Goal: Task Accomplishment & Management: Manage account settings

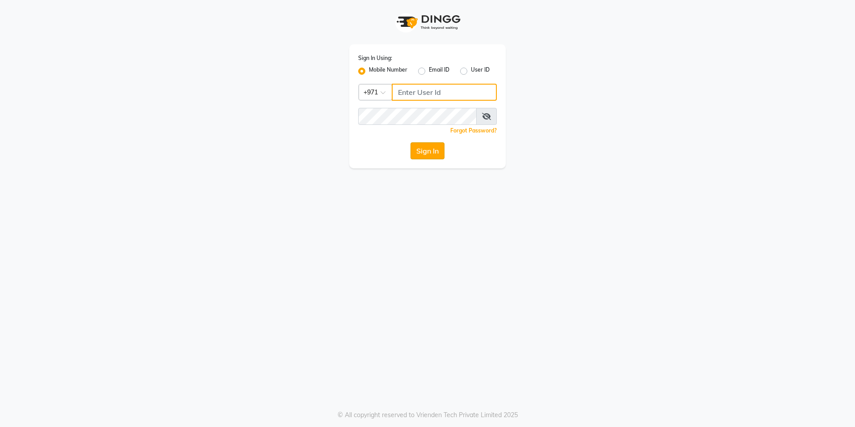
type input "567107175"
click at [431, 149] on button "Sign In" at bounding box center [428, 150] width 34 height 17
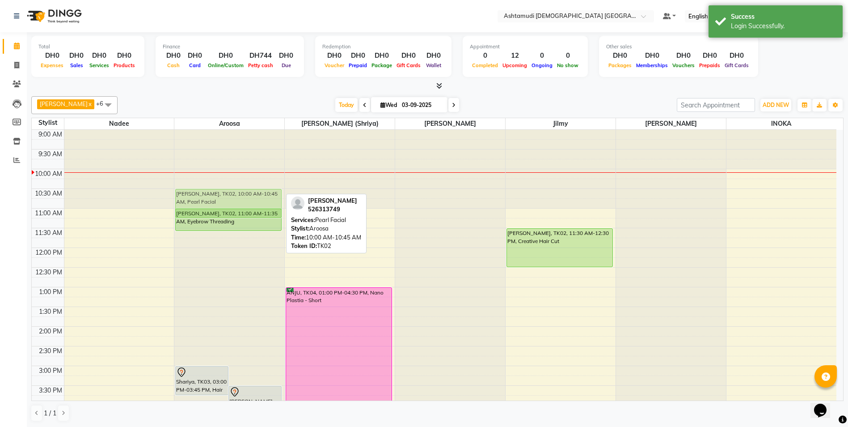
drag, startPoint x: 222, startPoint y: 183, endPoint x: 225, endPoint y: 202, distance: 18.6
click at [225, 202] on div "Shariya, TK03, 03:00 PM-03:45 PM, Hair Spa Schwarkopf/Loreal/Keratin - Medium S…" at bounding box center [229, 405] width 110 height 551
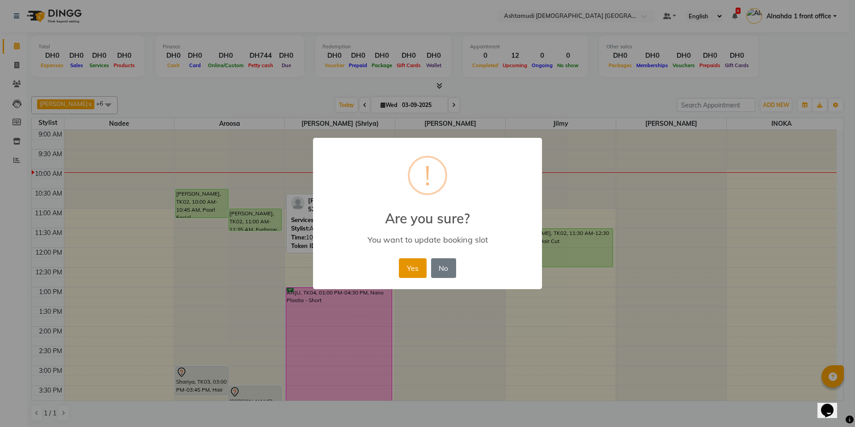
click at [411, 266] on button "Yes" at bounding box center [412, 268] width 27 height 20
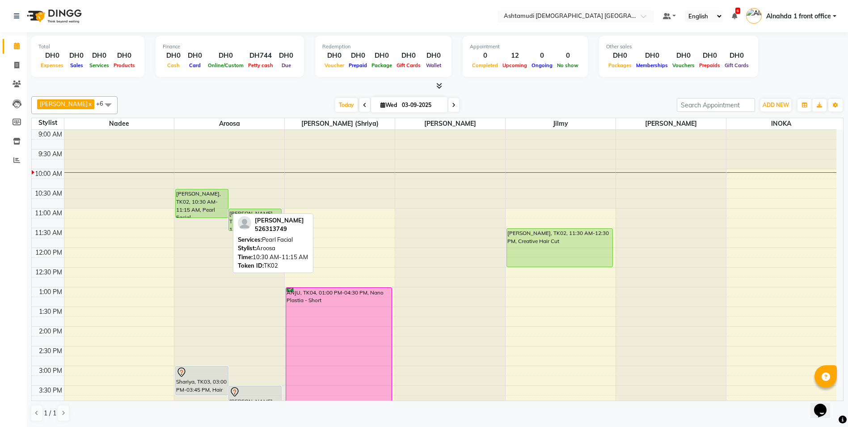
click at [224, 205] on div "ANUJA UNNIKRISHNAN, TK02, 10:30 AM-11:15 AM, Pearl Facial" at bounding box center [202, 203] width 52 height 28
select select "5"
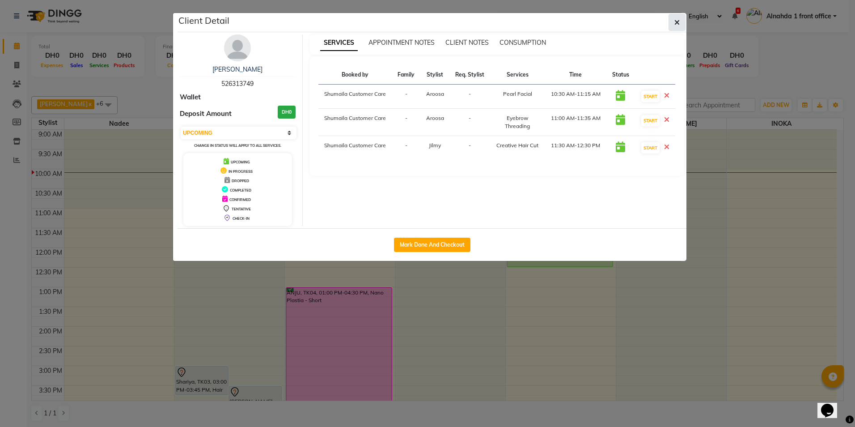
click at [678, 20] on icon "button" at bounding box center [676, 22] width 5 height 7
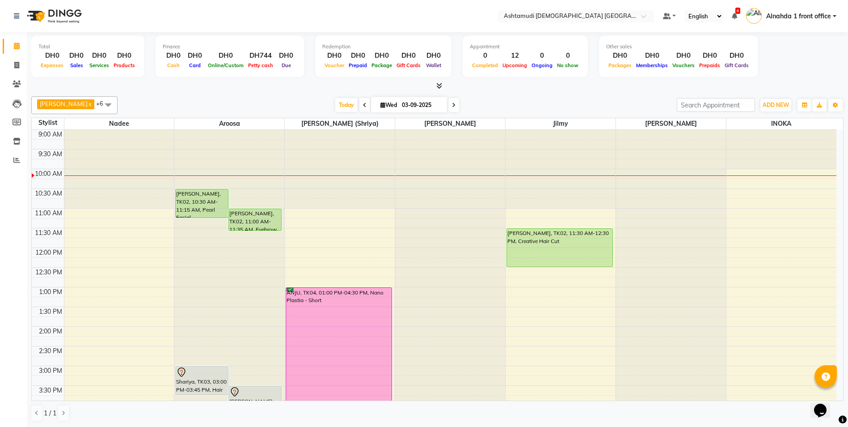
scroll to position [0, 0]
click at [99, 104] on span at bounding box center [108, 104] width 18 height 17
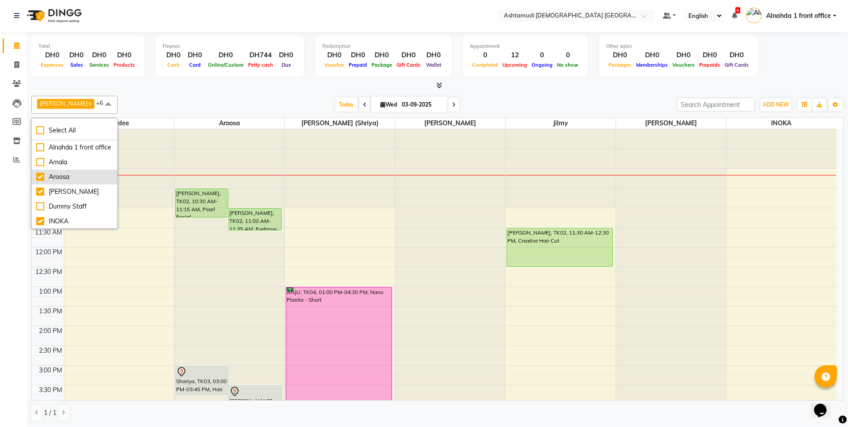
click at [41, 182] on div "Aroosa" at bounding box center [74, 176] width 76 height 9
checkbox input "false"
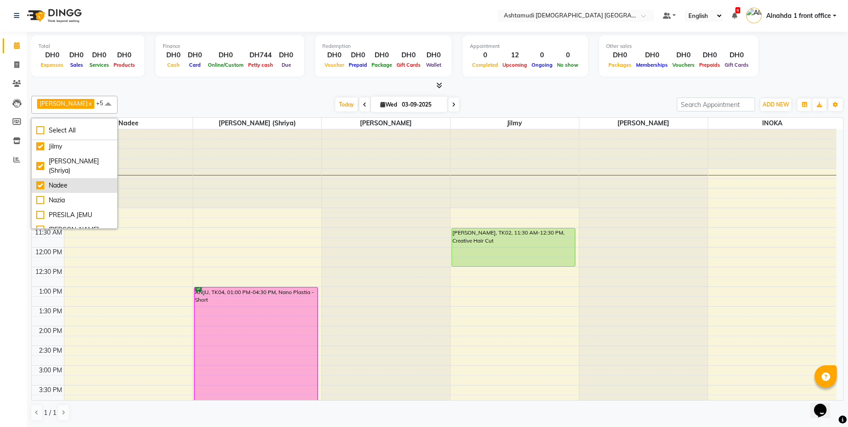
scroll to position [123, 0]
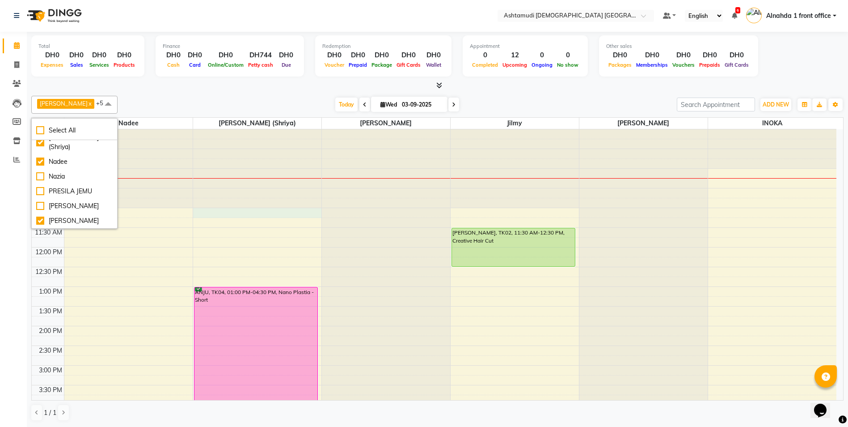
click at [264, 211] on div "9:00 AM 9:30 AM 10:00 AM 10:30 AM 11:00 AM 11:30 AM 12:00 PM 12:30 PM 1:00 PM 1…" at bounding box center [434, 404] width 805 height 551
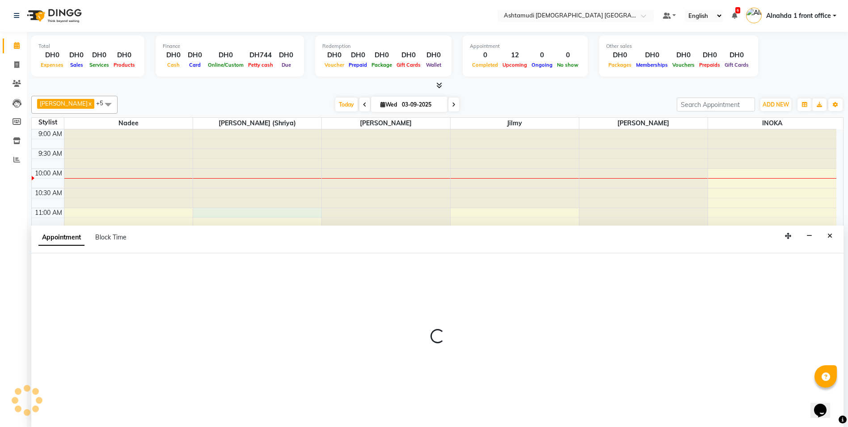
select select "86641"
select select "tentative"
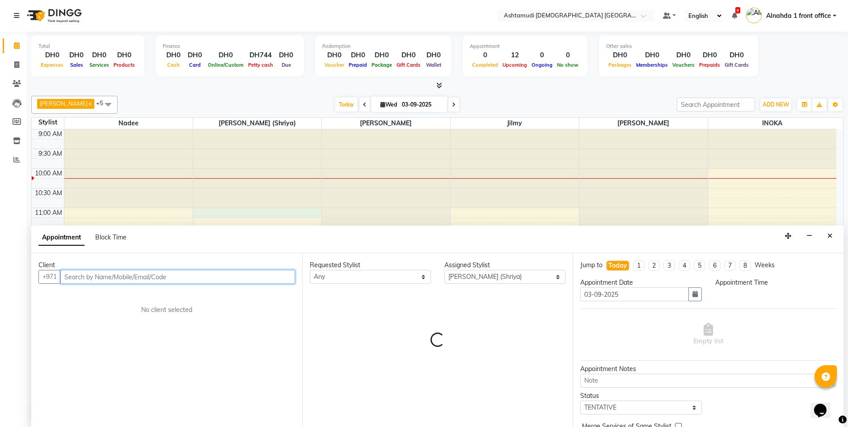
select select "660"
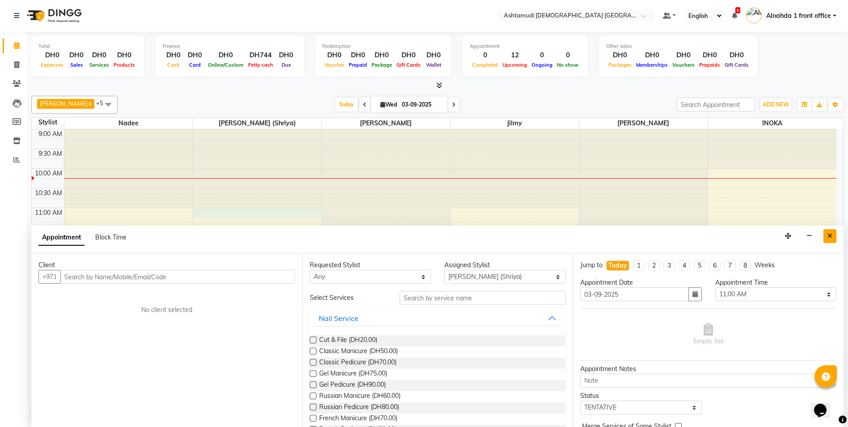
click at [828, 236] on icon "Close" at bounding box center [830, 236] width 5 height 6
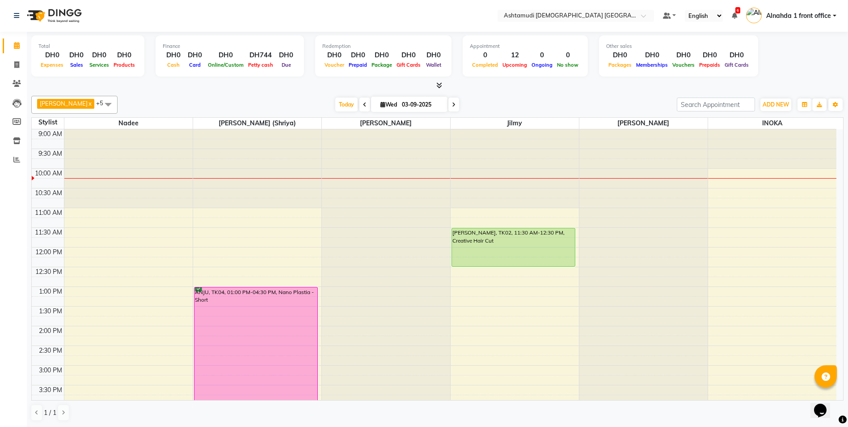
click at [99, 103] on span at bounding box center [108, 104] width 18 height 17
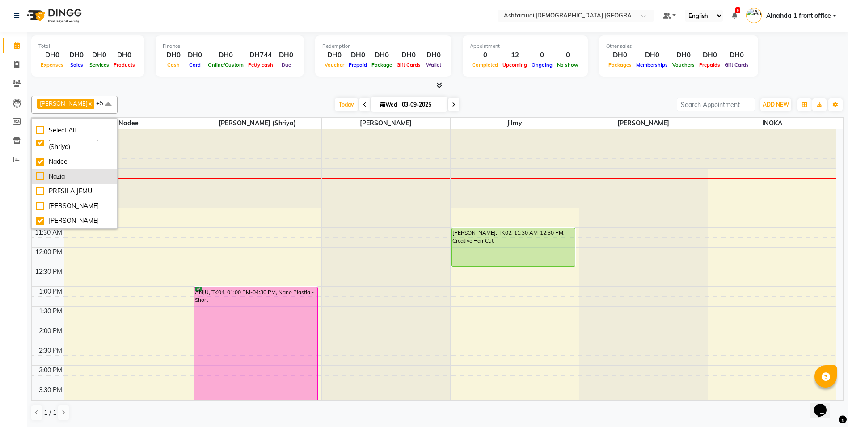
scroll to position [0, 0]
click at [41, 182] on div "Aroosa" at bounding box center [74, 176] width 76 height 9
checkbox input "true"
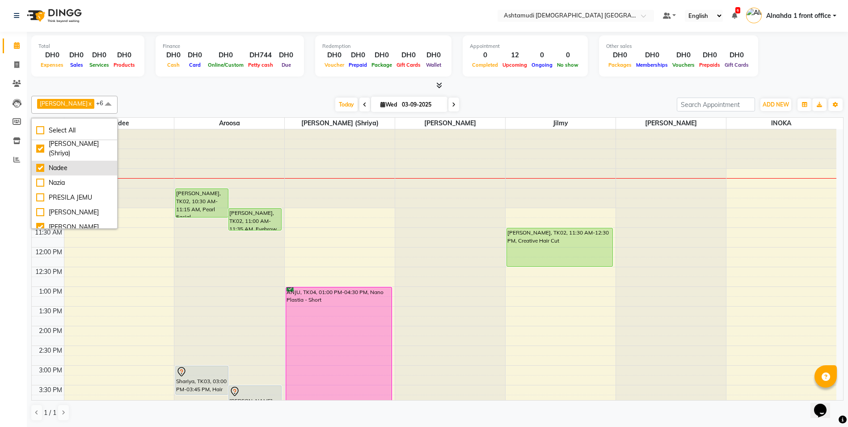
scroll to position [123, 0]
click at [42, 177] on div "Nazia" at bounding box center [74, 176] width 76 height 9
checkbox input "true"
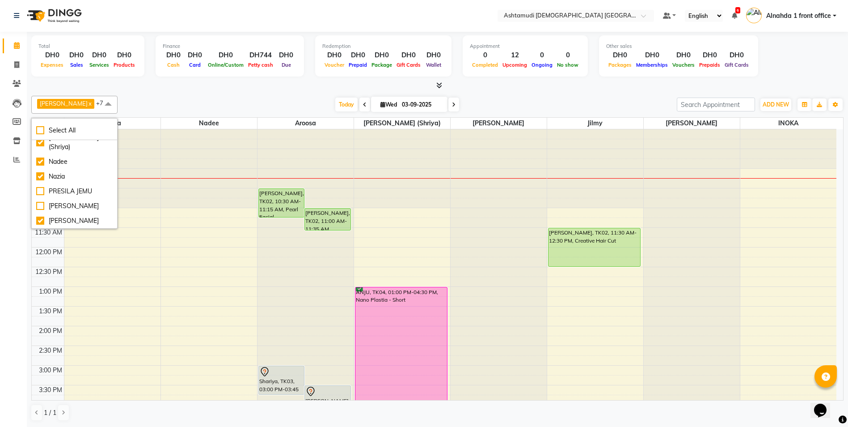
click at [498, 129] on div at bounding box center [499, 129] width 96 height 0
select select "86673"
select select "tentative"
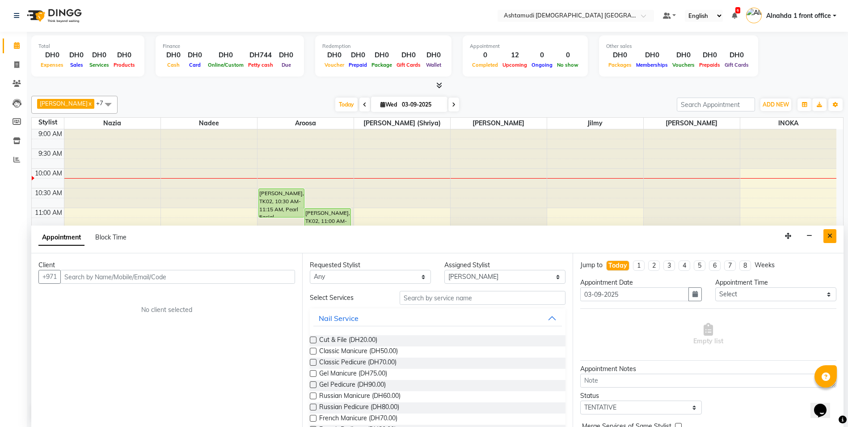
click at [831, 239] on button "Close" at bounding box center [830, 236] width 13 height 14
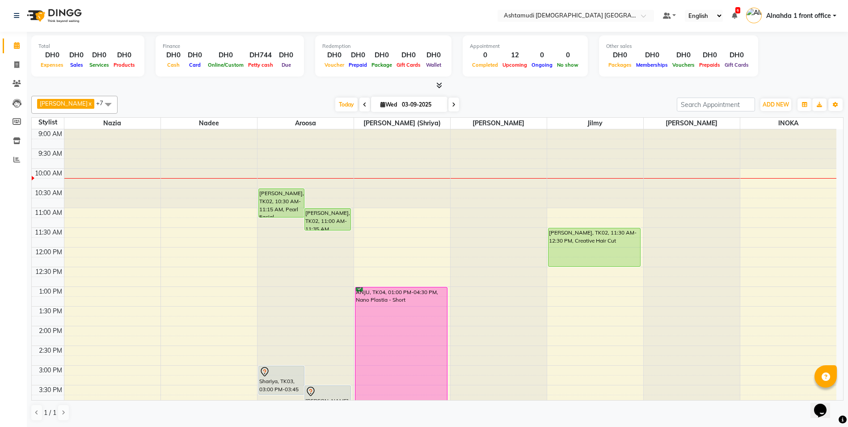
scroll to position [0, 0]
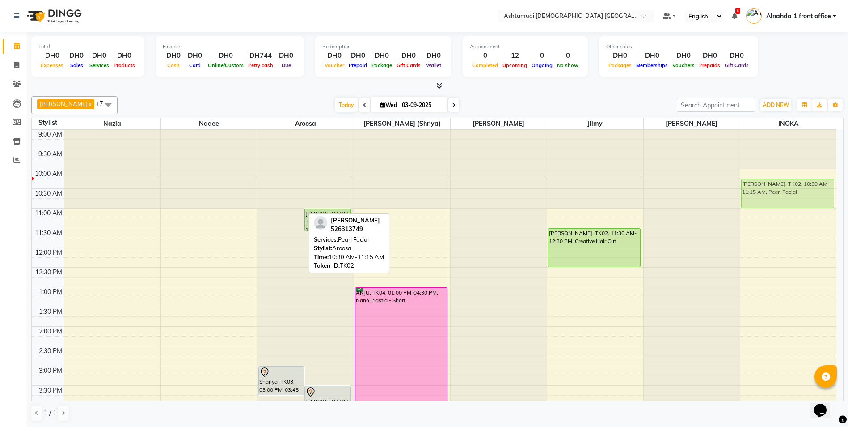
drag, startPoint x: 279, startPoint y: 200, endPoint x: 753, endPoint y: 194, distance: 474.5
click at [793, 192] on tr "sajna, TK01, 07:30 PM-08:15 PM, Classic Manicure sajna, TK01, 07:30 PM-08:15 PM…" at bounding box center [434, 405] width 805 height 551
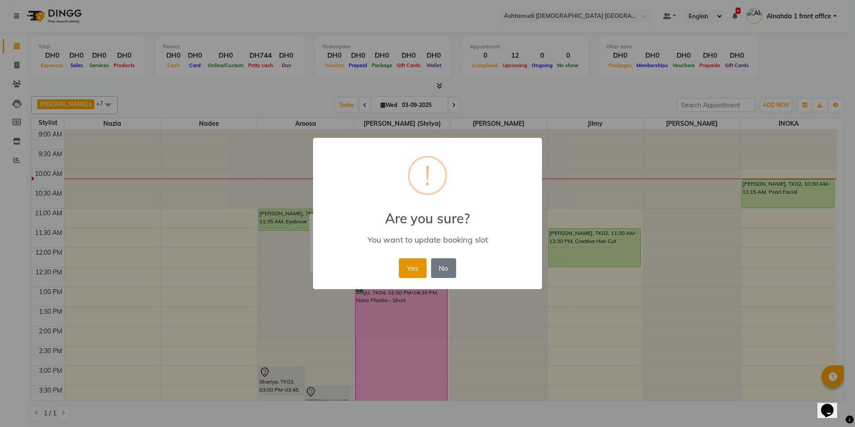
click at [409, 264] on button "Yes" at bounding box center [412, 268] width 27 height 20
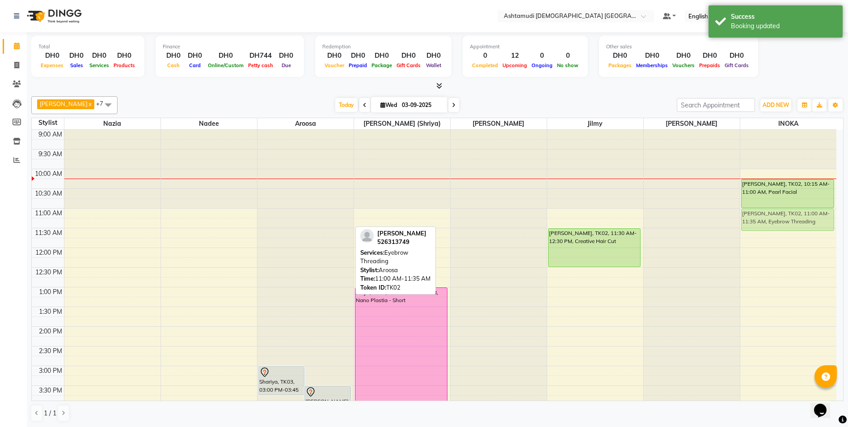
drag, startPoint x: 281, startPoint y: 220, endPoint x: 788, endPoint y: 221, distance: 506.7
click at [788, 221] on tr "sajna, TK01, 07:30 PM-08:15 PM, Classic Manicure sajna, TK01, 07:30 PM-08:15 PM…" at bounding box center [434, 405] width 805 height 551
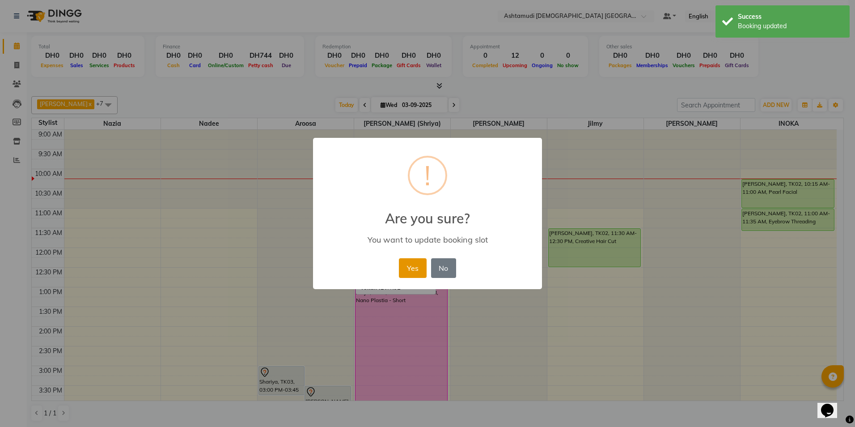
click at [425, 260] on button "Yes" at bounding box center [412, 268] width 27 height 20
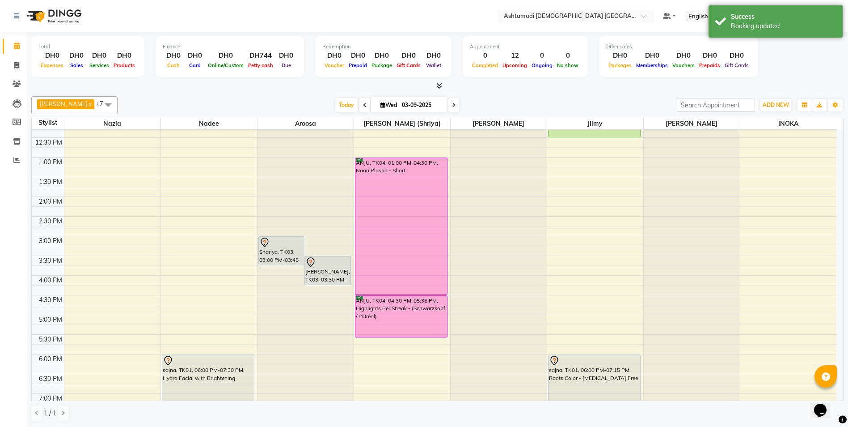
scroll to position [146, 0]
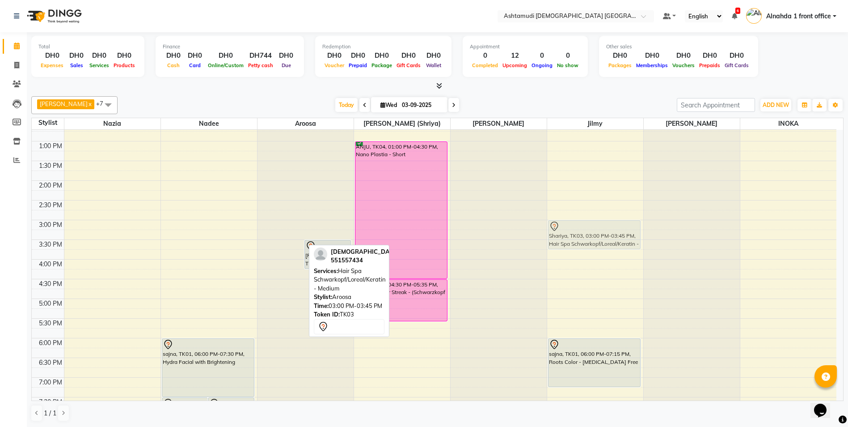
drag, startPoint x: 271, startPoint y: 232, endPoint x: 554, endPoint y: 229, distance: 282.2
click at [554, 229] on tr "sajna, TK01, 07:30 PM-08:15 PM, Classic Manicure sajna, TK01, 07:30 PM-08:15 PM…" at bounding box center [434, 259] width 805 height 551
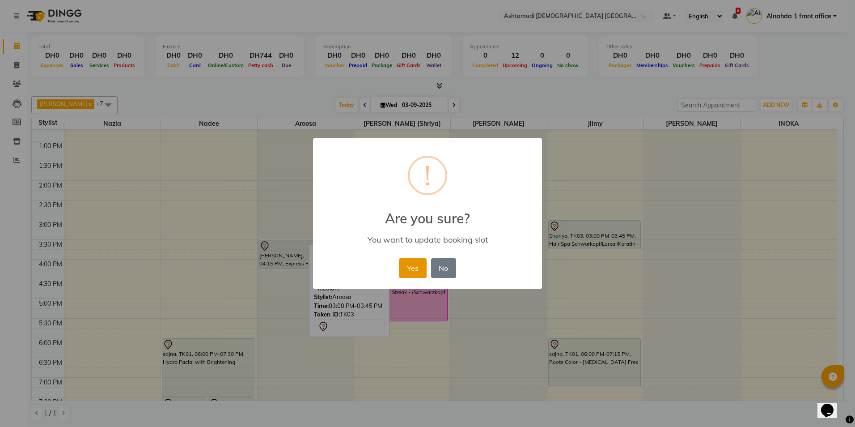
click at [409, 266] on button "Yes" at bounding box center [412, 268] width 27 height 20
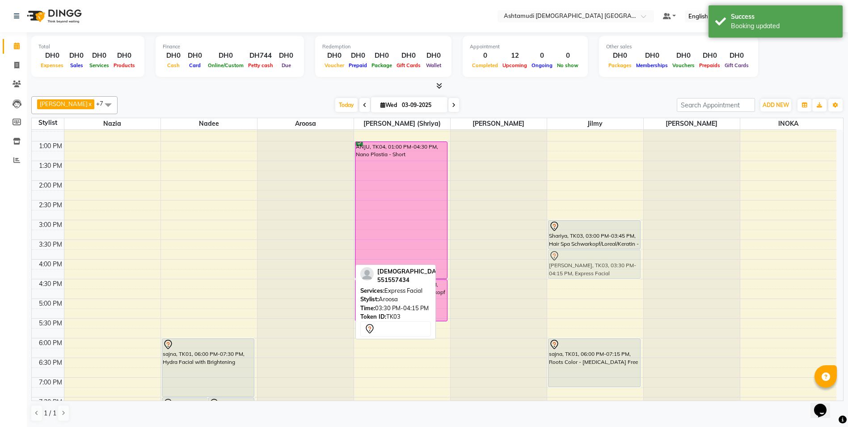
drag, startPoint x: 274, startPoint y: 255, endPoint x: 553, endPoint y: 264, distance: 279.2
click at [553, 264] on tr "sajna, TK01, 07:30 PM-08:15 PM, Classic Manicure sajna, TK01, 07:30 PM-08:15 PM…" at bounding box center [434, 259] width 805 height 551
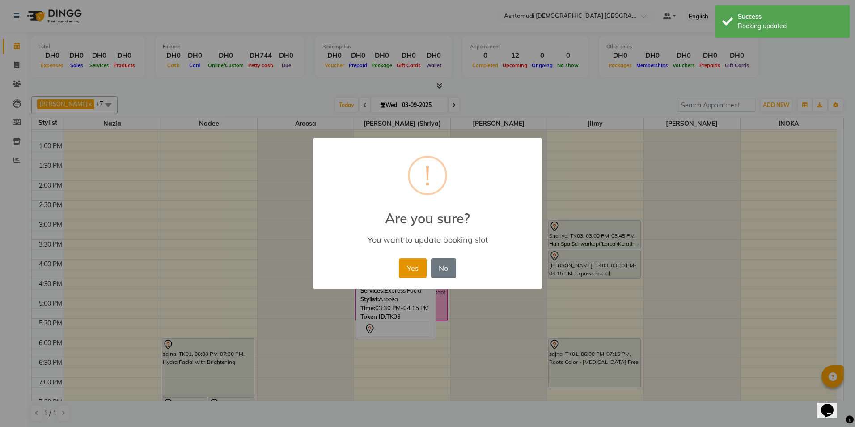
click at [403, 269] on button "Yes" at bounding box center [412, 268] width 27 height 20
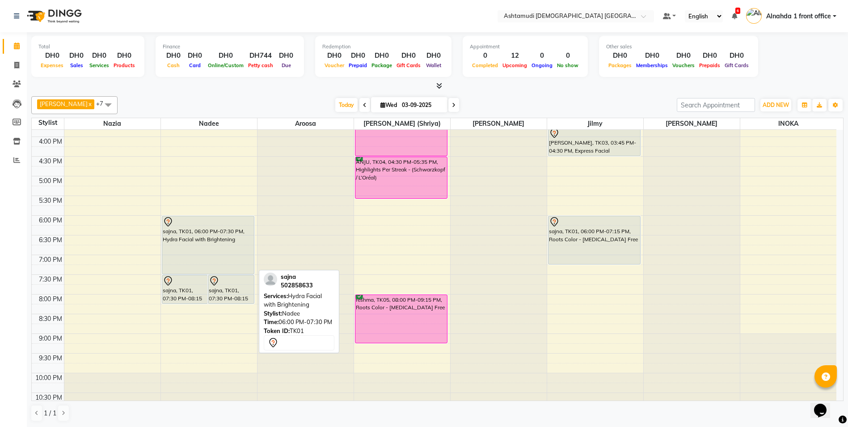
scroll to position [45, 0]
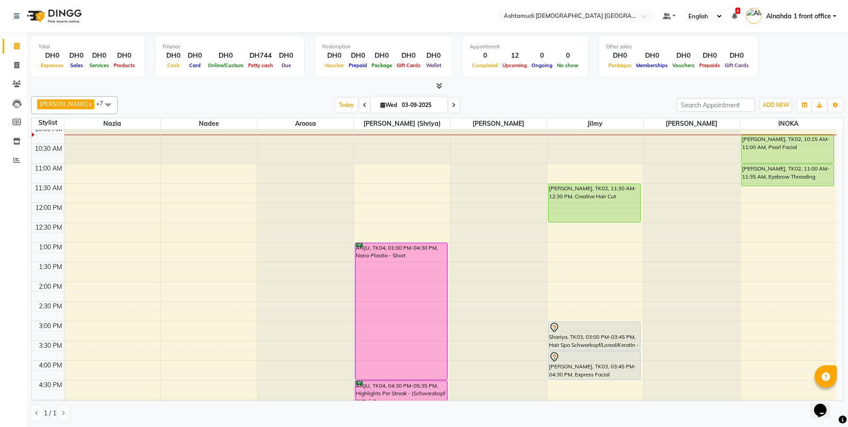
click at [99, 108] on span at bounding box center [108, 104] width 18 height 17
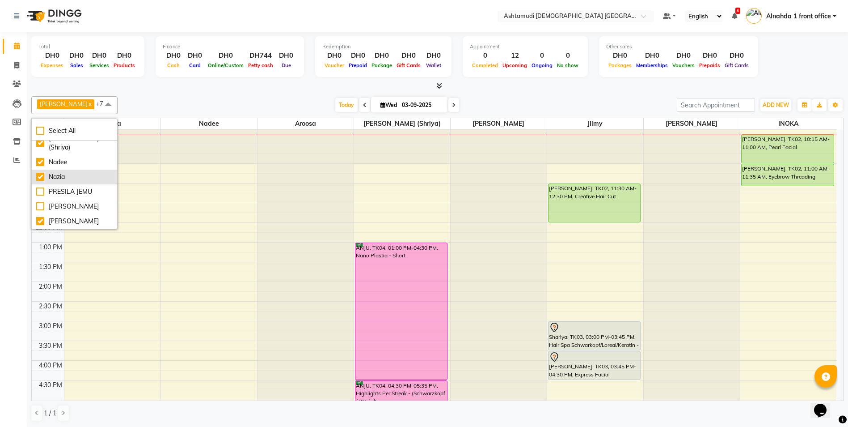
click at [38, 178] on div "Nazia" at bounding box center [74, 176] width 76 height 9
checkbox input "false"
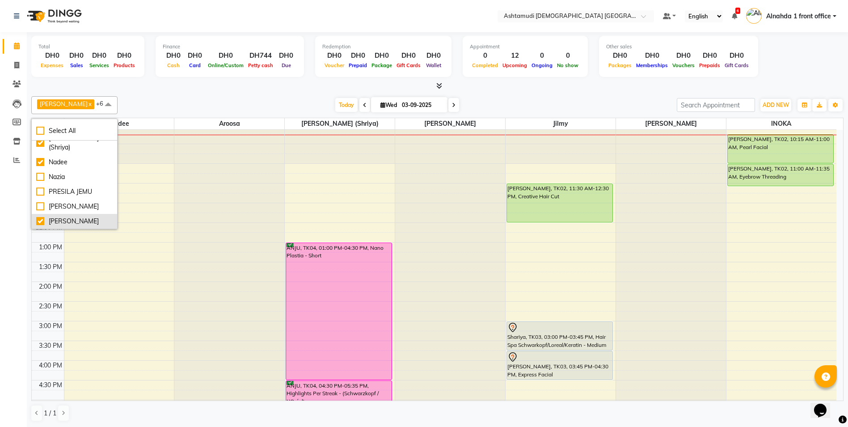
click at [41, 222] on div "[PERSON_NAME]" at bounding box center [74, 220] width 76 height 9
checkbox input "false"
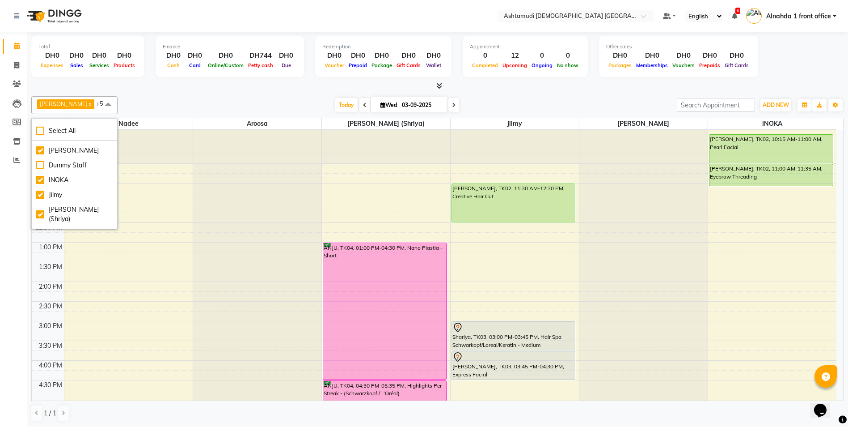
scroll to position [33, 0]
click at [38, 149] on div "Aroosa" at bounding box center [74, 144] width 76 height 9
checkbox input "false"
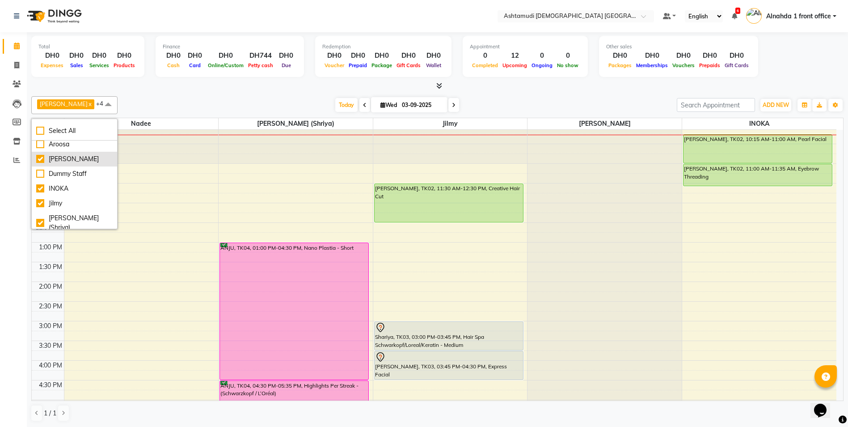
click at [41, 164] on div "[PERSON_NAME]" at bounding box center [74, 158] width 76 height 9
checkbox input "false"
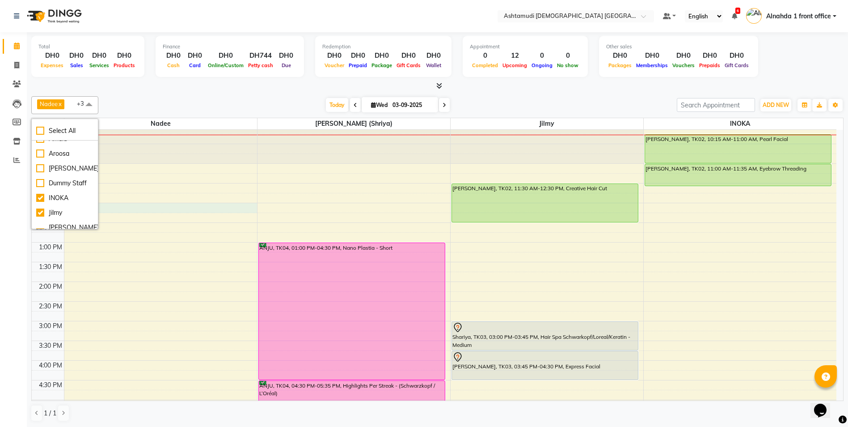
click at [172, 203] on div "9:00 AM 9:30 AM 10:00 AM 10:30 AM 11:00 AM 11:30 AM 12:00 PM 12:30 PM 1:00 PM 1…" at bounding box center [434, 360] width 805 height 551
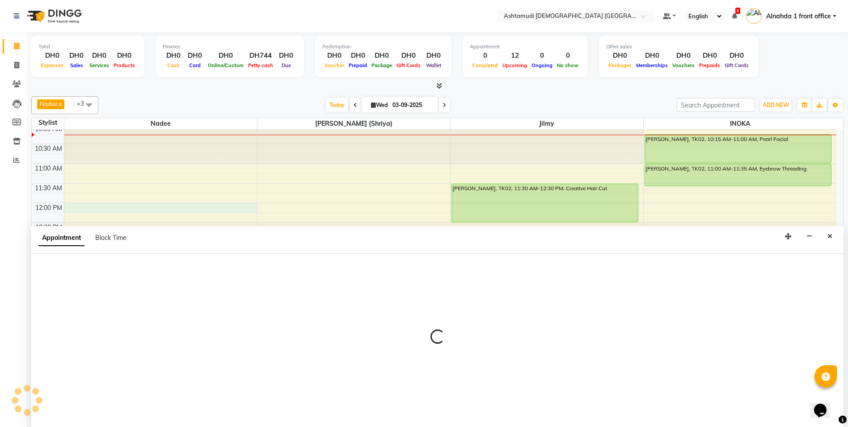
scroll to position [0, 0]
select select "62799"
select select "tentative"
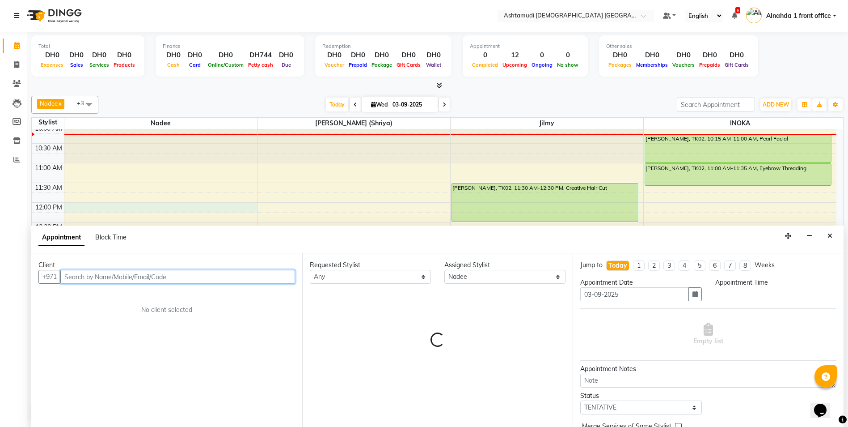
select select "720"
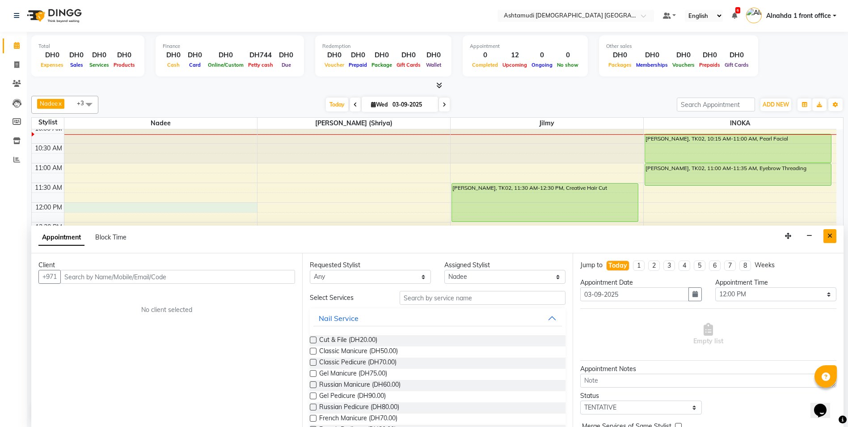
click at [829, 235] on icon "Close" at bounding box center [830, 236] width 5 height 6
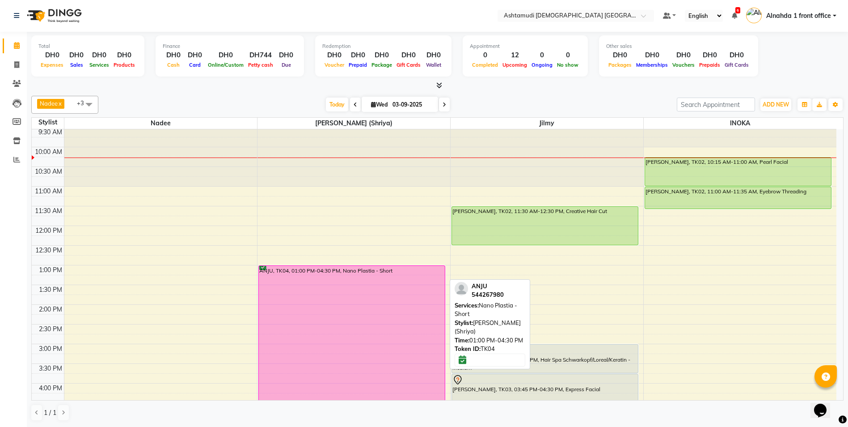
scroll to position [0, 0]
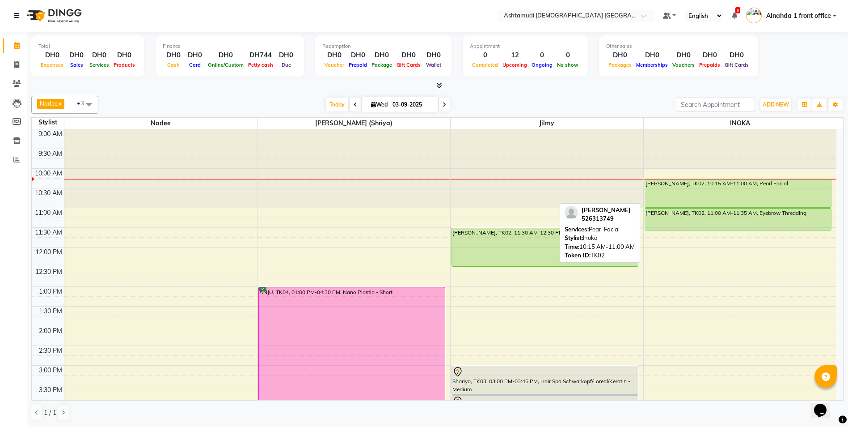
click at [672, 199] on div "ANUJA UNNIKRISHNAN, TK02, 10:15 AM-11:00 AM, Pearl Facial" at bounding box center [738, 193] width 186 height 28
click at [673, 198] on div "ANUJA UNNIKRISHNAN, TK02, 10:15 AM-11:00 AM, Pearl Facial" at bounding box center [738, 193] width 186 height 28
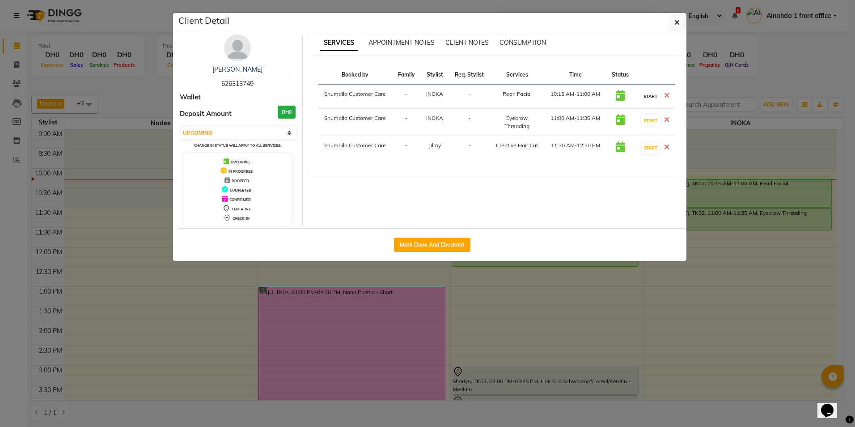
click at [651, 95] on button "START" at bounding box center [650, 96] width 18 height 11
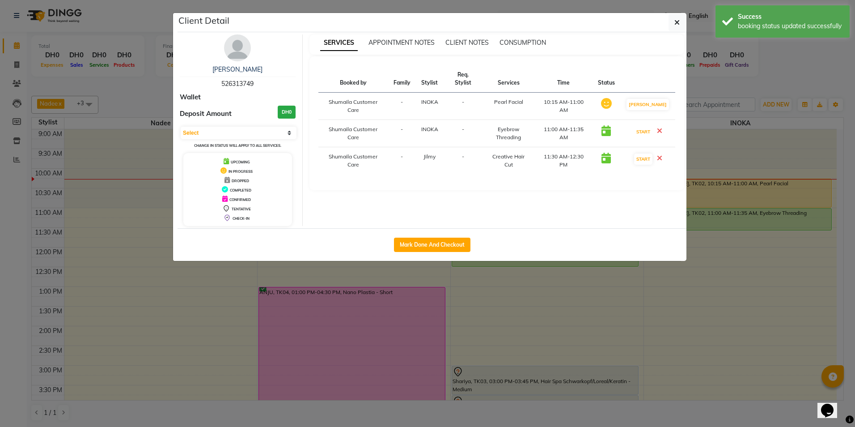
click at [650, 126] on button "START" at bounding box center [643, 131] width 18 height 11
click at [651, 153] on button "START" at bounding box center [643, 158] width 18 height 11
select select "1"
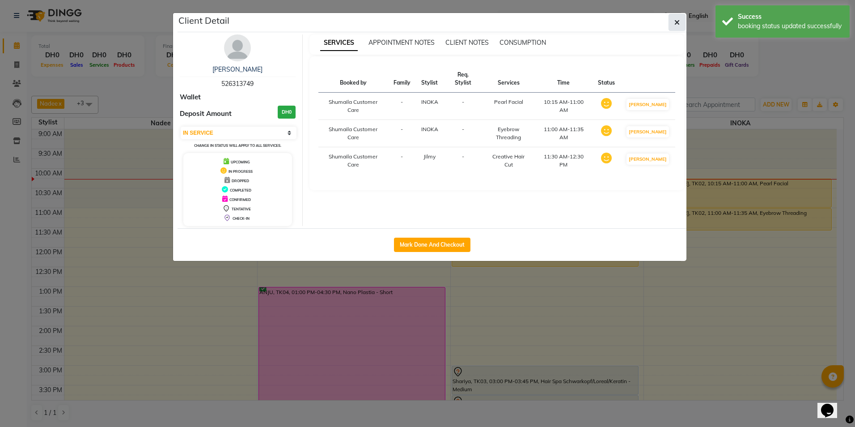
click at [678, 23] on icon "button" at bounding box center [676, 22] width 5 height 7
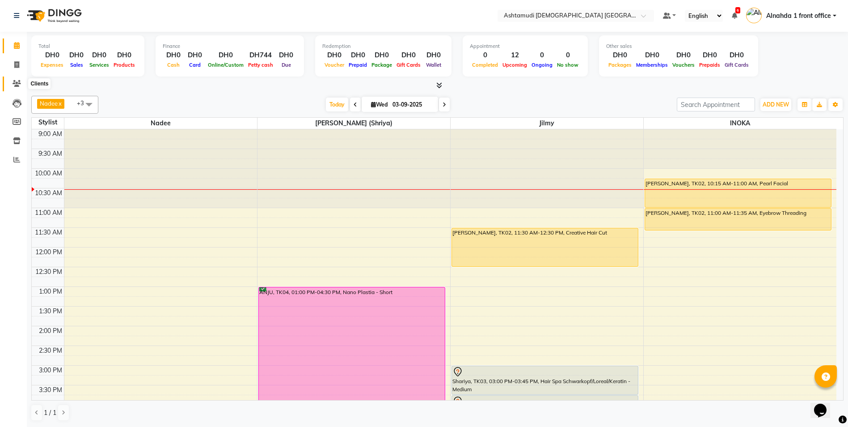
click at [13, 85] on icon at bounding box center [17, 83] width 8 height 7
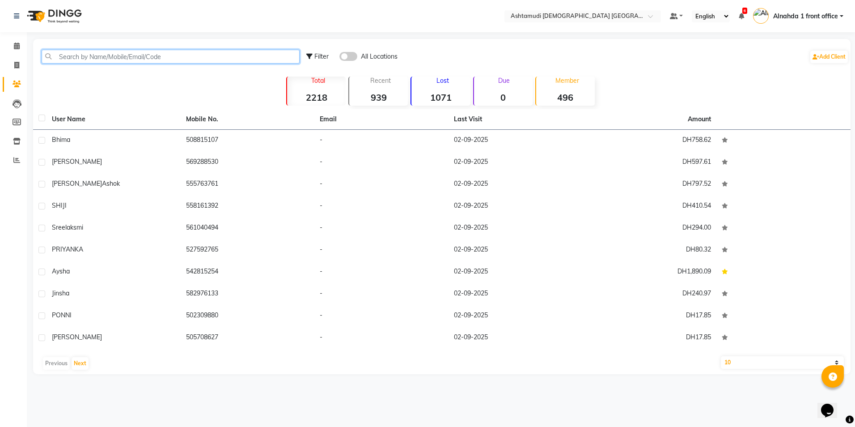
click at [105, 51] on input "text" at bounding box center [171, 57] width 258 height 14
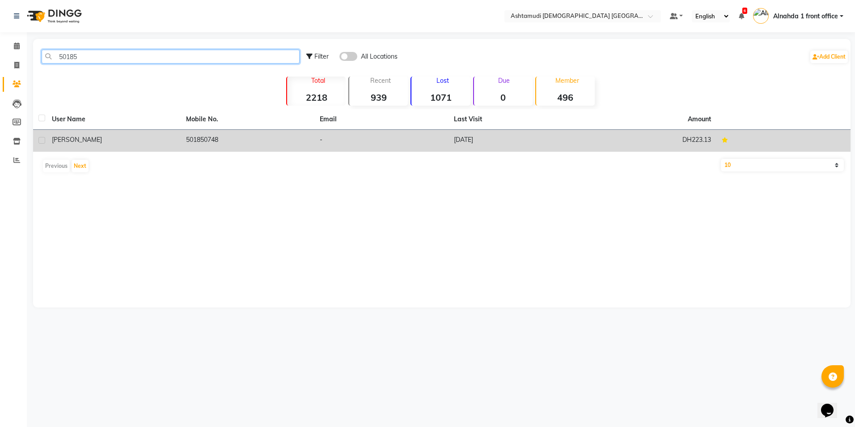
type input "50185"
click at [199, 144] on td "501850748" at bounding box center [248, 141] width 134 height 22
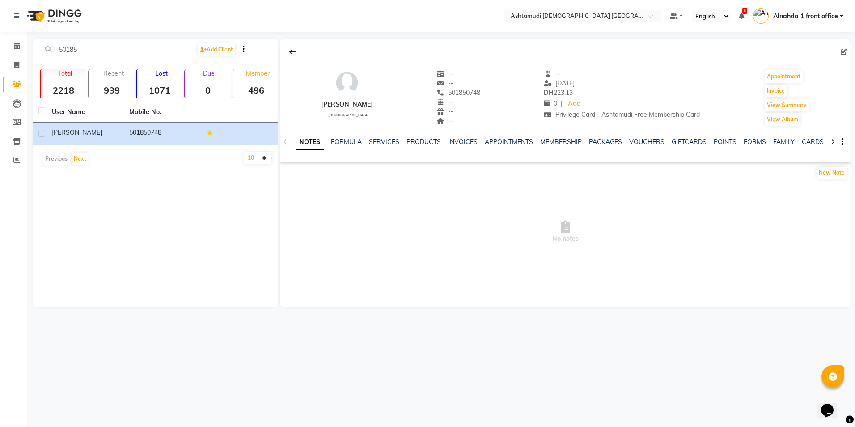
click at [377, 137] on div "NOTES FORMULA SERVICES PRODUCTS INVOICES APPOINTMENTS MEMBERSHIP PACKAGES VOUCH…" at bounding box center [565, 142] width 571 height 31
click at [379, 141] on link "SERVICES" at bounding box center [384, 142] width 30 height 8
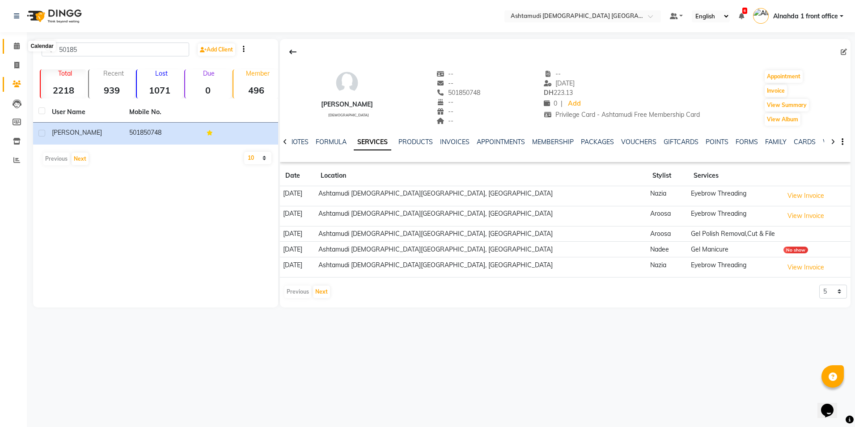
drag, startPoint x: 18, startPoint y: 47, endPoint x: 4, endPoint y: 46, distance: 13.9
click at [18, 47] on icon at bounding box center [17, 45] width 6 height 7
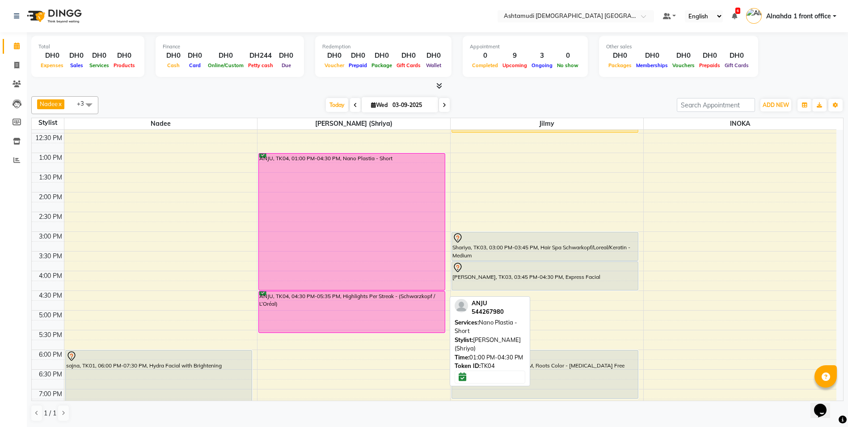
scroll to position [179, 0]
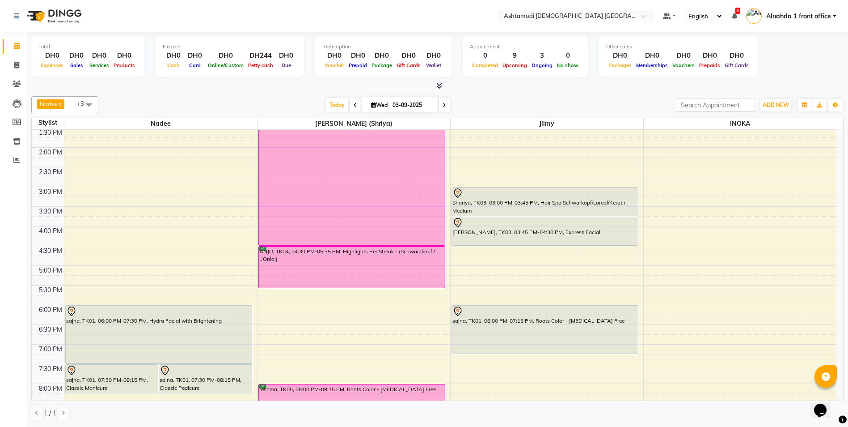
click at [446, 104] on span at bounding box center [444, 105] width 11 height 14
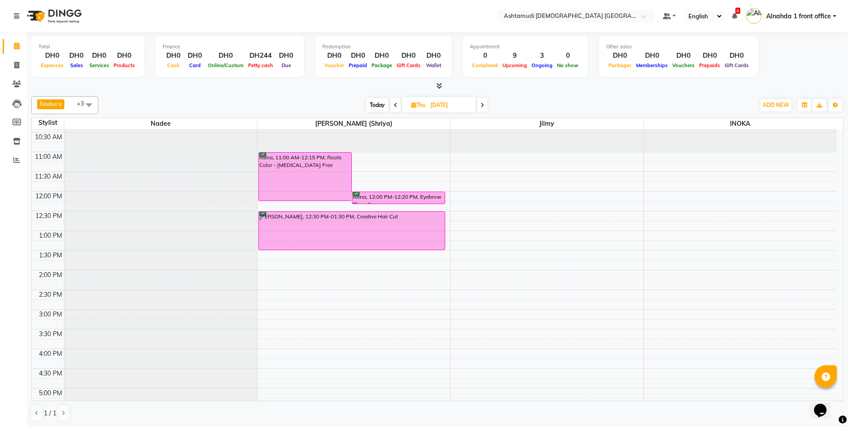
scroll to position [0, 0]
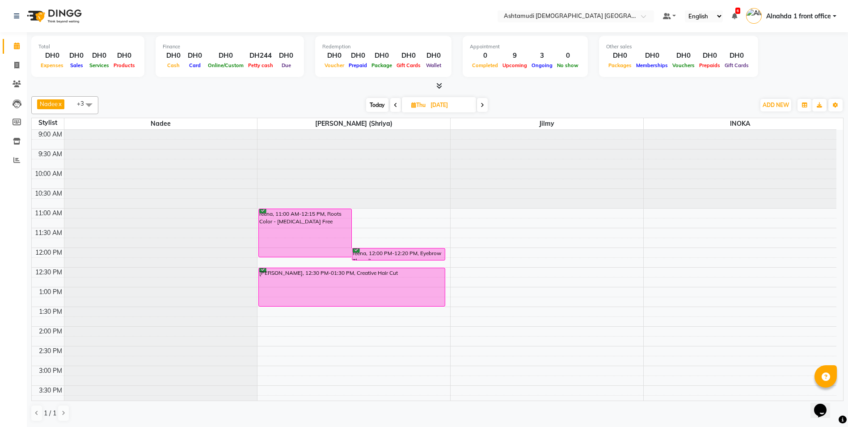
click at [397, 103] on span at bounding box center [395, 105] width 11 height 14
type input "03-09-2025"
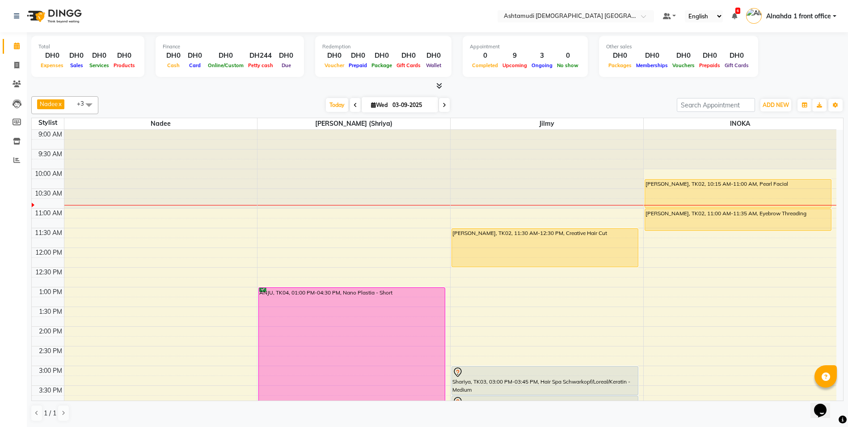
click at [532, 212] on div "9:00 AM 9:30 AM 10:00 AM 10:30 AM 11:00 AM 11:30 AM 12:00 PM 12:30 PM 1:00 PM 1…" at bounding box center [434, 405] width 805 height 551
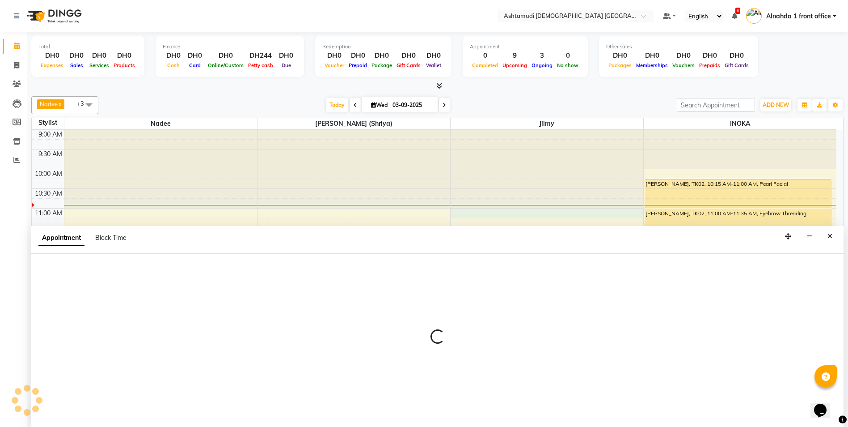
scroll to position [0, 0]
select select "86875"
select select "tentative"
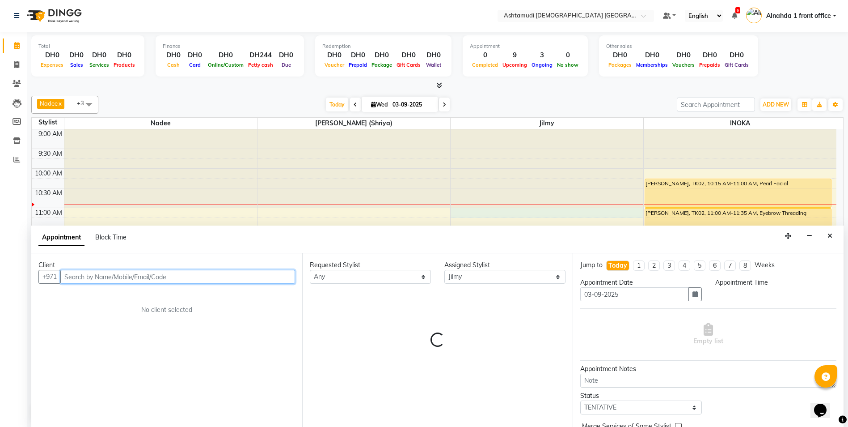
select select "660"
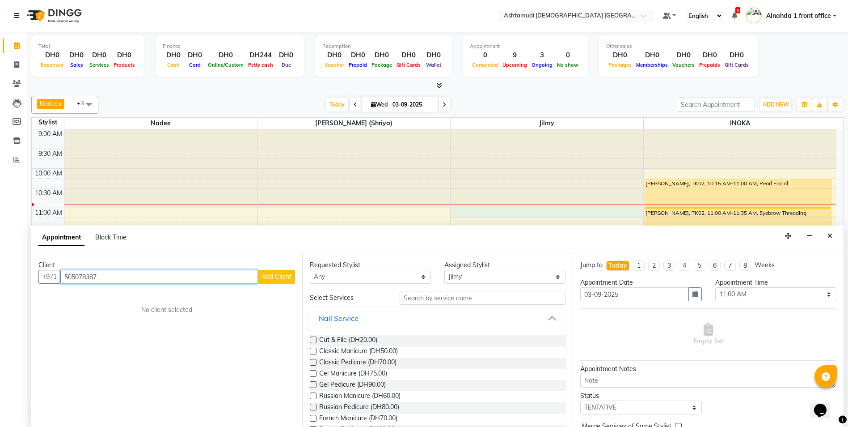
type input "505078387"
click at [280, 278] on span "Add Client" at bounding box center [277, 276] width 30 height 8
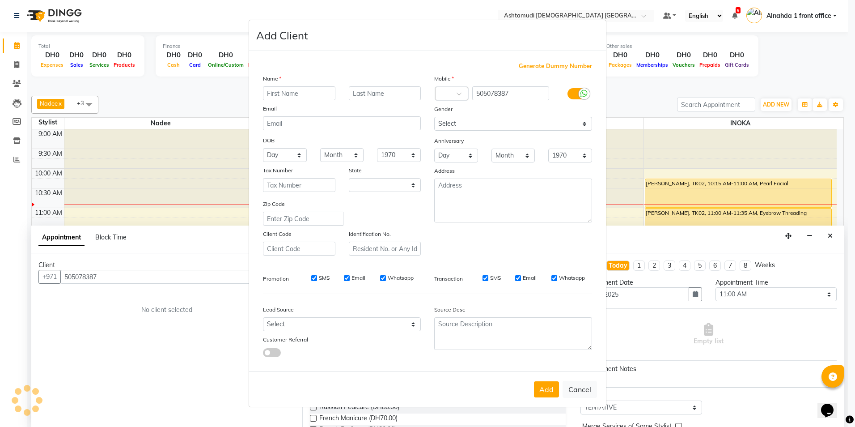
select select "3798"
click at [287, 97] on input "text" at bounding box center [299, 93] width 72 height 14
type input "RITHU"
drag, startPoint x: 361, startPoint y: 323, endPoint x: 356, endPoint y: 318, distance: 7.6
click at [361, 323] on select "Select Walk-in Referral Internet Friend Word of Mouth Advertisement Facebook Ju…" at bounding box center [342, 324] width 158 height 14
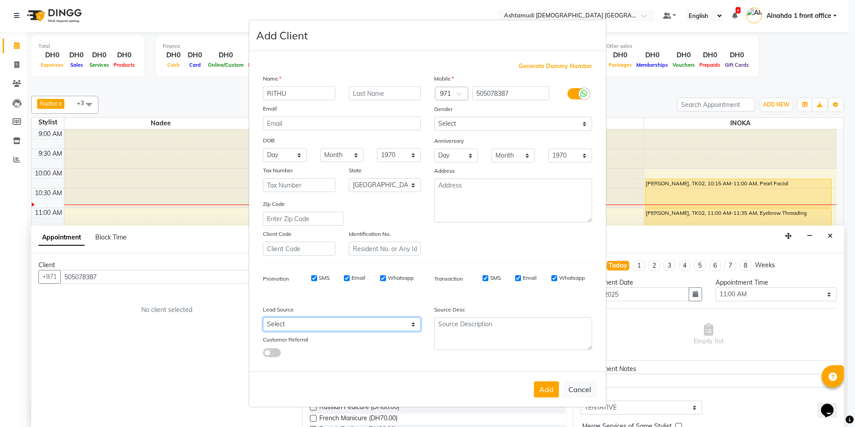
select select "49764"
click at [263, 317] on select "Select Walk-in Referral Internet Friend Word of Mouth Advertisement Facebook Ju…" at bounding box center [342, 324] width 158 height 14
drag, startPoint x: 462, startPoint y: 122, endPoint x: 462, endPoint y: 129, distance: 7.2
click at [462, 122] on select "Select Male Female Other Prefer Not To Say" at bounding box center [513, 124] width 158 height 14
select select "female"
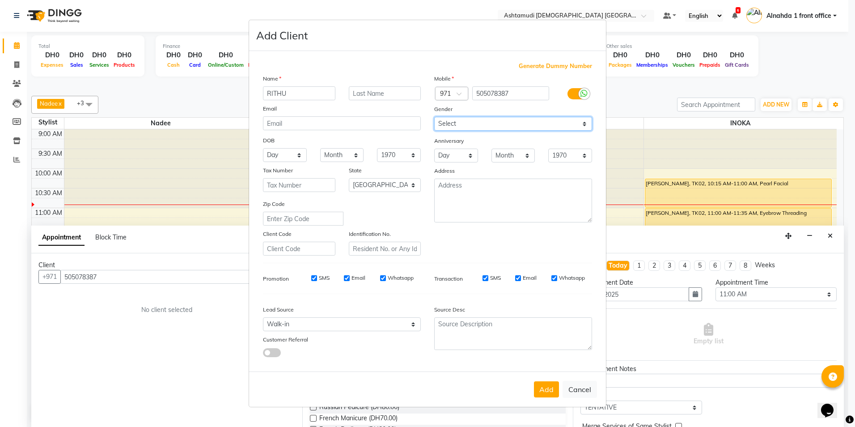
click at [434, 117] on select "Select Male Female Other Prefer Not To Say" at bounding box center [513, 124] width 158 height 14
click at [551, 388] on button "Add" at bounding box center [546, 389] width 25 height 16
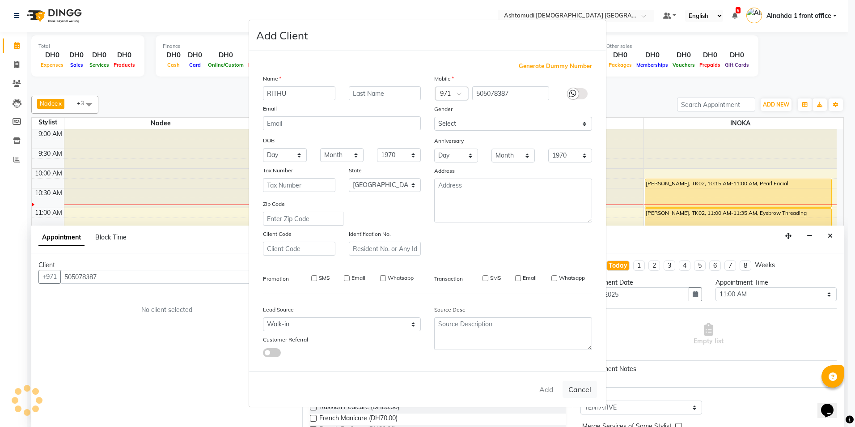
select select
select select "null"
select select
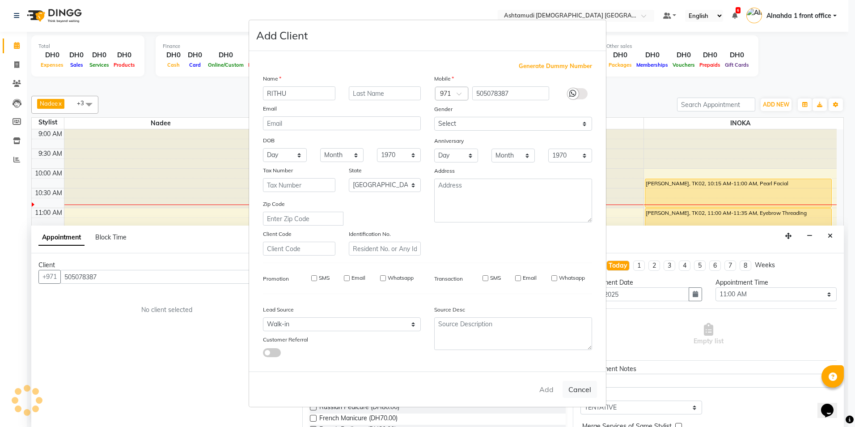
select select
checkbox input "false"
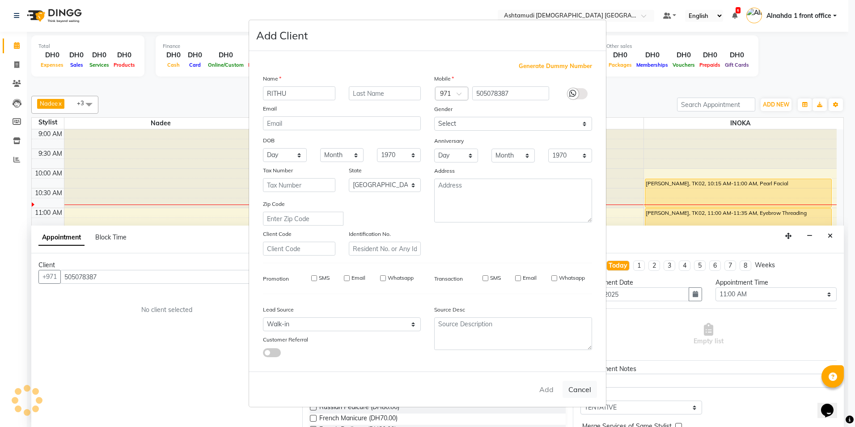
checkbox input "false"
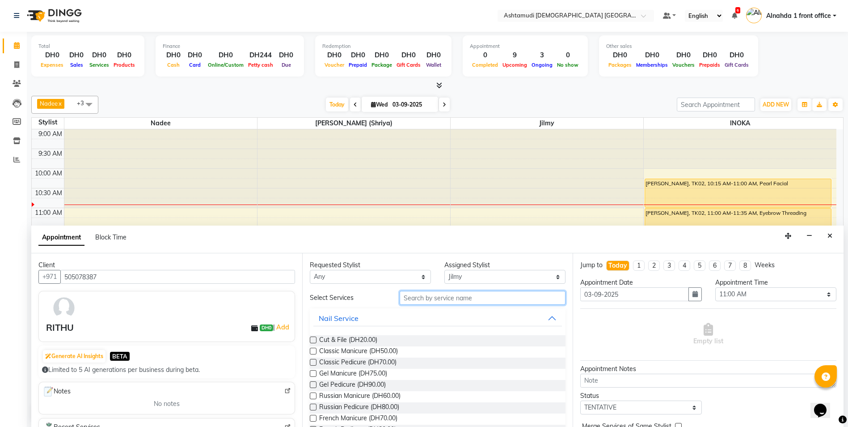
click at [474, 302] on input "text" at bounding box center [483, 298] width 166 height 14
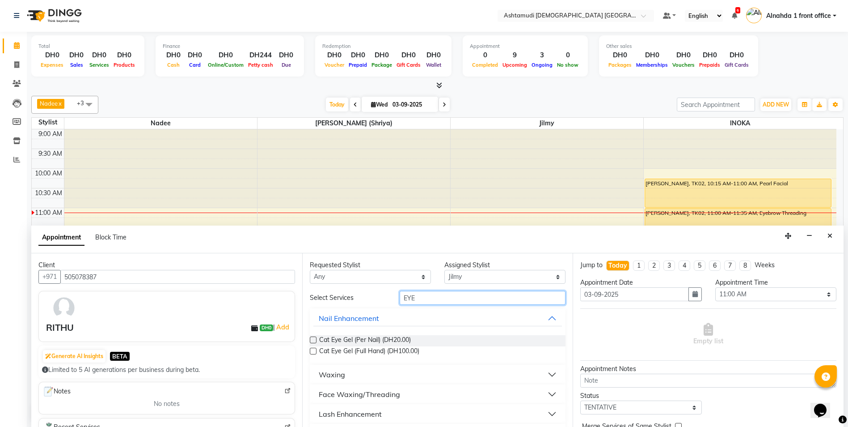
type input "EYE"
click at [425, 390] on button "Face Waxing/Threading" at bounding box center [437, 394] width 249 height 16
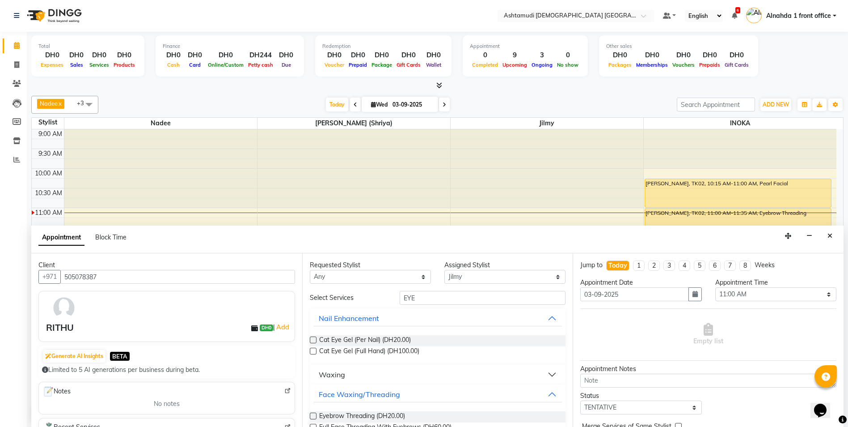
click at [312, 414] on label at bounding box center [313, 415] width 7 height 7
click at [312, 414] on input "checkbox" at bounding box center [313, 417] width 6 height 6
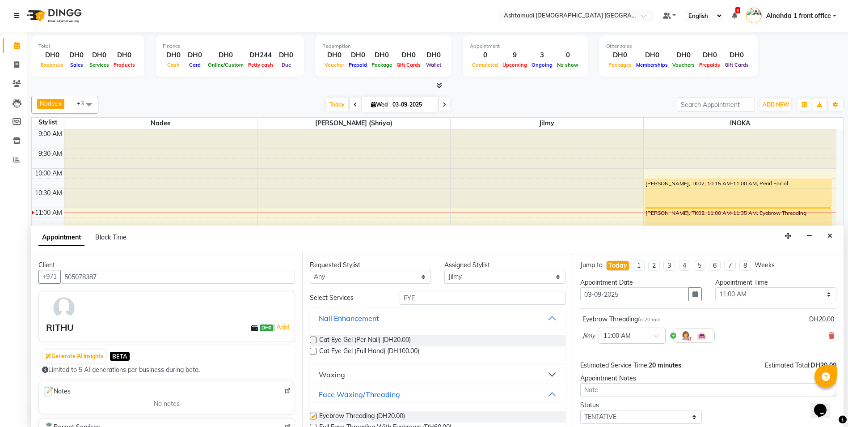
checkbox input "false"
drag, startPoint x: 416, startPoint y: 299, endPoint x: 401, endPoint y: 296, distance: 15.4
click at [401, 296] on input "EYE" at bounding box center [483, 298] width 166 height 14
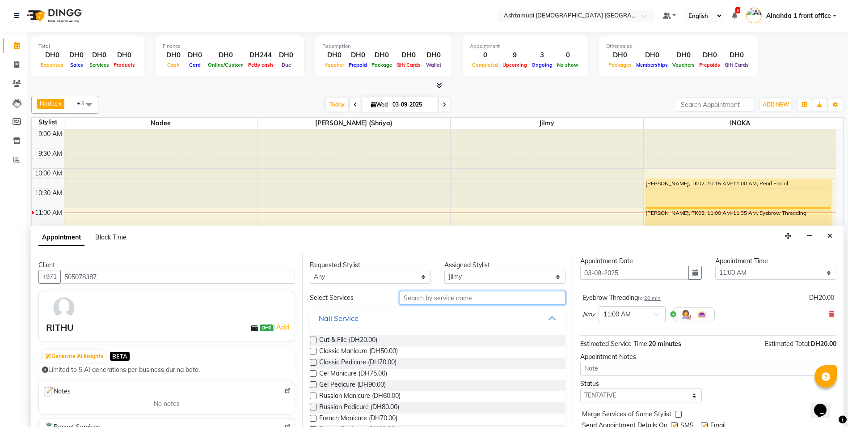
scroll to position [53, 0]
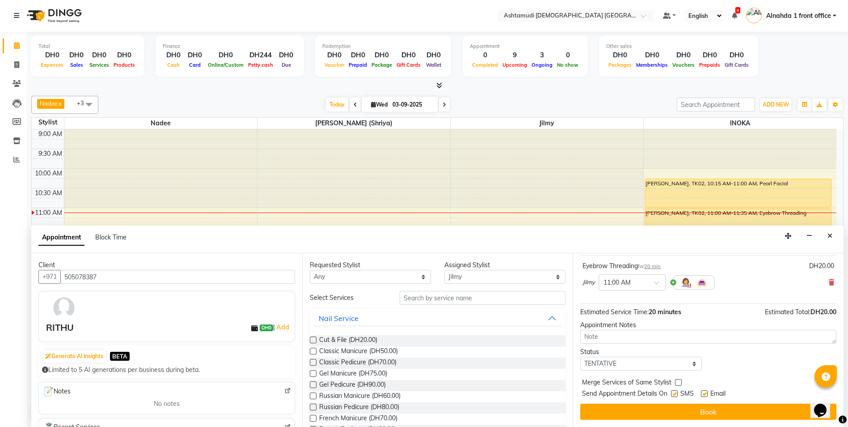
click at [711, 411] on button "Book" at bounding box center [708, 411] width 256 height 16
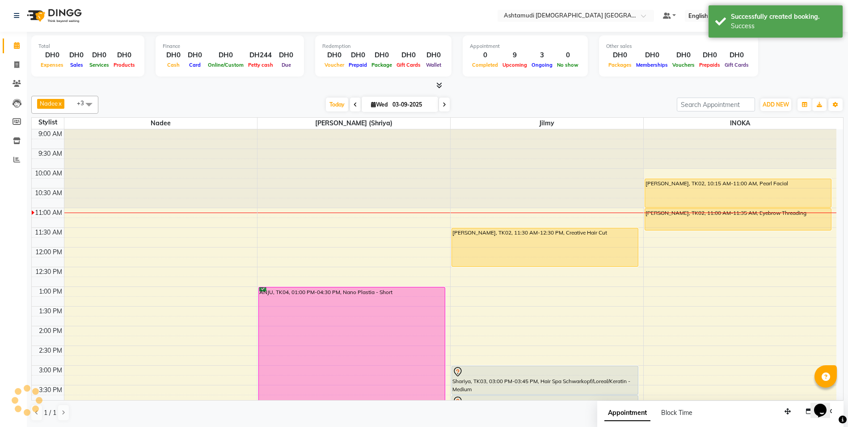
scroll to position [0, 0]
click at [15, 64] on icon at bounding box center [16, 65] width 5 height 7
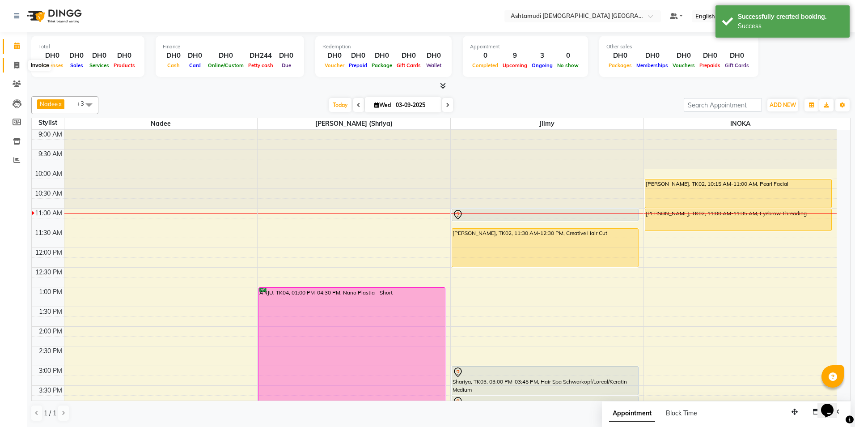
select select "7242"
select select "service"
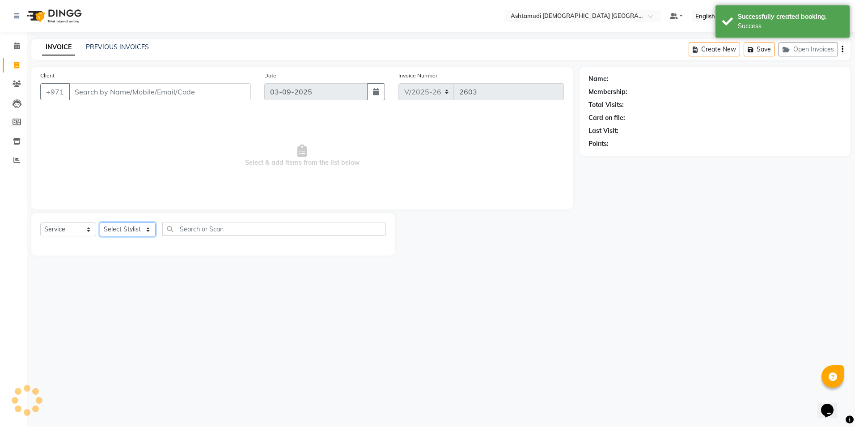
click at [122, 229] on select "Select Stylist" at bounding box center [128, 229] width 56 height 14
click at [122, 229] on select "Select Stylist Alnahda 1 front office Amala Aroosa Deepika Rani Dummy Staff INO…" at bounding box center [129, 229] width 58 height 14
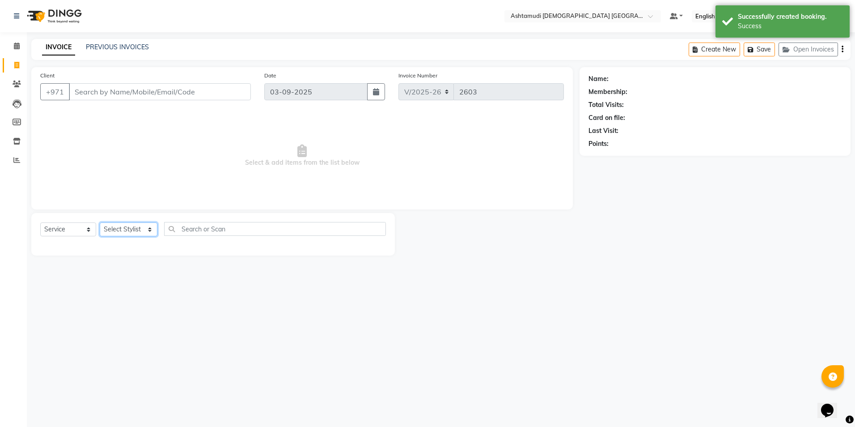
click at [122, 229] on select "Select Stylist Alnahda 1 front office Amala Aroosa Deepika Rani Dummy Staff INO…" at bounding box center [129, 229] width 58 height 14
select select "86438"
click at [100, 222] on select "Select Stylist Alnahda 1 front office Amala Aroosa Deepika Rani Dummy Staff INO…" at bounding box center [129, 229] width 58 height 14
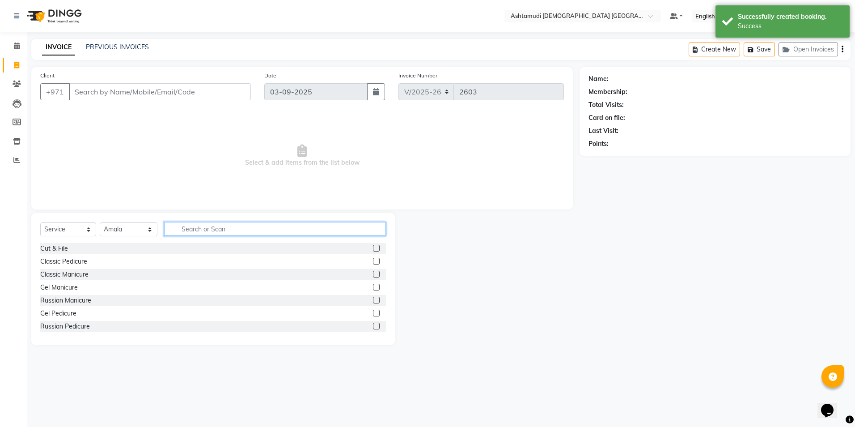
click at [210, 227] on input "text" at bounding box center [274, 229] width 221 height 14
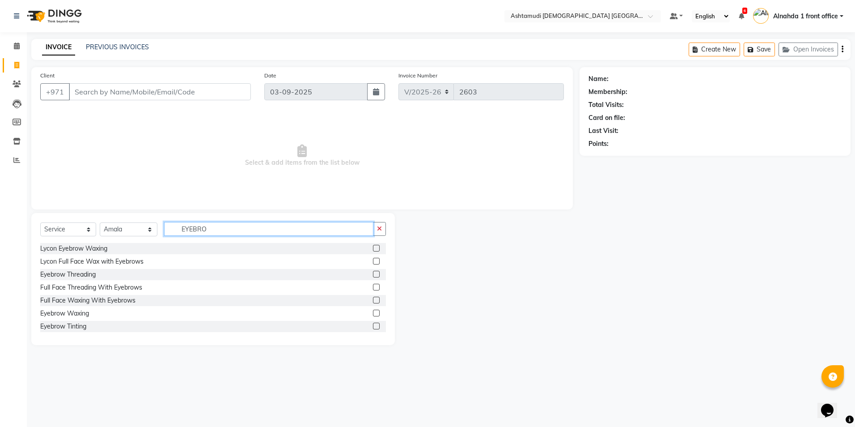
type input "EYEBRO"
click at [373, 327] on label at bounding box center [376, 325] width 7 height 7
click at [373, 327] on input "checkbox" at bounding box center [376, 326] width 6 height 6
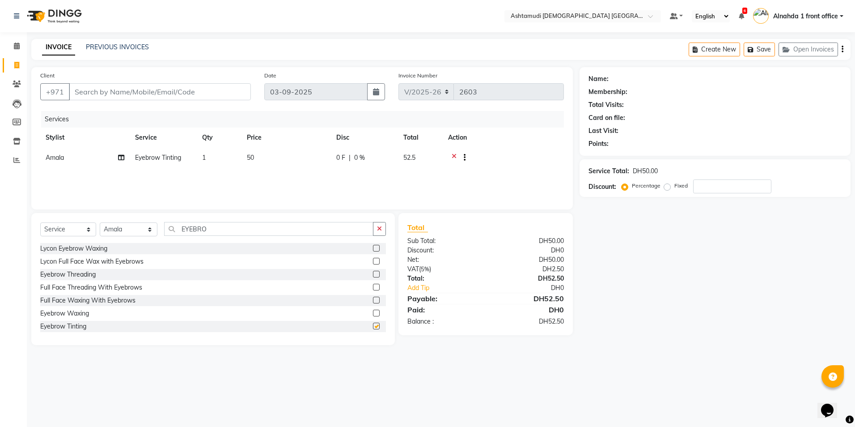
checkbox input "false"
drag, startPoint x: 217, startPoint y: 229, endPoint x: 84, endPoint y: 232, distance: 133.3
click at [86, 231] on div "Select Service Product Membership Package Voucher Prepaid Gift Card Select Styl…" at bounding box center [213, 232] width 346 height 21
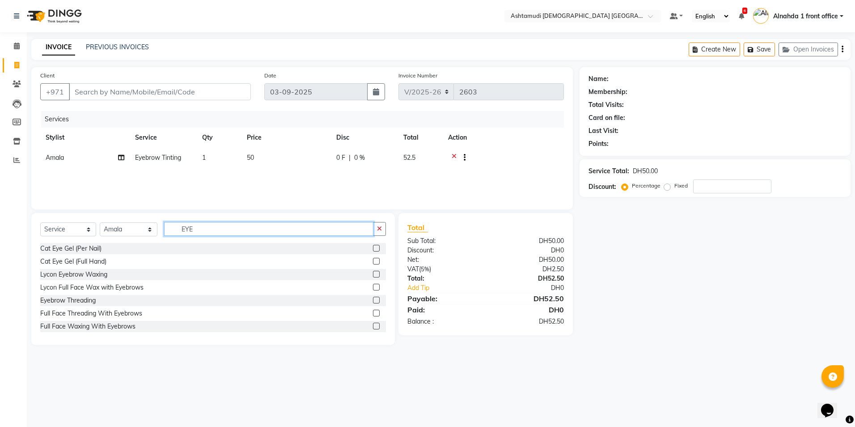
type input "EYE"
click at [373, 301] on label at bounding box center [376, 299] width 7 height 7
click at [373, 301] on input "checkbox" at bounding box center [376, 300] width 6 height 6
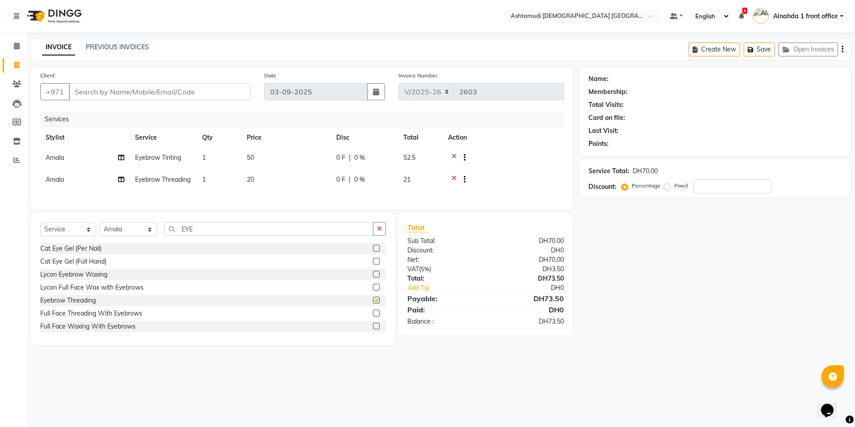
checkbox input "false"
drag, startPoint x: 199, startPoint y: 243, endPoint x: 143, endPoint y: 239, distance: 56.5
click at [155, 243] on div "Select Service Product Membership Package Voucher Prepaid Gift Card Select Styl…" at bounding box center [213, 232] width 346 height 21
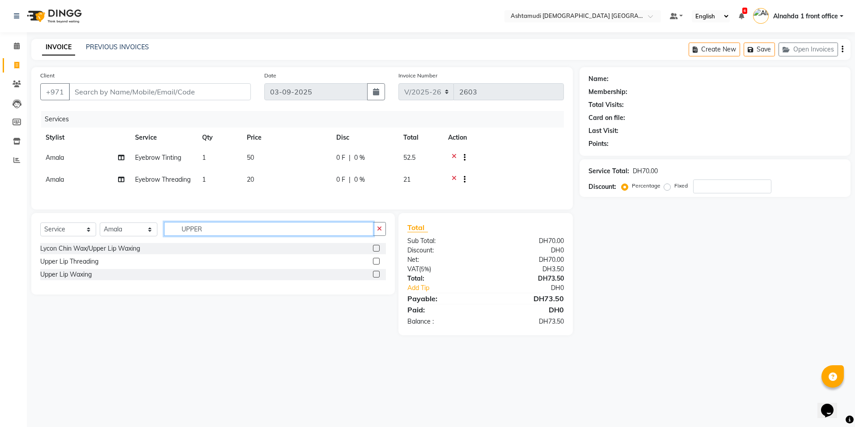
type input "UPPER"
click at [376, 264] on label at bounding box center [376, 261] width 7 height 7
click at [376, 264] on input "checkbox" at bounding box center [376, 261] width 6 height 6
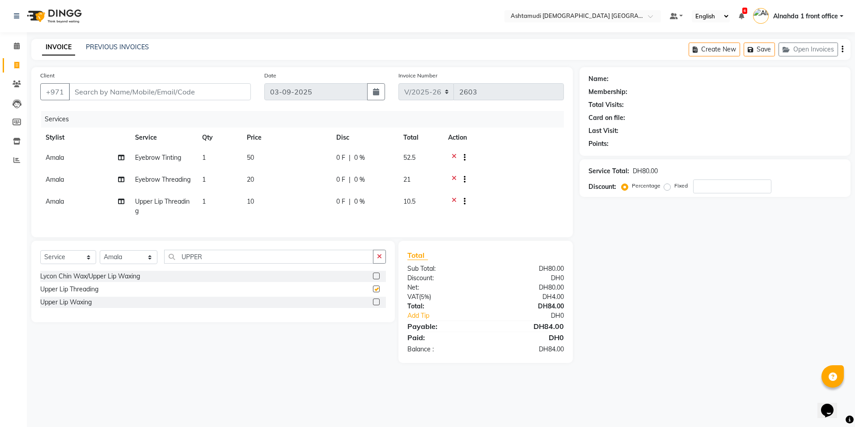
checkbox input "false"
click at [733, 191] on input "number" at bounding box center [732, 186] width 78 height 14
click at [17, 48] on icon at bounding box center [17, 45] width 6 height 7
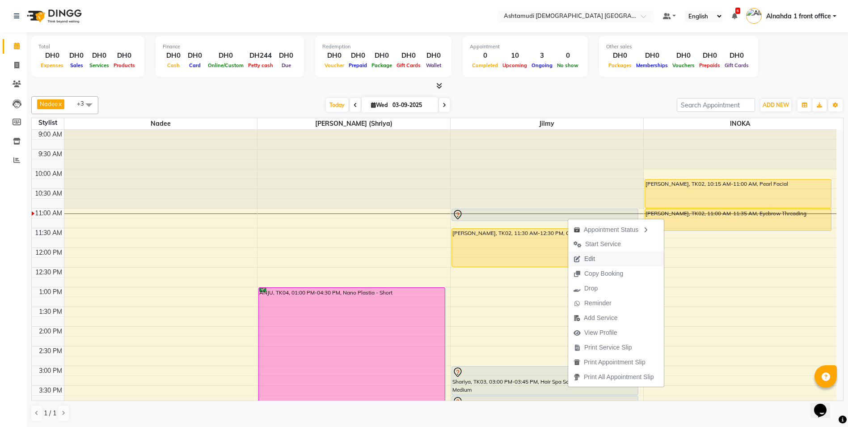
click at [597, 257] on span "Edit" at bounding box center [584, 258] width 32 height 15
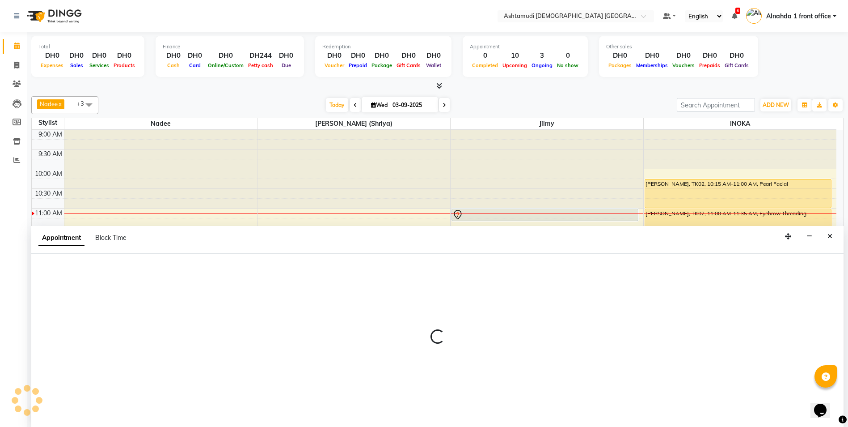
scroll to position [0, 0]
select select "tentative"
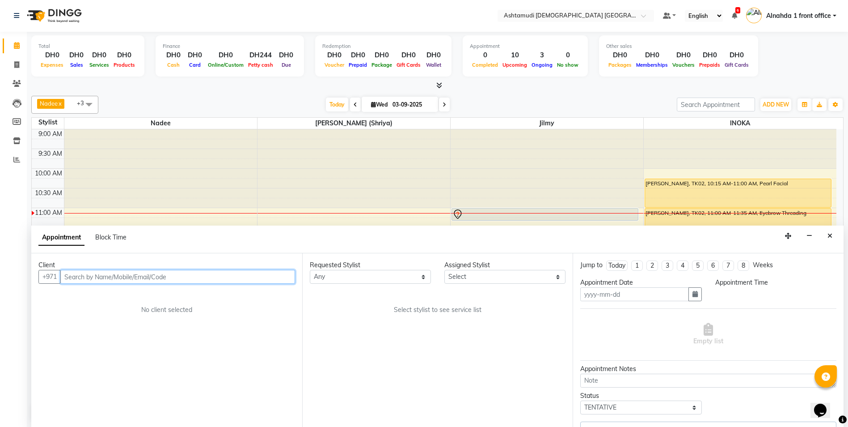
type input "03-09-2025"
select select "86875"
select select "660"
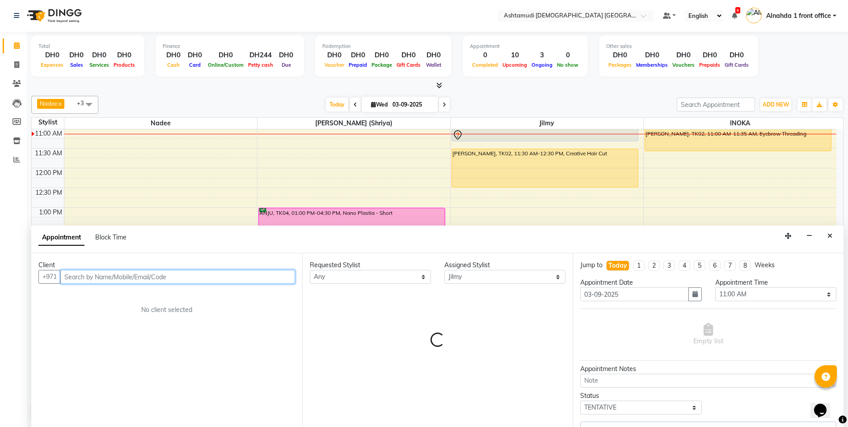
select select "3626"
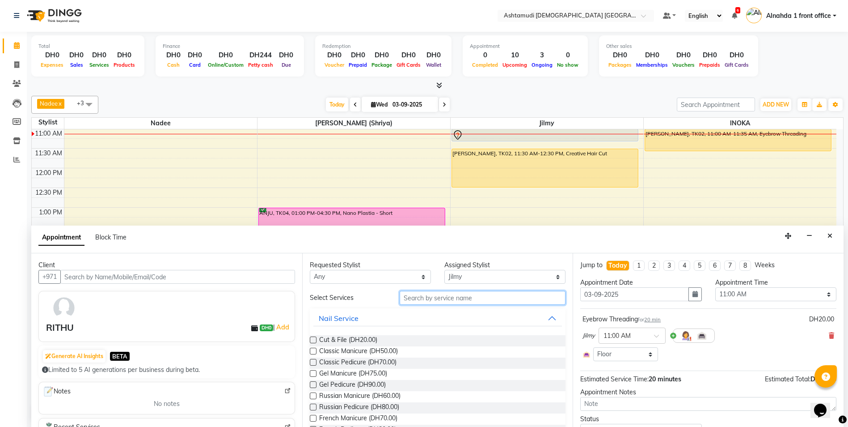
click at [436, 298] on input "text" at bounding box center [483, 298] width 166 height 14
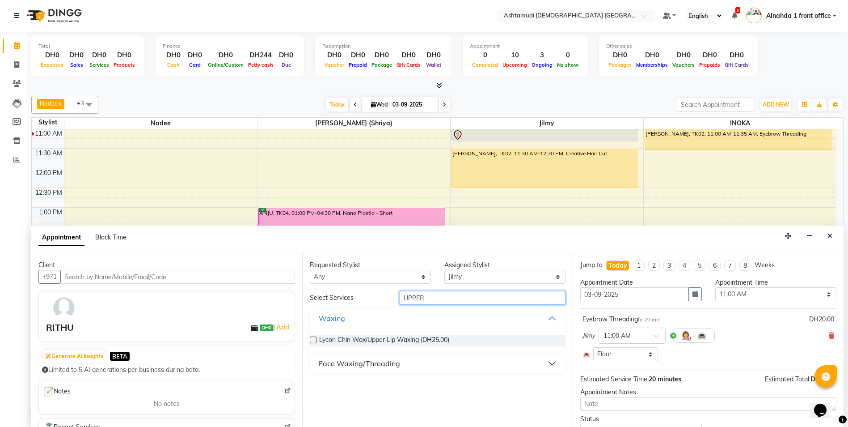
type input "UPPER"
click at [393, 362] on div "Face Waxing/Threading" at bounding box center [359, 363] width 81 height 11
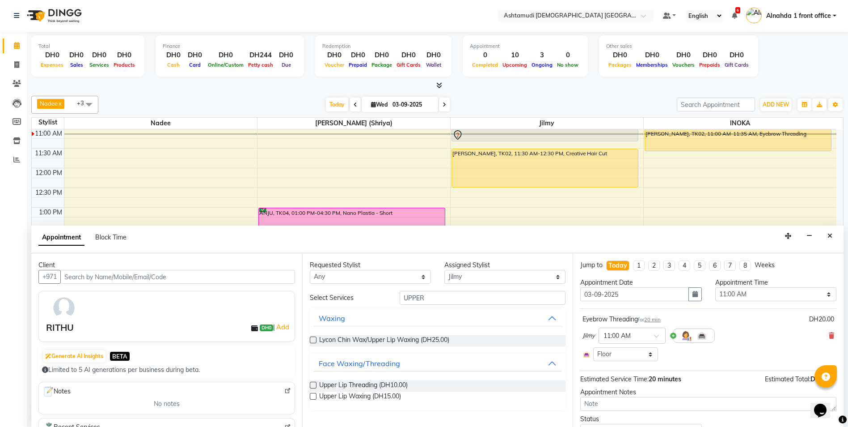
click at [316, 383] on label at bounding box center [313, 384] width 7 height 7
click at [316, 383] on input "checkbox" at bounding box center [313, 386] width 6 height 6
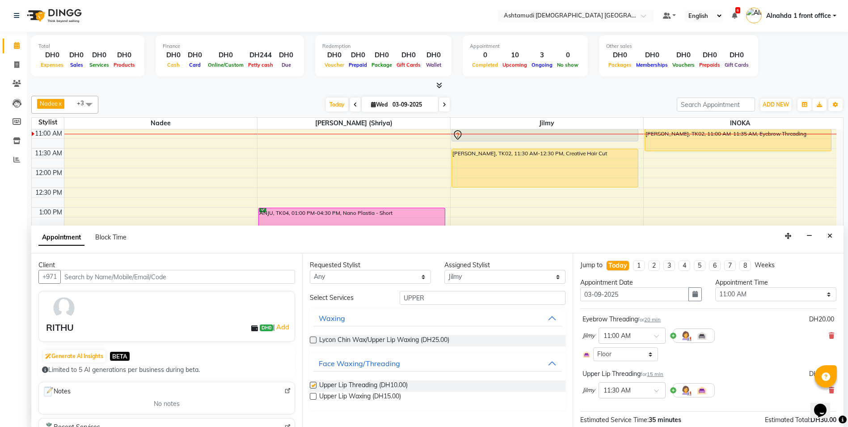
checkbox input "false"
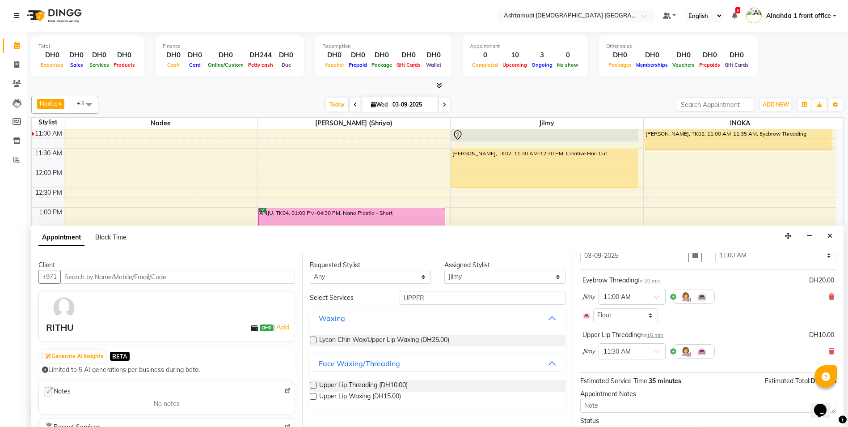
scroll to position [82, 0]
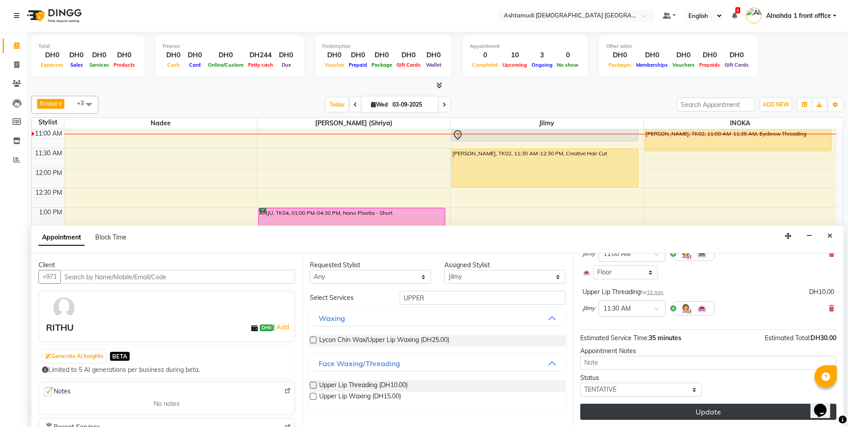
click at [720, 415] on button "Update" at bounding box center [708, 411] width 256 height 16
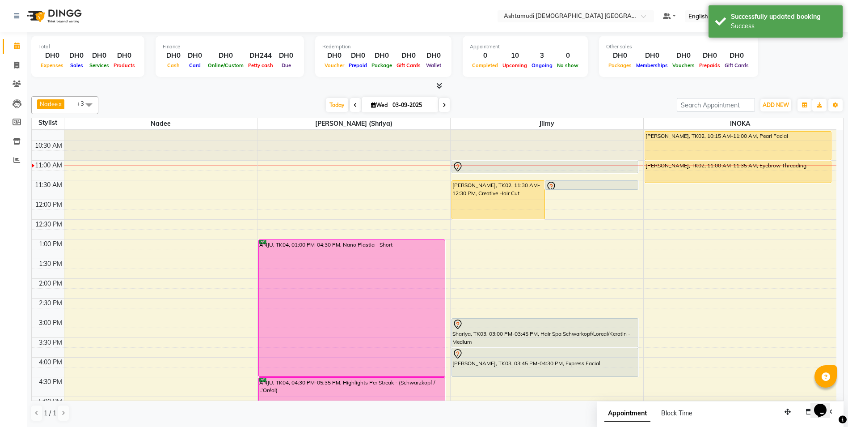
scroll to position [0, 0]
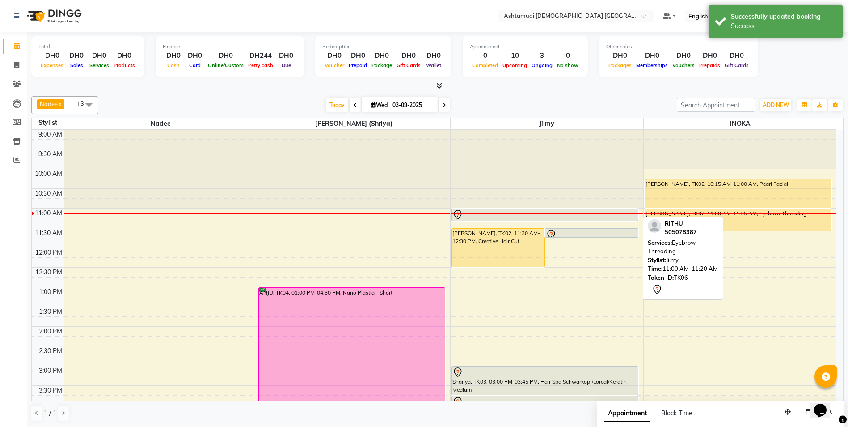
click at [484, 217] on div at bounding box center [545, 214] width 185 height 11
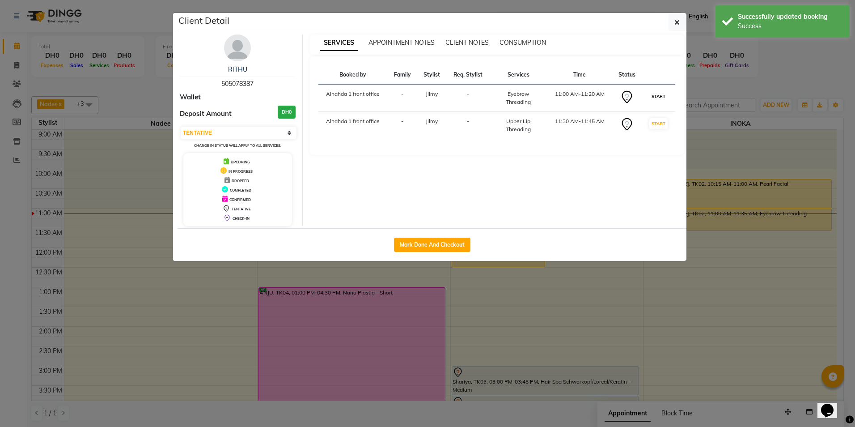
click at [660, 95] on button "START" at bounding box center [658, 96] width 18 height 11
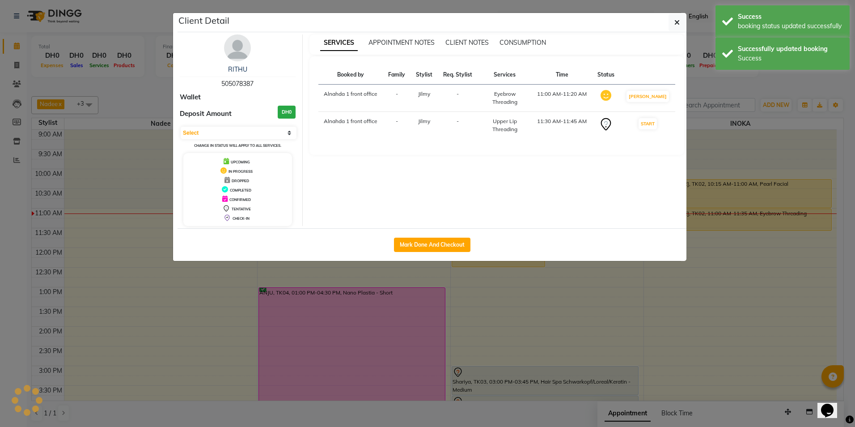
click at [662, 125] on td "START" at bounding box center [647, 125] width 55 height 27
click at [655, 123] on button "START" at bounding box center [648, 123] width 18 height 11
select select "1"
click at [679, 16] on button "button" at bounding box center [677, 22] width 17 height 17
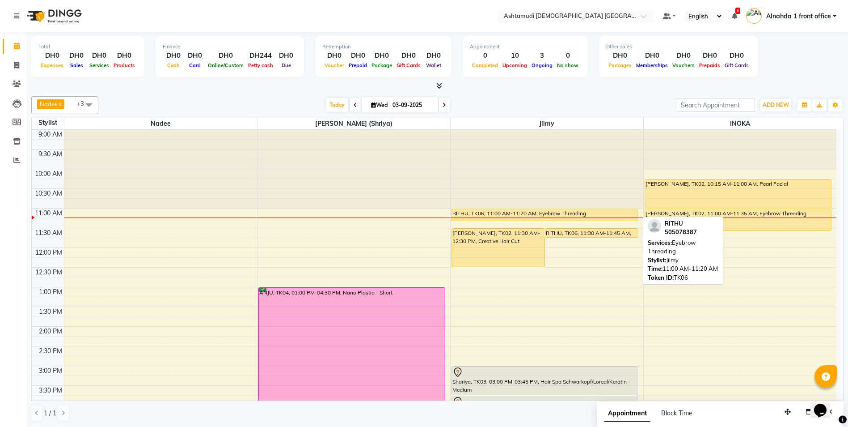
click at [463, 215] on div "RITHU, TK06, 11:00 AM-11:20 AM, Eyebrow Threading" at bounding box center [545, 215] width 186 height 12
select select "1"
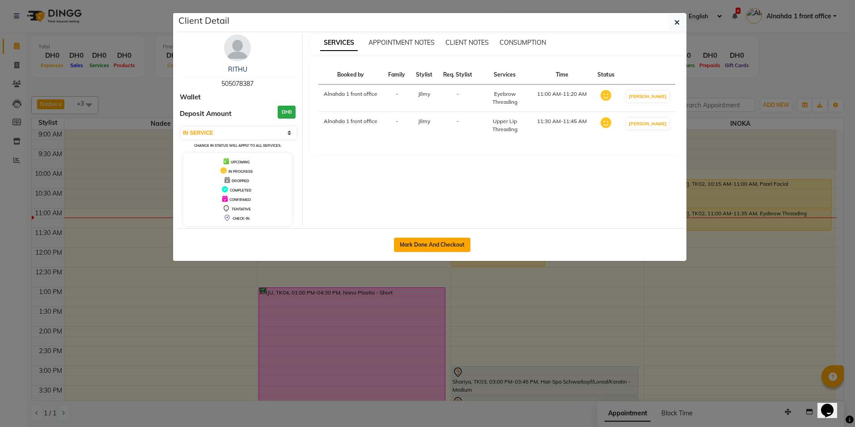
click at [432, 245] on button "Mark Done And Checkout" at bounding box center [432, 244] width 76 height 14
select select "service"
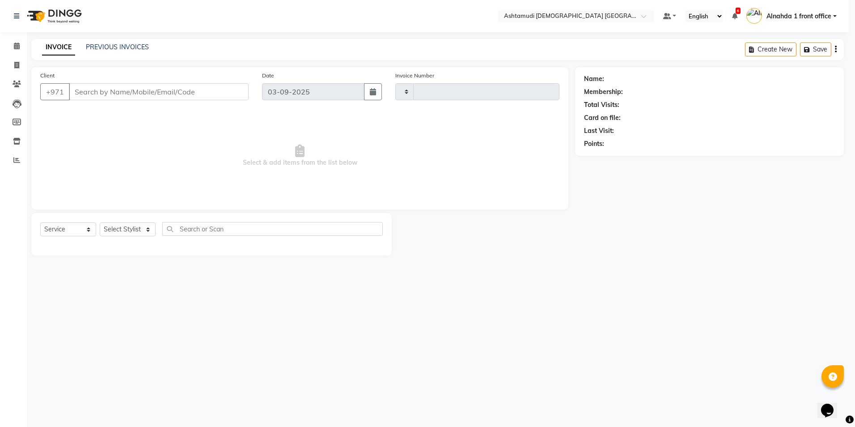
type input "2603"
select select "7242"
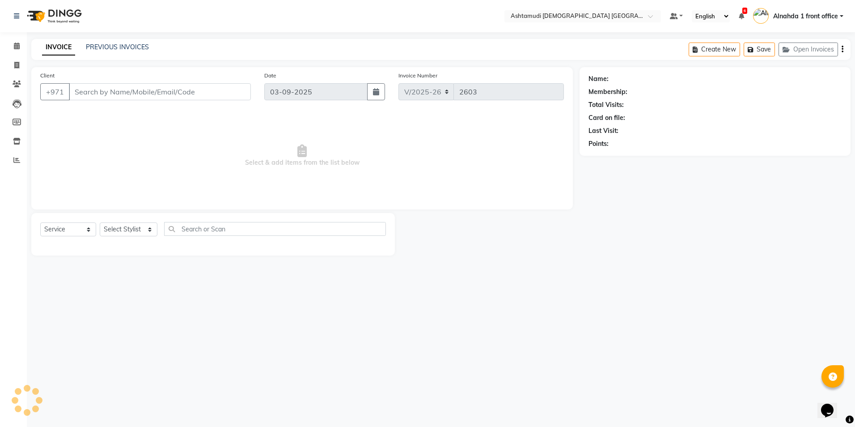
type input "505078387"
select select "86875"
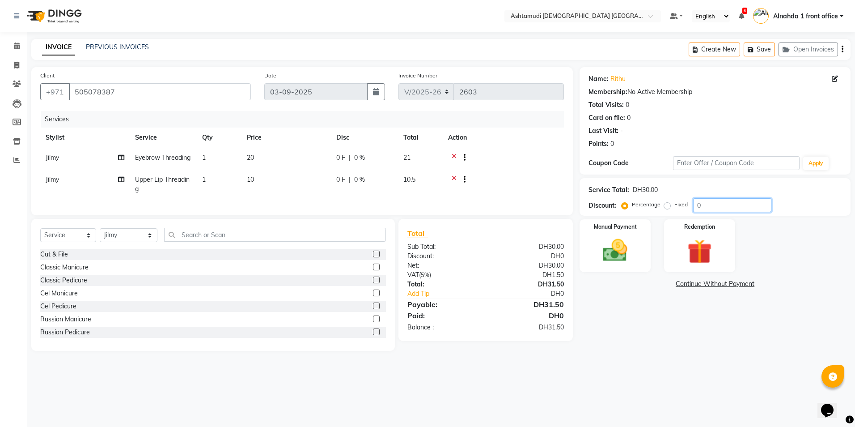
click at [724, 206] on input "0" at bounding box center [732, 205] width 78 height 14
type input "025"
click at [626, 245] on img at bounding box center [615, 251] width 42 height 30
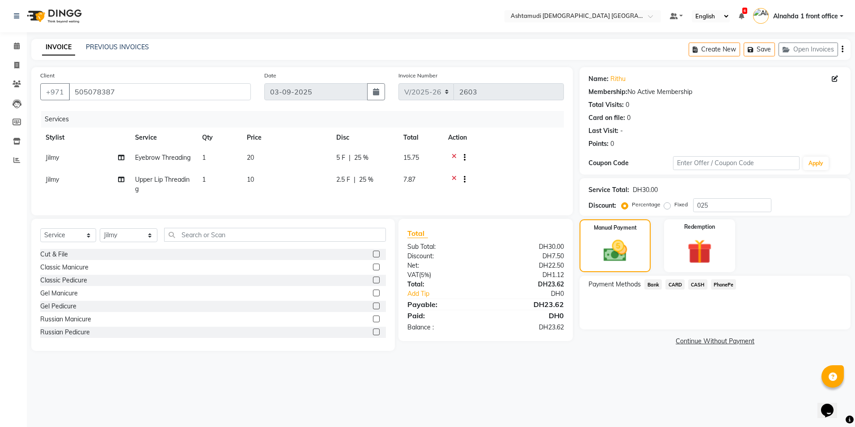
click at [681, 285] on span "CARD" at bounding box center [674, 284] width 19 height 10
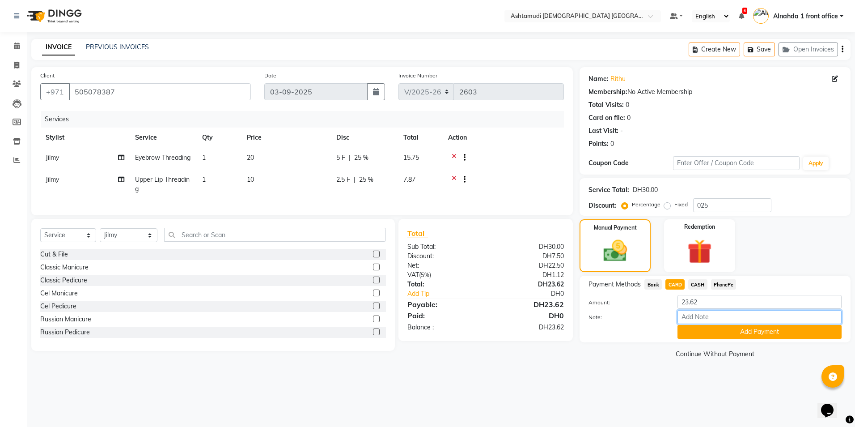
click at [701, 319] on input "Note:" at bounding box center [760, 317] width 164 height 14
type input "amala"
click at [723, 335] on button "Add Payment" at bounding box center [760, 332] width 164 height 14
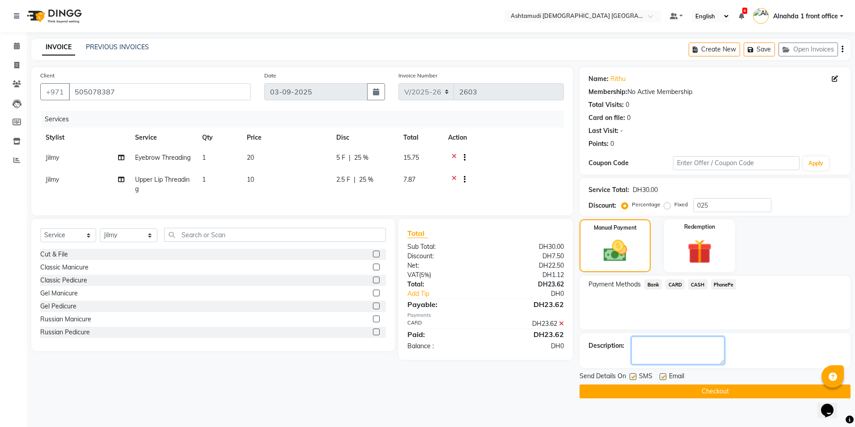
click at [695, 346] on textarea at bounding box center [677, 350] width 93 height 28
type textarea "0454"
click at [678, 390] on button "Checkout" at bounding box center [715, 391] width 271 height 14
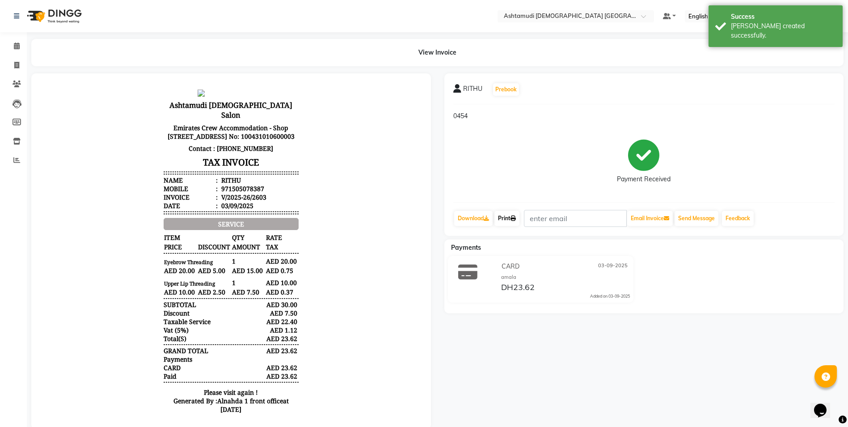
click at [507, 220] on link "Print" at bounding box center [507, 218] width 25 height 15
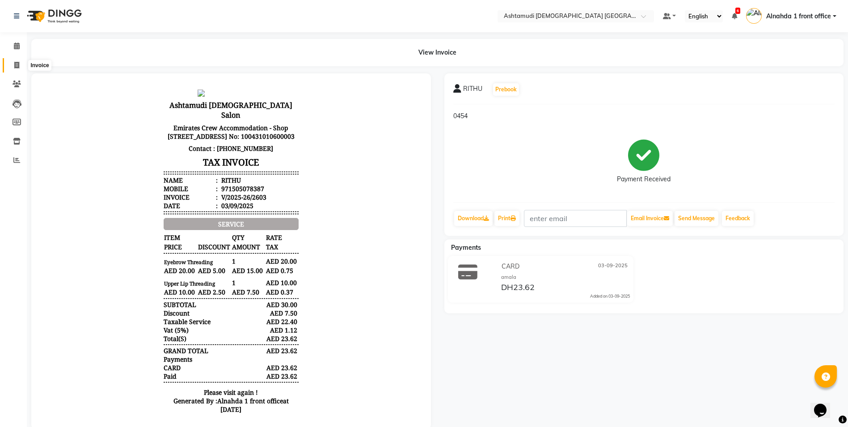
click at [14, 62] on icon at bounding box center [16, 65] width 5 height 7
select select "service"
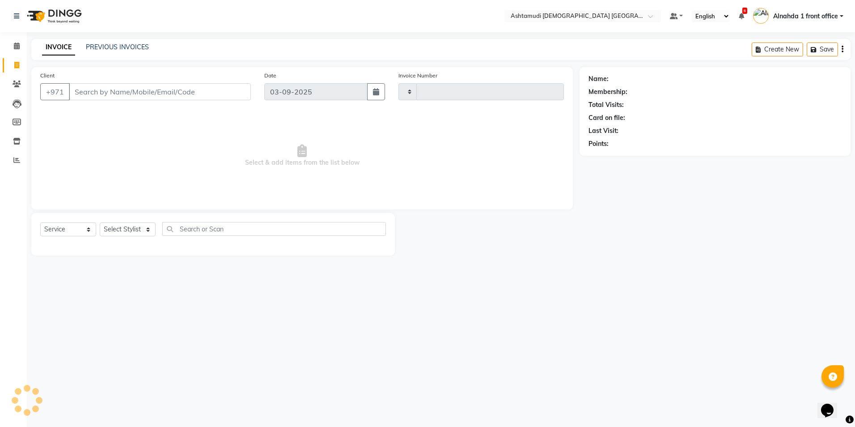
type input "2604"
select select "7242"
click at [149, 229] on select "Select Stylist" at bounding box center [128, 229] width 56 height 14
select select "86438"
click at [100, 222] on select "Select Stylist Alnahda 1 front office Amala Aroosa Deepika Rani Dummy Staff INO…" at bounding box center [129, 229] width 58 height 14
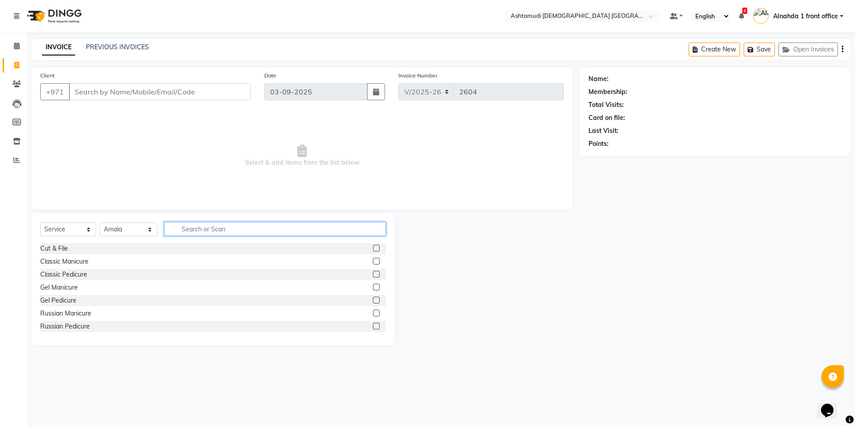
click at [192, 234] on input "text" at bounding box center [274, 229] width 221 height 14
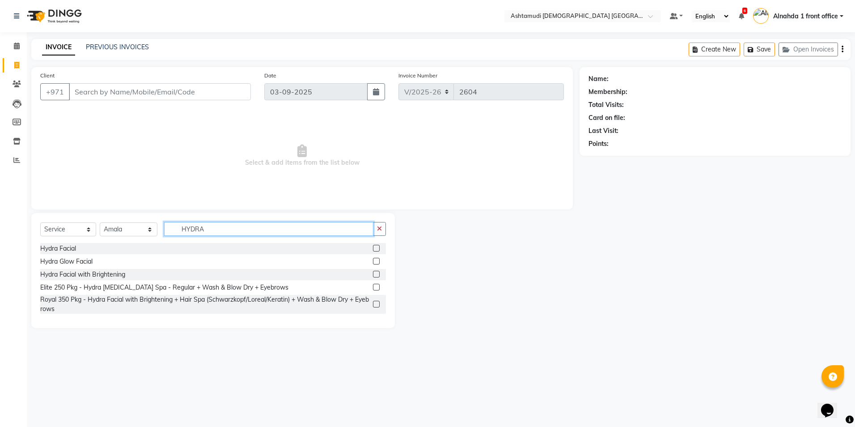
type input "HYDRA"
click at [377, 274] on label at bounding box center [376, 274] width 7 height 7
click at [377, 274] on input "checkbox" at bounding box center [376, 274] width 6 height 6
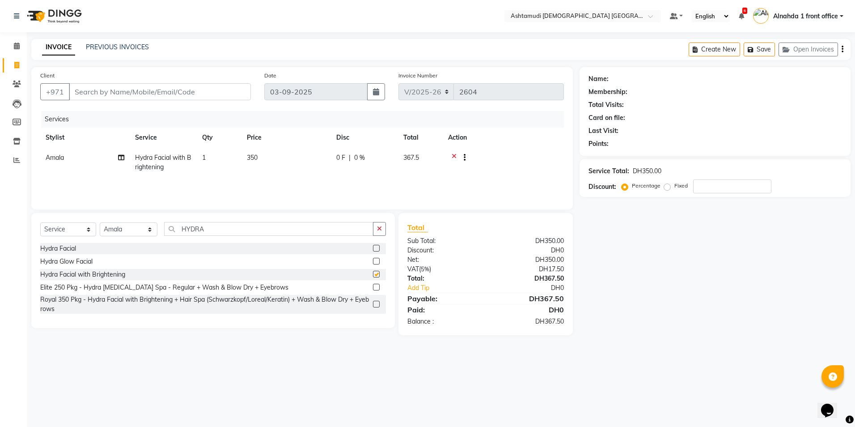
checkbox input "false"
click at [711, 190] on input "number" at bounding box center [732, 186] width 78 height 14
type input "25"
click at [20, 49] on span at bounding box center [17, 46] width 16 height 10
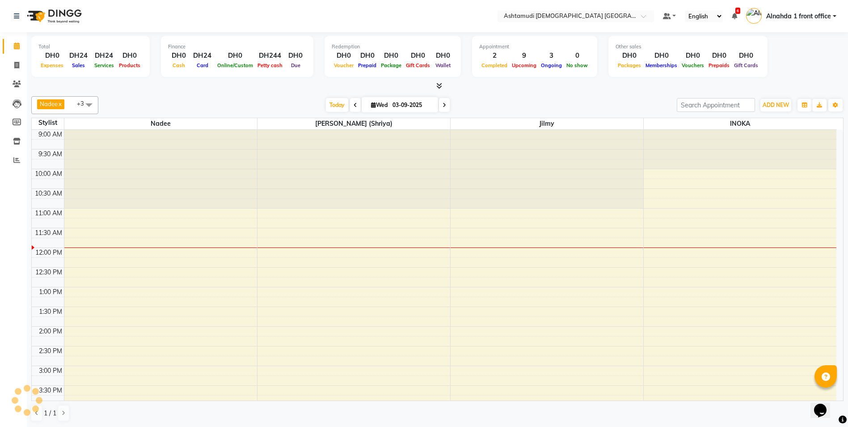
scroll to position [119, 0]
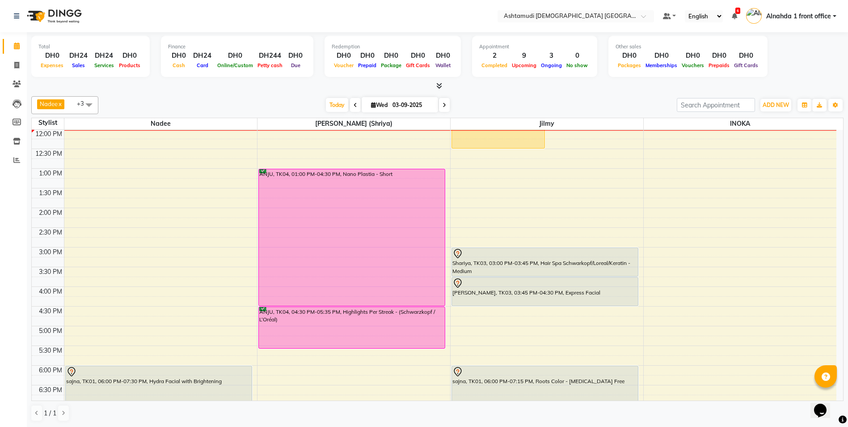
click at [371, 106] on icon at bounding box center [373, 105] width 5 height 6
select select "9"
select select "2025"
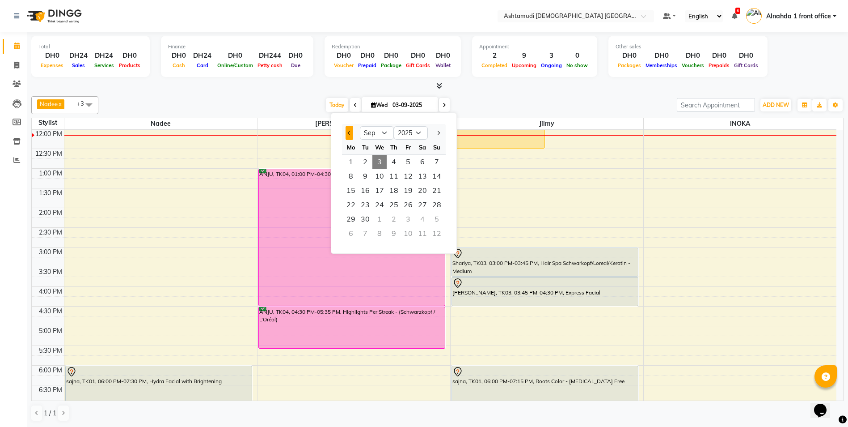
click at [351, 136] on button "Previous month" at bounding box center [350, 133] width 8 height 14
select select "8"
click at [335, 106] on span "Today" at bounding box center [337, 105] width 22 height 14
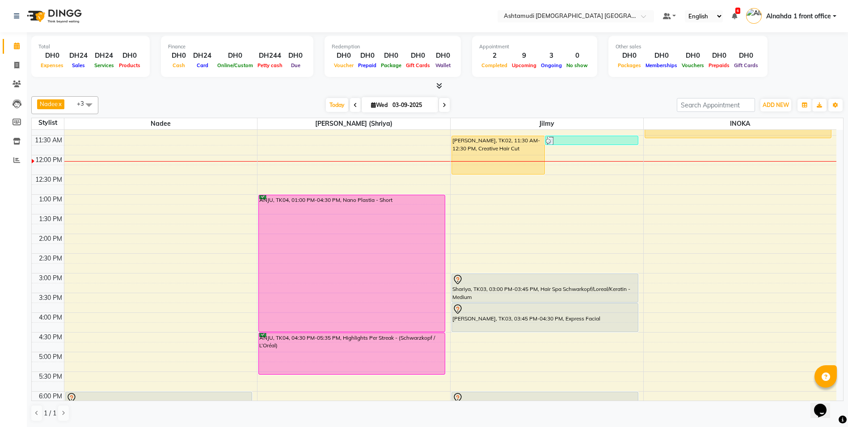
scroll to position [0, 0]
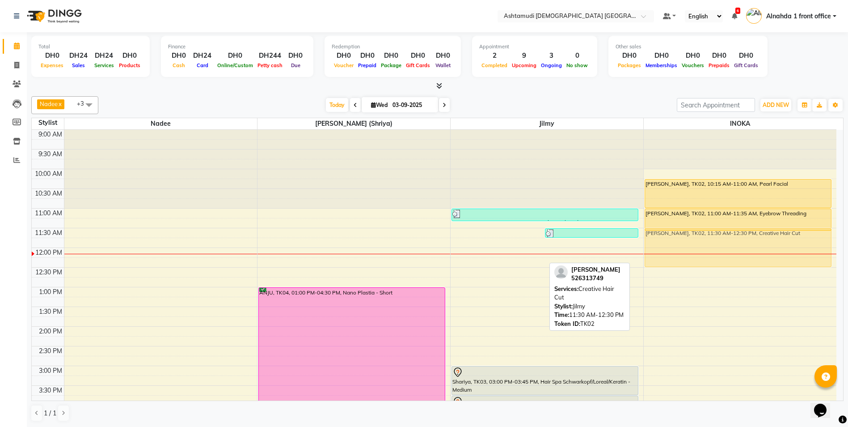
drag, startPoint x: 483, startPoint y: 248, endPoint x: 673, endPoint y: 251, distance: 190.5
click at [673, 251] on tr "sajna, TK01, 07:30 PM-08:15 PM, Classic Manicure sajna, TK01, 07:30 PM-08:15 PM…" at bounding box center [434, 405] width 805 height 551
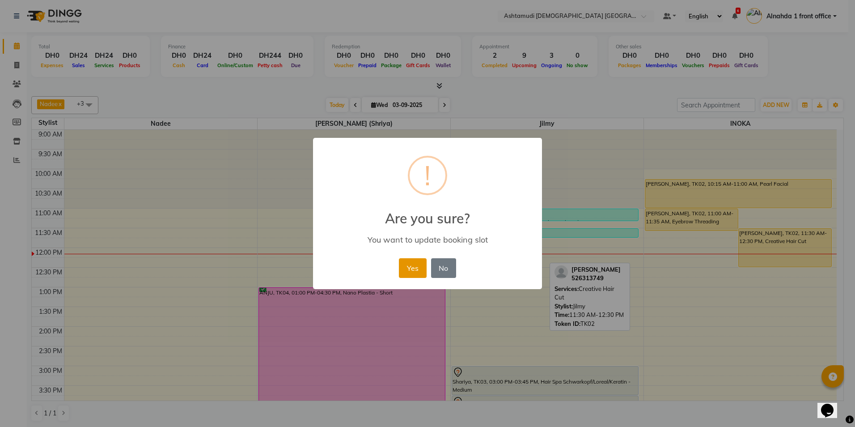
click at [413, 273] on button "Yes" at bounding box center [412, 268] width 27 height 20
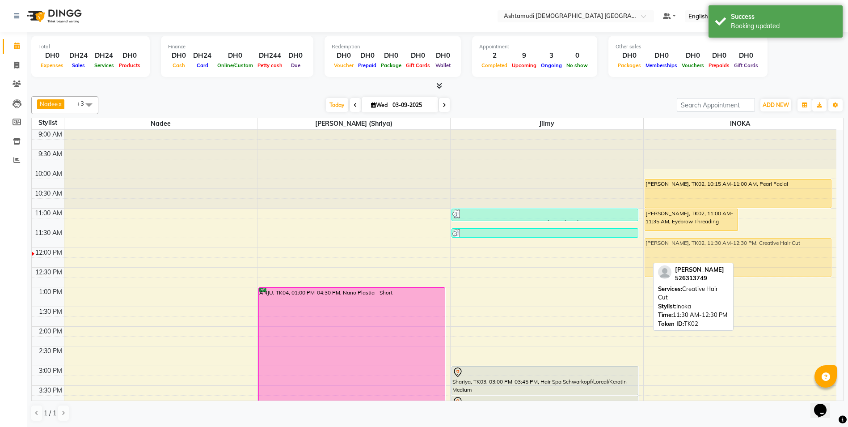
drag, startPoint x: 758, startPoint y: 252, endPoint x: 727, endPoint y: 259, distance: 32.2
click at [727, 259] on div "ANUJA UNNIKRISHNAN, TK02, 11:00 AM-11:35 AM, Eyebrow Threading ANUJA UNNIKRISHN…" at bounding box center [740, 405] width 193 height 551
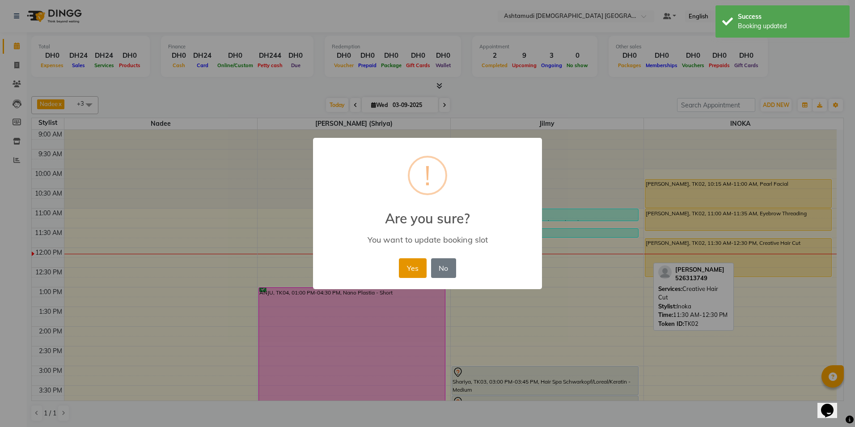
click at [417, 269] on button "Yes" at bounding box center [412, 268] width 27 height 20
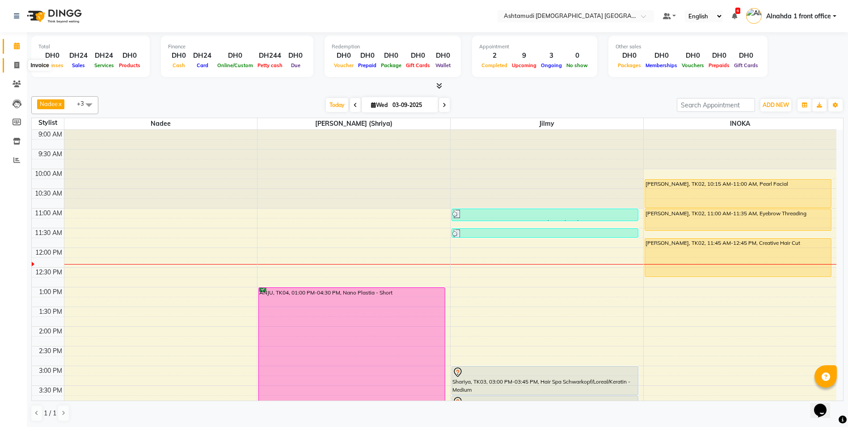
click at [17, 64] on icon at bounding box center [16, 65] width 5 height 7
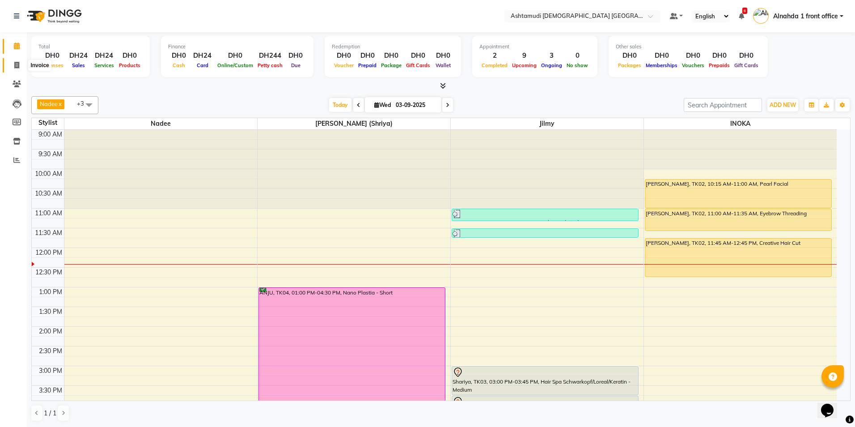
select select "service"
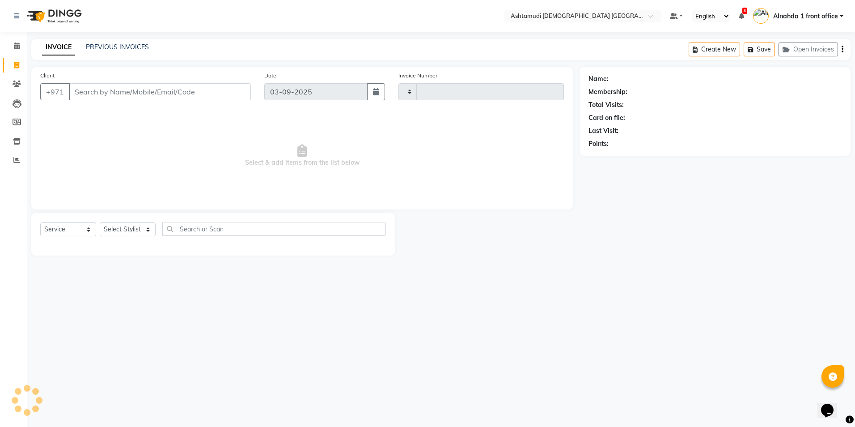
type input "2604"
select select "7242"
click at [92, 96] on input "Client" at bounding box center [160, 91] width 182 height 17
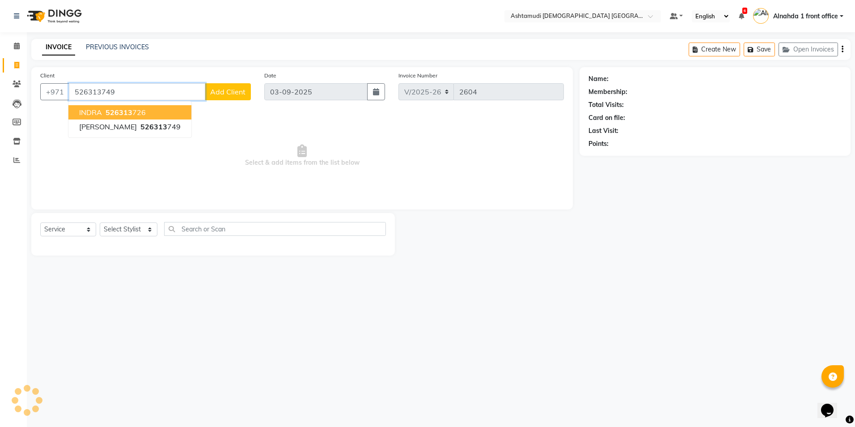
type input "526313749"
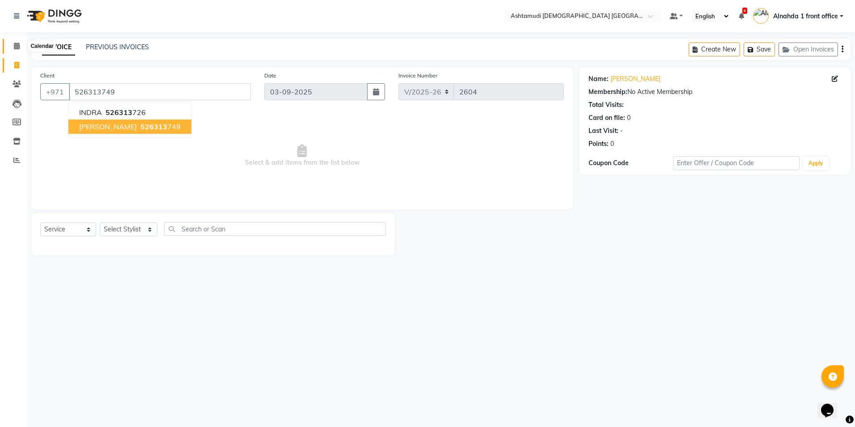
click at [17, 43] on icon at bounding box center [17, 45] width 6 height 7
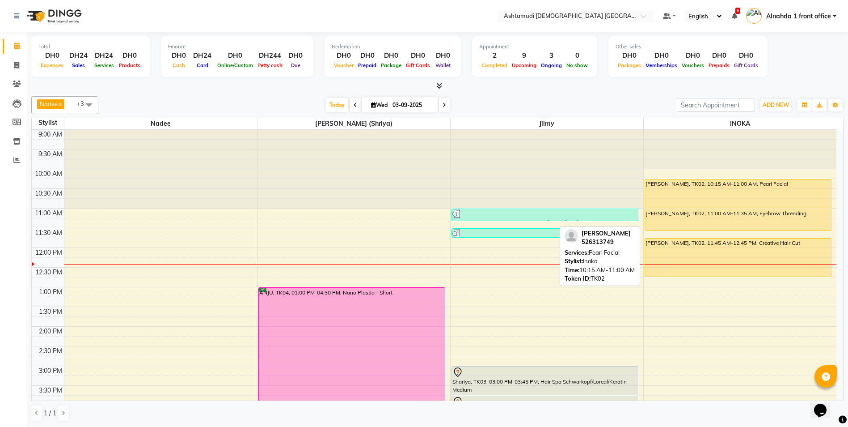
click at [718, 198] on div "ANUJA UNNIKRISHNAN, TK02, 10:15 AM-11:00 AM, Pearl Facial" at bounding box center [738, 193] width 186 height 28
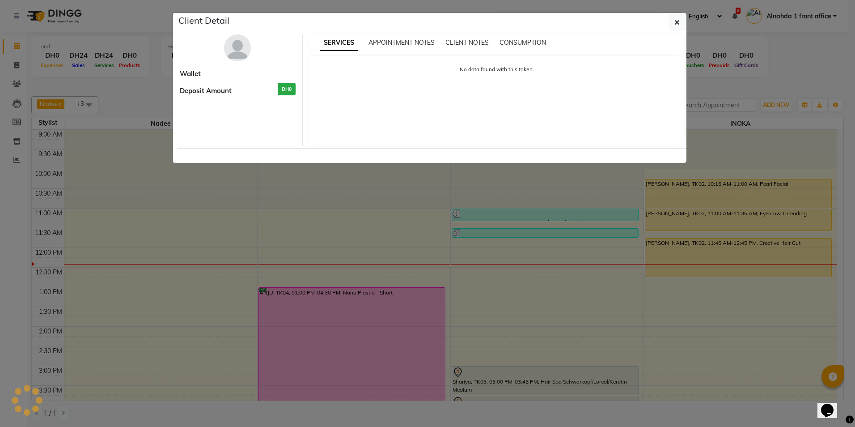
select select "1"
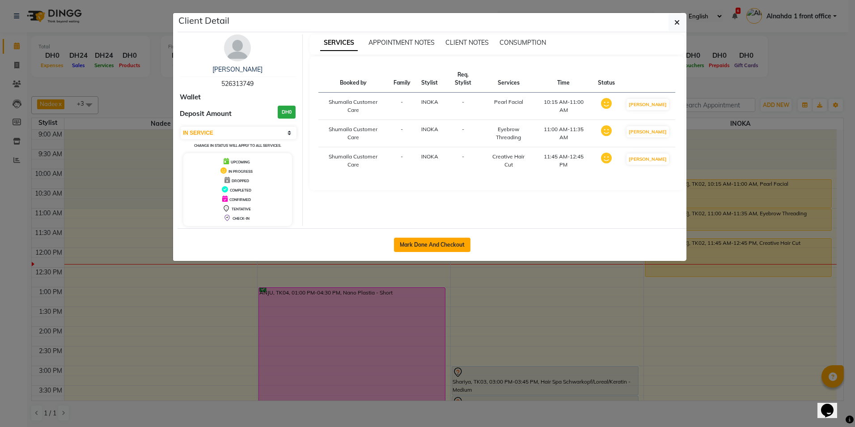
click at [441, 245] on button "Mark Done And Checkout" at bounding box center [432, 244] width 76 height 14
select select "service"
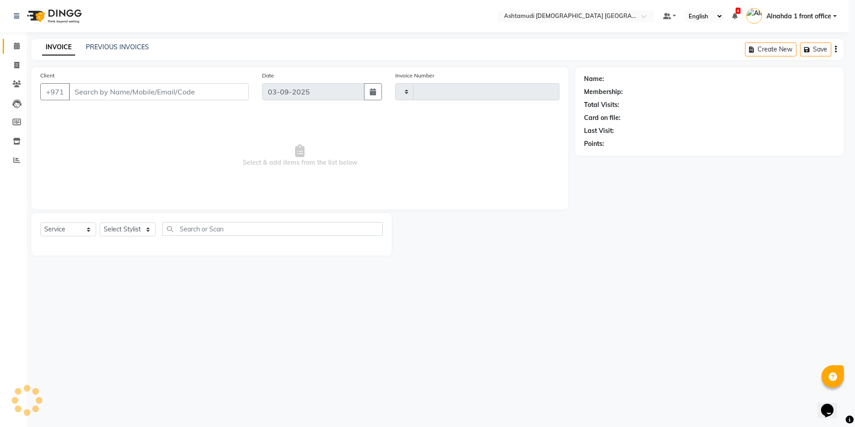
type input "2604"
select select "7242"
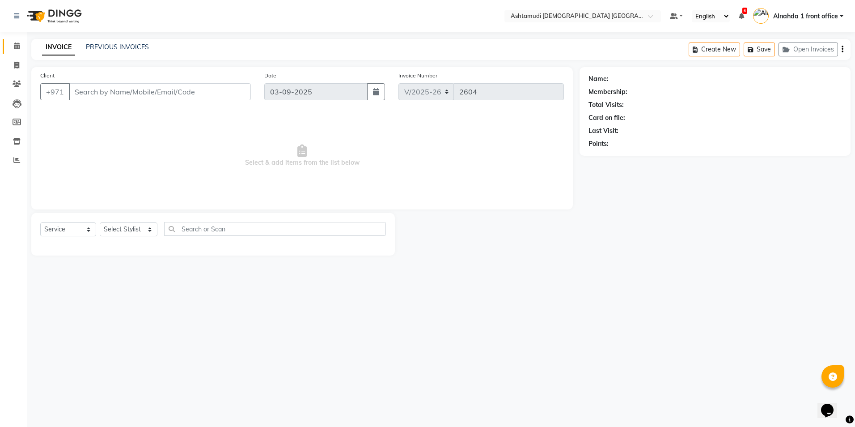
type input "526313749"
select select "90019"
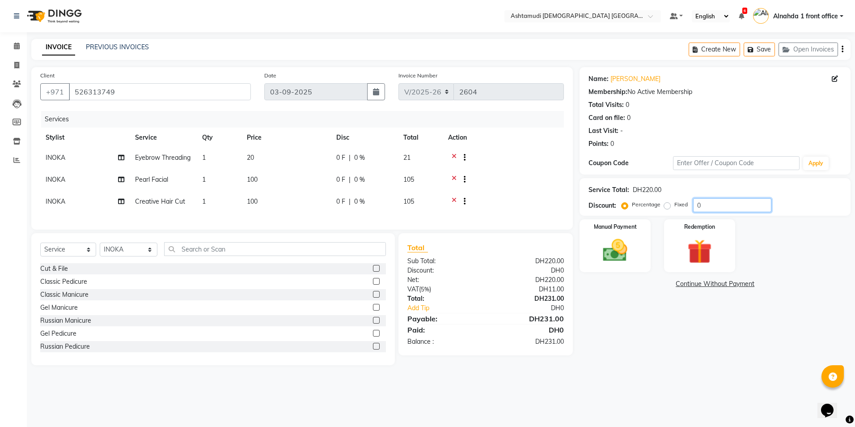
click at [716, 208] on input "0" at bounding box center [732, 205] width 78 height 14
type input "025"
click at [623, 259] on img at bounding box center [615, 251] width 42 height 30
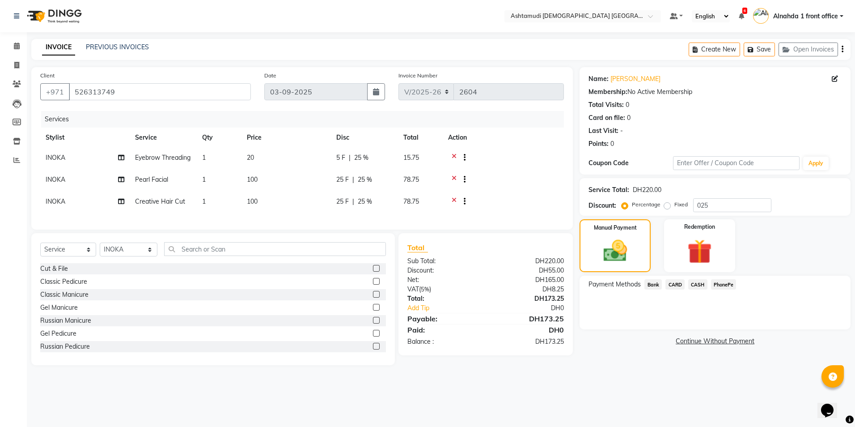
click at [677, 285] on span "CARD" at bounding box center [674, 284] width 19 height 10
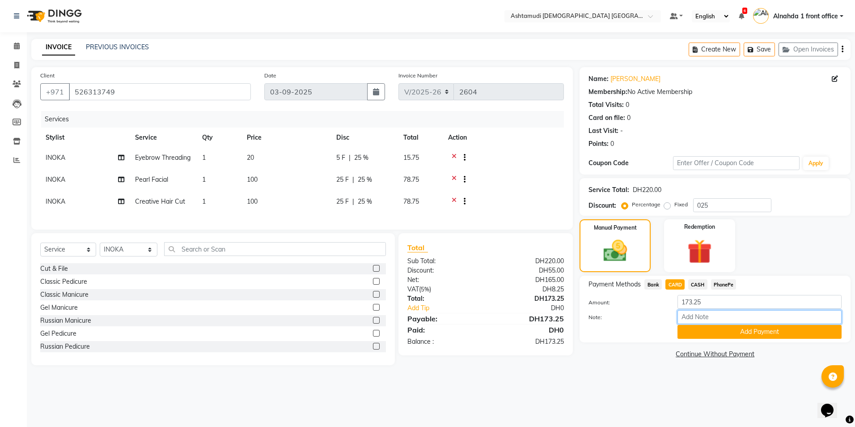
click at [696, 316] on input "Note:" at bounding box center [760, 317] width 164 height 14
type input "presila"
click at [716, 332] on button "Add Payment" at bounding box center [760, 332] width 164 height 14
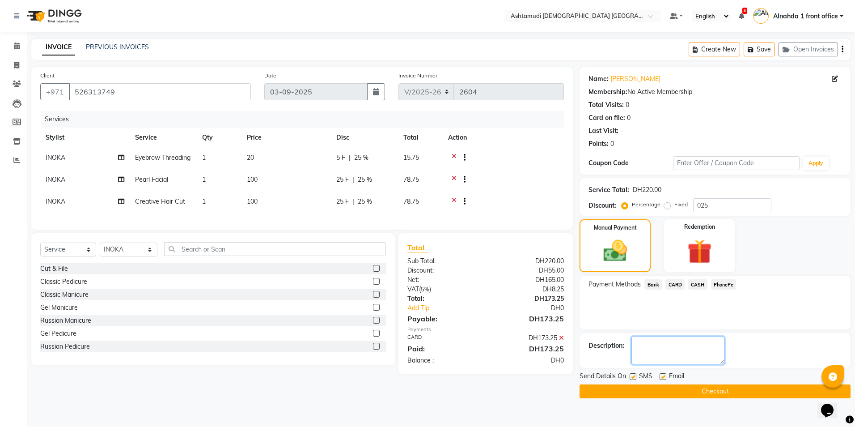
click at [650, 347] on textarea at bounding box center [677, 350] width 93 height 28
type textarea "3885"
click at [728, 389] on button "Checkout" at bounding box center [715, 391] width 271 height 14
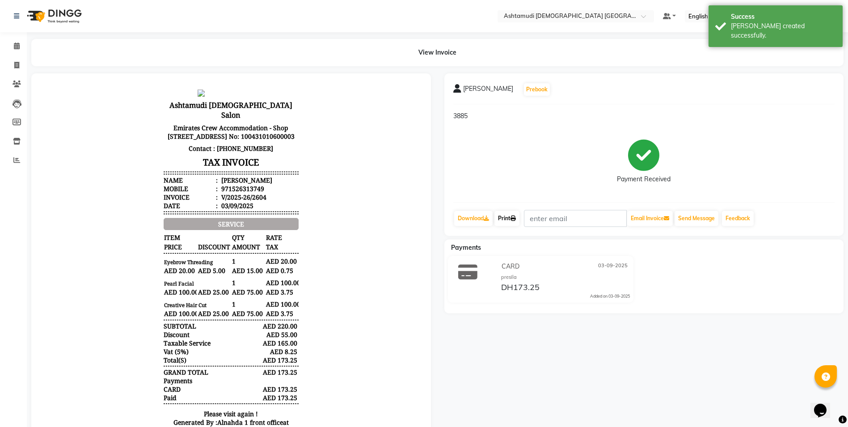
click at [516, 217] on icon at bounding box center [513, 218] width 5 height 5
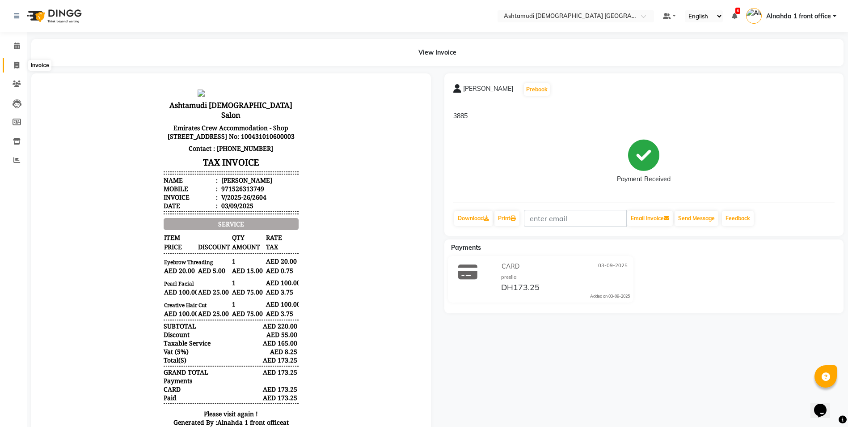
click at [13, 64] on span at bounding box center [17, 65] width 16 height 10
select select "service"
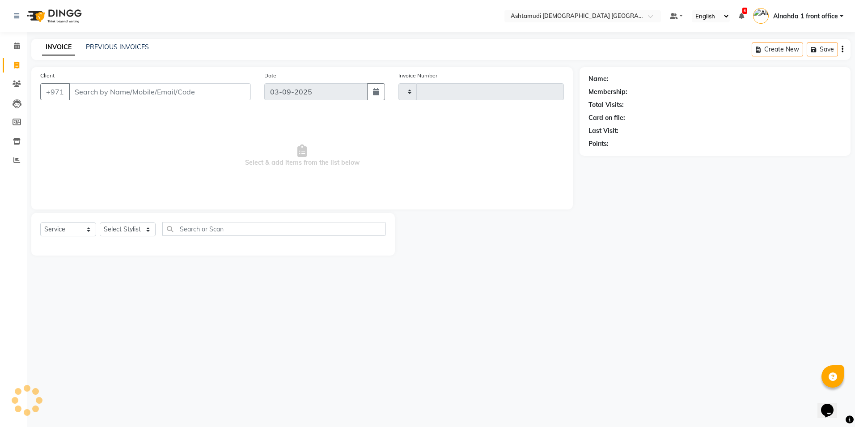
type input "2605"
select select "7242"
click at [17, 46] on icon at bounding box center [17, 45] width 6 height 7
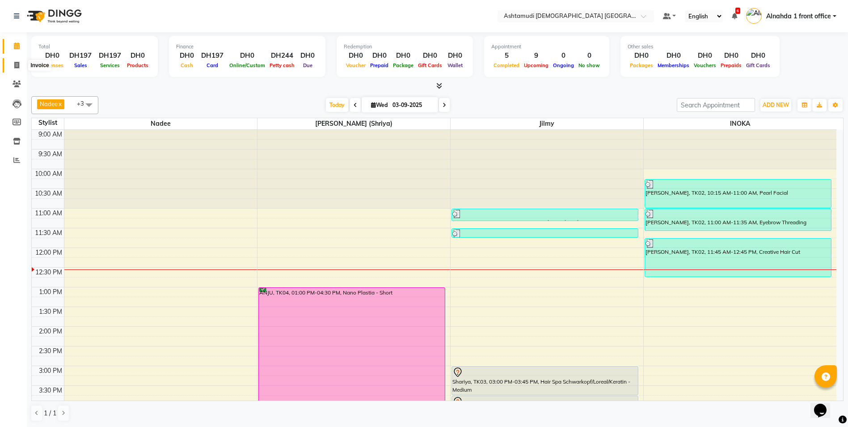
click at [15, 66] on icon at bounding box center [16, 65] width 5 height 7
select select "service"
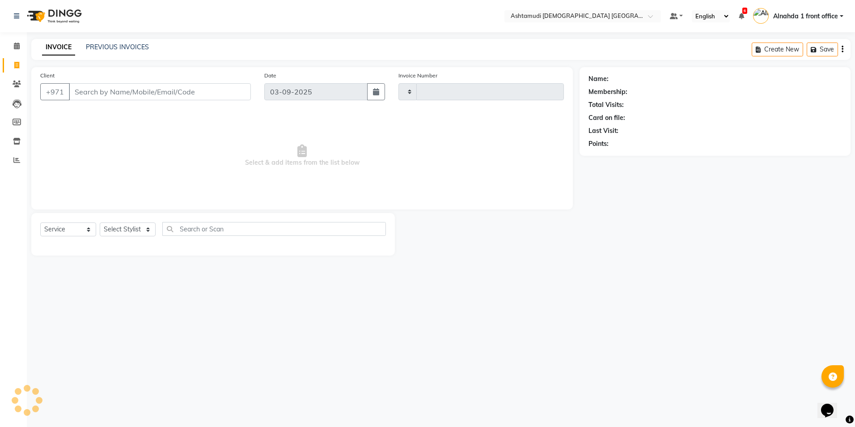
type input "2605"
select select "7242"
click at [148, 228] on select "Select Stylist Alnahda 1 front office Amala Aroosa Deepika Rani Dummy Staff INO…" at bounding box center [129, 229] width 58 height 14
select select "86438"
click at [100, 222] on select "Select Stylist Alnahda 1 front office Amala Aroosa Deepika Rani Dummy Staff INO…" at bounding box center [129, 229] width 58 height 14
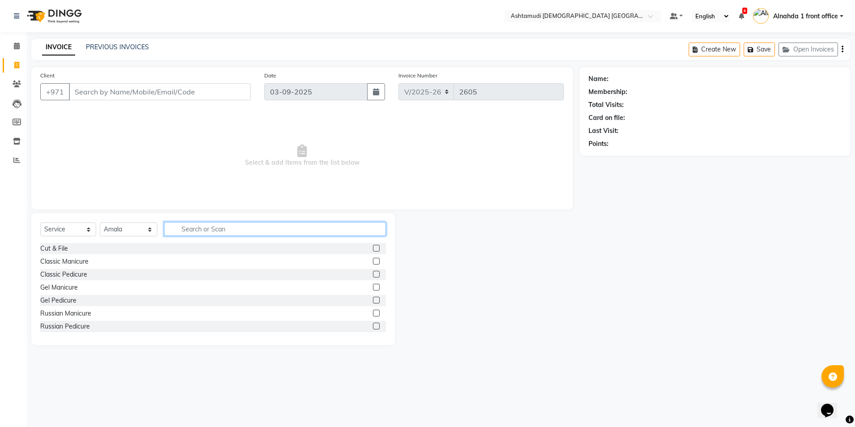
click at [188, 234] on input "text" at bounding box center [274, 229] width 221 height 14
type input "wash"
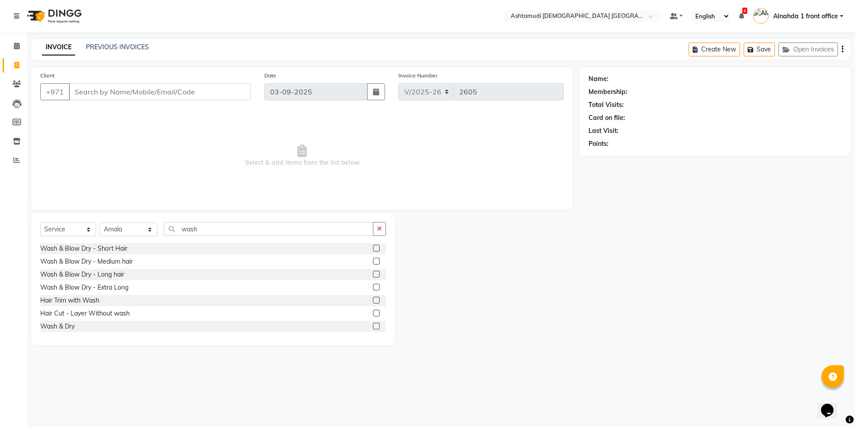
click at [373, 263] on label at bounding box center [376, 261] width 7 height 7
click at [373, 263] on input "checkbox" at bounding box center [376, 261] width 6 height 6
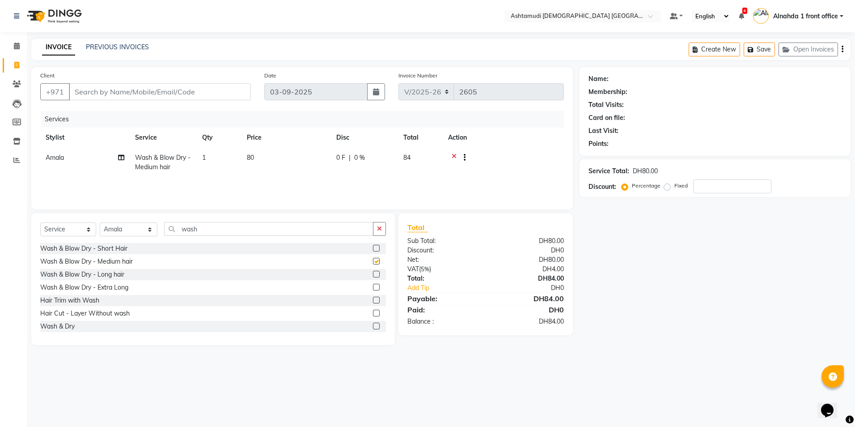
checkbox input "false"
drag, startPoint x: 194, startPoint y: 237, endPoint x: 0, endPoint y: 246, distance: 193.8
click at [0, 246] on html "Select Location × Ashtamudi Ladies Salon Sahara Center, Dubai Default Panel My …" at bounding box center [427, 213] width 855 height 427
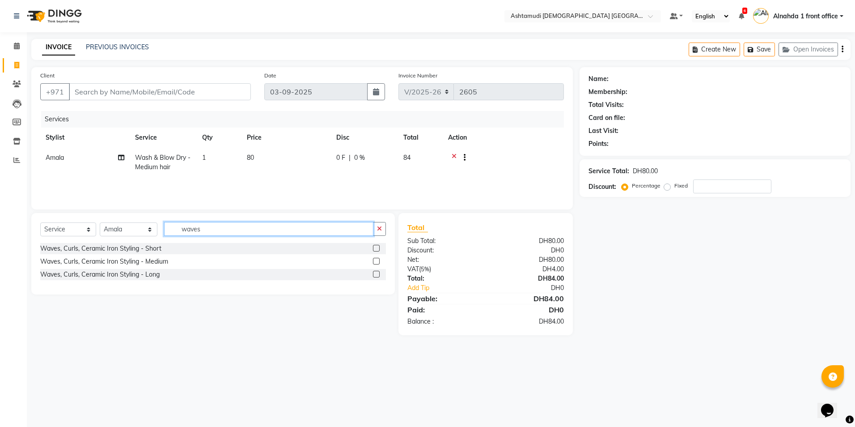
type input "waves"
click at [377, 261] on label at bounding box center [376, 261] width 7 height 7
click at [377, 261] on input "checkbox" at bounding box center [376, 261] width 6 height 6
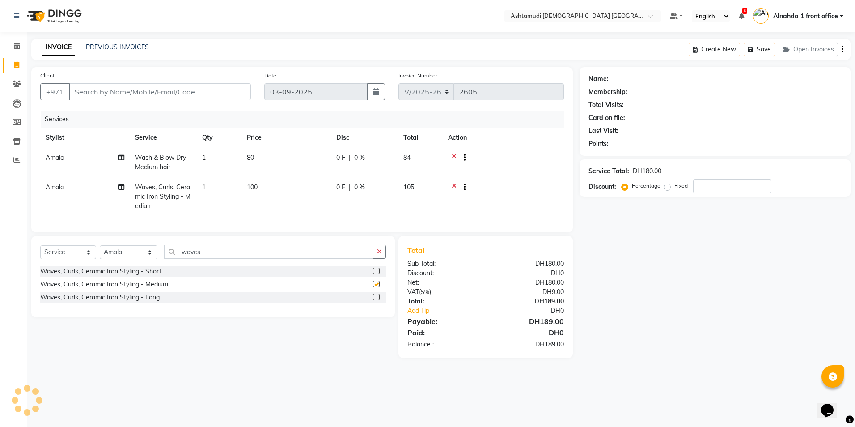
checkbox input "false"
click at [708, 186] on input "number" at bounding box center [732, 186] width 78 height 14
type input "2"
type input "15"
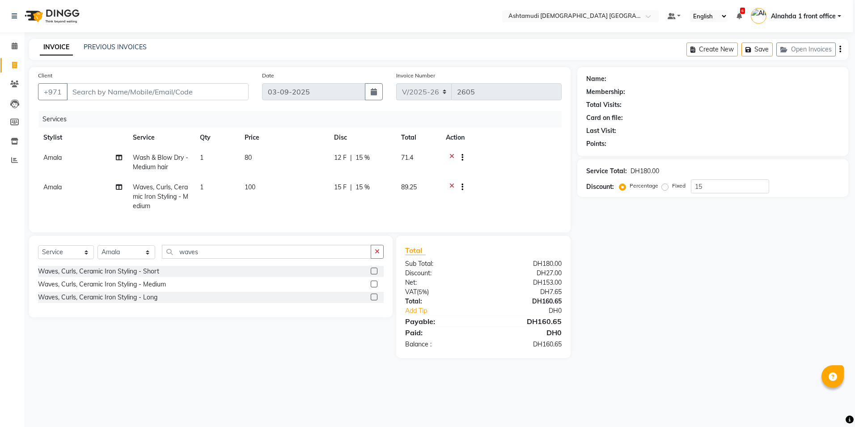
click at [453, 156] on icon at bounding box center [451, 158] width 5 height 11
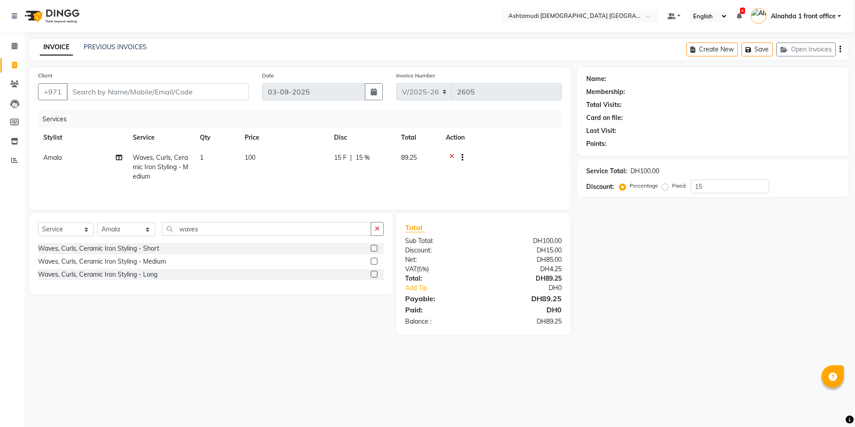
click at [447, 152] on td at bounding box center [500, 167] width 121 height 39
click at [449, 154] on div at bounding box center [501, 158] width 110 height 11
click at [452, 154] on td at bounding box center [500, 167] width 121 height 39
click at [451, 155] on icon at bounding box center [451, 158] width 5 height 11
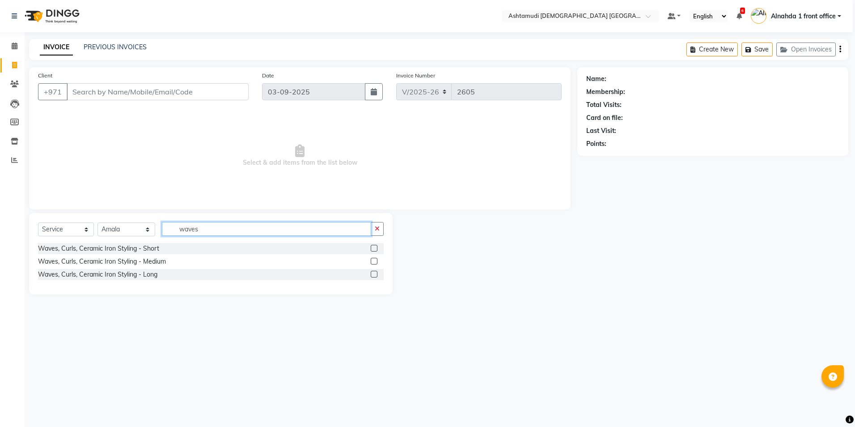
drag, startPoint x: 213, startPoint y: 227, endPoint x: 115, endPoint y: 217, distance: 98.9
click at [107, 220] on div "Select Service Product Membership Package Voucher Prepaid Gift Card Select Styl…" at bounding box center [211, 253] width 364 height 81
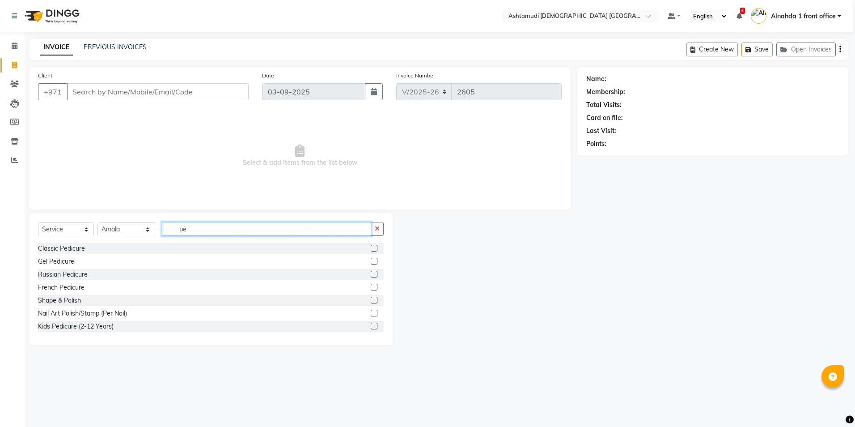
type input "pe"
click at [371, 260] on label at bounding box center [374, 261] width 7 height 7
click at [371, 260] on input "checkbox" at bounding box center [374, 261] width 6 height 6
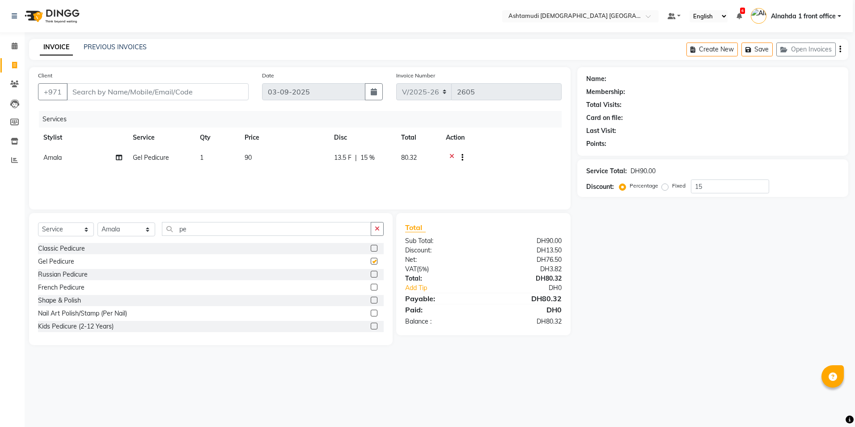
checkbox input "false"
drag, startPoint x: 198, startPoint y: 227, endPoint x: 156, endPoint y: 232, distance: 42.3
click at [156, 232] on div "Select Service Product Membership Package Voucher Prepaid Gift Card Select Styl…" at bounding box center [211, 232] width 346 height 21
type input "mani"
click at [371, 248] on label at bounding box center [374, 248] width 7 height 7
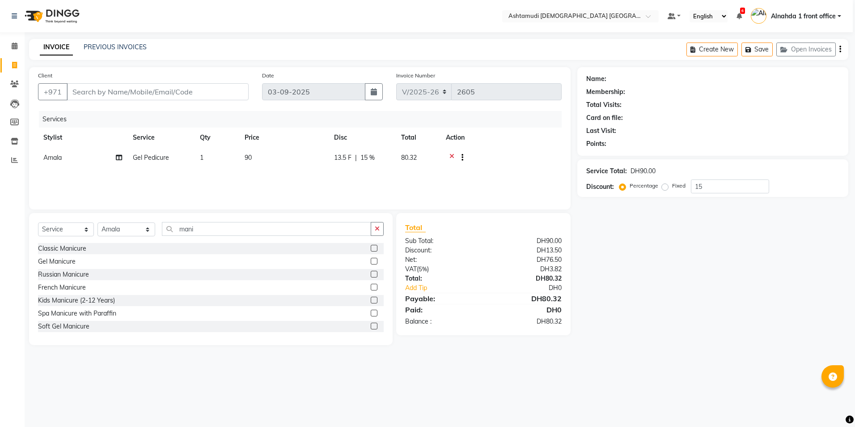
click at [371, 248] on input "checkbox" at bounding box center [374, 249] width 6 height 6
checkbox input "false"
click at [451, 157] on icon at bounding box center [451, 158] width 5 height 11
drag, startPoint x: 199, startPoint y: 227, endPoint x: 34, endPoint y: 243, distance: 165.4
click at [34, 243] on div "Select Service Product Membership Package Voucher Prepaid Gift Card Select Styl…" at bounding box center [211, 279] width 364 height 132
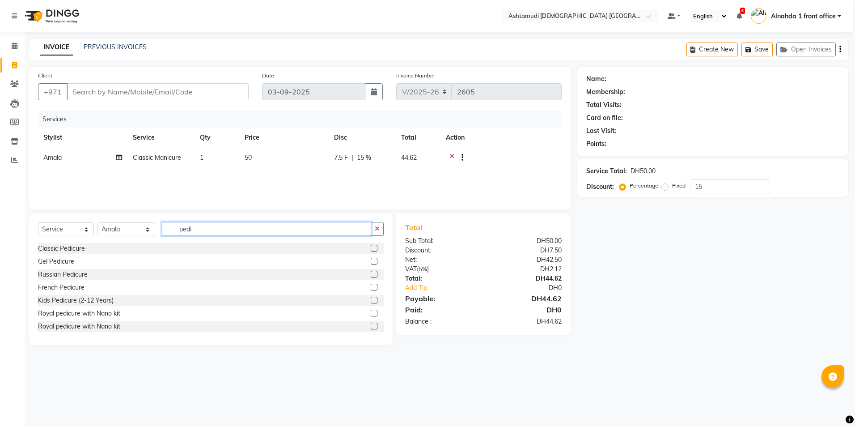
type input "pedi"
click at [371, 248] on label at bounding box center [374, 248] width 7 height 7
click at [371, 248] on input "checkbox" at bounding box center [374, 249] width 6 height 6
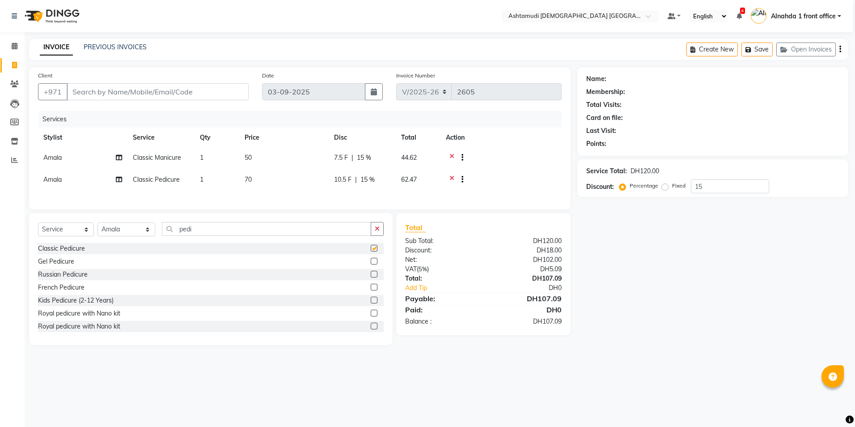
checkbox input "false"
drag, startPoint x: 737, startPoint y: 191, endPoint x: 609, endPoint y: 200, distance: 129.1
click at [609, 200] on div "Name: Membership: Total Visits: Card on file: Last Visit: Points: Service Total…" at bounding box center [716, 206] width 278 height 278
type input "25"
click at [450, 157] on icon at bounding box center [451, 158] width 5 height 11
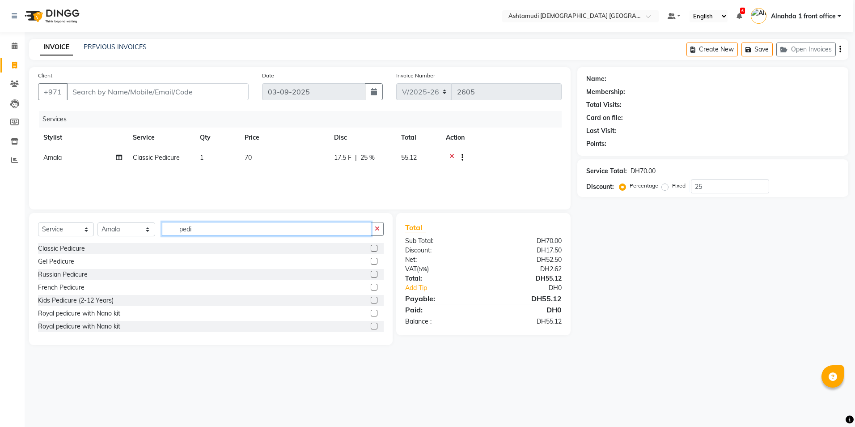
drag, startPoint x: 201, startPoint y: 229, endPoint x: 132, endPoint y: 240, distance: 69.6
click at [132, 240] on div "Select Service Product Membership Package Voucher Prepaid Gift Card Select Styl…" at bounding box center [211, 232] width 346 height 21
type input "gel"
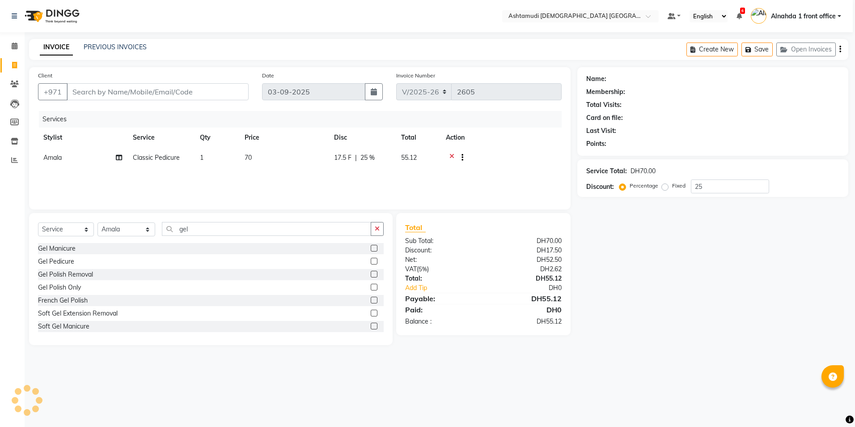
click at [371, 248] on label at bounding box center [374, 248] width 7 height 7
click at [371, 248] on input "checkbox" at bounding box center [374, 249] width 6 height 6
checkbox input "false"
click at [708, 186] on input "25" at bounding box center [730, 186] width 78 height 14
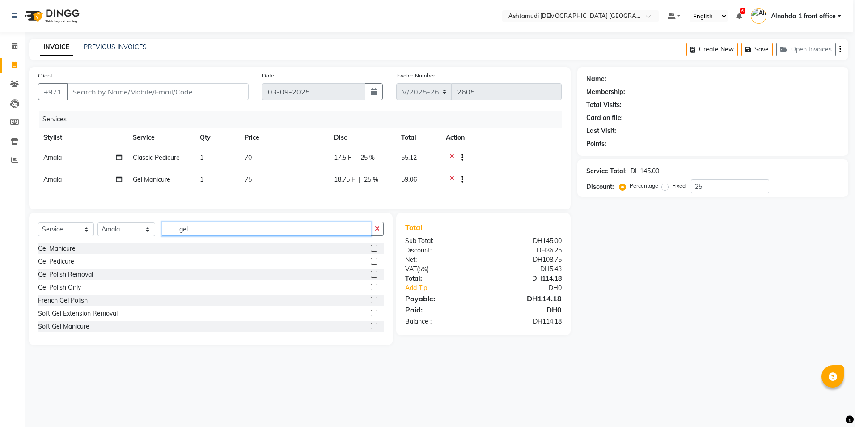
drag, startPoint x: 205, startPoint y: 233, endPoint x: 141, endPoint y: 240, distance: 64.8
click at [141, 240] on div "Select Service Product Membership Package Voucher Prepaid Gift Card Select Styl…" at bounding box center [211, 232] width 346 height 21
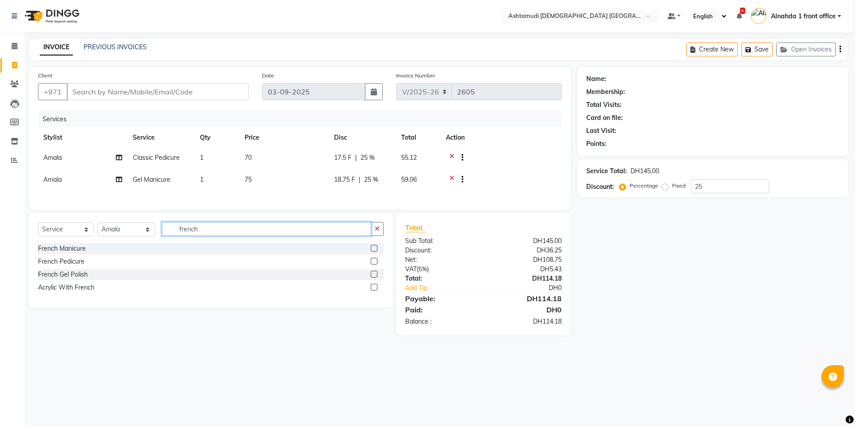
type input "french"
click at [373, 277] on label at bounding box center [374, 274] width 7 height 7
click at [373, 277] on input "checkbox" at bounding box center [374, 274] width 6 height 6
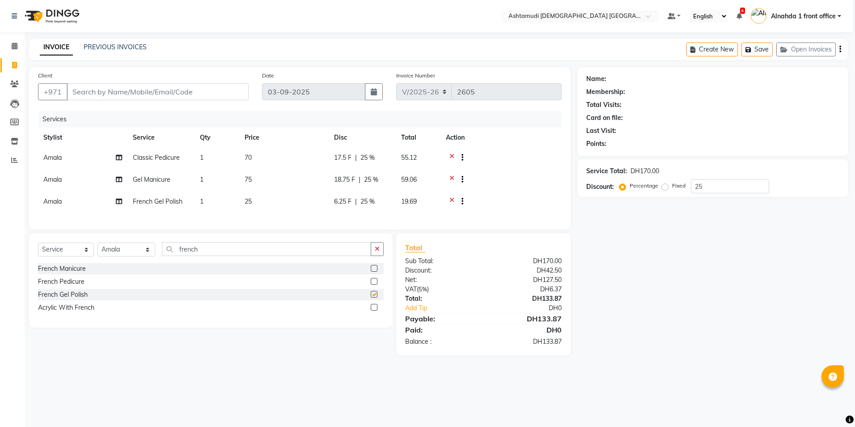
checkbox input "false"
click at [451, 153] on icon at bounding box center [451, 158] width 5 height 11
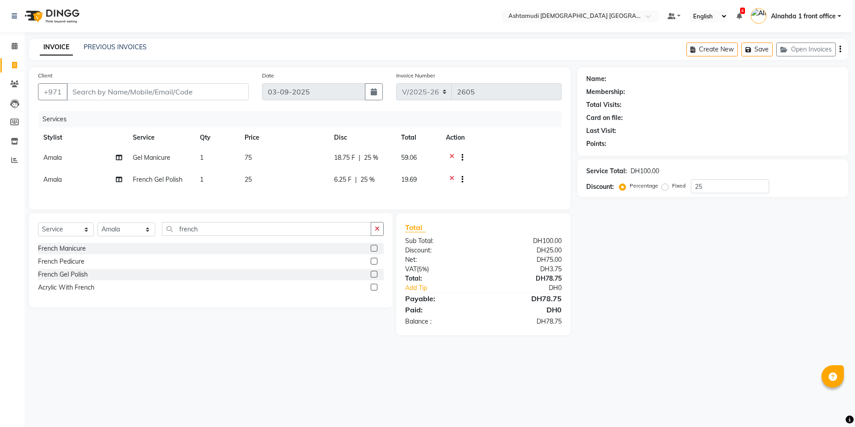
drag, startPoint x: 453, startPoint y: 155, endPoint x: 453, endPoint y: 165, distance: 10.7
click at [453, 159] on icon at bounding box center [451, 158] width 5 height 11
click at [453, 157] on icon at bounding box center [451, 158] width 5 height 11
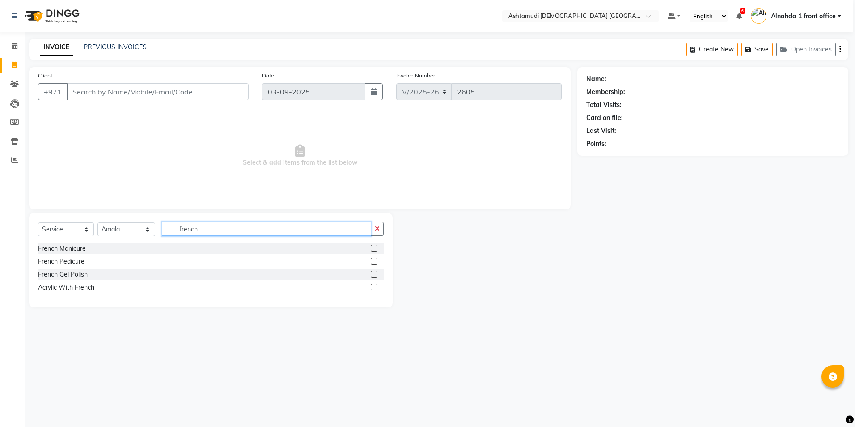
drag, startPoint x: 209, startPoint y: 226, endPoint x: 99, endPoint y: 236, distance: 110.0
click at [99, 236] on div "Select Service Product Membership Package Voucher Prepaid Gift Card Select Styl…" at bounding box center [211, 232] width 346 height 21
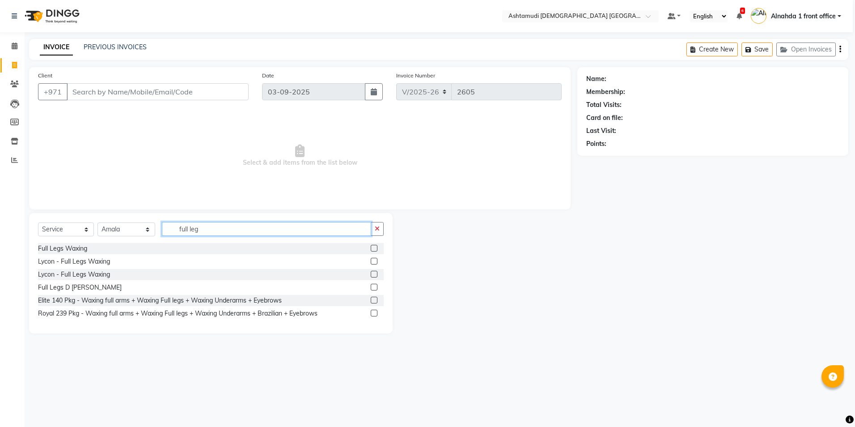
type input "full leg"
click at [375, 249] on label at bounding box center [374, 248] width 7 height 7
click at [375, 249] on input "checkbox" at bounding box center [374, 249] width 6 height 6
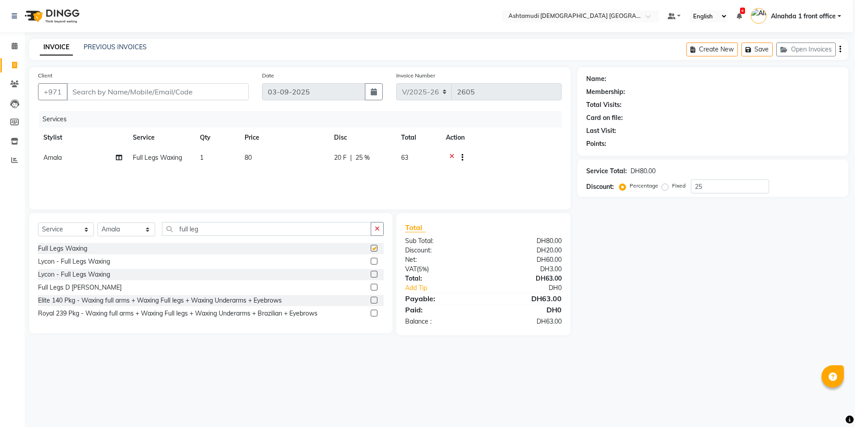
checkbox input "false"
drag, startPoint x: 207, startPoint y: 231, endPoint x: 100, endPoint y: 220, distance: 107.4
click at [98, 221] on div "Select Service Product Membership Package Voucher Prepaid Gift Card Select Styl…" at bounding box center [211, 273] width 364 height 120
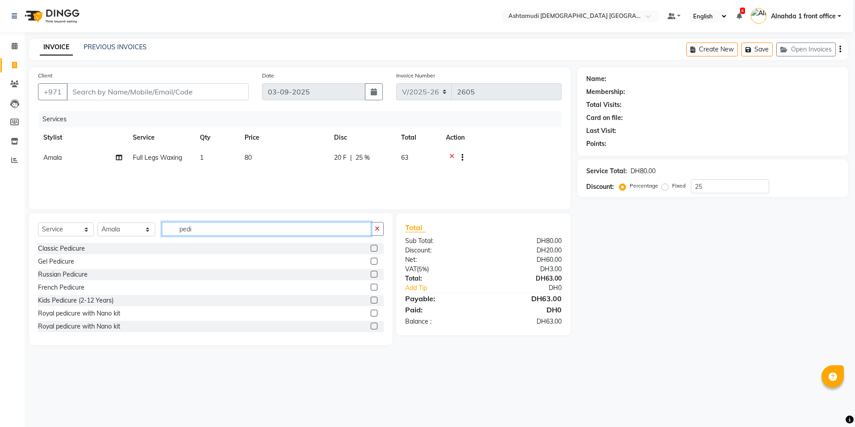
drag, startPoint x: 228, startPoint y: 233, endPoint x: 115, endPoint y: 233, distance: 113.1
click at [115, 233] on div "Select Service Product Membership Package Voucher Prepaid Gift Card Select Styl…" at bounding box center [211, 232] width 346 height 21
type input "eyeb"
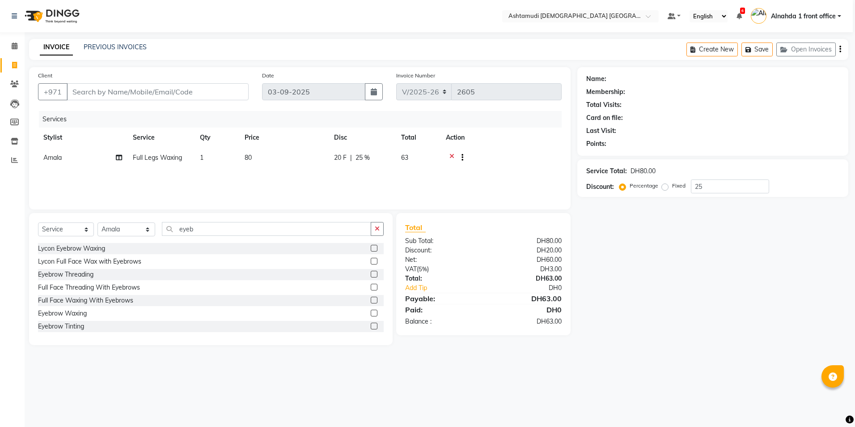
click at [371, 275] on label at bounding box center [374, 274] width 7 height 7
click at [371, 275] on input "checkbox" at bounding box center [374, 274] width 6 height 6
checkbox input "false"
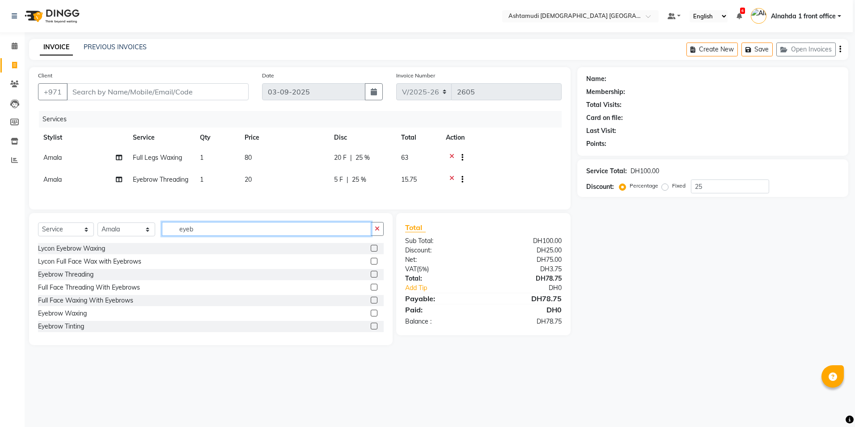
drag, startPoint x: 196, startPoint y: 243, endPoint x: 82, endPoint y: 243, distance: 114.5
click at [82, 243] on div "Select Service Product Membership Package Voucher Prepaid Gift Card Select Styl…" at bounding box center [211, 232] width 346 height 21
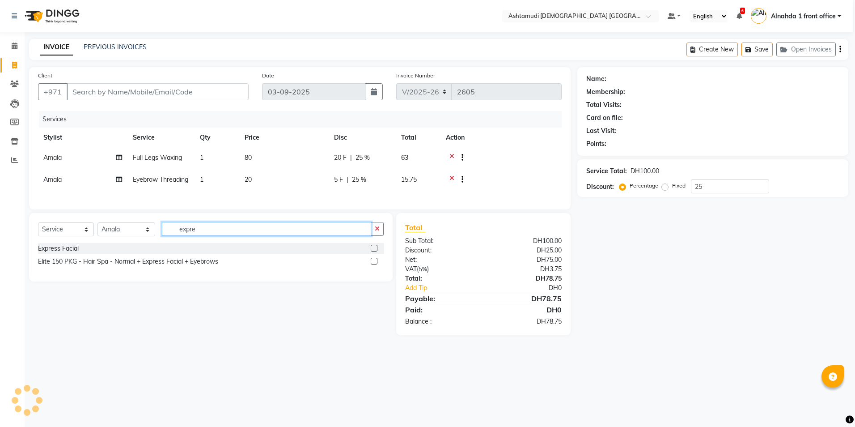
type input "expre"
click at [373, 251] on label at bounding box center [374, 248] width 7 height 7
click at [373, 251] on input "checkbox" at bounding box center [374, 249] width 6 height 6
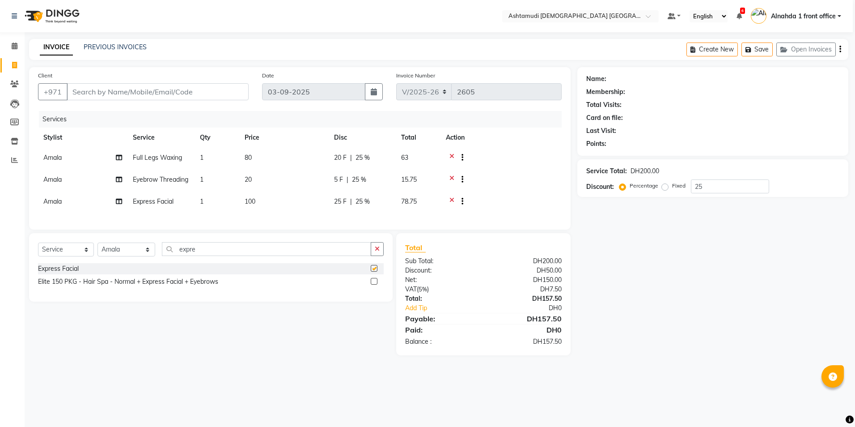
checkbox input "false"
drag, startPoint x: 712, startPoint y: 185, endPoint x: 653, endPoint y: 194, distance: 60.1
click at [653, 194] on div "Service Total: DH200.00 Discount: Percentage Fixed 25" at bounding box center [712, 178] width 271 height 38
drag, startPoint x: 208, startPoint y: 258, endPoint x: 16, endPoint y: 266, distance: 191.6
click at [16, 266] on app-home "Select Location × Ashtamudi Ladies Salon Sahara Center, Dubai Default Panel My …" at bounding box center [425, 184] width 855 height 368
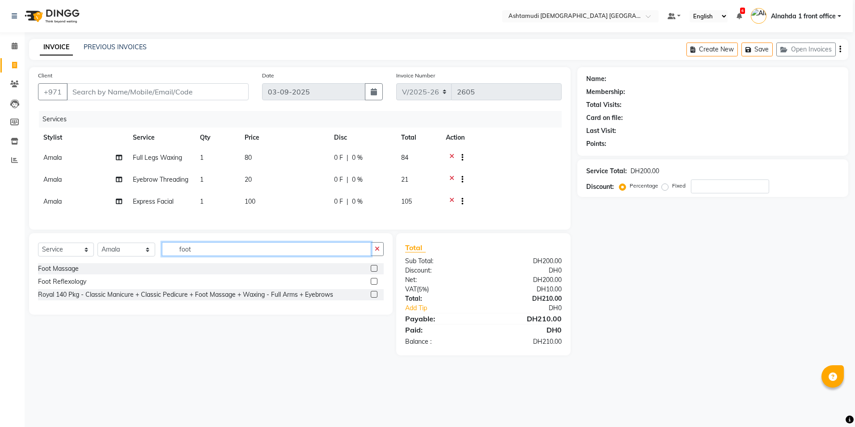
type input "foot"
click at [375, 271] on label at bounding box center [374, 268] width 7 height 7
click at [375, 271] on input "checkbox" at bounding box center [374, 269] width 6 height 6
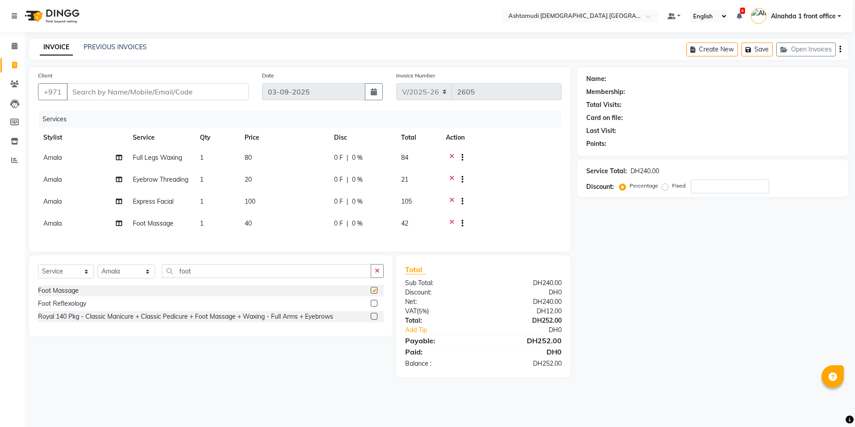
checkbox input "false"
click at [453, 229] on icon at bounding box center [451, 224] width 5 height 11
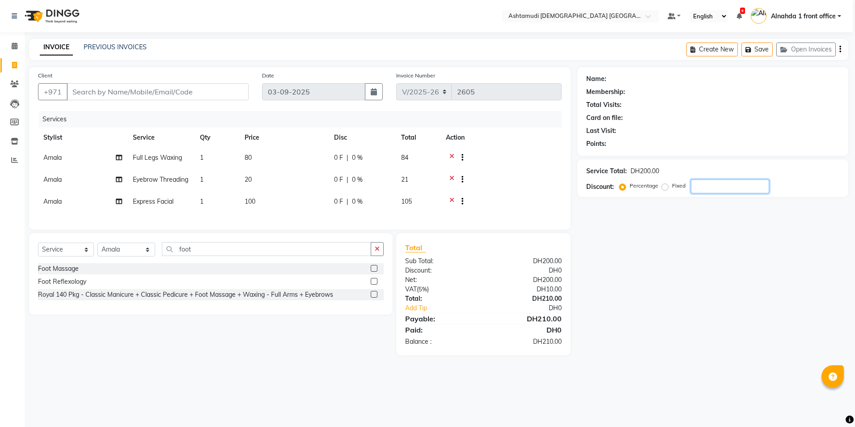
click at [712, 190] on input "number" at bounding box center [730, 186] width 78 height 14
type input "25"
drag, startPoint x: 451, startPoint y: 157, endPoint x: 434, endPoint y: 186, distance: 33.5
click at [450, 159] on icon at bounding box center [451, 158] width 5 height 11
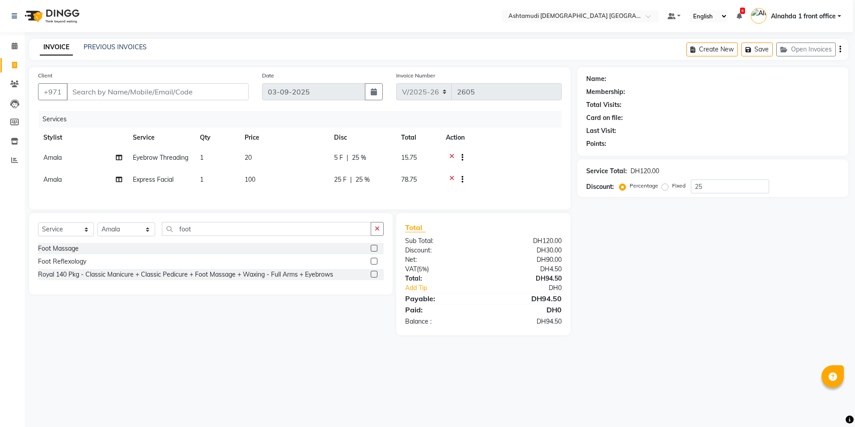
click at [450, 162] on icon at bounding box center [451, 158] width 5 height 11
click at [454, 155] on div at bounding box center [458, 158] width 9 height 11
click at [449, 158] on div at bounding box center [501, 158] width 110 height 11
click at [452, 155] on icon at bounding box center [451, 158] width 5 height 11
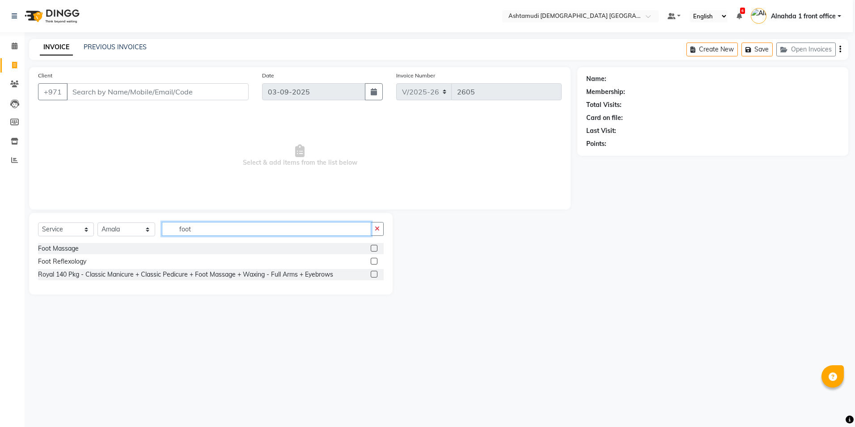
drag, startPoint x: 208, startPoint y: 224, endPoint x: -2, endPoint y: 226, distance: 209.7
click at [0, 226] on html "Select Location × Ashtamudi Ladies Salon Sahara Center, Dubai Default Panel My …" at bounding box center [427, 213] width 855 height 427
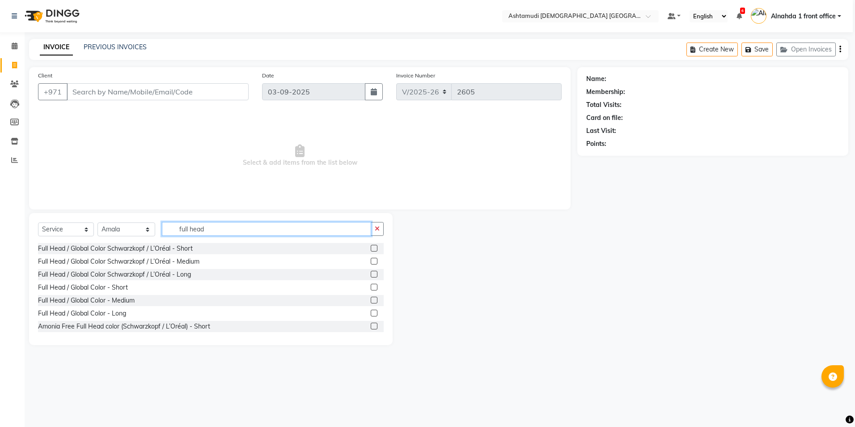
scroll to position [40, 0]
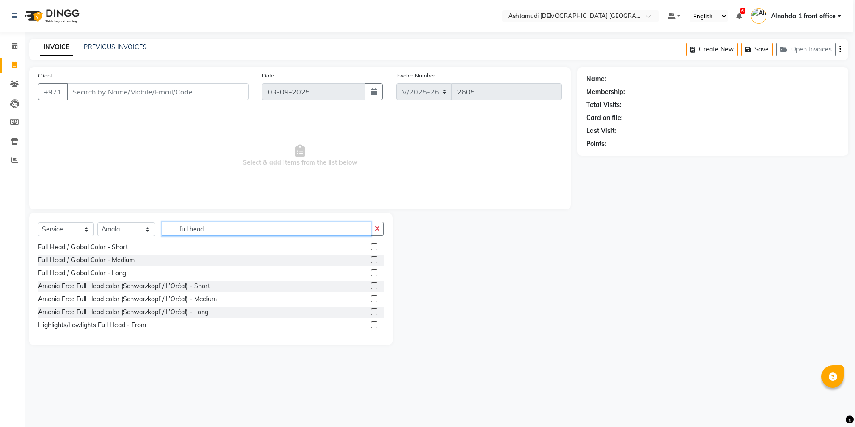
type input "full head"
click at [371, 297] on label at bounding box center [374, 298] width 7 height 7
click at [371, 297] on input "checkbox" at bounding box center [374, 299] width 6 height 6
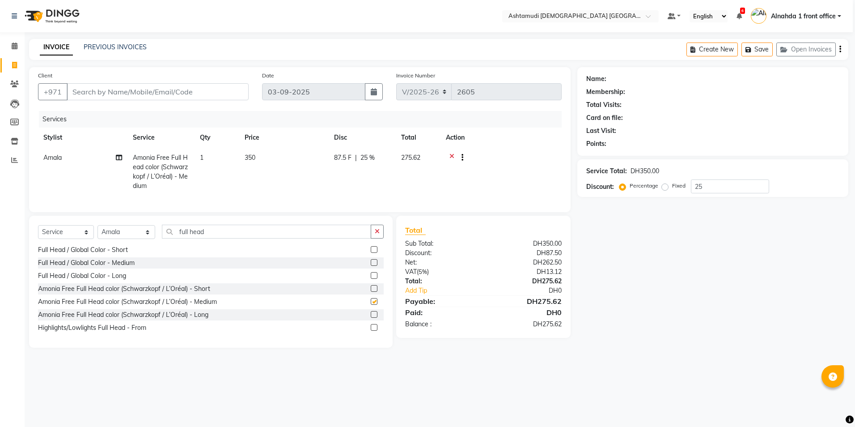
checkbox input "false"
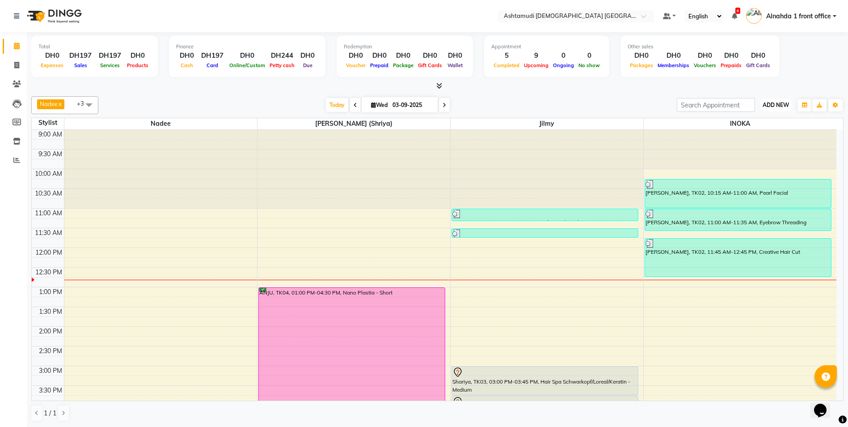
click at [772, 106] on span "ADD NEW" at bounding box center [776, 105] width 26 height 7
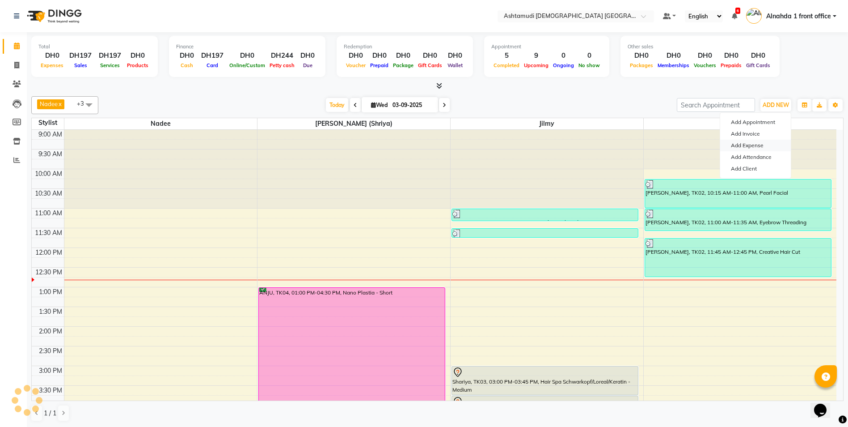
click at [753, 147] on link "Add Expense" at bounding box center [755, 146] width 71 height 12
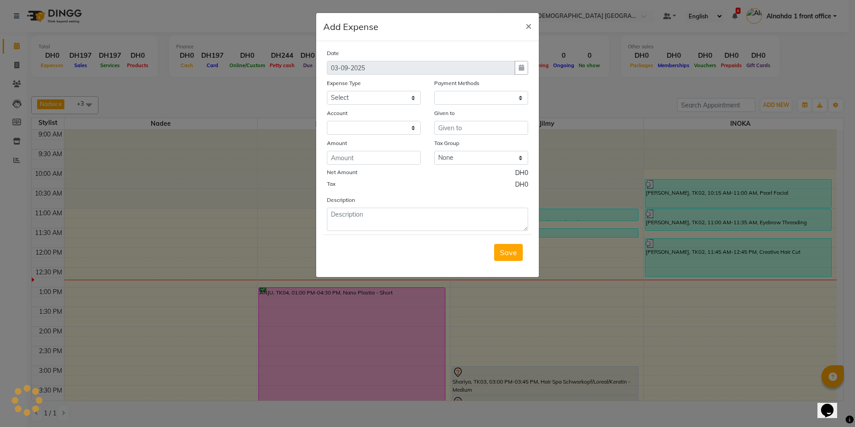
select select "1"
select select "6330"
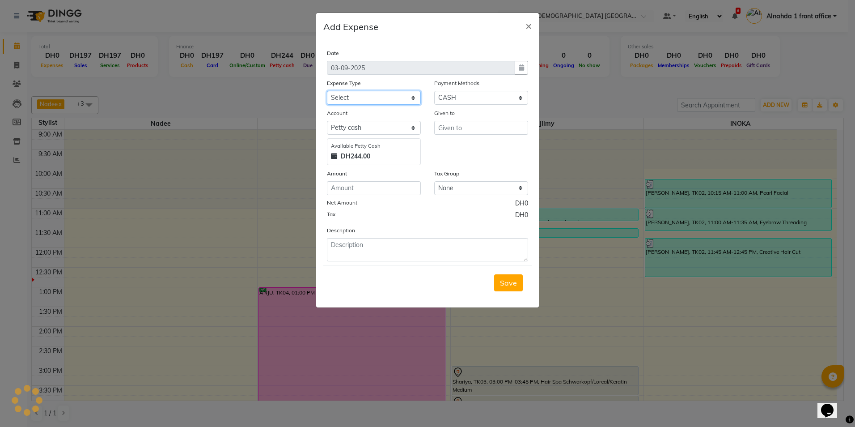
click at [342, 98] on select "Select ACCOMODATION EXPENSES ADVERTISEMENT SALES PROMOTIONAL EXPENSES Bonus BRI…" at bounding box center [374, 98] width 94 height 14
select select "6184"
click at [327, 91] on select "Select ACCOMODATION EXPENSES ADVERTISEMENT SALES PROMOTIONAL EXPENSES Bonus BRI…" at bounding box center [374, 98] width 94 height 14
click at [342, 189] on input "number" at bounding box center [374, 188] width 94 height 14
type input "10.99"
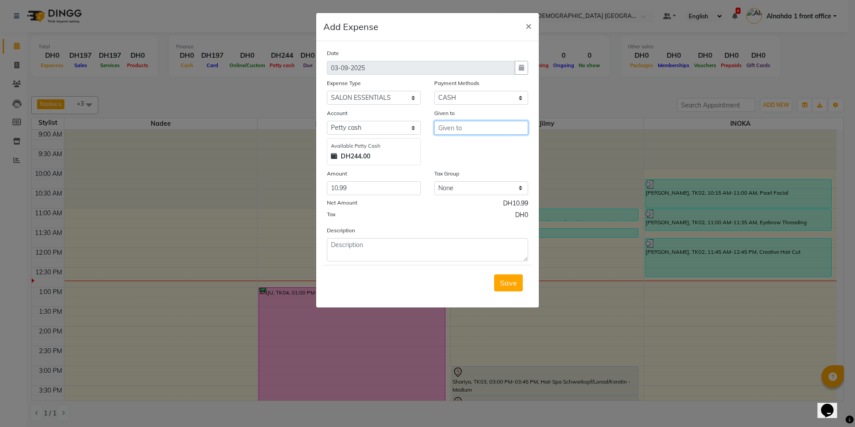
click at [454, 127] on input "text" at bounding box center [481, 128] width 94 height 14
click at [483, 153] on button "Ama la" at bounding box center [470, 147] width 71 height 14
type input "Amala"
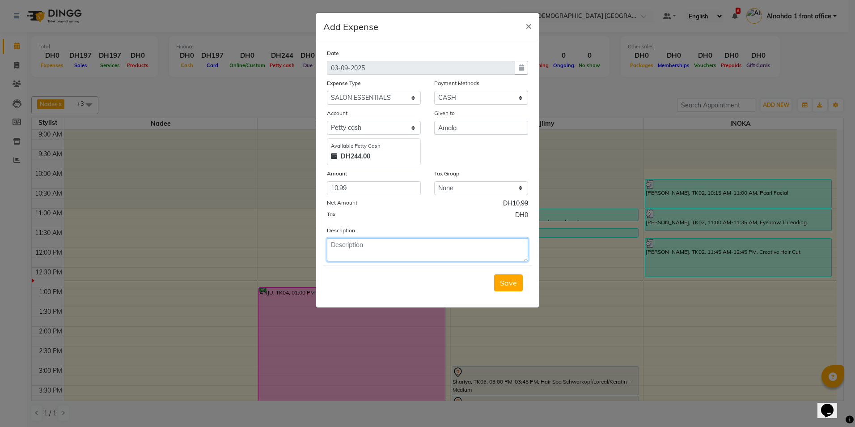
click at [352, 248] on textarea at bounding box center [427, 249] width 201 height 23
type textarea "facial tissue"
click at [507, 283] on span "Save" at bounding box center [508, 282] width 17 height 9
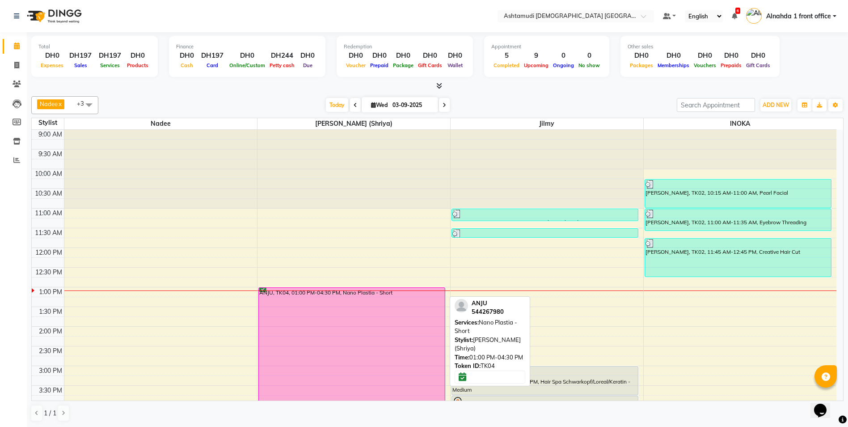
click at [360, 360] on div "ANJU, TK04, 01:00 PM-04:30 PM, Nano Plastia - Short" at bounding box center [352, 356] width 186 height 136
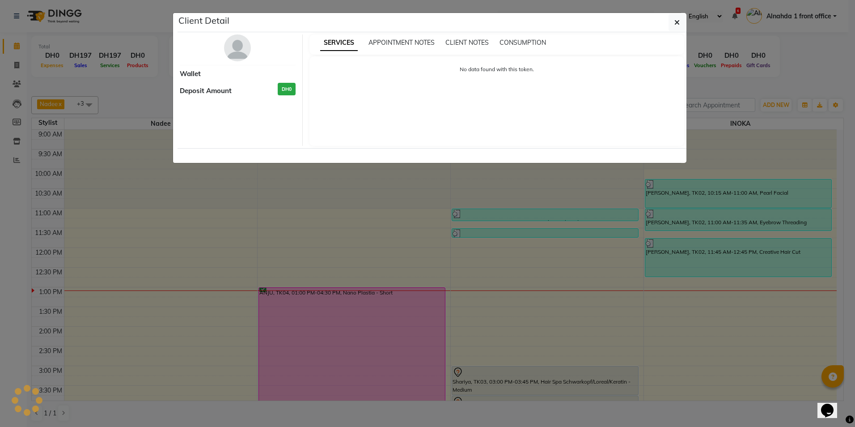
select select "6"
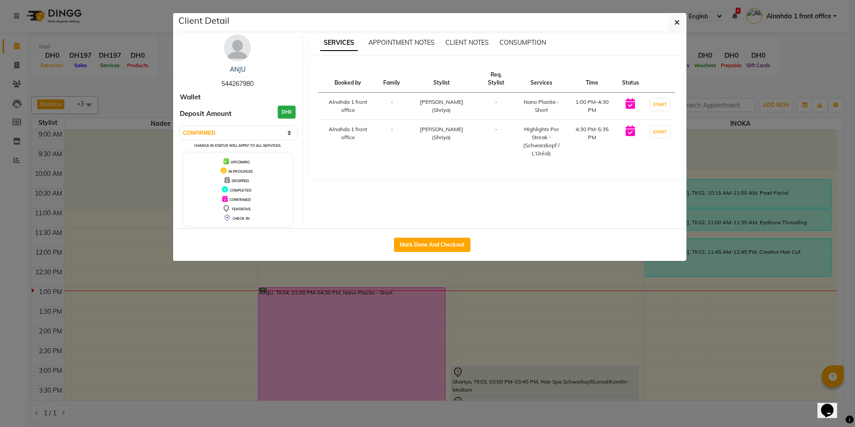
drag, startPoint x: 223, startPoint y: 82, endPoint x: 257, endPoint y: 78, distance: 34.6
click at [257, 78] on div "ANJU 544267980" at bounding box center [238, 77] width 116 height 24
drag, startPoint x: 257, startPoint y: 78, endPoint x: 252, endPoint y: 102, distance: 23.8
click at [252, 102] on div "Wallet" at bounding box center [238, 97] width 116 height 10
drag, startPoint x: 221, startPoint y: 82, endPoint x: 268, endPoint y: 80, distance: 46.5
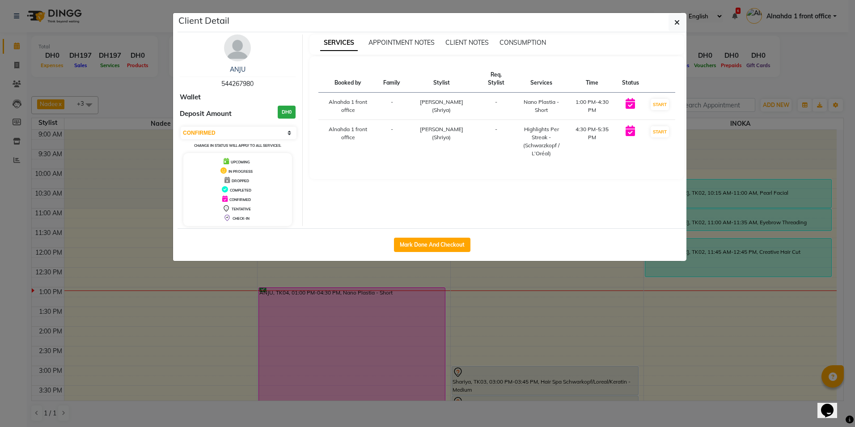
click at [268, 80] on div "ANJU 544267980" at bounding box center [238, 77] width 116 height 24
copy span "544267980"
click at [673, 23] on button "button" at bounding box center [677, 22] width 17 height 17
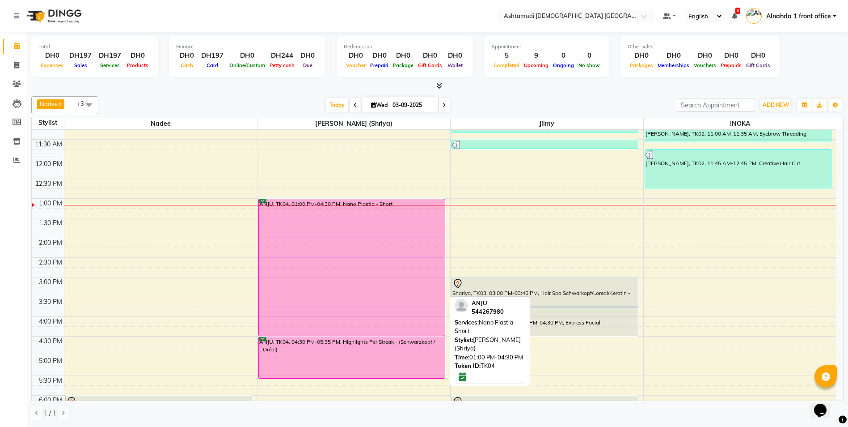
scroll to position [89, 0]
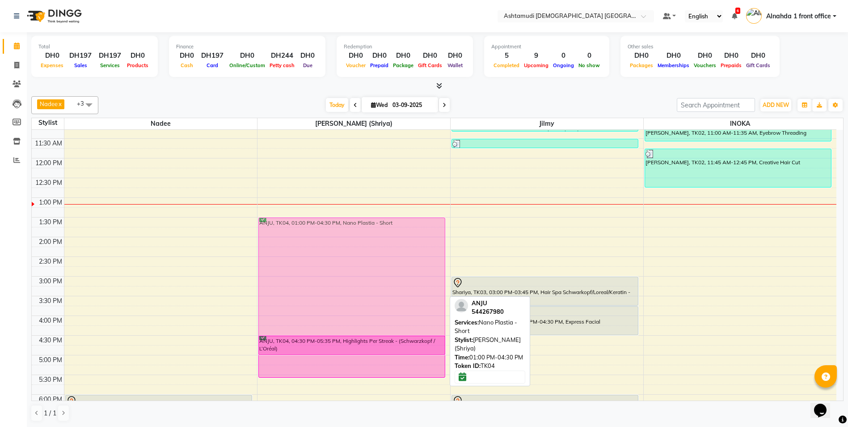
drag, startPoint x: 369, startPoint y: 234, endPoint x: 373, endPoint y: 255, distance: 21.3
click at [373, 255] on div "ANJU, TK04, 01:00 PM-04:30 PM, Nano Plastia - Short ANJU, TK04, 04:30 PM-05:35 …" at bounding box center [354, 315] width 193 height 551
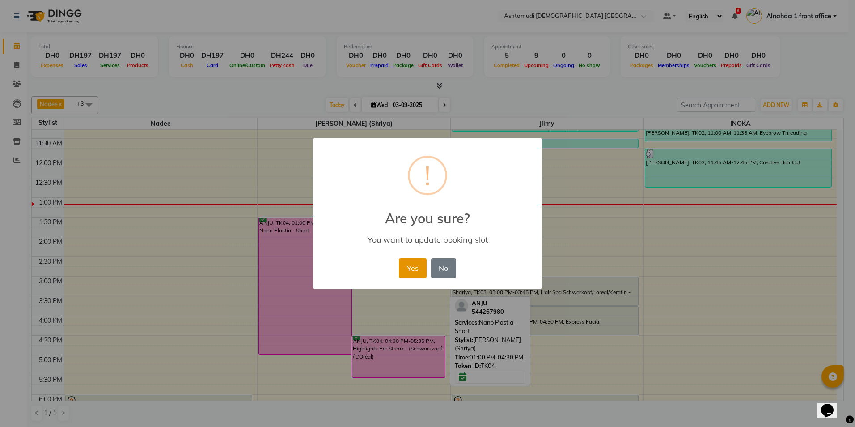
click at [407, 261] on button "Yes" at bounding box center [412, 268] width 27 height 20
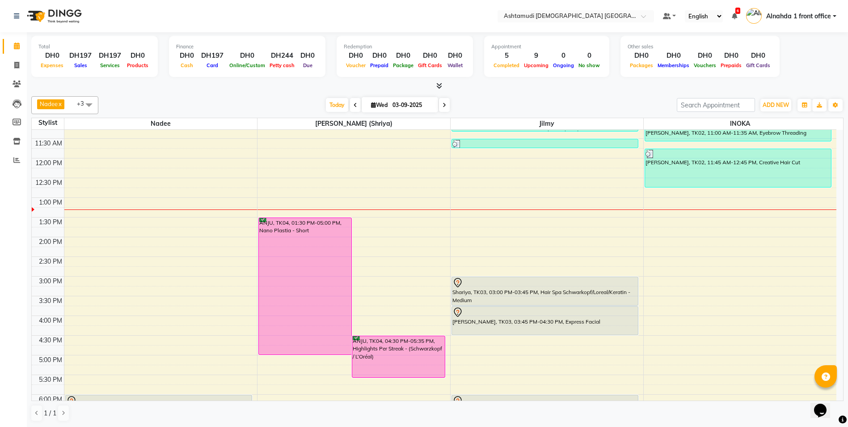
click at [135, 237] on div "9:00 AM 9:30 AM 10:00 AM 10:30 AM 11:00 AM 11:30 AM 12:00 PM 12:30 PM 1:00 PM 1…" at bounding box center [434, 315] width 805 height 551
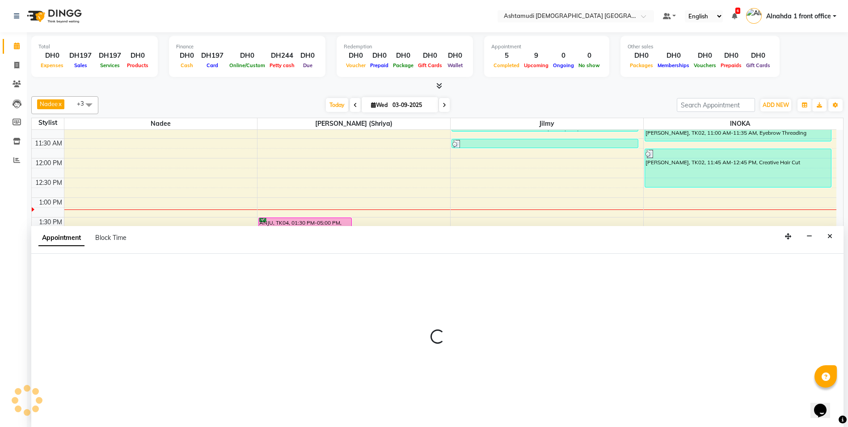
scroll to position [0, 0]
select select "62799"
select select "tentative"
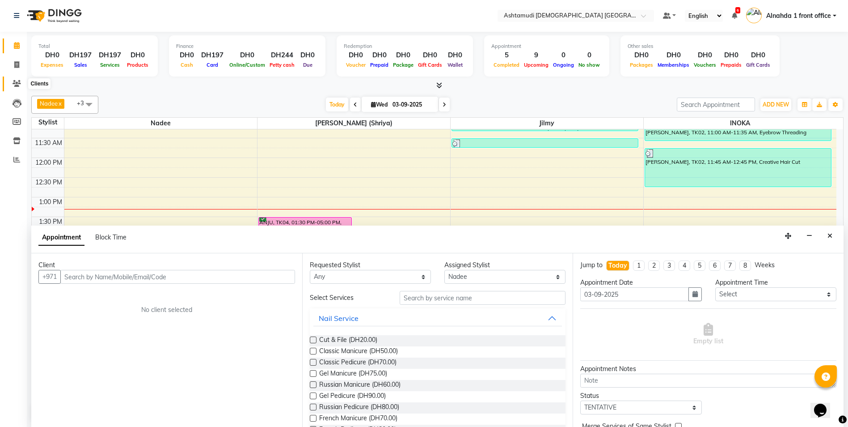
click at [11, 81] on span at bounding box center [17, 84] width 16 height 10
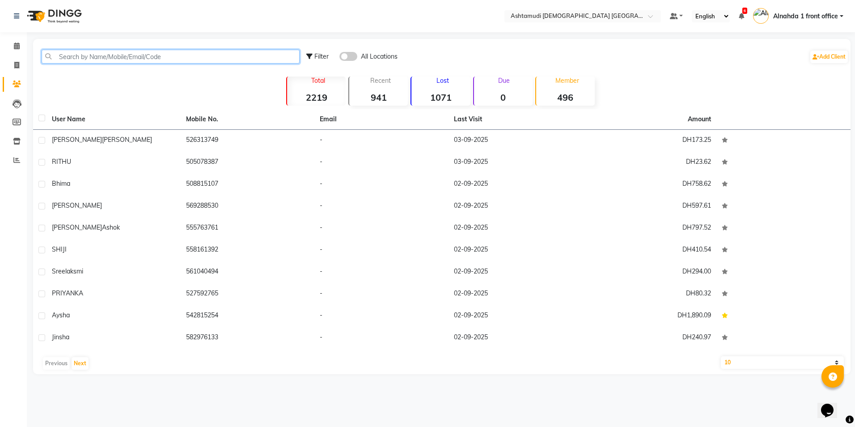
click at [84, 58] on input "text" at bounding box center [171, 57] width 258 height 14
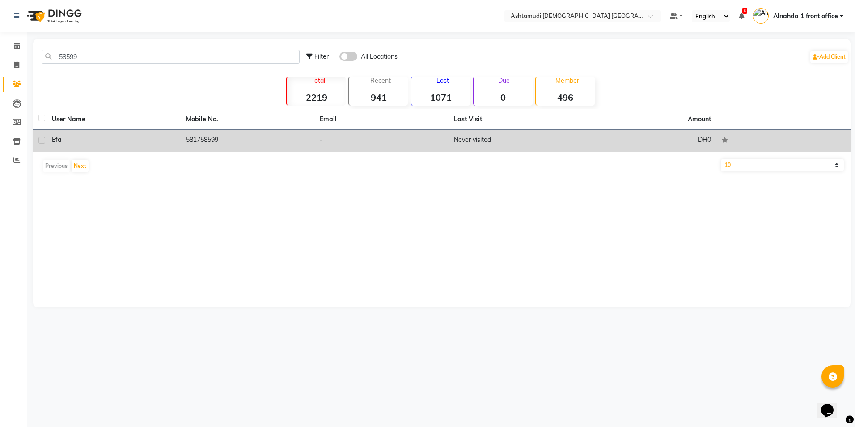
click at [226, 138] on td "581758599" at bounding box center [248, 141] width 134 height 22
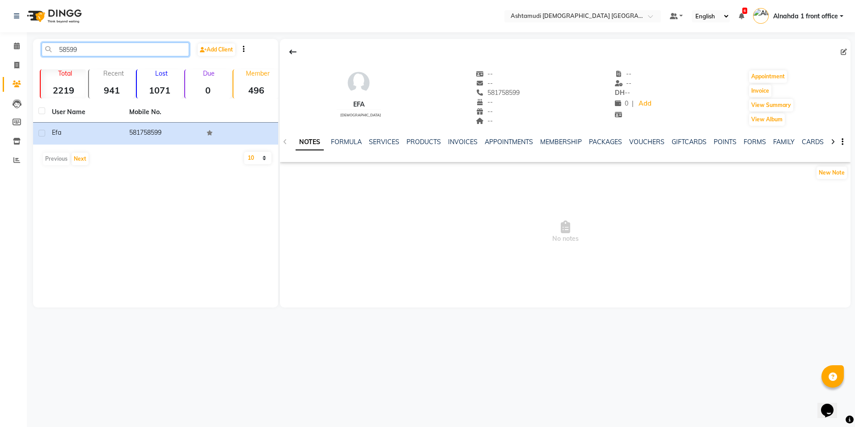
click at [84, 49] on input "58599" at bounding box center [116, 49] width 148 height 14
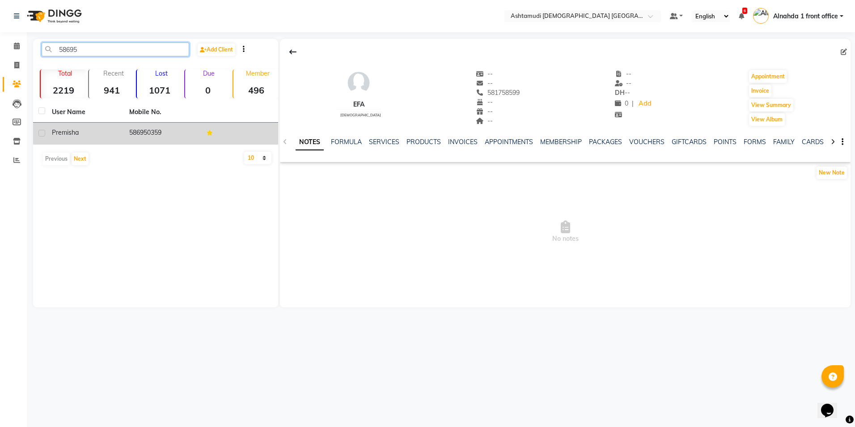
type input "58695"
click at [132, 132] on td "586950359" at bounding box center [162, 134] width 77 height 22
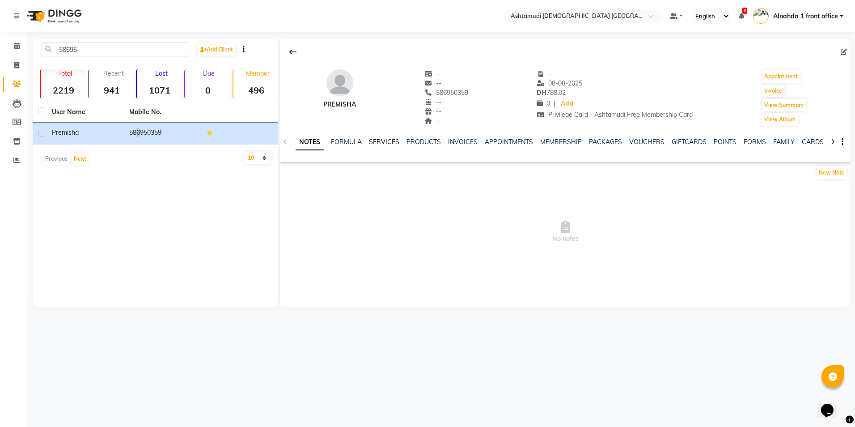
click at [376, 141] on link "SERVICES" at bounding box center [384, 142] width 30 height 8
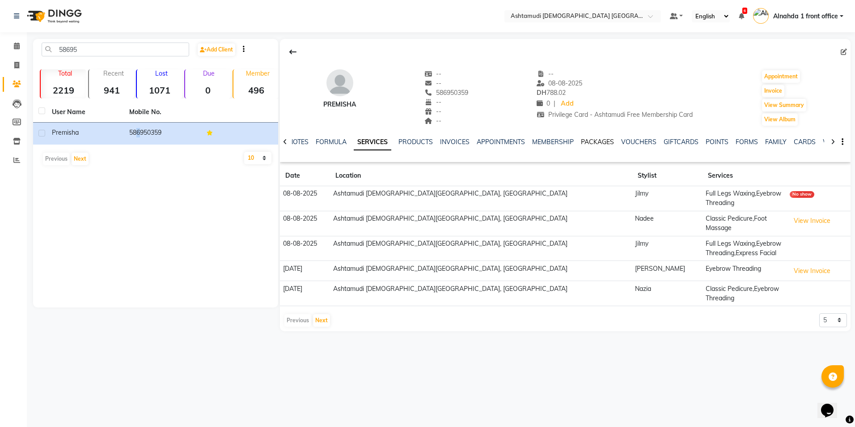
click at [594, 141] on link "PACKAGES" at bounding box center [597, 142] width 33 height 8
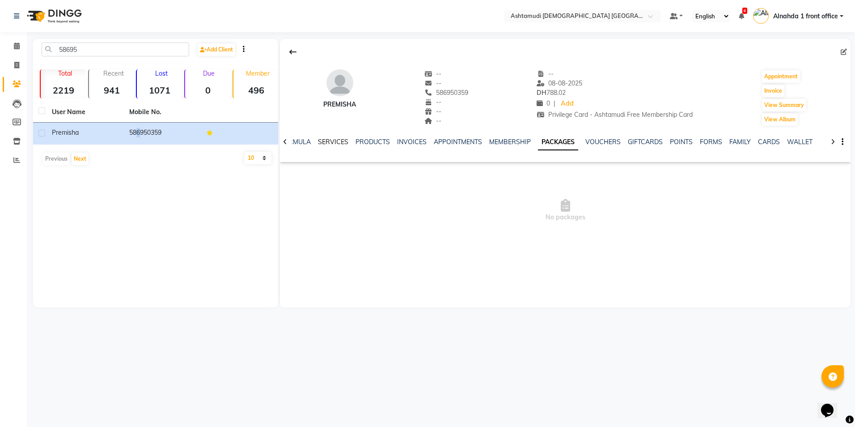
click at [334, 141] on link "SERVICES" at bounding box center [333, 142] width 30 height 8
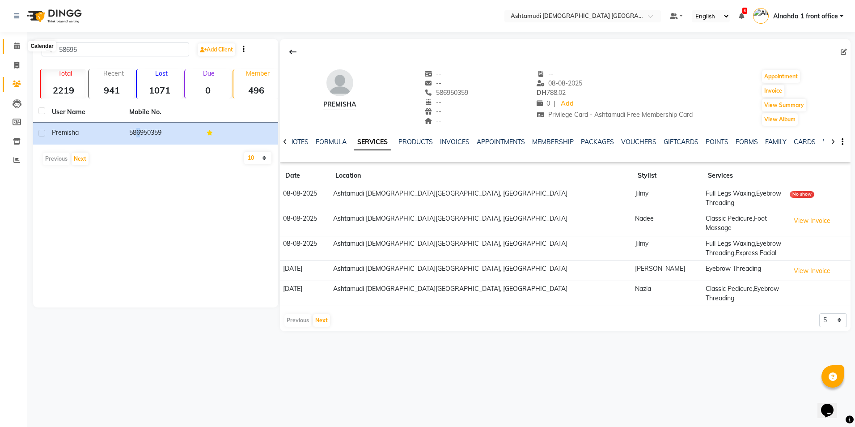
click at [21, 48] on span at bounding box center [17, 46] width 16 height 10
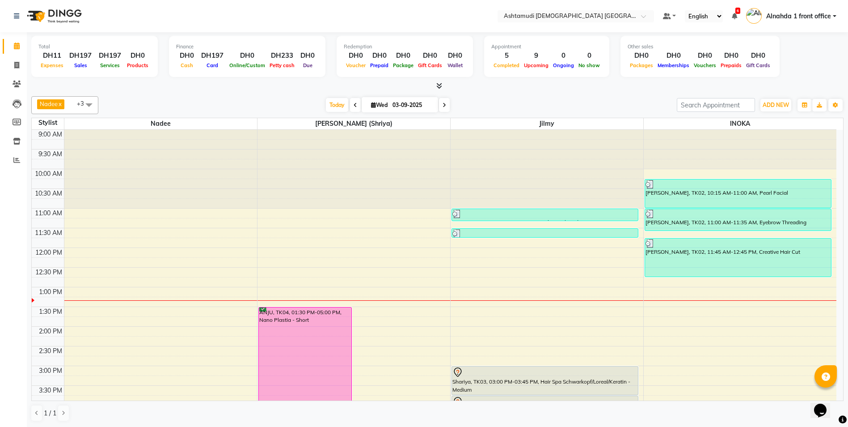
scroll to position [89, 0]
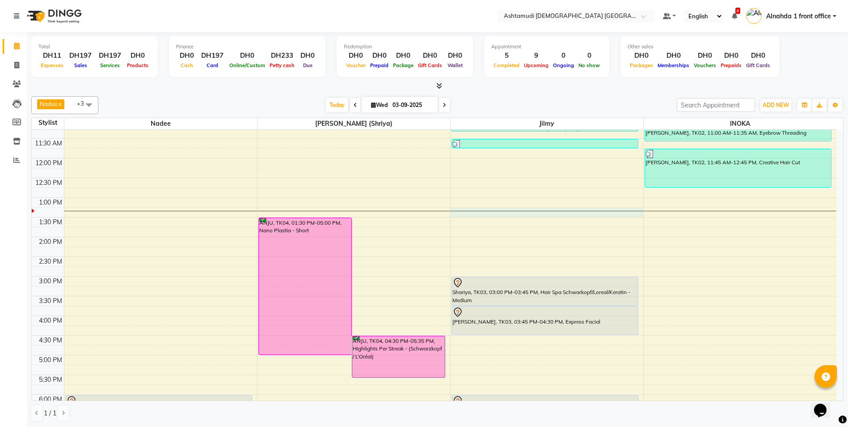
click at [504, 211] on div "9:00 AM 9:30 AM 10:00 AM 10:30 AM 11:00 AM 11:30 AM 12:00 PM 12:30 PM 1:00 PM 1…" at bounding box center [434, 315] width 805 height 551
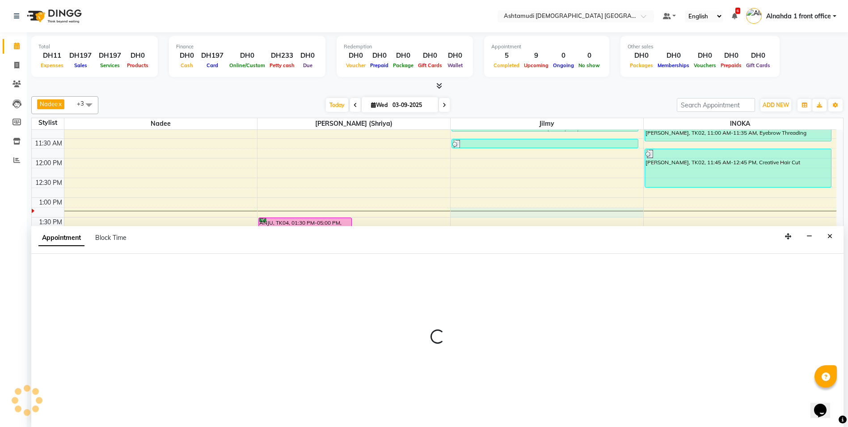
scroll to position [0, 0]
select select "86875"
select select "tentative"
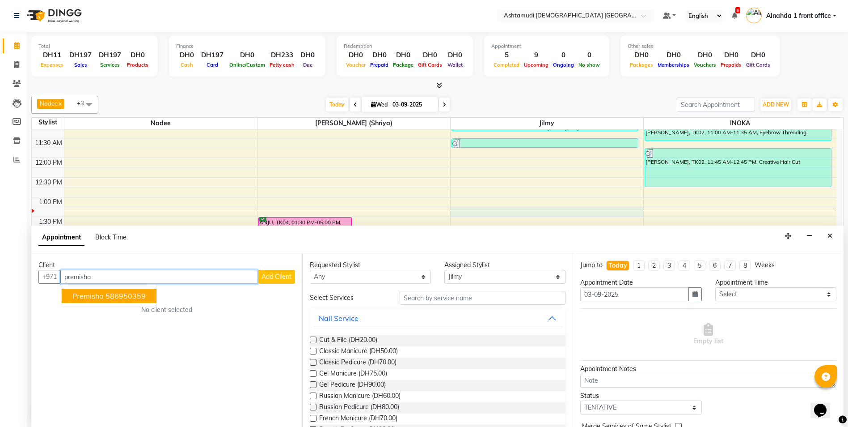
click at [110, 297] on ngb-highlight "586950359" at bounding box center [126, 295] width 40 height 9
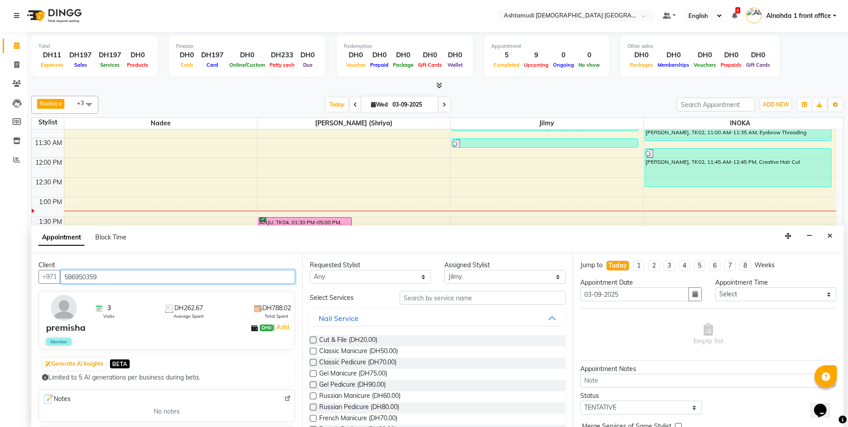
type input "586950359"
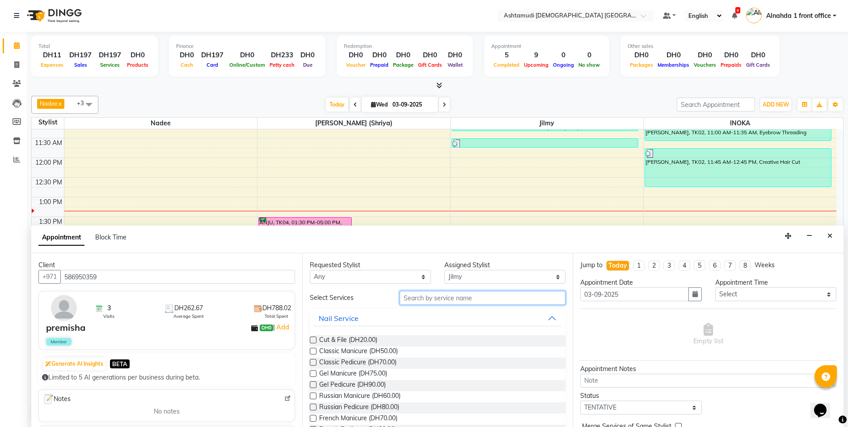
click at [428, 301] on input "text" at bounding box center [483, 298] width 166 height 14
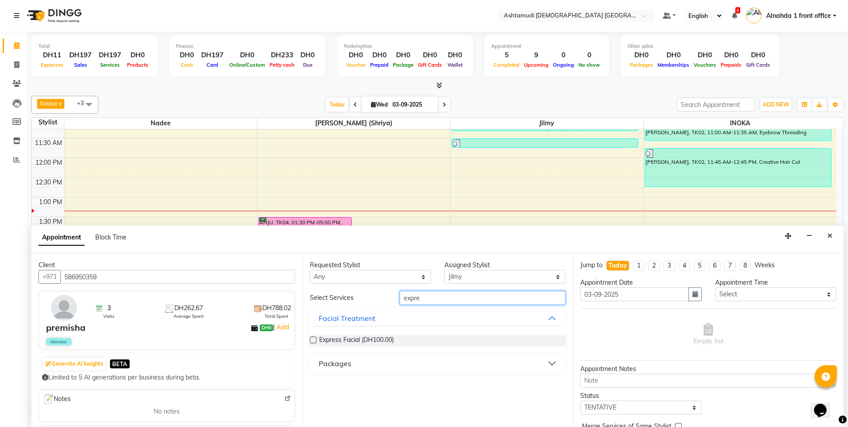
type input "expre"
click at [313, 339] on label at bounding box center [313, 339] width 7 height 7
click at [313, 339] on input "checkbox" at bounding box center [313, 341] width 6 height 6
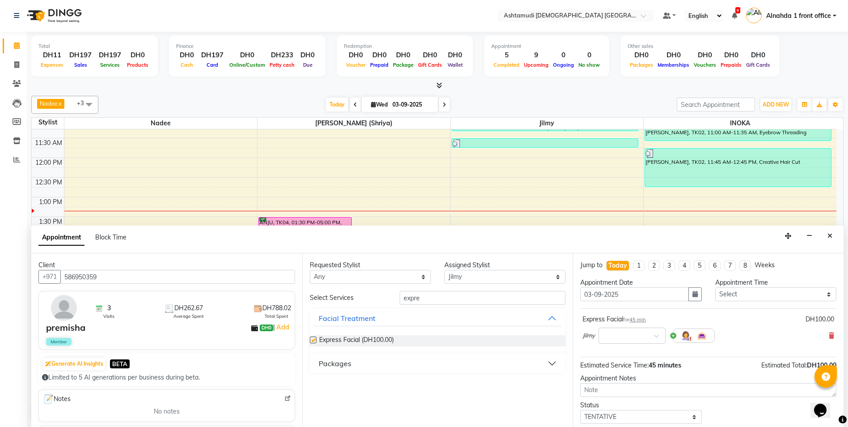
checkbox input "false"
drag, startPoint x: 436, startPoint y: 301, endPoint x: 318, endPoint y: 305, distance: 117.7
click at [320, 304] on div "Select Services expre" at bounding box center [438, 298] width 270 height 14
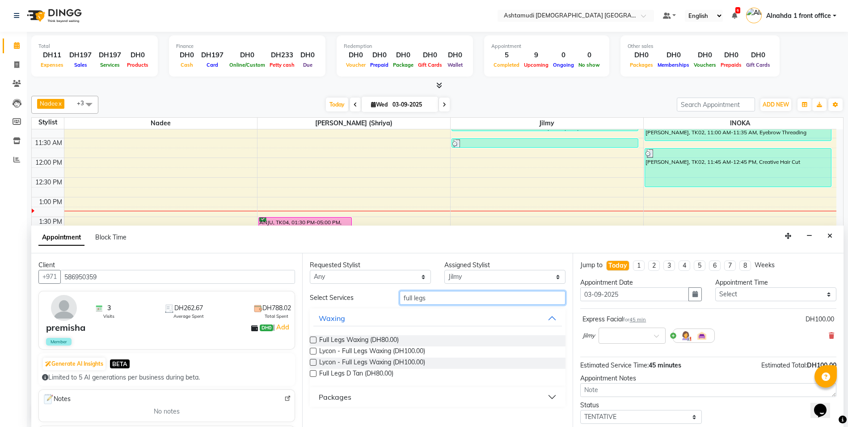
type input "full legs"
click at [312, 339] on label at bounding box center [313, 339] width 7 height 7
click at [312, 339] on input "checkbox" at bounding box center [313, 341] width 6 height 6
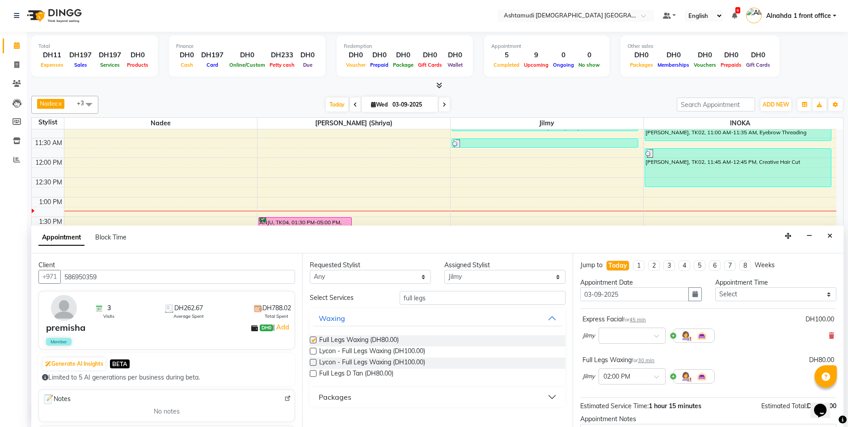
checkbox input "false"
drag, startPoint x: 452, startPoint y: 304, endPoint x: 210, endPoint y: 308, distance: 242.4
click at [210, 308] on div "Client +971 586950359 3 Visits DH262.67 Average Spent DH788.02 Total Spent prem…" at bounding box center [437, 340] width 813 height 174
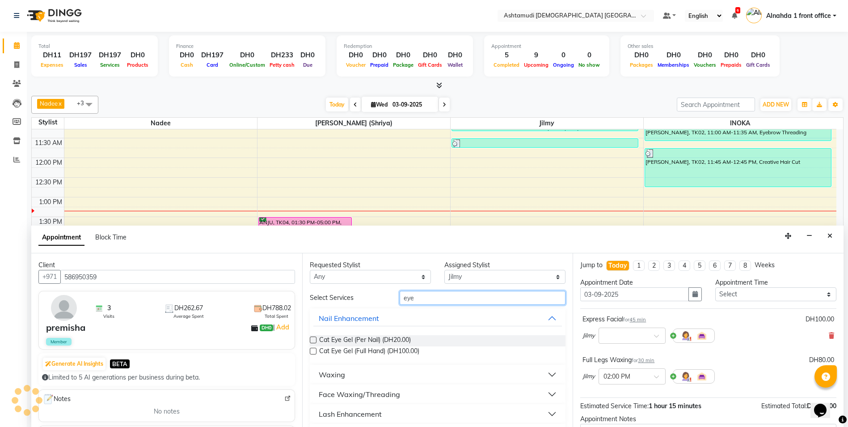
type input "eye"
click at [332, 397] on div "Face Waxing/Threading" at bounding box center [359, 394] width 81 height 11
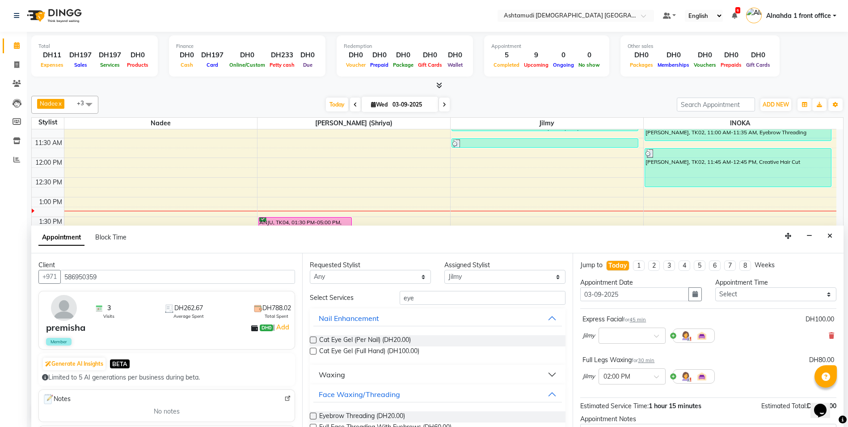
click at [314, 417] on label at bounding box center [313, 415] width 7 height 7
click at [314, 417] on input "checkbox" at bounding box center [313, 417] width 6 height 6
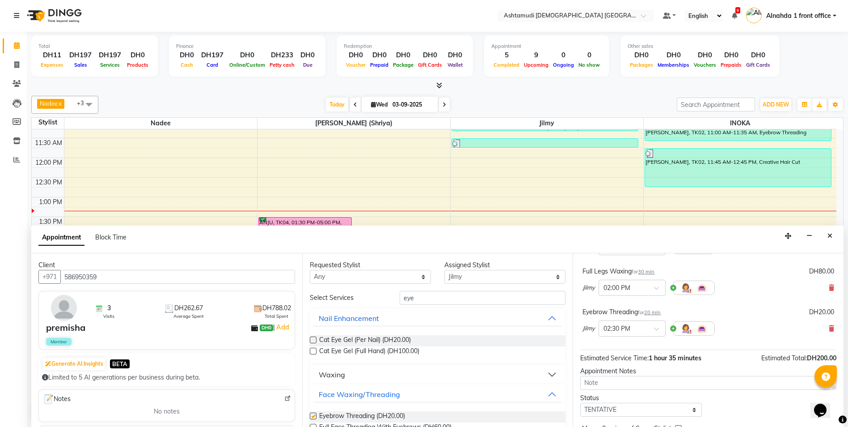
checkbox input "false"
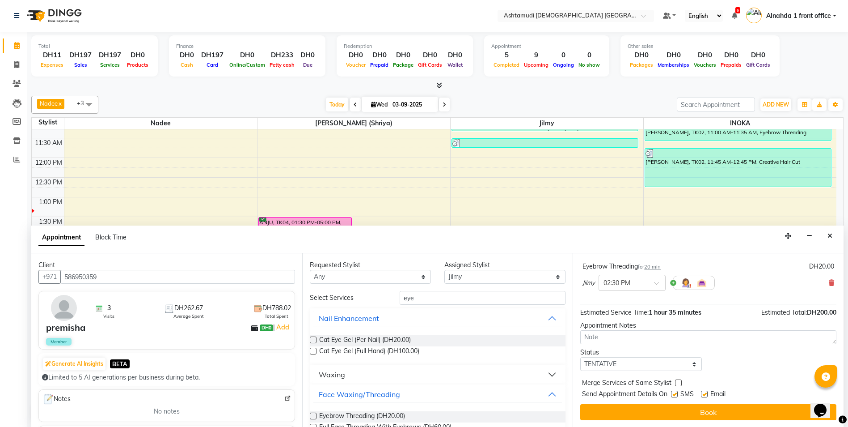
scroll to position [135, 0]
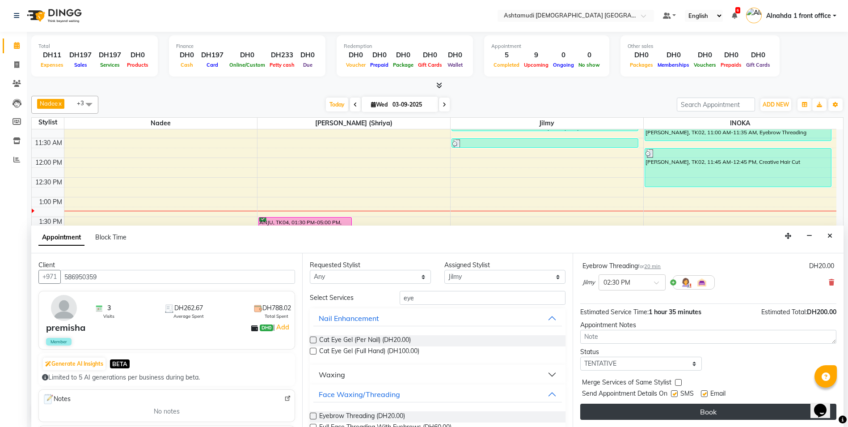
click at [752, 412] on button "Book" at bounding box center [708, 411] width 256 height 16
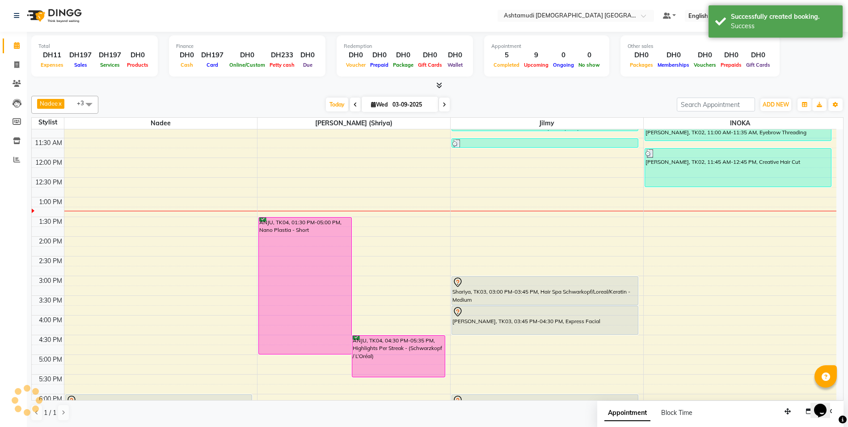
scroll to position [0, 0]
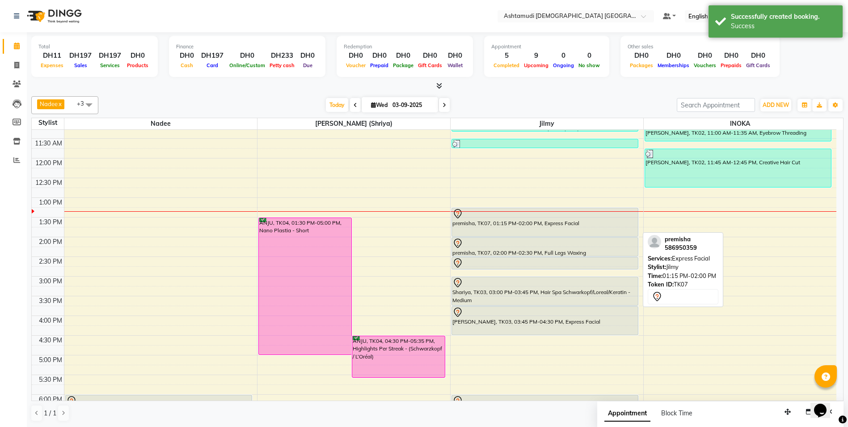
click at [541, 229] on div "premisha, TK07, 01:15 PM-02:00 PM, Express Facial" at bounding box center [545, 222] width 186 height 28
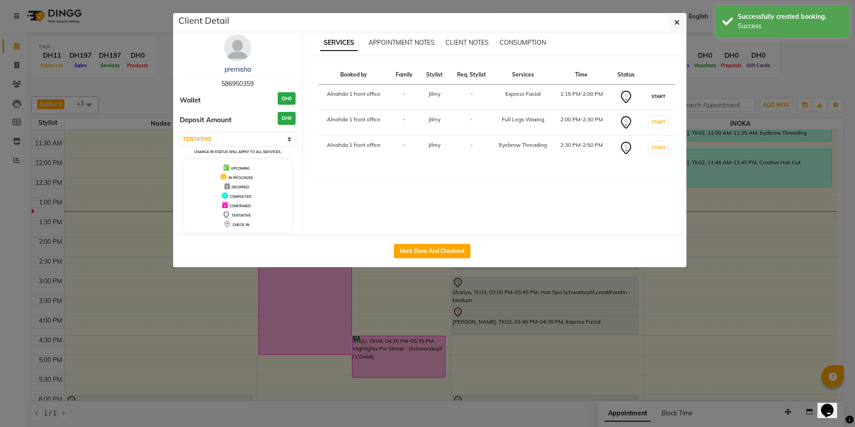
click at [656, 97] on button "START" at bounding box center [658, 96] width 18 height 11
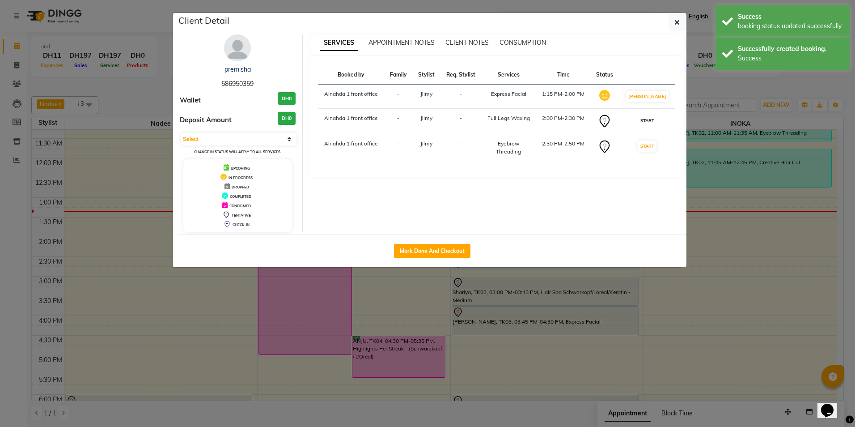
click at [652, 121] on button "START" at bounding box center [647, 120] width 18 height 11
click at [652, 142] on button "START" at bounding box center [647, 144] width 18 height 11
select select "1"
click at [678, 24] on icon "button" at bounding box center [676, 22] width 5 height 7
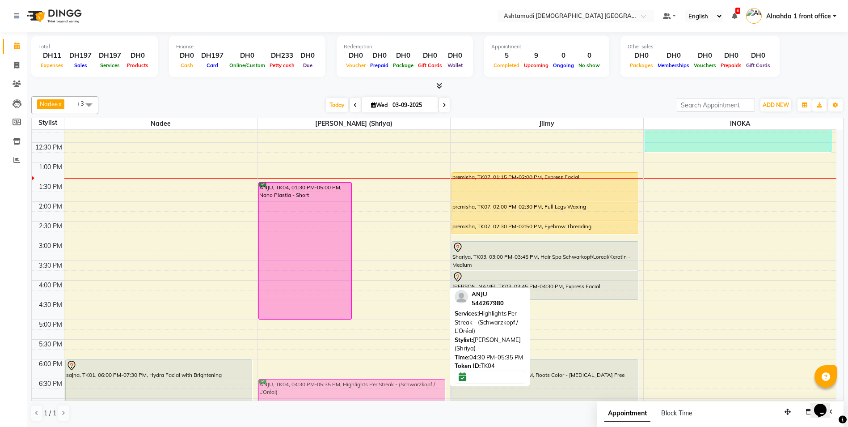
scroll to position [127, 0]
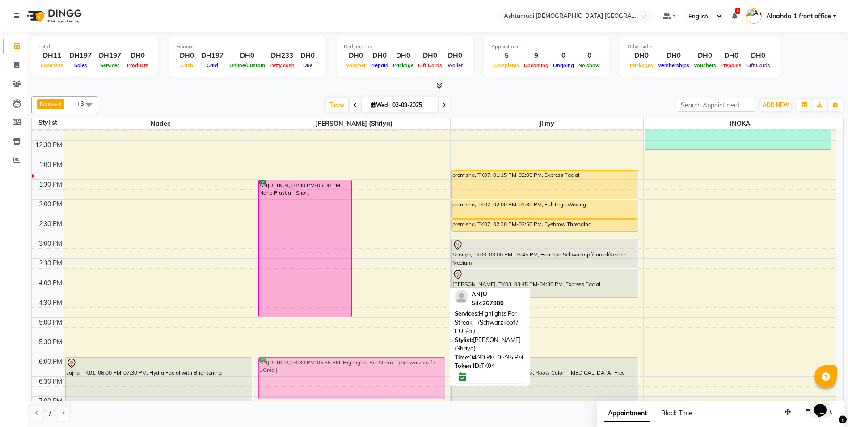
drag, startPoint x: 378, startPoint y: 347, endPoint x: 374, endPoint y: 367, distance: 19.6
click at [374, 367] on div "ANJU, TK04, 01:30 PM-05:00 PM, Nano Plastia - Short ANJU, TK04, 04:30 PM-05:35 …" at bounding box center [354, 278] width 193 height 551
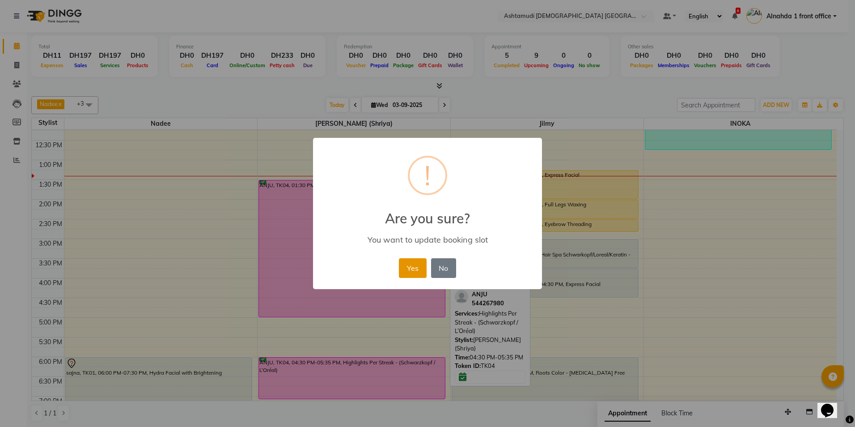
click at [411, 261] on button "Yes" at bounding box center [412, 268] width 27 height 20
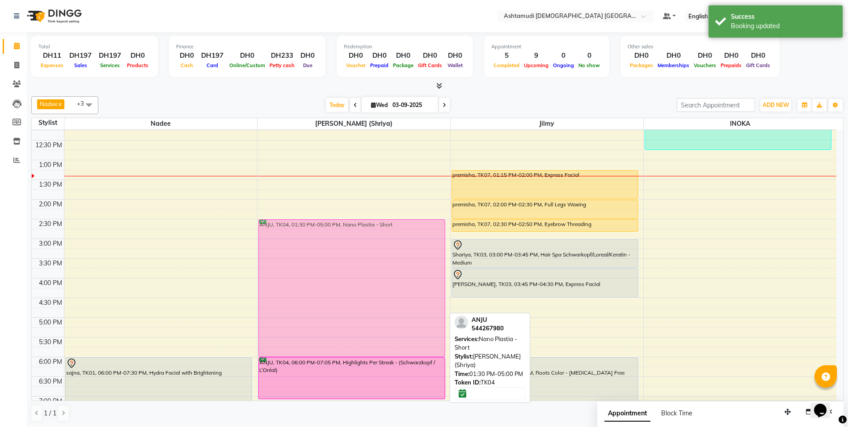
drag, startPoint x: 318, startPoint y: 244, endPoint x: 325, endPoint y: 283, distance: 39.0
click at [325, 283] on div "ANJU, TK04, 01:30 PM-05:00 PM, Nano Plastia - Short ANJU, TK04, 06:00 PM-07:05 …" at bounding box center [354, 278] width 193 height 551
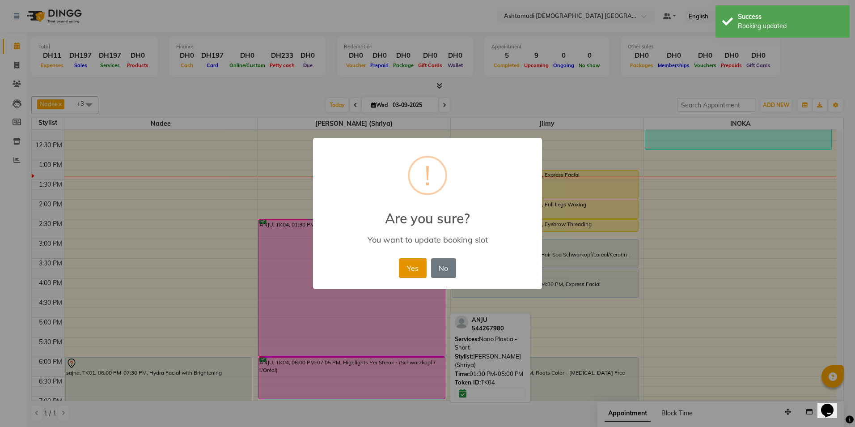
click at [413, 269] on button "Yes" at bounding box center [412, 268] width 27 height 20
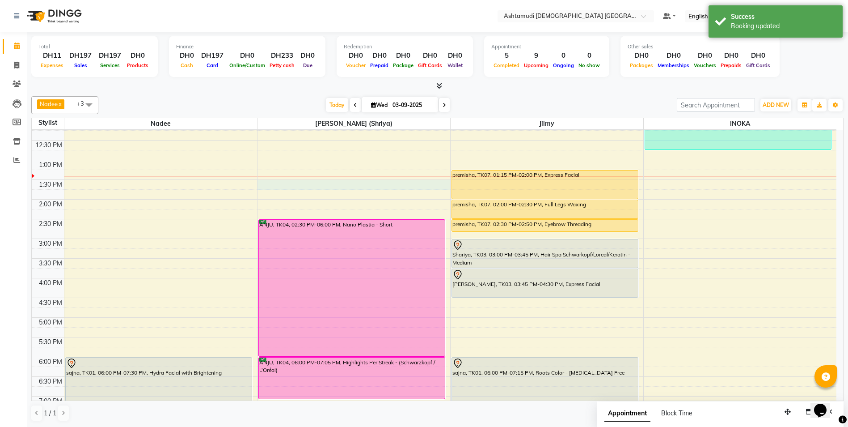
click at [305, 188] on div "9:00 AM 9:30 AM 10:00 AM 10:30 AM 11:00 AM 11:30 AM 12:00 PM 12:30 PM 1:00 PM 1…" at bounding box center [434, 278] width 805 height 551
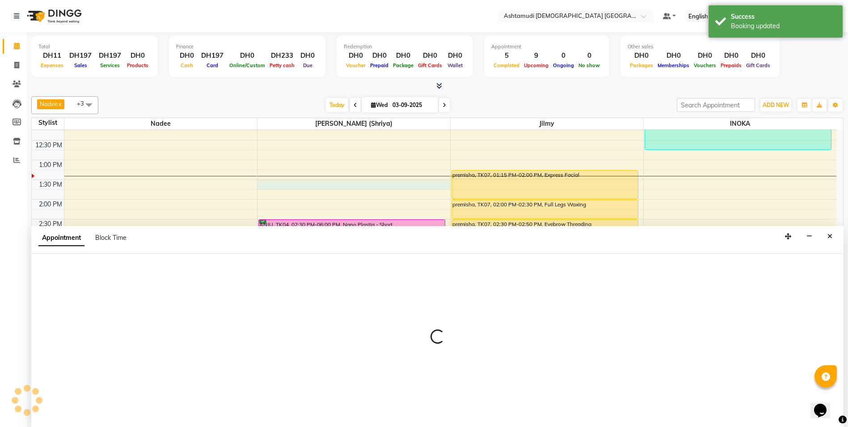
scroll to position [0, 0]
select select "86641"
select select "810"
select select "tentative"
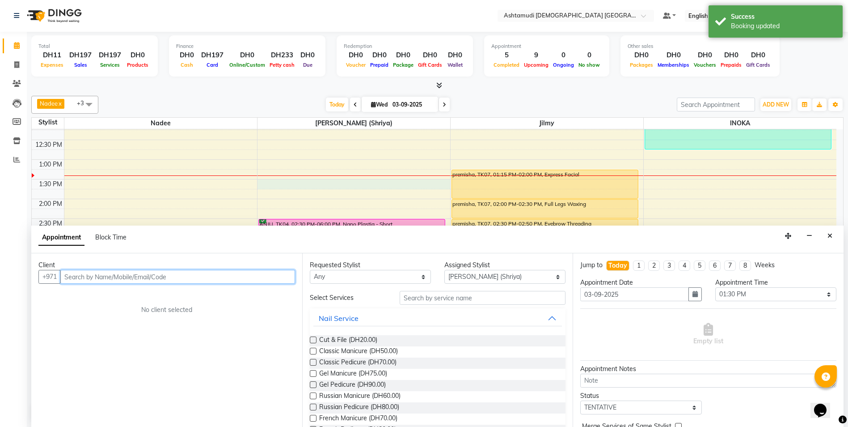
click at [92, 275] on input "text" at bounding box center [177, 277] width 235 height 14
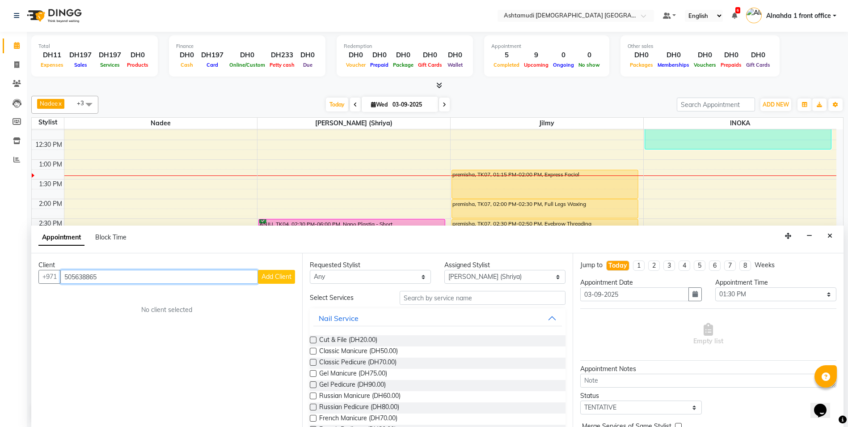
type input "505638865"
click at [274, 273] on span "Add Client" at bounding box center [277, 276] width 30 height 8
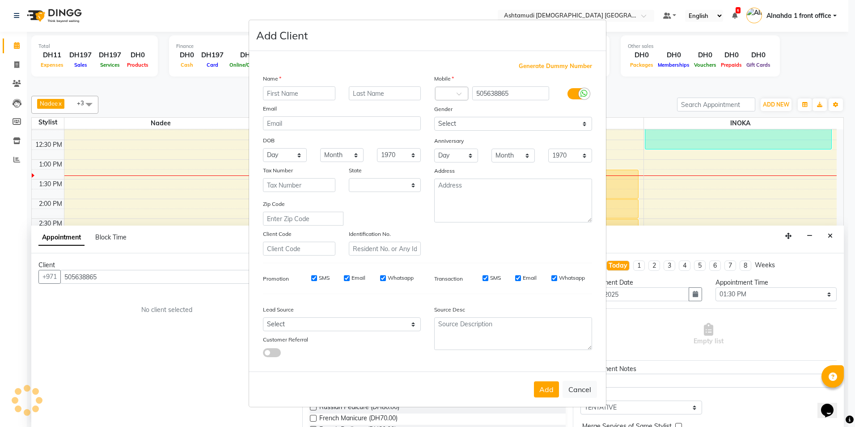
select select "3798"
type input "Sebara"
click at [323, 323] on select "Select Walk-in Referral Internet Friend Word of Mouth Advertisement Facebook Ju…" at bounding box center [342, 324] width 158 height 14
select select "49764"
click at [263, 317] on select "Select Walk-in Referral Internet Friend Word of Mouth Advertisement Facebook Ju…" at bounding box center [342, 324] width 158 height 14
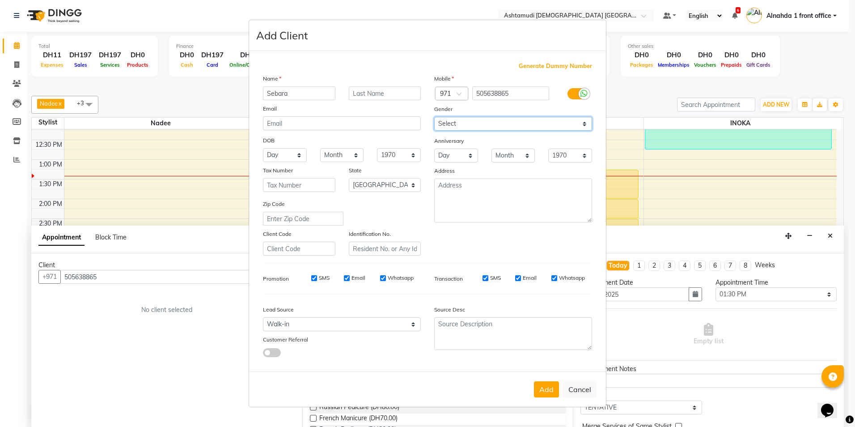
drag, startPoint x: 451, startPoint y: 122, endPoint x: 450, endPoint y: 131, distance: 9.9
click at [451, 122] on select "Select Male Female Other Prefer Not To Say" at bounding box center [513, 124] width 158 height 14
select select "female"
click at [434, 117] on select "Select Male Female Other Prefer Not To Say" at bounding box center [513, 124] width 158 height 14
click at [546, 385] on button "Add" at bounding box center [546, 389] width 25 height 16
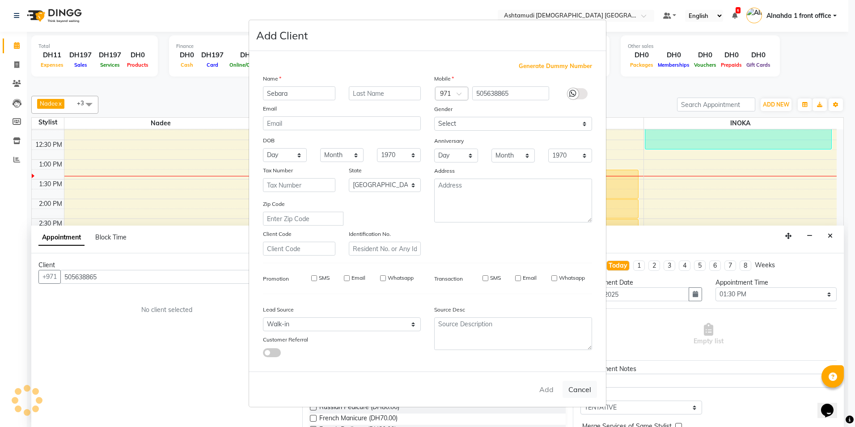
select select
select select "null"
select select
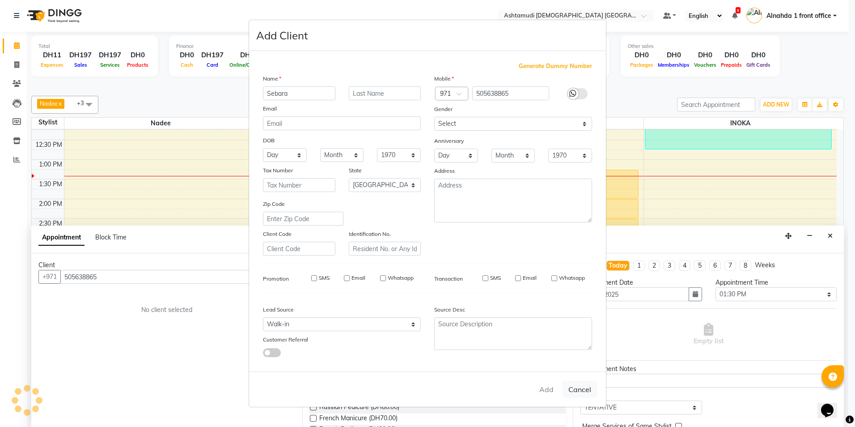
select select
checkbox input "false"
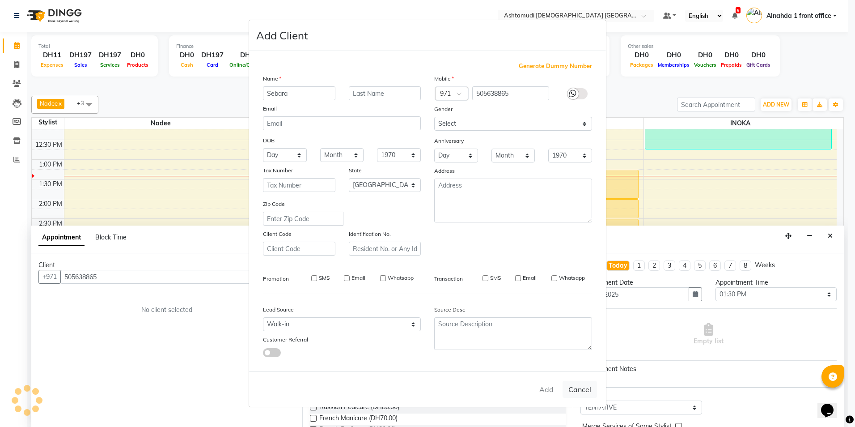
checkbox input "false"
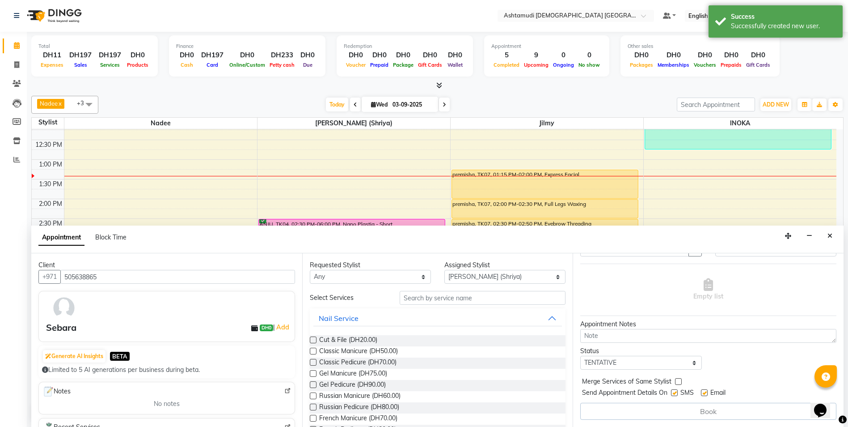
scroll to position [0, 0]
click at [422, 299] on input "text" at bounding box center [483, 298] width 166 height 14
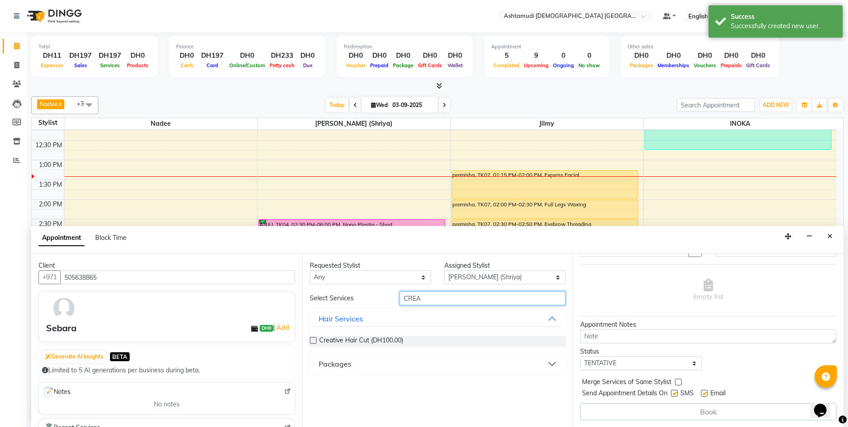
type input "CREA"
drag, startPoint x: 313, startPoint y: 342, endPoint x: 353, endPoint y: 336, distance: 40.7
click at [313, 342] on label at bounding box center [313, 340] width 7 height 7
click at [313, 342] on input "checkbox" at bounding box center [313, 341] width 6 height 6
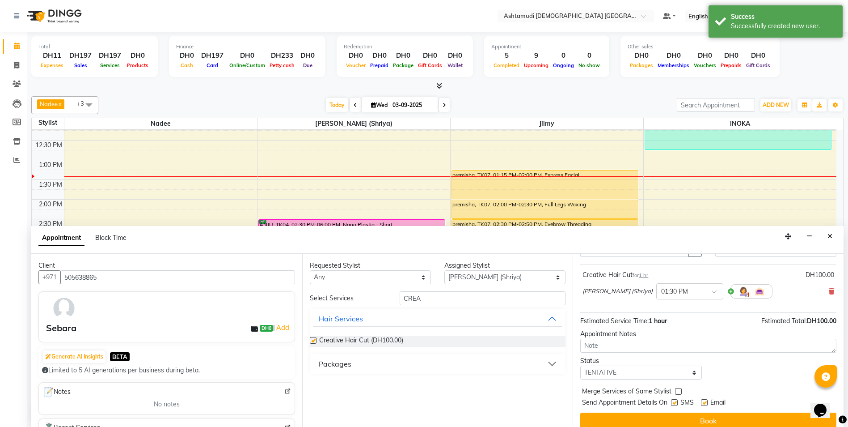
checkbox input "false"
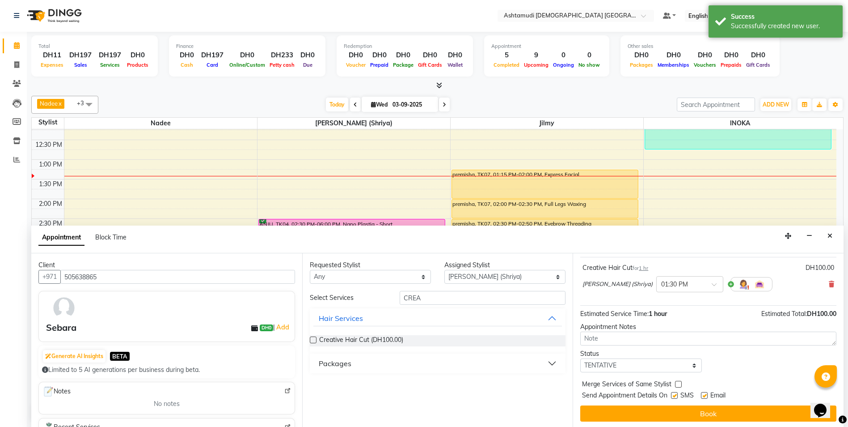
scroll to position [53, 0]
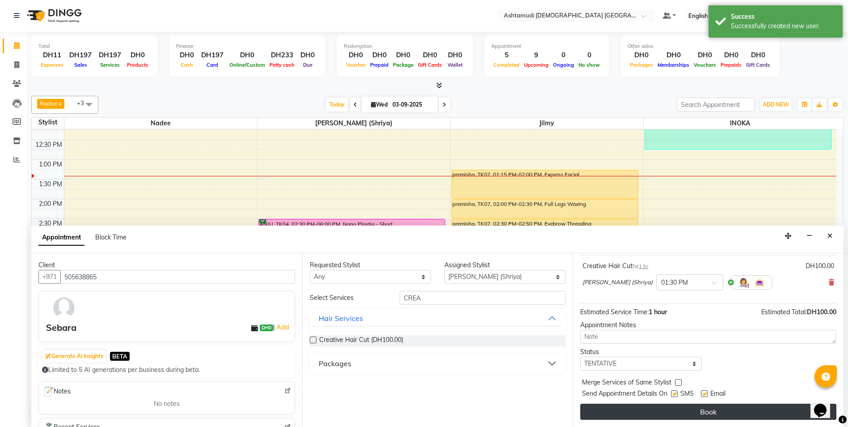
click at [723, 411] on button "Book" at bounding box center [708, 411] width 256 height 16
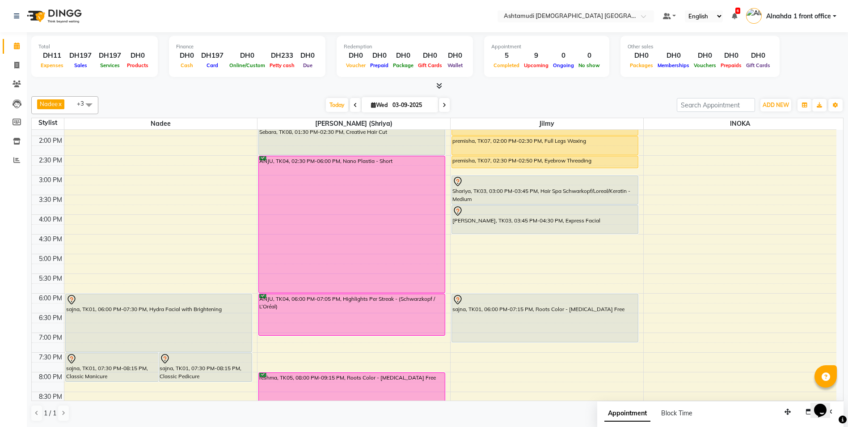
scroll to position [56, 0]
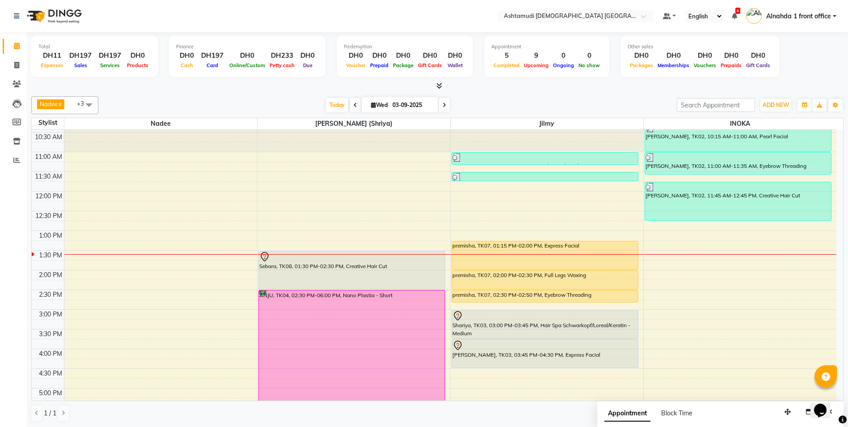
click at [699, 245] on div "9:00 AM 9:30 AM 10:00 AM 10:30 AM 11:00 AM 11:30 AM 12:00 PM 12:30 PM 1:00 PM 1…" at bounding box center [434, 348] width 805 height 551
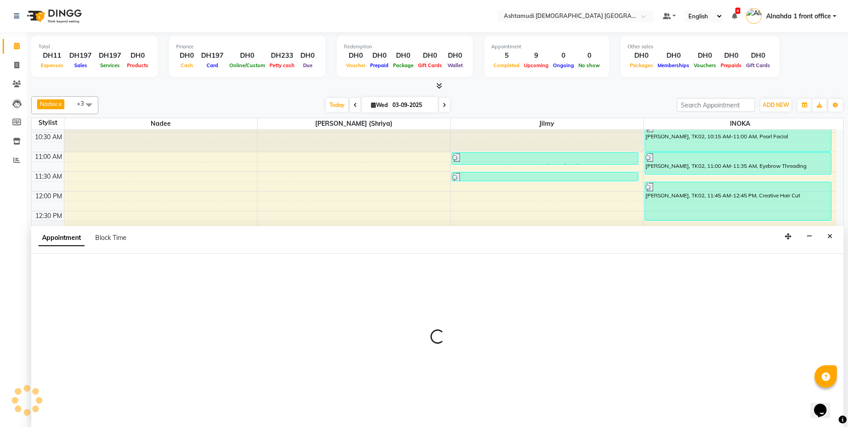
scroll to position [0, 0]
select select "90019"
select select "tentative"
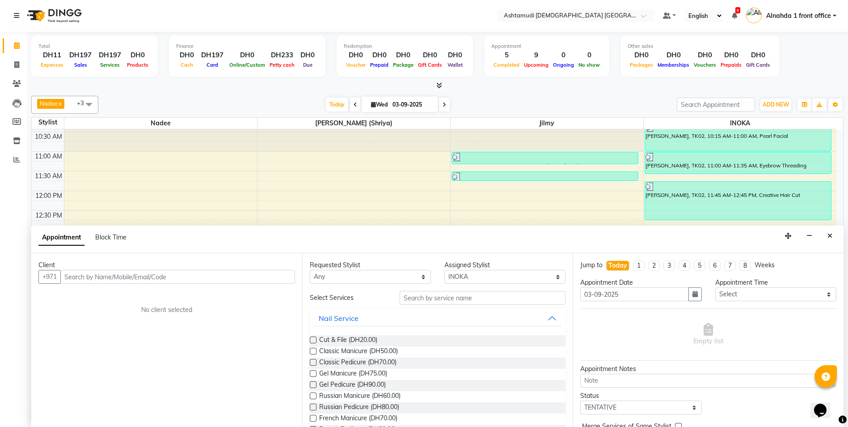
click at [101, 276] on input "text" at bounding box center [177, 277] width 235 height 14
type input "567254476"
click at [279, 275] on span "Add Client" at bounding box center [277, 276] width 30 height 8
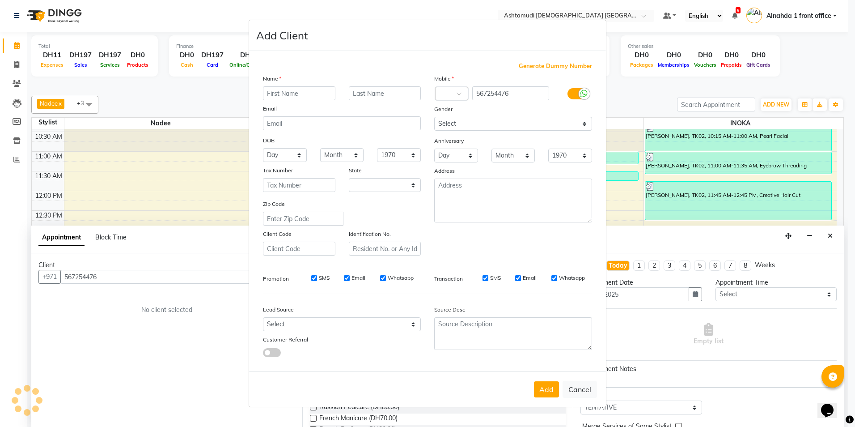
select select "3798"
type input "Samanti"
click at [470, 127] on select "Select Male Female Other Prefer Not To Say" at bounding box center [513, 124] width 158 height 14
select select "female"
click at [434, 117] on select "Select Male Female Other Prefer Not To Say" at bounding box center [513, 124] width 158 height 14
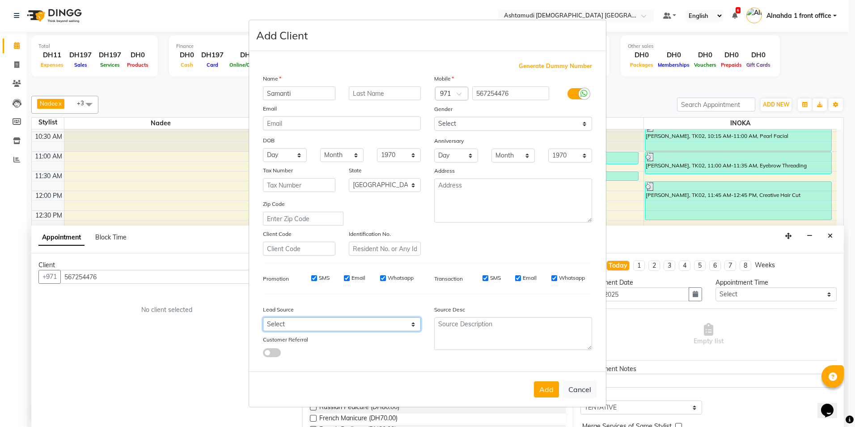
click at [302, 321] on select "Select Walk-in Referral Internet Friend Word of Mouth Advertisement Facebook Ju…" at bounding box center [342, 324] width 158 height 14
select select "49764"
click at [263, 317] on select "Select Walk-in Referral Internet Friend Word of Mouth Advertisement Facebook Ju…" at bounding box center [342, 324] width 158 height 14
click at [547, 389] on button "Add" at bounding box center [546, 389] width 25 height 16
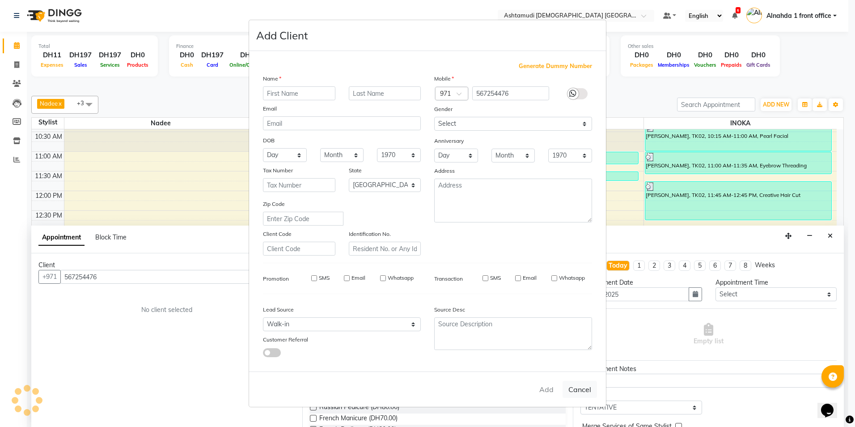
select select
select select "null"
select select
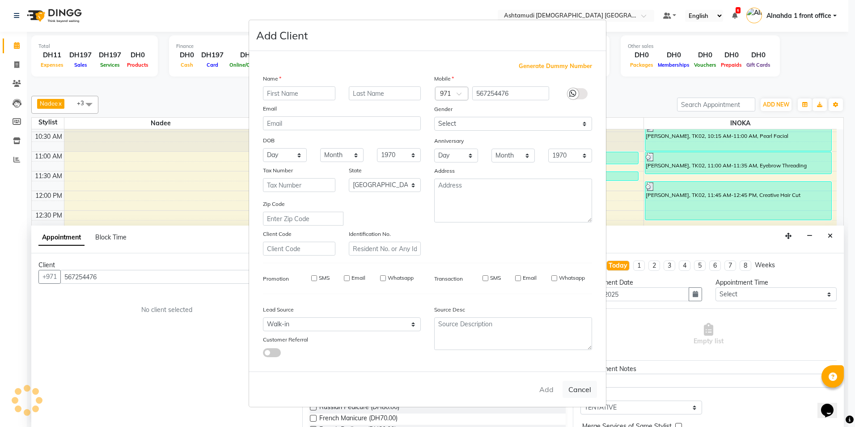
select select
checkbox input "false"
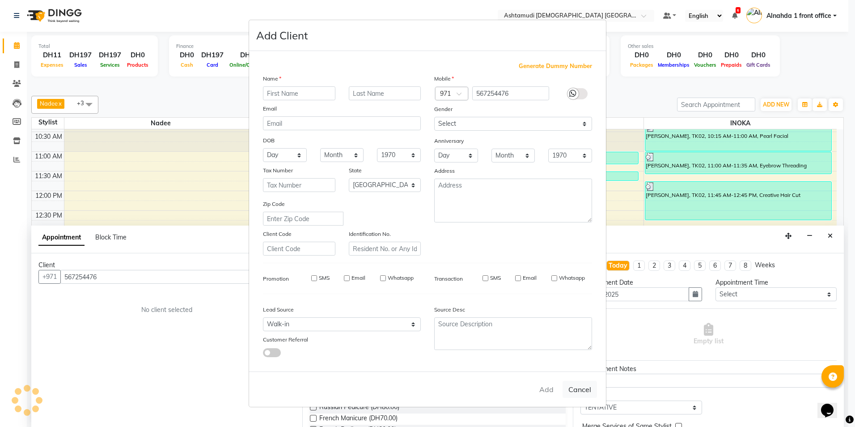
checkbox input "false"
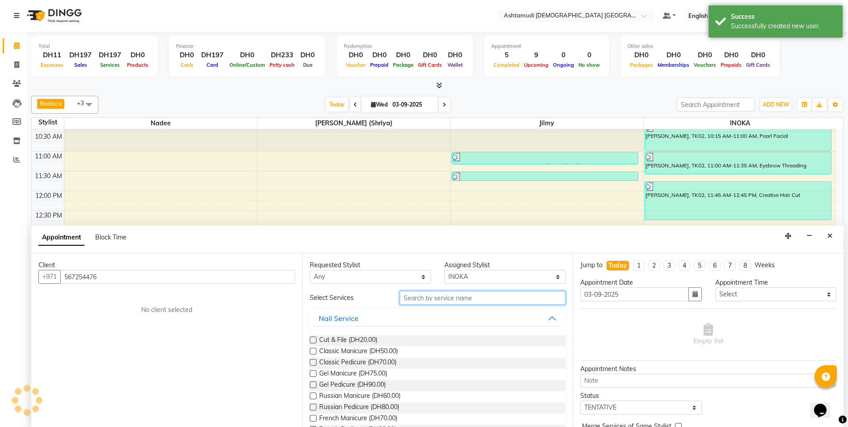
click at [414, 299] on input "text" at bounding box center [483, 298] width 166 height 14
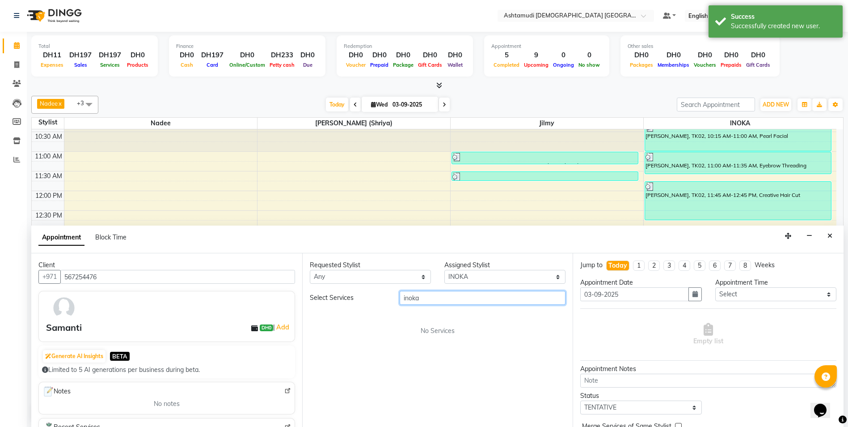
drag, startPoint x: 432, startPoint y: 294, endPoint x: 248, endPoint y: 313, distance: 185.6
click at [248, 313] on div "Client +971 567254476 Samanti DH0 | Add Generate AI Insights BETA Limited to 5 …" at bounding box center [437, 340] width 813 height 174
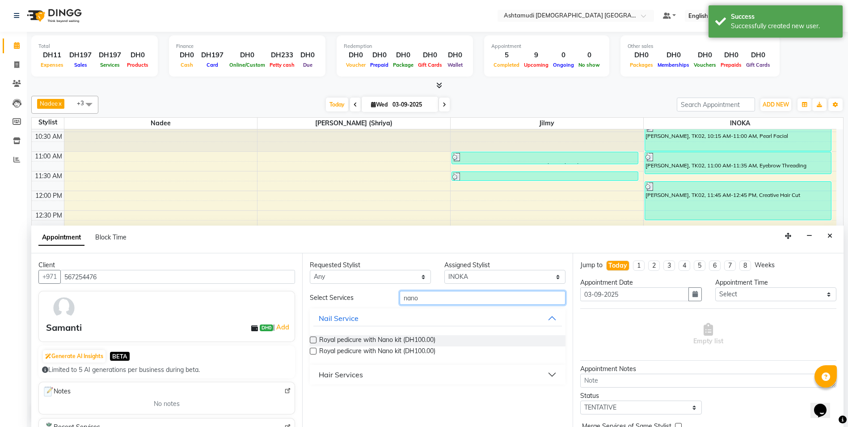
type input "nano"
click at [362, 372] on div "Hair Services" at bounding box center [341, 374] width 44 height 11
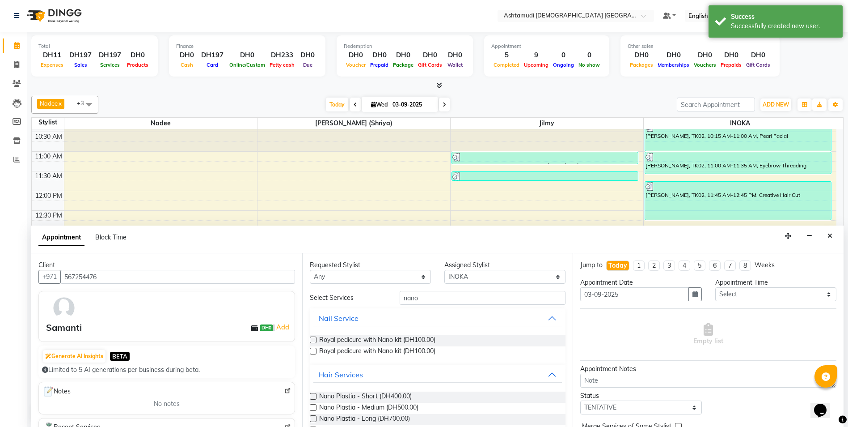
drag, startPoint x: 314, startPoint y: 395, endPoint x: 391, endPoint y: 368, distance: 81.6
click at [315, 395] on label at bounding box center [313, 396] width 7 height 7
click at [315, 395] on input "checkbox" at bounding box center [313, 397] width 6 height 6
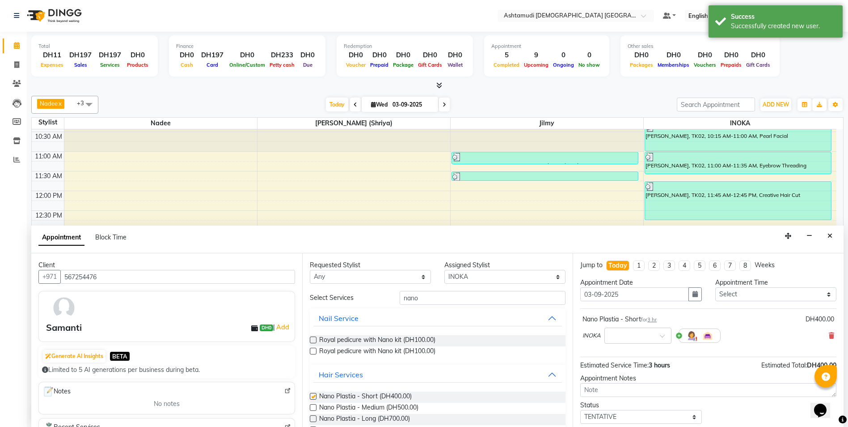
checkbox input "false"
drag, startPoint x: 438, startPoint y: 303, endPoint x: 798, endPoint y: 190, distance: 377.7
click at [286, 306] on div "Client +971 567254476 Samanti DH0 | Add Generate AI Insights BETA Limited to 5 …" at bounding box center [437, 340] width 813 height 174
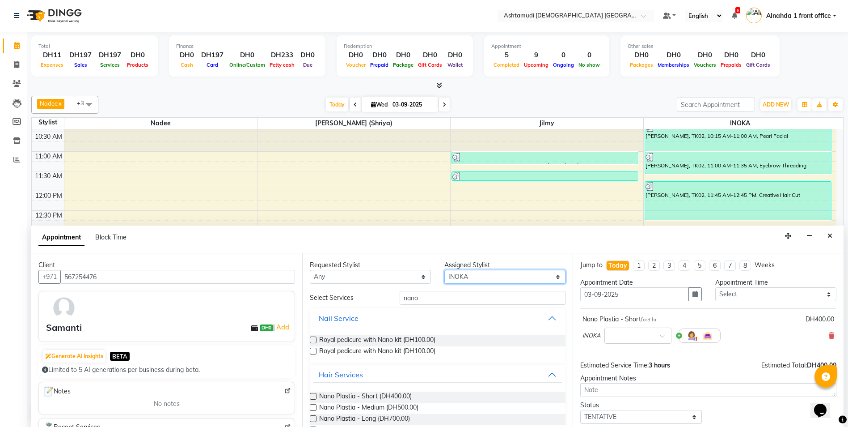
click at [535, 272] on select "Select Alnahda 1 front office Amala Aroosa Deepika Rani Dummy Staff INOKA Jilmy…" at bounding box center [505, 277] width 121 height 14
select select "62799"
click at [445, 270] on select "Select Alnahda 1 front office Amala Aroosa Deepika Rani Dummy Staff INOKA Jilmy…" at bounding box center [505, 277] width 121 height 14
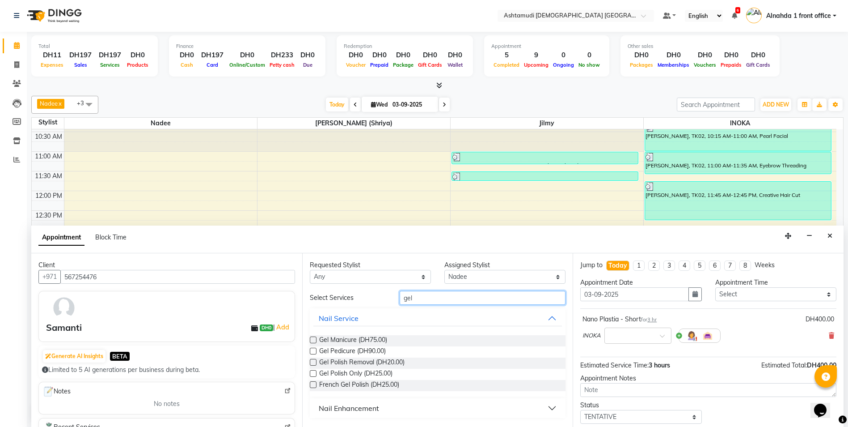
type input "gel"
click at [314, 338] on label at bounding box center [313, 339] width 7 height 7
click at [314, 338] on input "checkbox" at bounding box center [313, 341] width 6 height 6
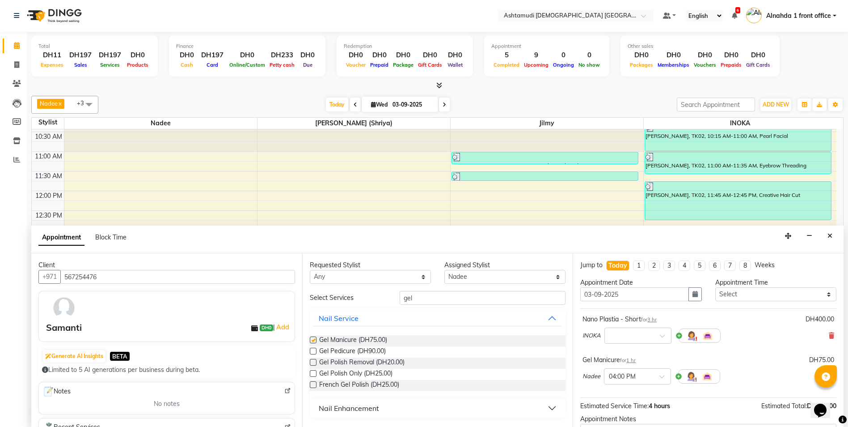
checkbox input "false"
click at [313, 371] on label at bounding box center [313, 373] width 7 height 7
click at [313, 371] on input "checkbox" at bounding box center [313, 374] width 6 height 6
checkbox input "false"
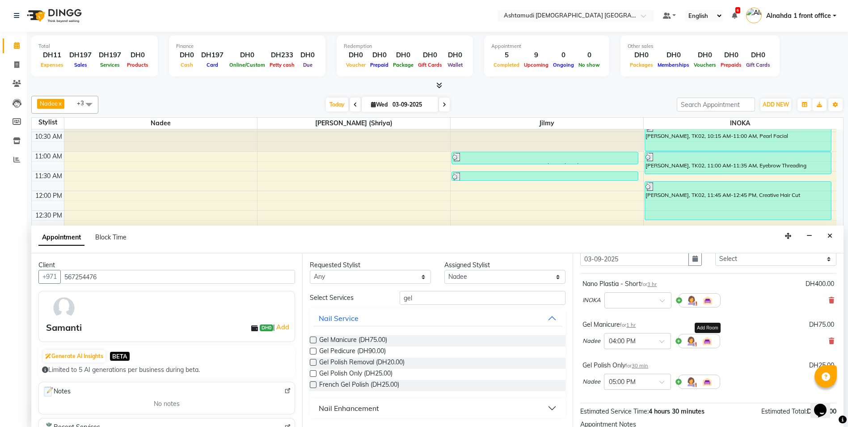
scroll to position [89, 0]
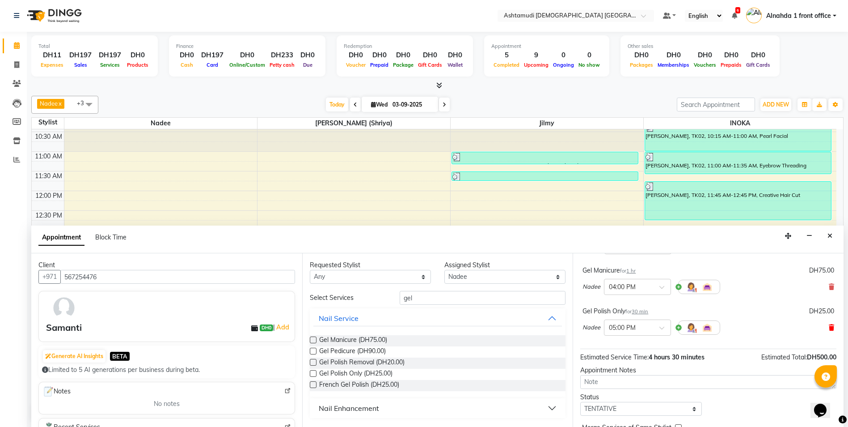
click at [829, 329] on icon at bounding box center [831, 327] width 5 height 6
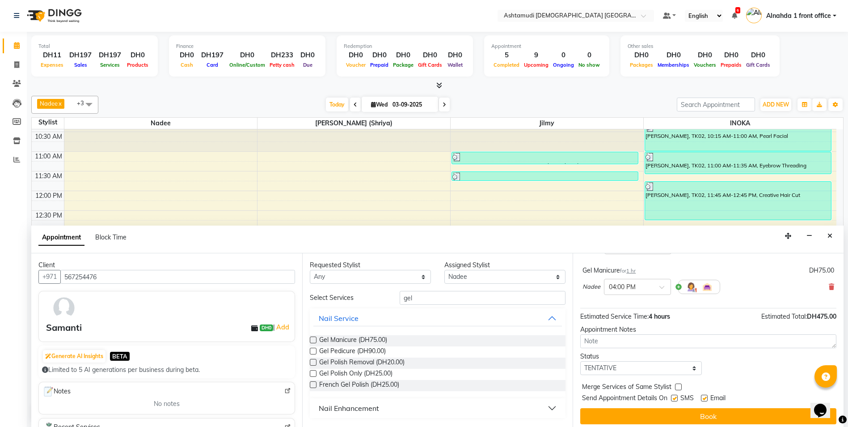
click at [315, 384] on label at bounding box center [313, 384] width 7 height 7
click at [315, 384] on input "checkbox" at bounding box center [313, 385] width 6 height 6
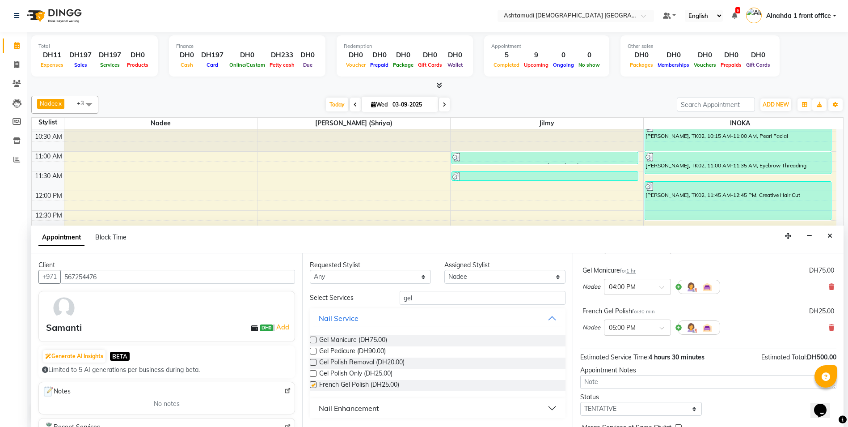
checkbox input "false"
click at [461, 278] on select "Select Alnahda 1 front office Amala Aroosa Deepika Rani Dummy Staff INOKA Jilmy…" at bounding box center [505, 277] width 121 height 14
select select "90019"
click at [445, 270] on select "Select Alnahda 1 front office Amala Aroosa Deepika Rani Dummy Staff INOKA Jilmy…" at bounding box center [505, 277] width 121 height 14
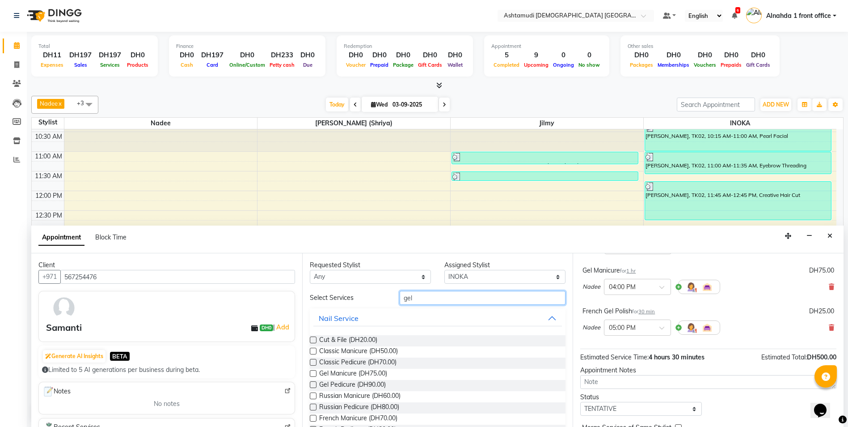
drag, startPoint x: 419, startPoint y: 299, endPoint x: 368, endPoint y: 309, distance: 51.4
type input "pedi"
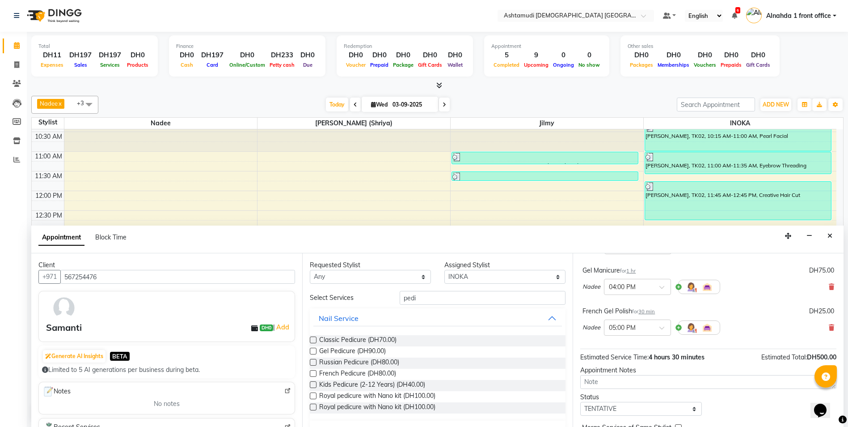
click at [313, 337] on label at bounding box center [313, 339] width 7 height 7
click at [313, 338] on input "checkbox" at bounding box center [313, 341] width 6 height 6
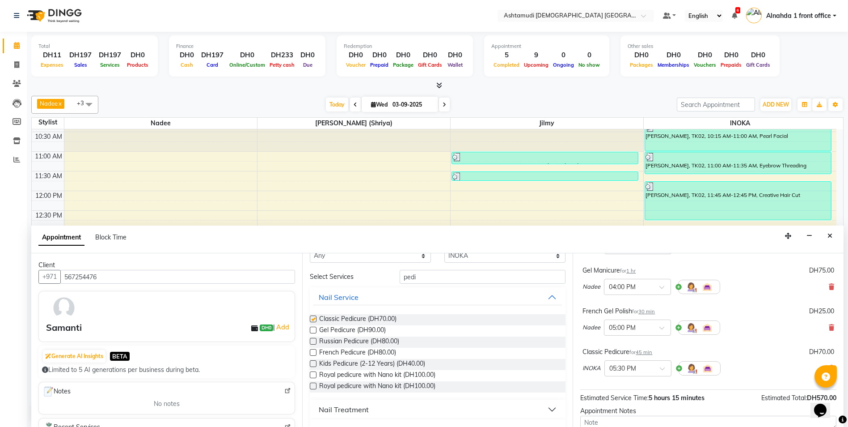
checkbox input "false"
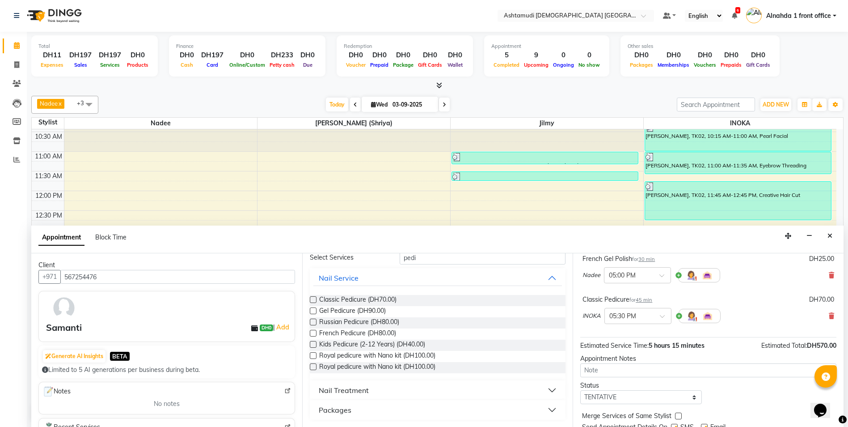
scroll to position [175, 0]
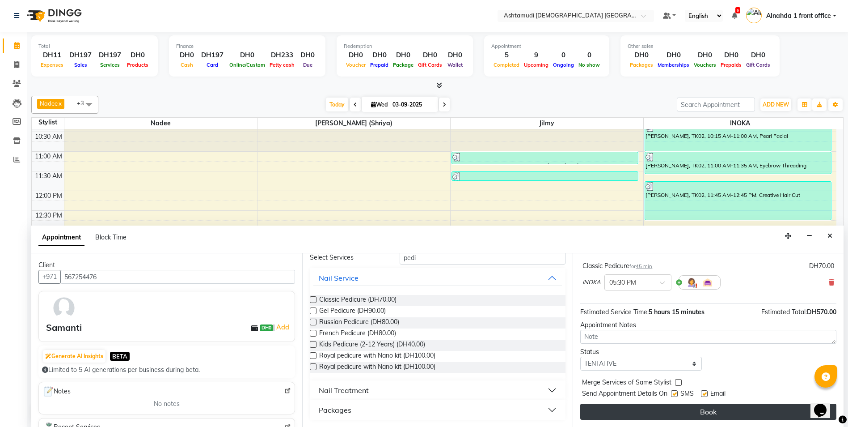
click at [732, 414] on button "Book" at bounding box center [708, 411] width 256 height 16
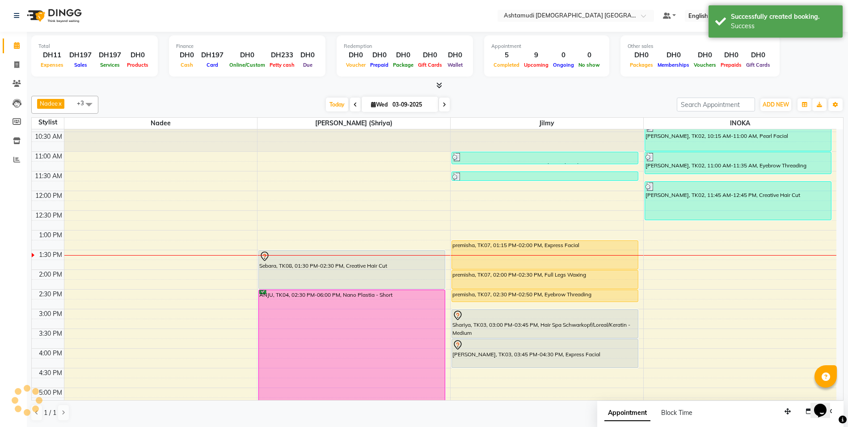
scroll to position [0, 0]
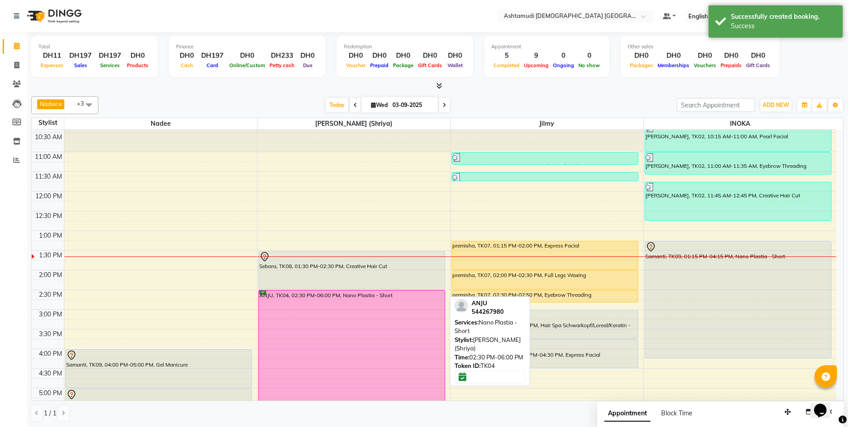
click at [361, 348] on div "ANJU, TK04, 02:30 PM-06:00 PM, Nano Plastia - Short" at bounding box center [352, 358] width 186 height 136
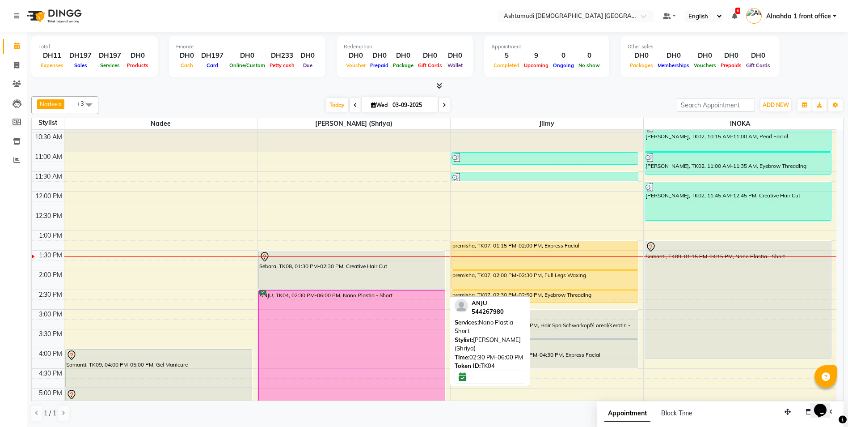
click at [314, 328] on div "ANJU, TK04, 02:30 PM-06:00 PM, Nano Plastia - Short" at bounding box center [352, 358] width 186 height 136
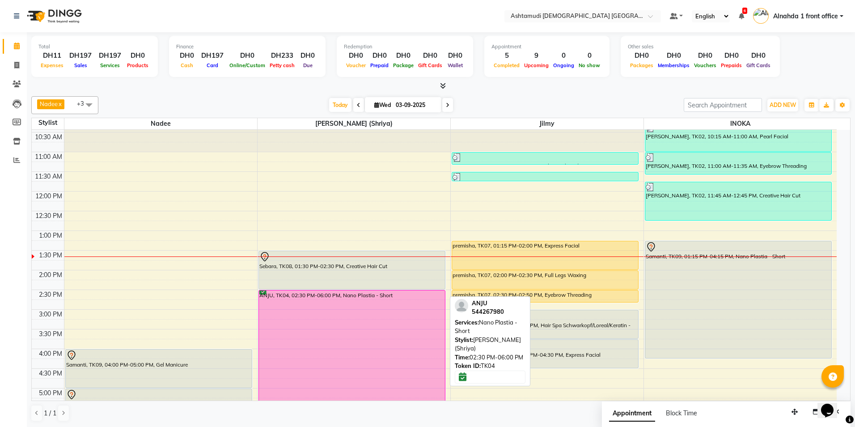
select select "6"
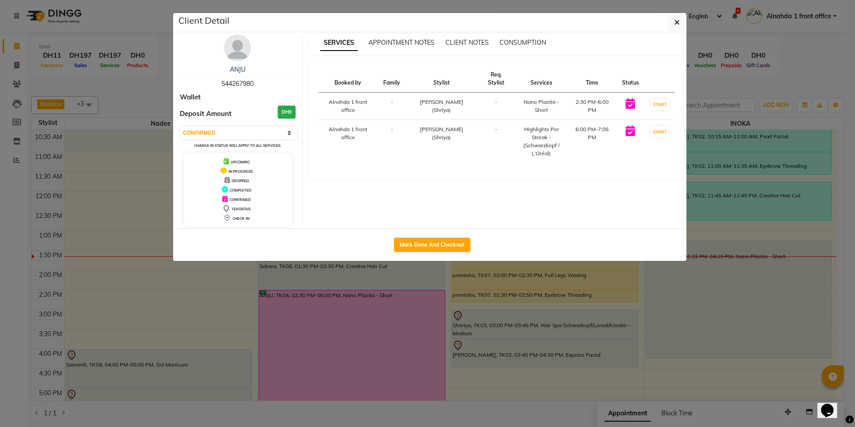
drag, startPoint x: 221, startPoint y: 80, endPoint x: 276, endPoint y: 80, distance: 55.0
click at [276, 80] on div "ANJU 544267980" at bounding box center [238, 77] width 116 height 24
copy span "544267980"
click at [676, 23] on icon "button" at bounding box center [676, 22] width 5 height 7
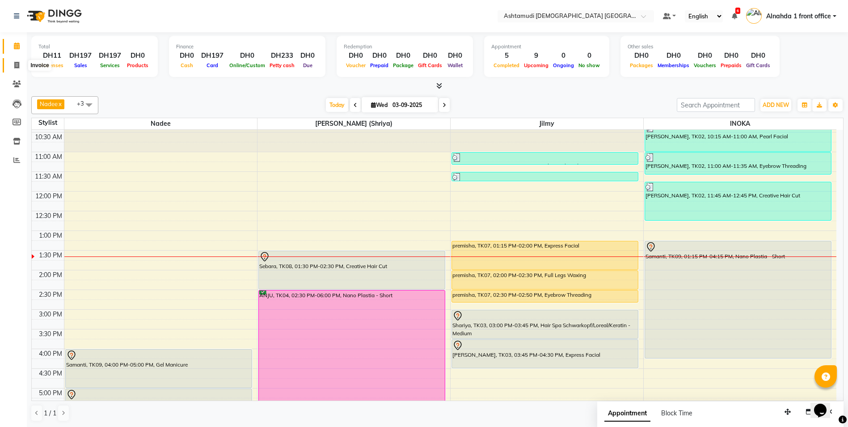
click at [19, 66] on icon at bounding box center [16, 65] width 5 height 7
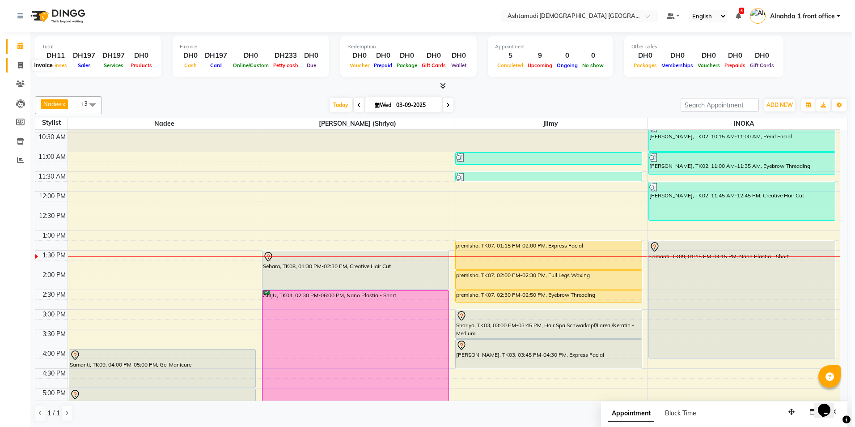
select select "service"
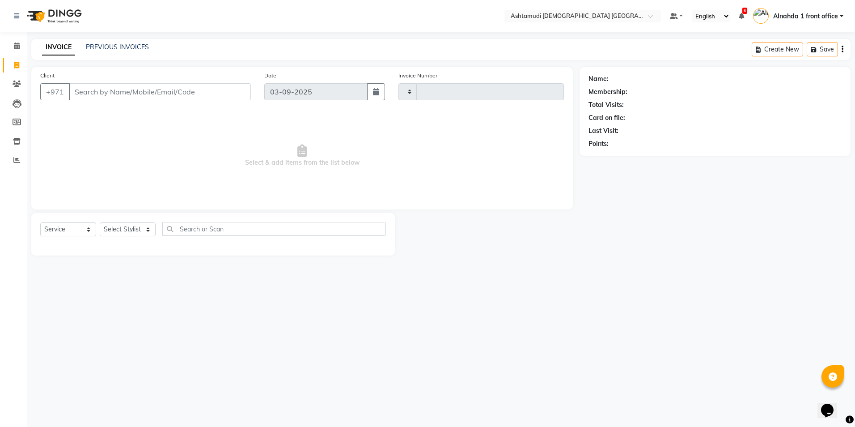
type input "2605"
select select "7242"
click at [20, 89] on span at bounding box center [17, 84] width 16 height 10
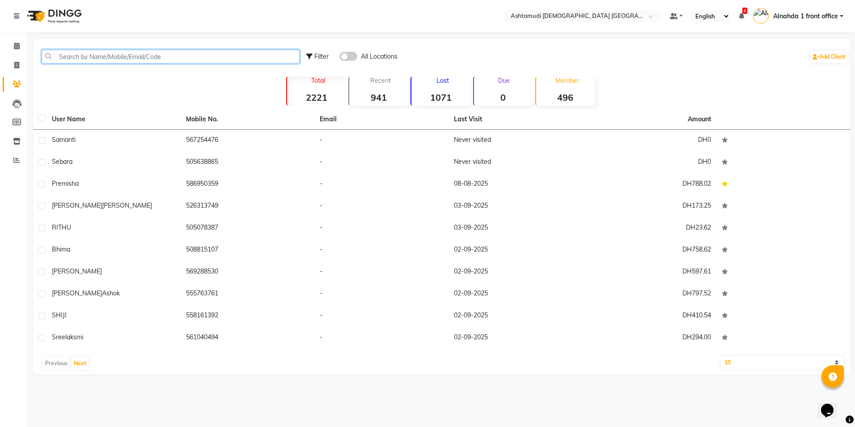
click at [90, 55] on input "text" at bounding box center [171, 57] width 258 height 14
paste input "544267980"
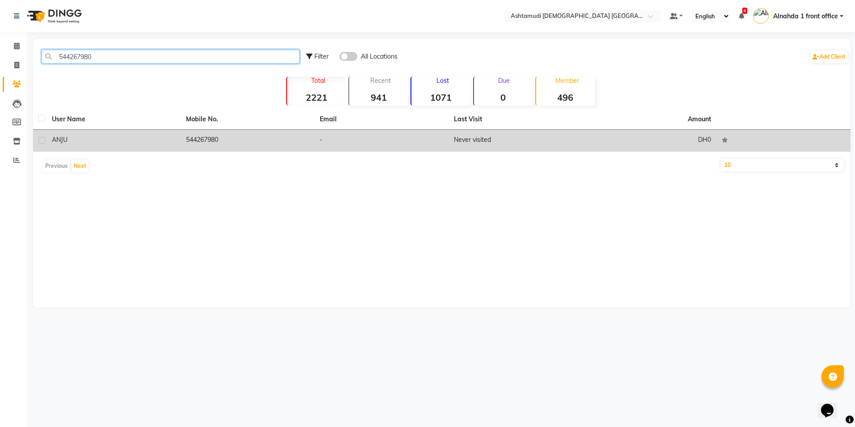
type input "544267980"
click at [305, 140] on td "544267980" at bounding box center [248, 141] width 134 height 22
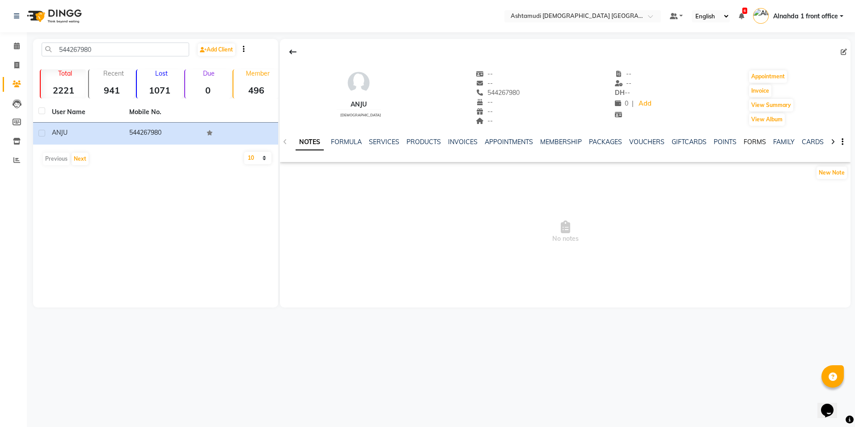
click at [745, 143] on link "FORMS" at bounding box center [755, 142] width 22 height 8
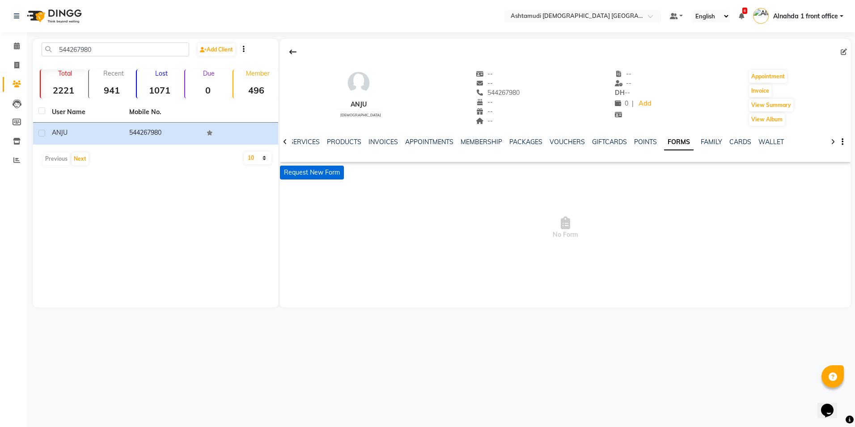
click at [315, 175] on button "Request New Form" at bounding box center [312, 172] width 64 height 14
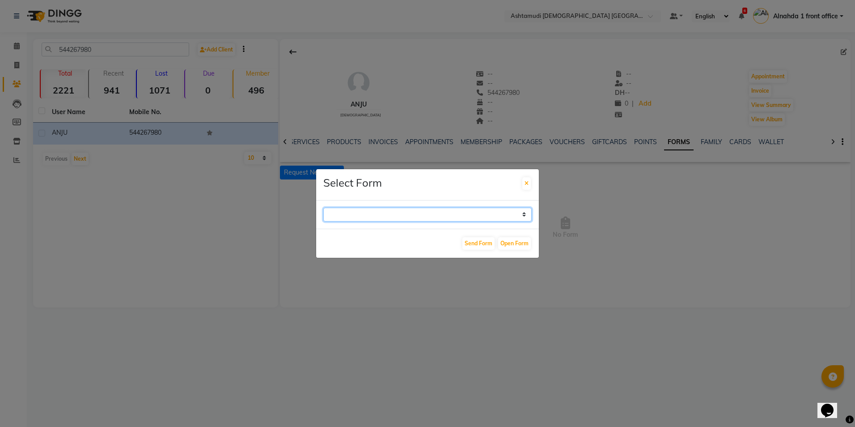
click at [519, 215] on select "WAXING CLIENT CONSULTATION FORM FACIAL-CLIENT CONSULTATION FORM HAIR TREATMENT …" at bounding box center [427, 215] width 208 height 14
select select "263"
click at [323, 208] on select "WAXING CLIENT CONSULTATION FORM FACIAL-CLIENT CONSULTATION FORM HAIR TREATMENT …" at bounding box center [427, 215] width 208 height 14
click at [518, 240] on button "Open Form" at bounding box center [514, 243] width 33 height 13
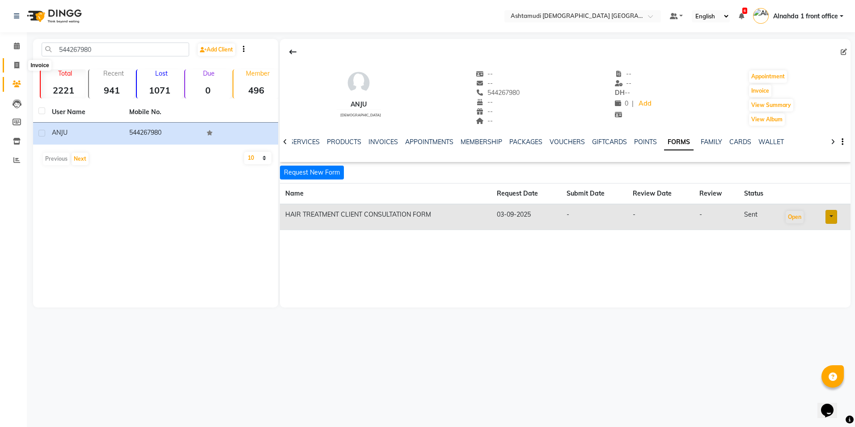
click at [17, 66] on icon at bounding box center [16, 65] width 5 height 7
select select "service"
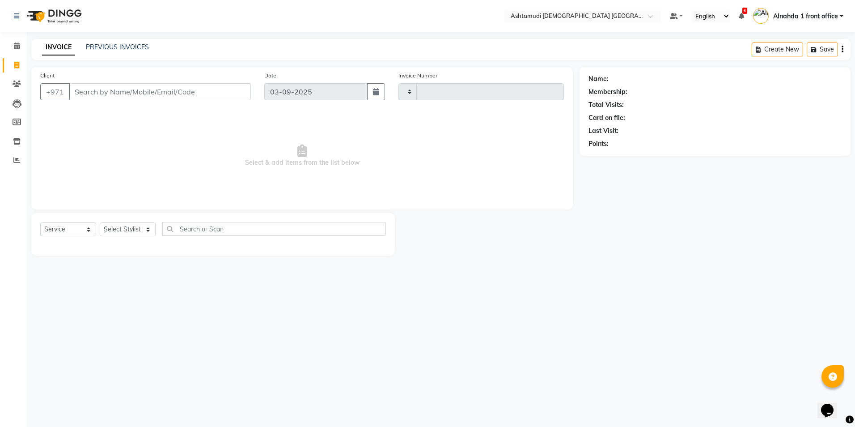
type input "2605"
select select "7242"
click at [17, 47] on icon at bounding box center [17, 45] width 6 height 7
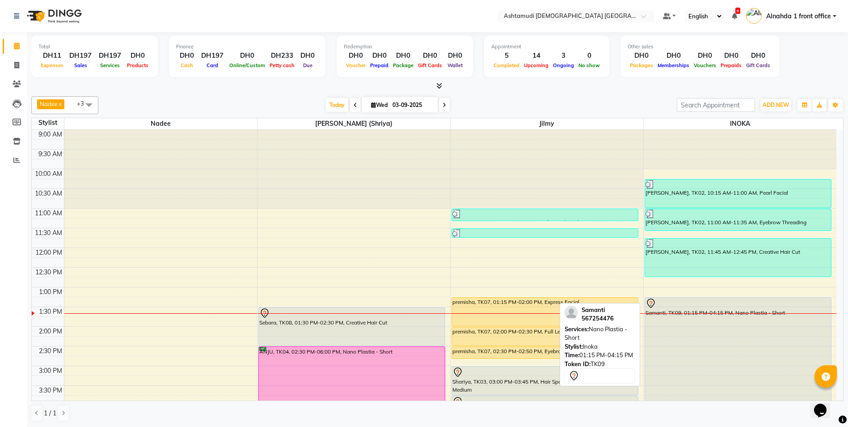
click at [739, 344] on div "Samanti, TK09, 01:15 PM-04:15 PM, Nano Plastia - Short" at bounding box center [738, 355] width 186 height 117
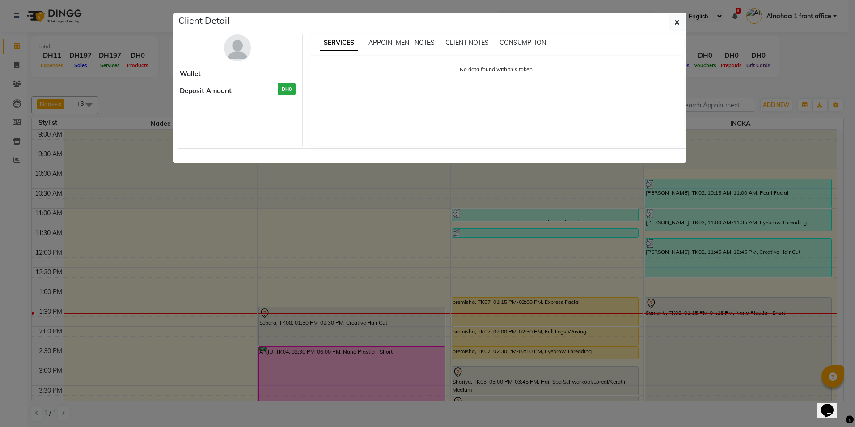
select select "7"
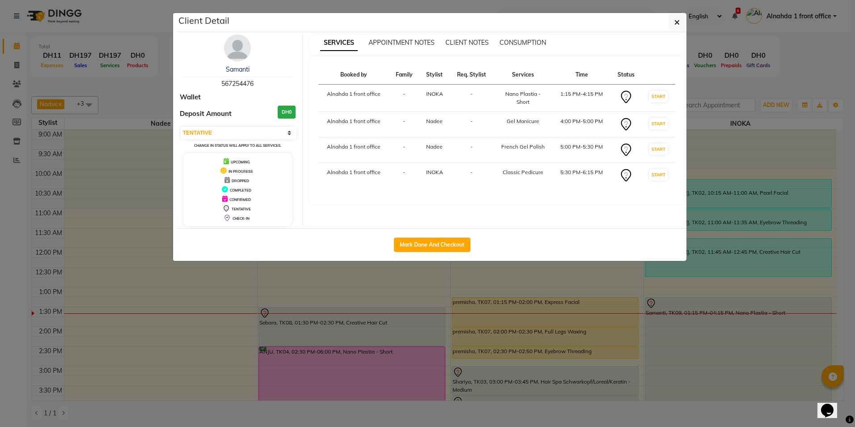
drag, startPoint x: 222, startPoint y: 81, endPoint x: 261, endPoint y: 78, distance: 39.0
click at [261, 78] on div "Samanti 567254476" at bounding box center [238, 77] width 116 height 24
copy span "567254476"
click at [678, 23] on icon "button" at bounding box center [676, 22] width 5 height 7
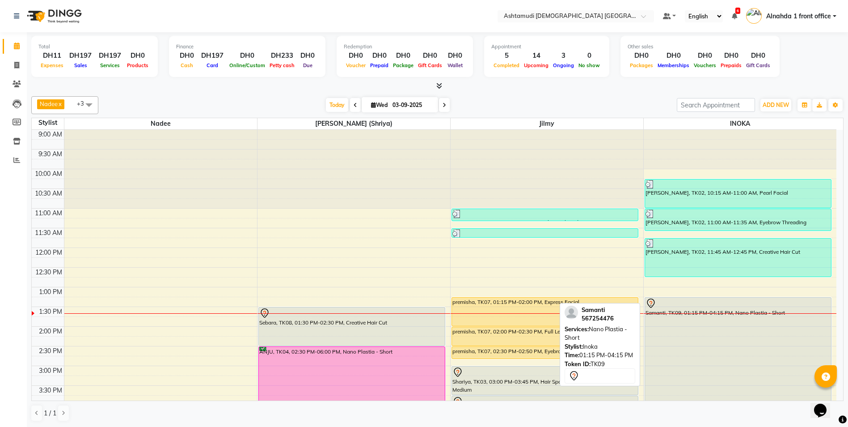
click at [735, 325] on div "Samanti, TK09, 01:15 PM-04:15 PM, Nano Plastia - Short" at bounding box center [738, 355] width 186 height 117
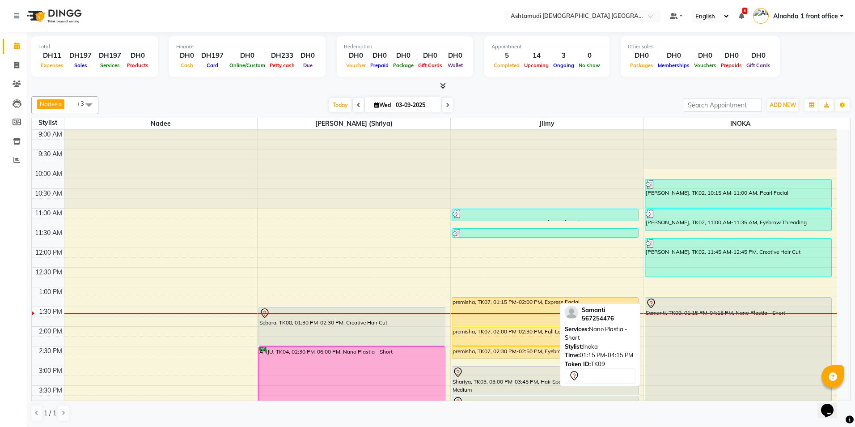
select select "7"
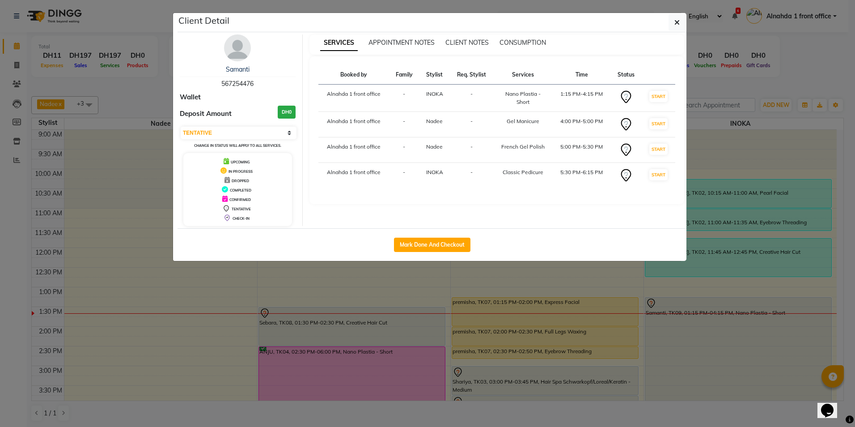
drag, startPoint x: 220, startPoint y: 82, endPoint x: 270, endPoint y: 83, distance: 50.5
click at [270, 83] on div "Samanti 567254476" at bounding box center [238, 77] width 116 height 24
copy span "567254476"
drag, startPoint x: 678, startPoint y: 24, endPoint x: 658, endPoint y: 20, distance: 19.6
click at [678, 24] on icon "button" at bounding box center [676, 22] width 5 height 7
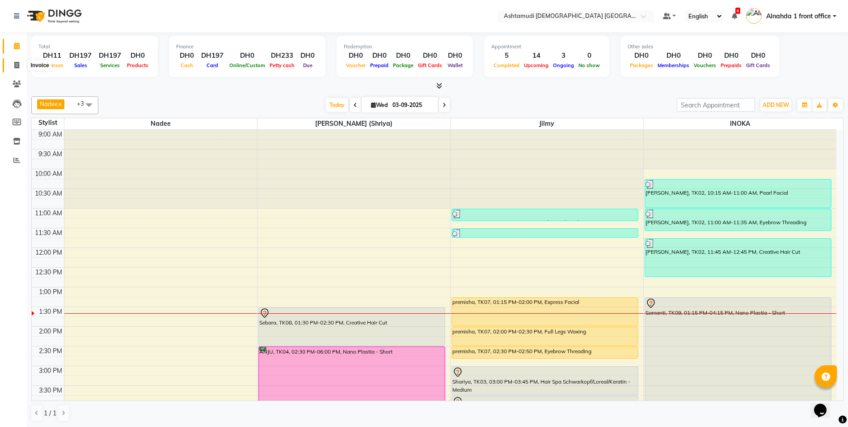
click at [18, 65] on icon at bounding box center [16, 65] width 5 height 7
select select "service"
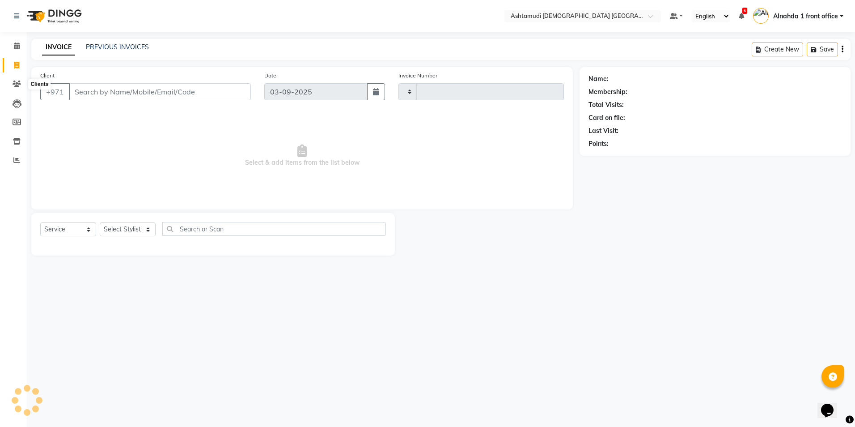
type input "2605"
select select "7242"
click at [95, 90] on input "Client" at bounding box center [160, 91] width 182 height 17
click at [22, 87] on span at bounding box center [17, 84] width 16 height 10
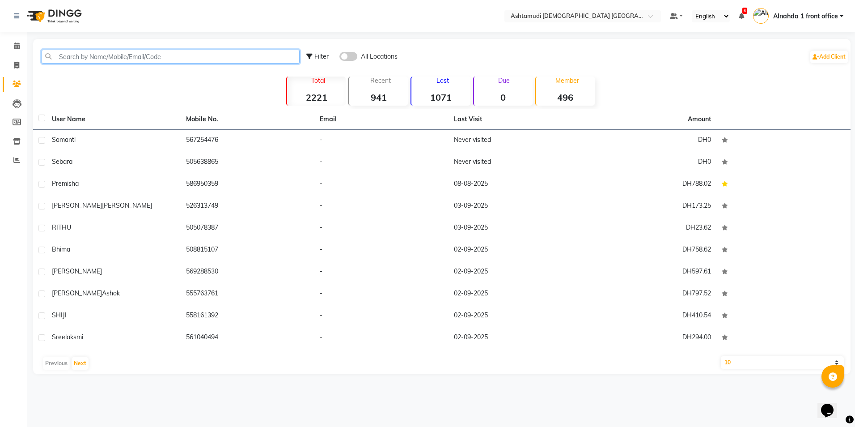
click at [92, 59] on input "text" at bounding box center [171, 57] width 258 height 14
paste input "567254476"
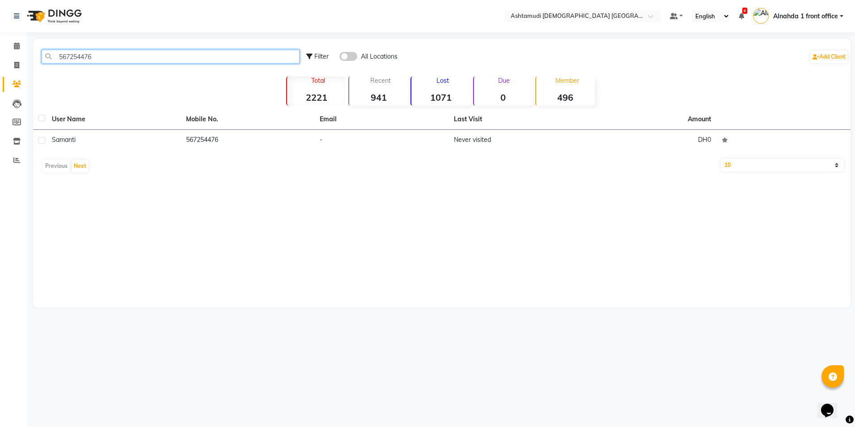
type input "567254476"
click at [223, 123] on th "Mobile No." at bounding box center [248, 119] width 134 height 21
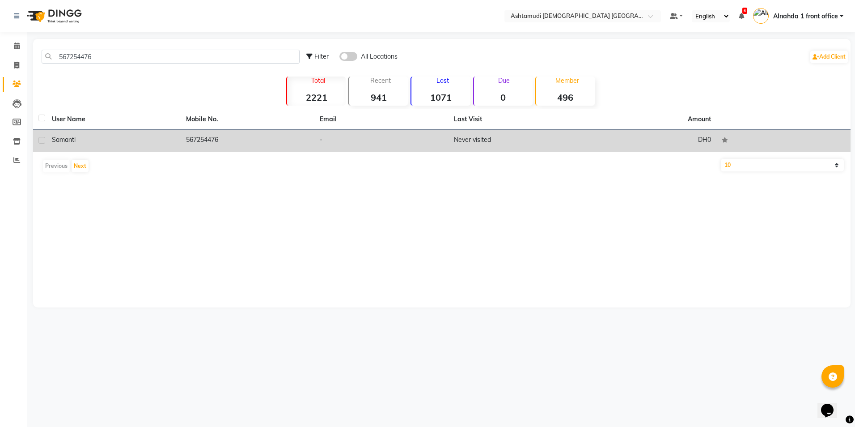
click at [231, 143] on td "567254476" at bounding box center [248, 141] width 134 height 22
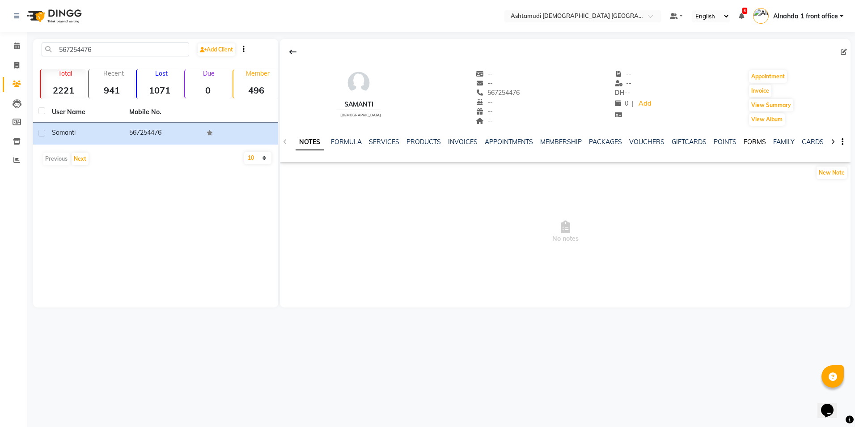
click at [748, 140] on link "FORMS" at bounding box center [755, 142] width 22 height 8
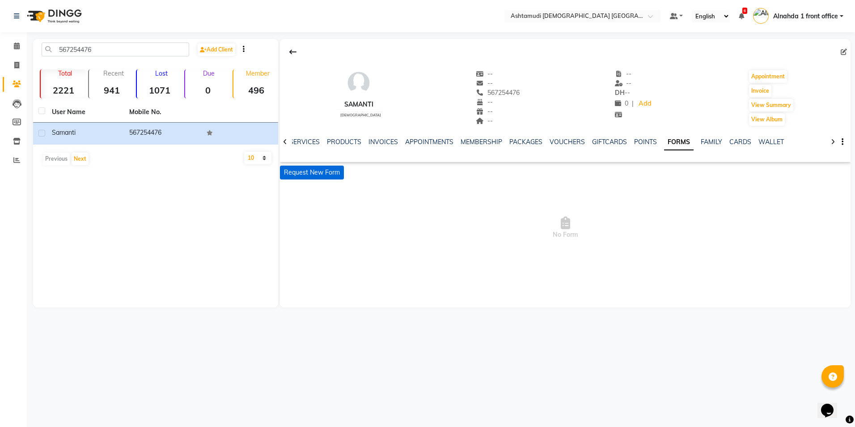
click at [323, 167] on button "Request New Form" at bounding box center [312, 172] width 64 height 14
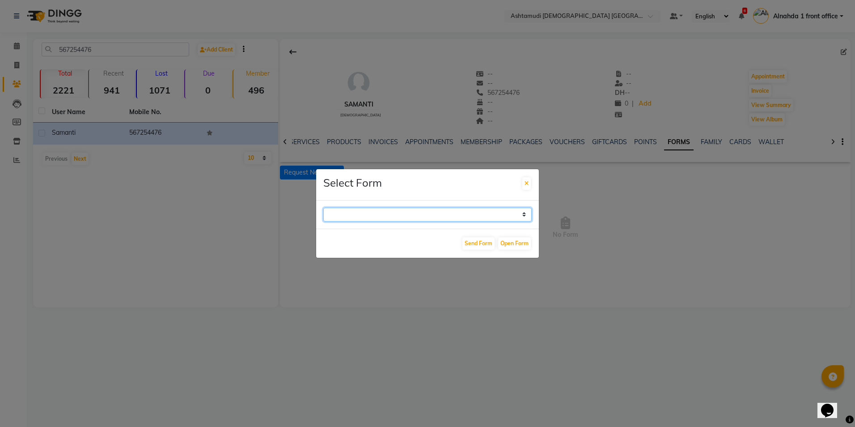
click at [520, 214] on select "WAXING CLIENT CONSULTATION FORM FACIAL-CLIENT CONSULTATION FORM HAIR TREATMENT …" at bounding box center [427, 215] width 208 height 14
click at [323, 208] on select "WAXING CLIENT CONSULTATION FORM FACIAL-CLIENT CONSULTATION FORM HAIR TREATMENT …" at bounding box center [427, 215] width 208 height 14
drag, startPoint x: 518, startPoint y: 212, endPoint x: 509, endPoint y: 221, distance: 12.6
click at [518, 212] on select "WAXING CLIENT CONSULTATION FORM FACIAL-CLIENT CONSULTATION FORM HAIR TREATMENT …" at bounding box center [427, 215] width 208 height 14
select select "263"
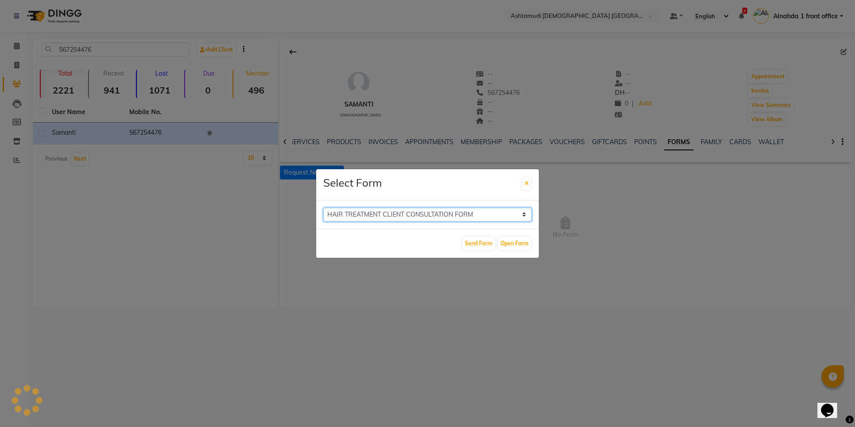
click at [323, 208] on select "WAXING CLIENT CONSULTATION FORM FACIAL-CLIENT CONSULTATION FORM HAIR TREATMENT …" at bounding box center [427, 215] width 208 height 14
click at [521, 245] on button "Open Form" at bounding box center [514, 243] width 33 height 13
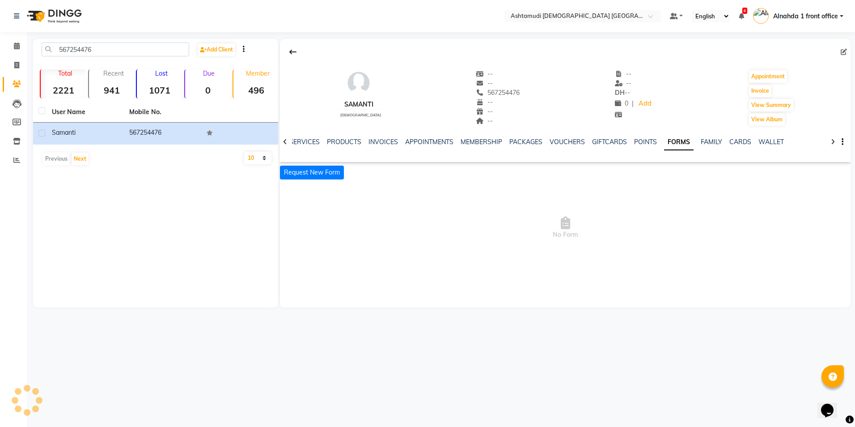
select select
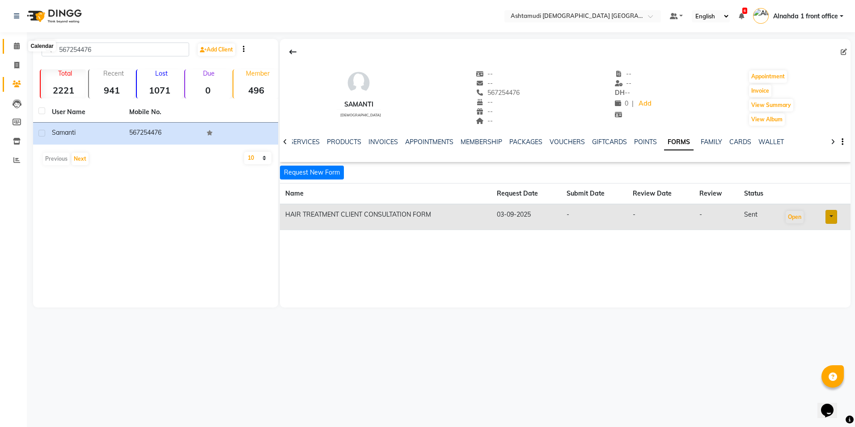
click at [15, 46] on icon at bounding box center [17, 45] width 6 height 7
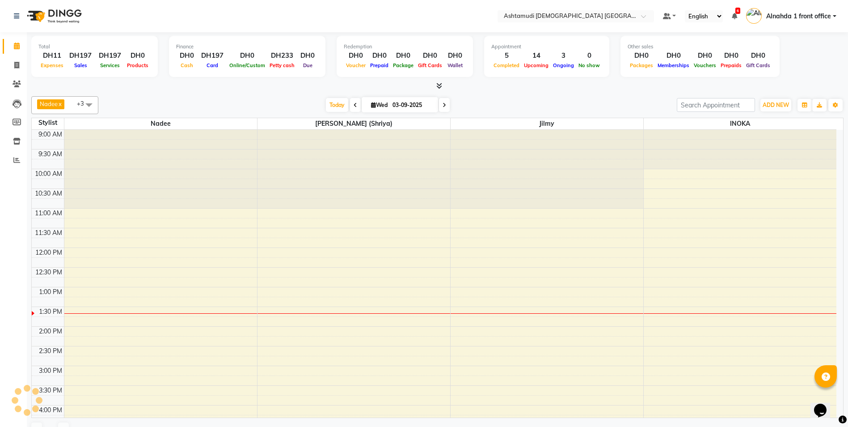
scroll to position [158, 0]
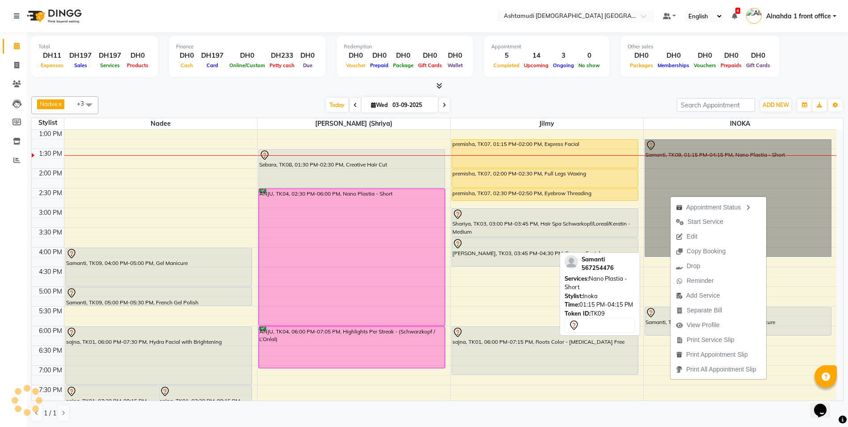
click at [742, 170] on link "Samanti, TK09, 01:15 PM-04:15 PM, Nano Plastia - Short" at bounding box center [738, 198] width 187 height 118
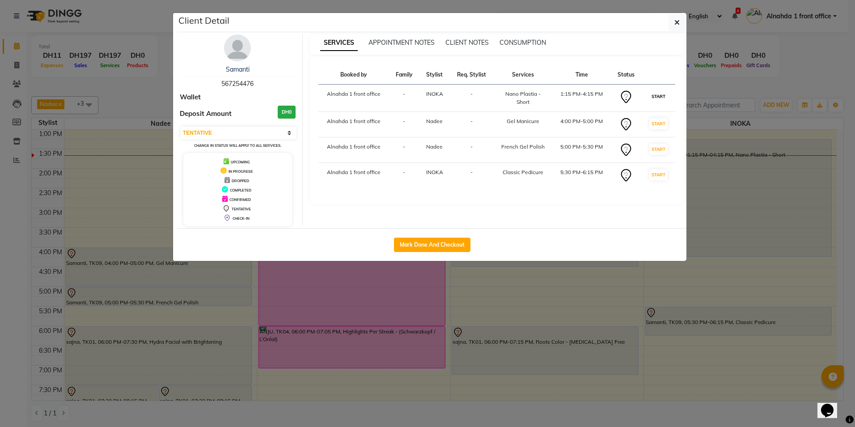
click at [658, 95] on button "START" at bounding box center [658, 96] width 18 height 11
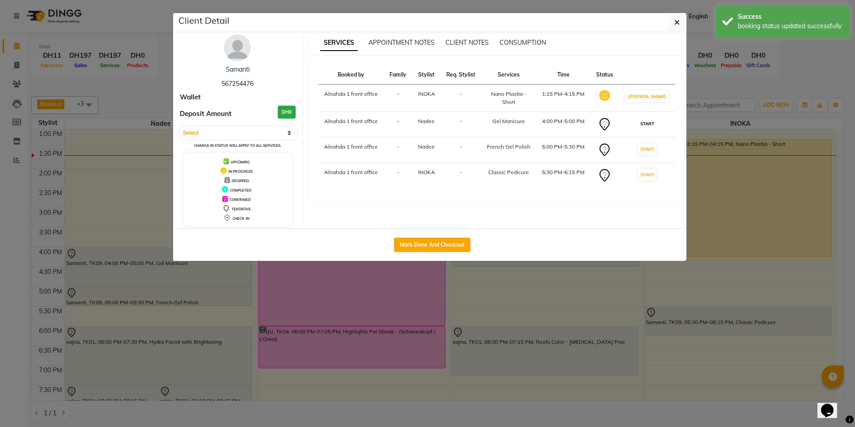
click at [648, 126] on button "START" at bounding box center [647, 123] width 18 height 11
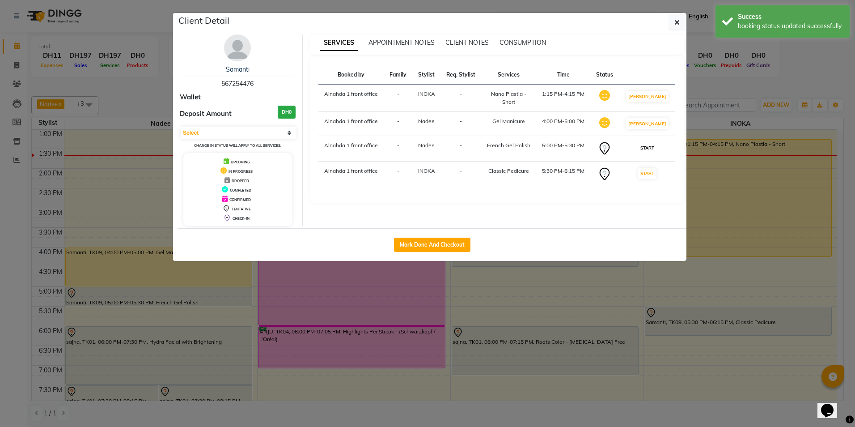
click at [651, 150] on button "START" at bounding box center [647, 147] width 18 height 11
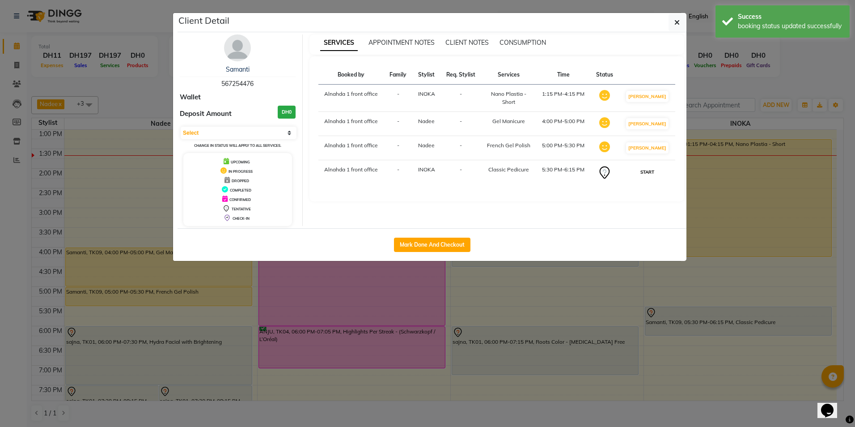
click at [652, 170] on button "START" at bounding box center [647, 171] width 18 height 11
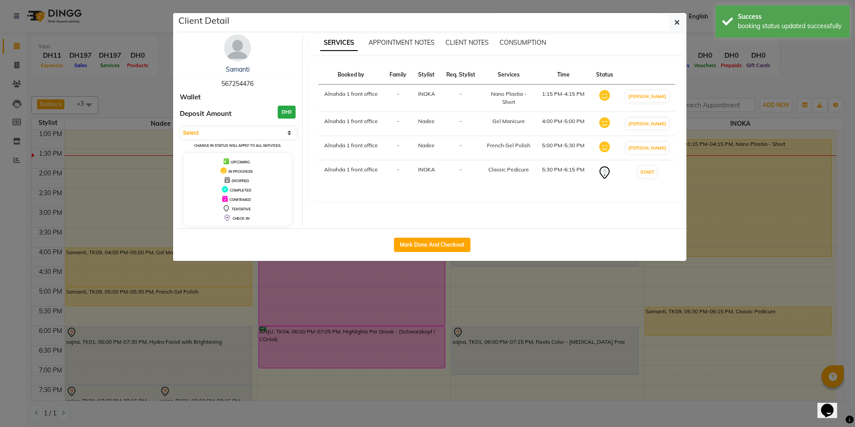
select select "1"
click at [675, 23] on icon "button" at bounding box center [676, 22] width 5 height 7
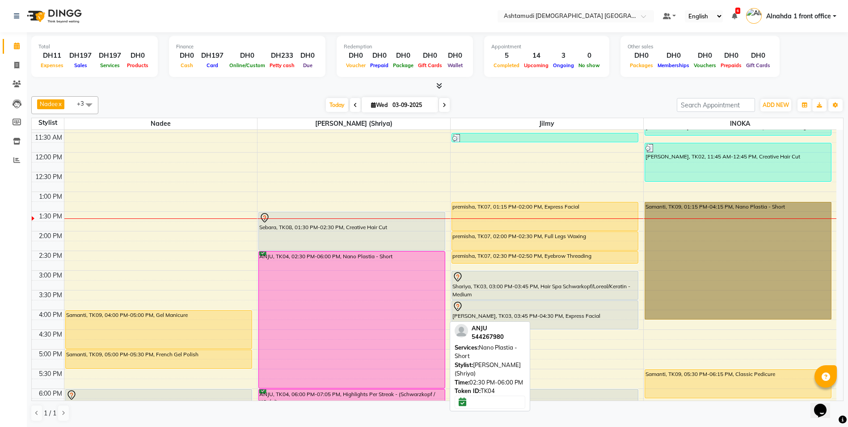
scroll to position [68, 0]
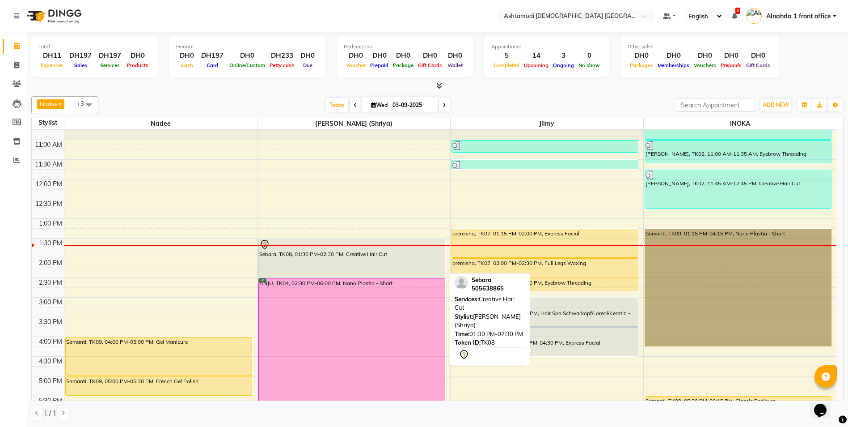
click at [366, 262] on div "Sebara, TK08, 01:30 PM-02:30 PM, Creative Hair Cut" at bounding box center [352, 258] width 186 height 38
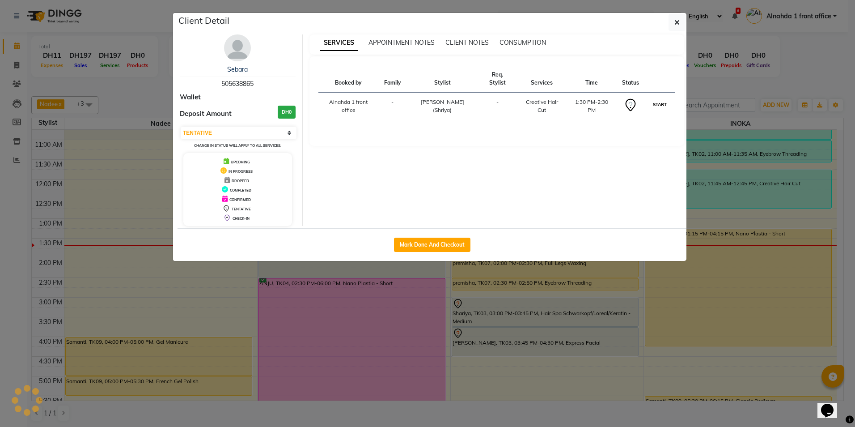
click at [661, 103] on button "START" at bounding box center [660, 104] width 18 height 11
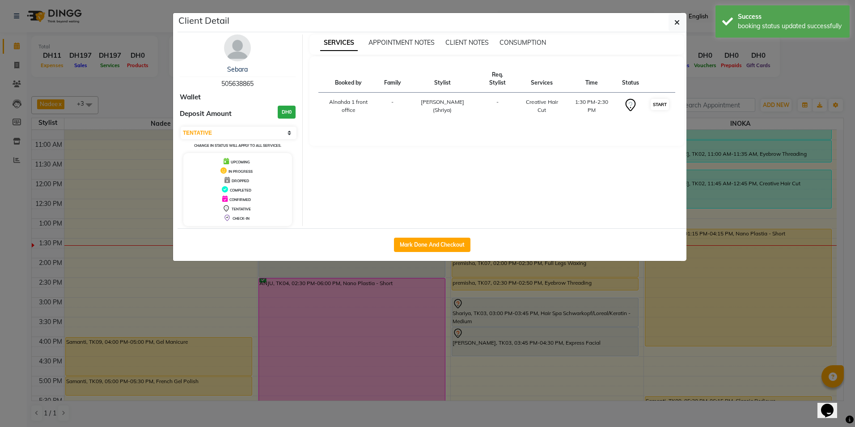
select select "1"
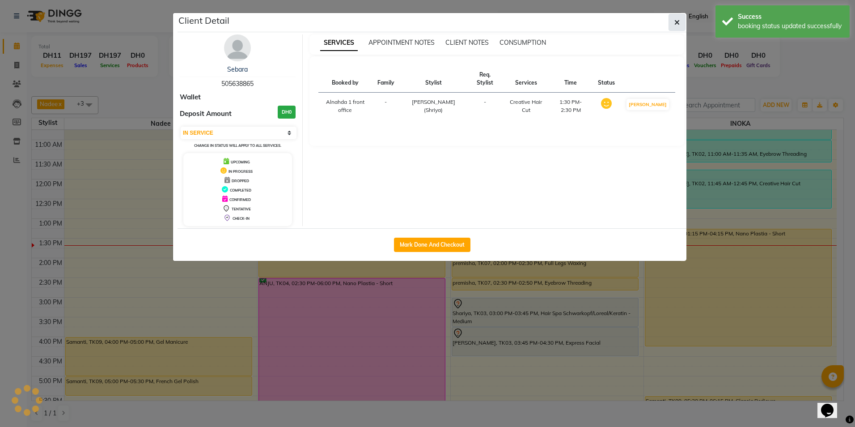
click at [677, 24] on icon "button" at bounding box center [676, 22] width 5 height 7
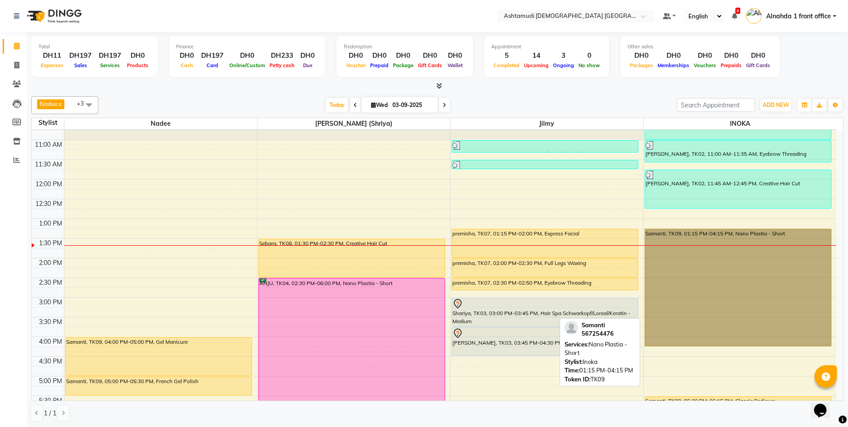
click at [702, 313] on link "Samanti, TK09, 01:15 PM-04:15 PM, Nano Plastia - Short" at bounding box center [738, 288] width 187 height 118
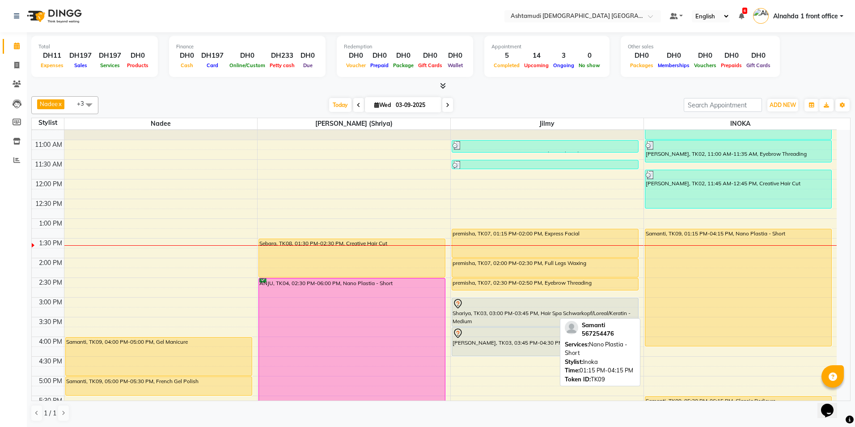
select select "1"
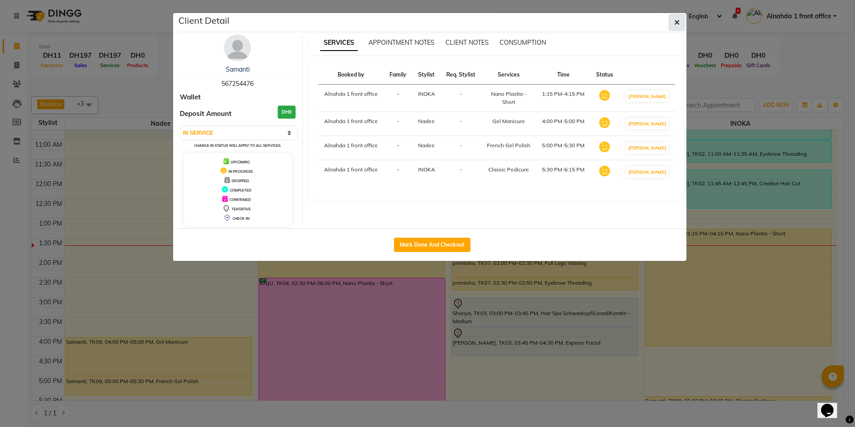
click at [675, 19] on icon "button" at bounding box center [676, 22] width 5 height 7
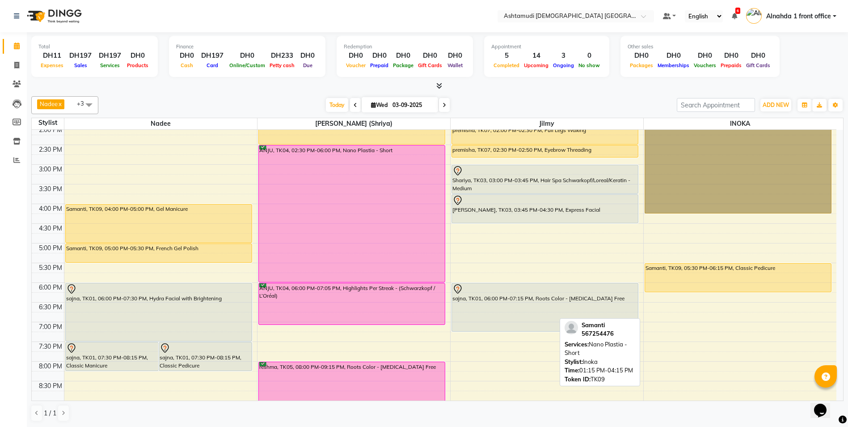
scroll to position [203, 0]
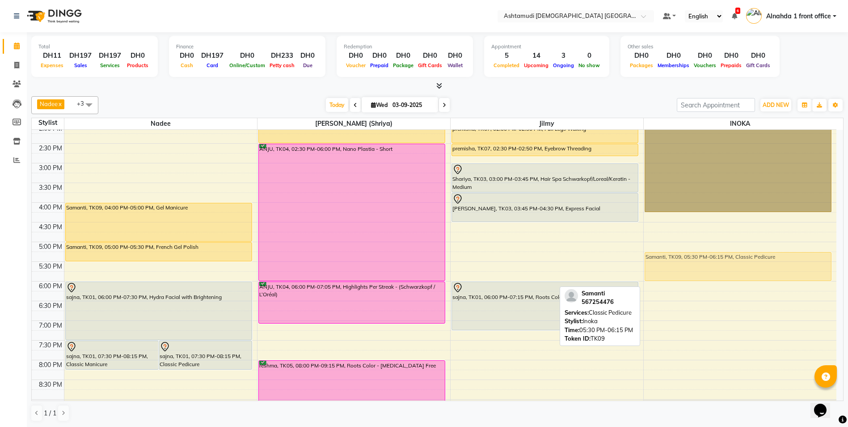
drag, startPoint x: 703, startPoint y: 270, endPoint x: 707, endPoint y: 258, distance: 13.2
click at [707, 258] on div "ANUJA UNNIKRISHNAN, TK02, 10:15 AM-11:00 AM, Pearl Facial ANUJA UNNIKRISHNAN, T…" at bounding box center [740, 202] width 193 height 551
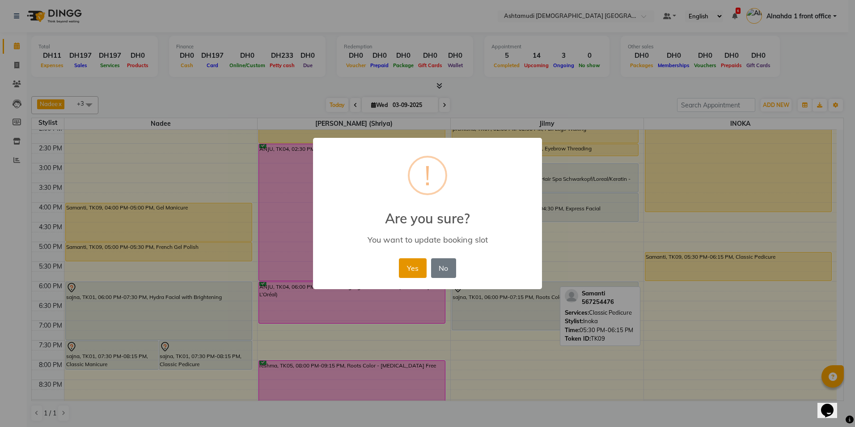
click at [411, 271] on button "Yes" at bounding box center [412, 268] width 27 height 20
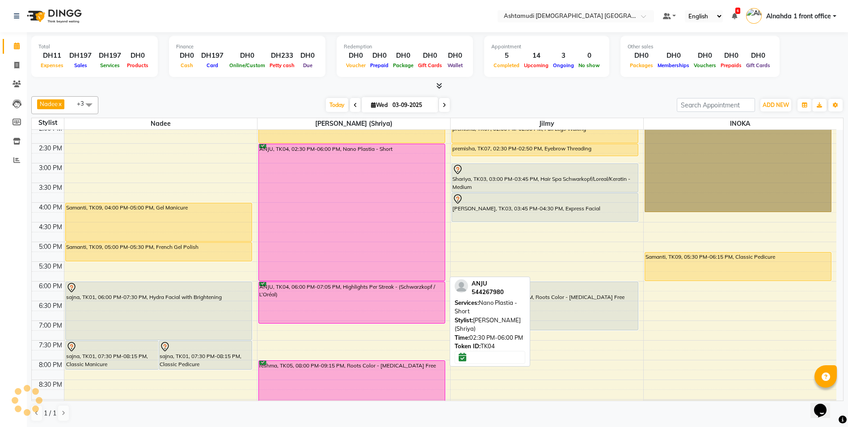
scroll to position [167, 0]
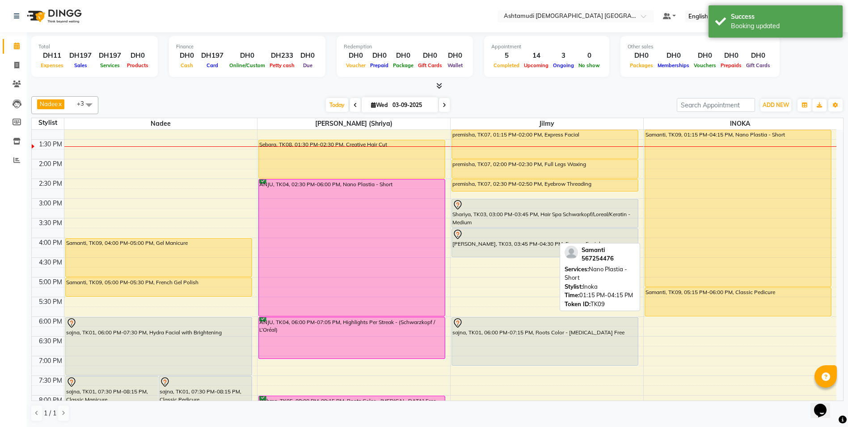
drag, startPoint x: 707, startPoint y: 245, endPoint x: 711, endPoint y: 278, distance: 33.2
click at [711, 278] on div "ANUJA UNNIKRISHNAN, TK02, 10:15 AM-11:00 AM, Pearl Facial ANUJA UNNIKRISHNAN, T…" at bounding box center [740, 237] width 193 height 551
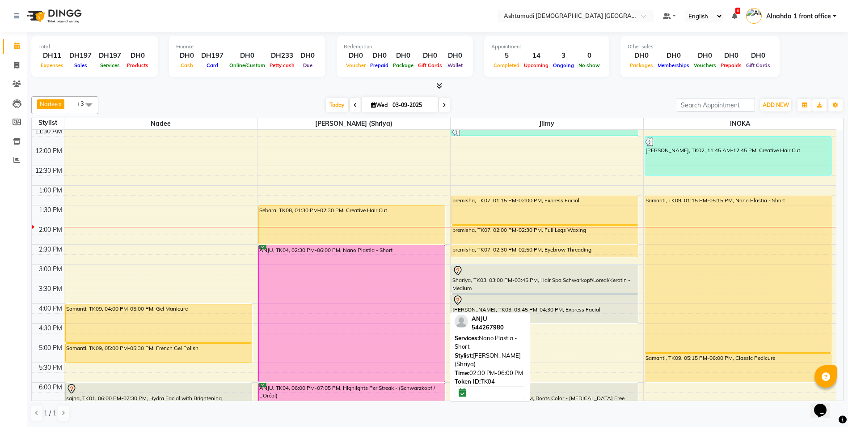
scroll to position [123, 0]
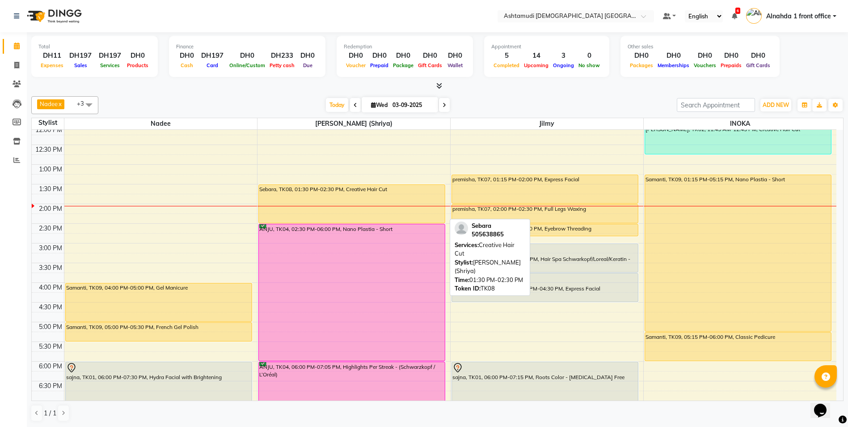
click at [318, 192] on div "Sebara, TK08, 01:30 PM-02:30 PM, Creative Hair Cut" at bounding box center [352, 204] width 186 height 38
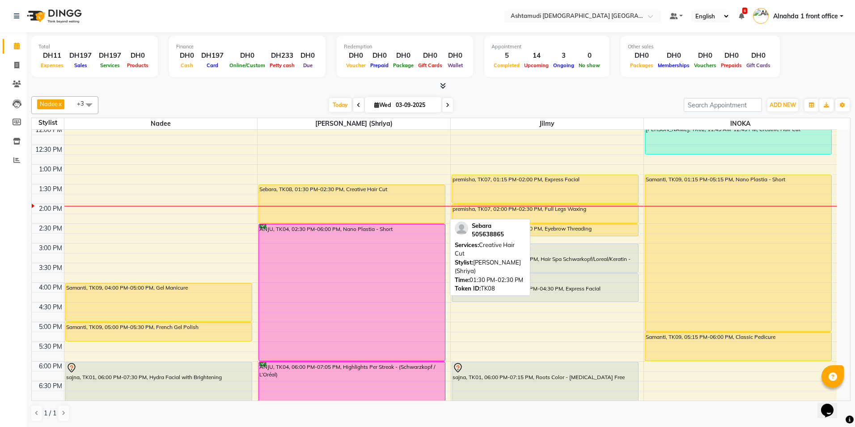
select select "1"
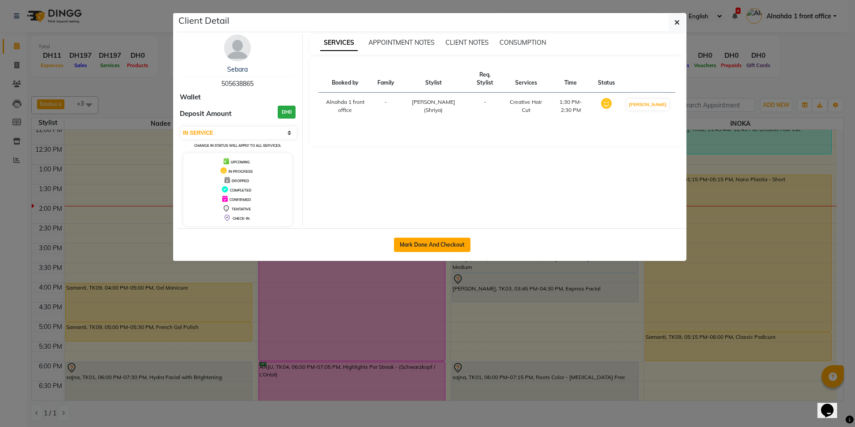
click at [443, 245] on button "Mark Done And Checkout" at bounding box center [432, 244] width 76 height 14
select select "service"
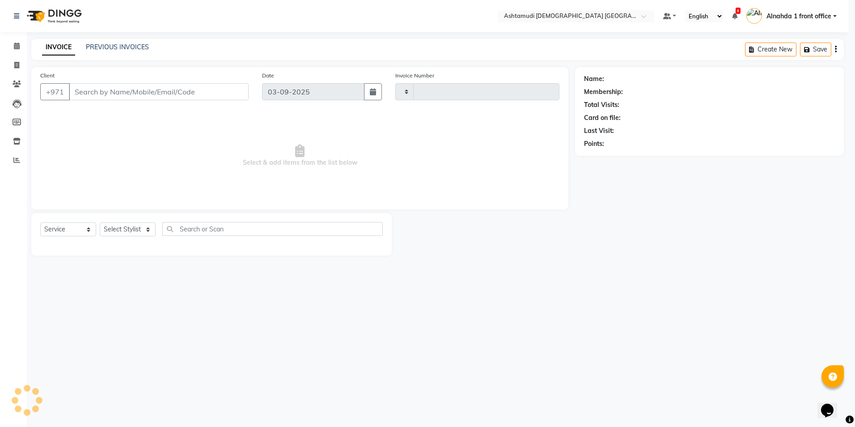
type input "2605"
select select "7242"
type input "505638865"
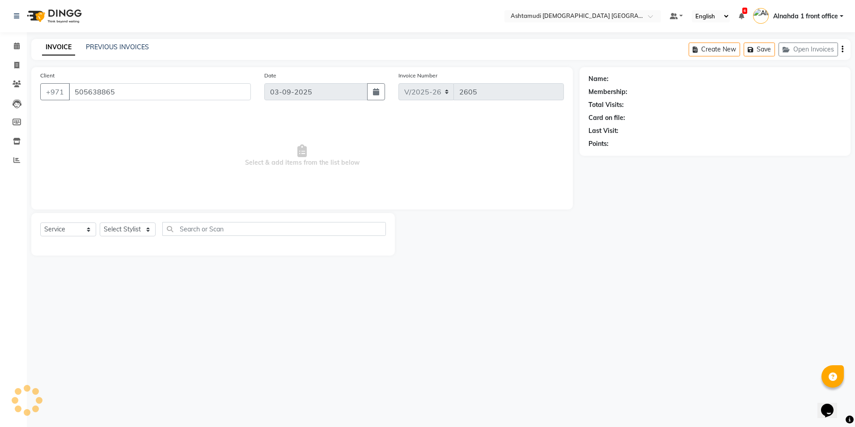
select select "86641"
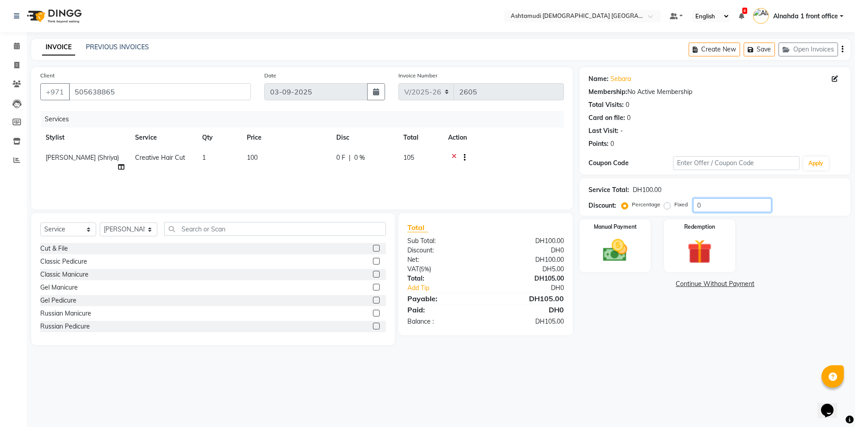
click at [708, 208] on input "0" at bounding box center [732, 205] width 78 height 14
type input "025"
click at [626, 250] on img at bounding box center [615, 251] width 42 height 30
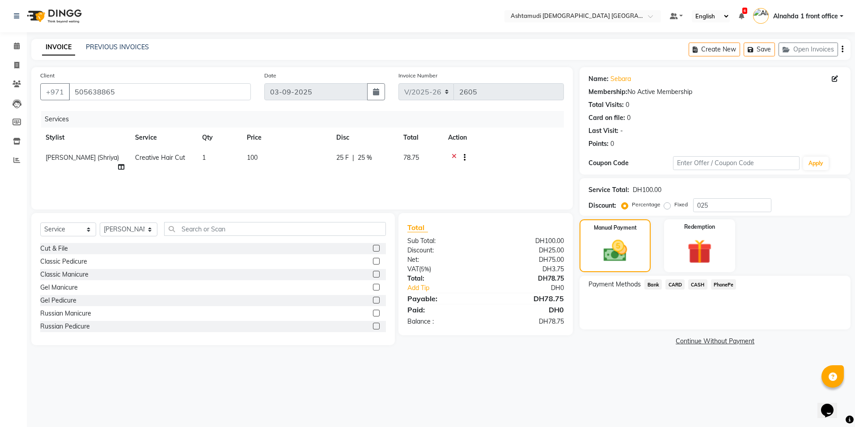
click at [675, 280] on span "CARD" at bounding box center [674, 284] width 19 height 10
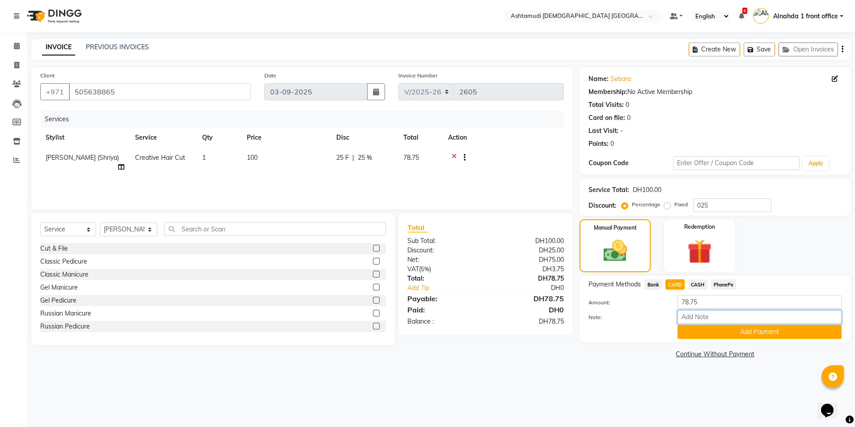
click at [695, 316] on input "Note:" at bounding box center [760, 317] width 164 height 14
type input "amala"
click at [729, 330] on button "Add Payment" at bounding box center [760, 332] width 164 height 14
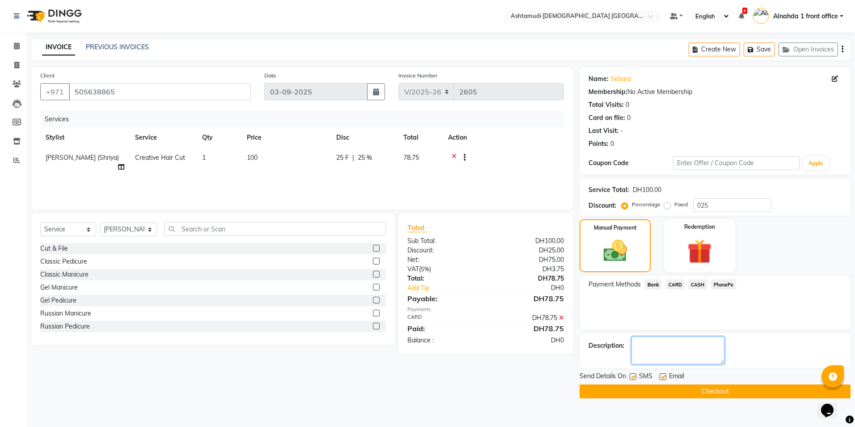
click at [696, 348] on textarea at bounding box center [677, 350] width 93 height 28
type textarea "8193"
click at [680, 390] on button "Checkout" at bounding box center [715, 391] width 271 height 14
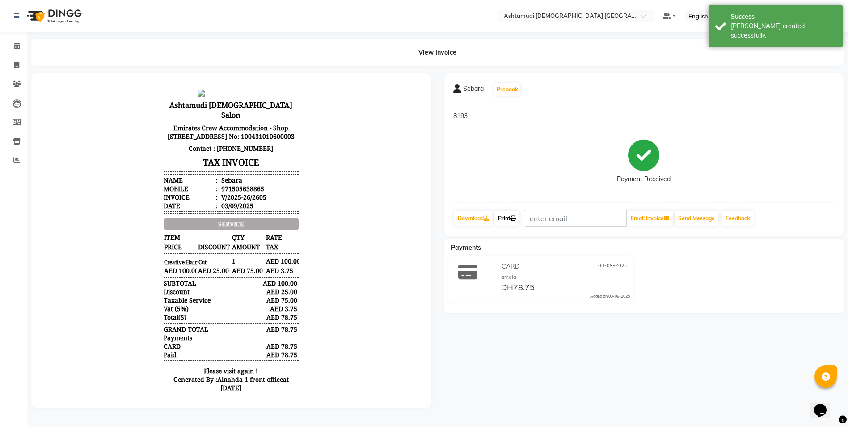
click at [513, 220] on icon at bounding box center [513, 218] width 5 height 5
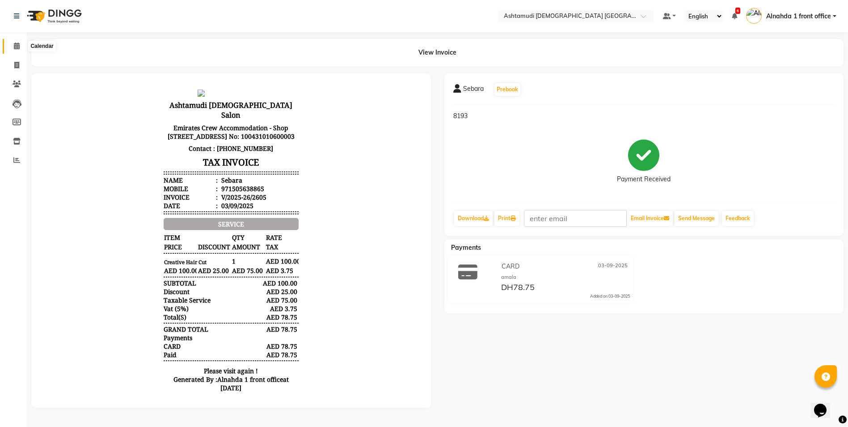
click at [17, 46] on icon at bounding box center [17, 45] width 6 height 7
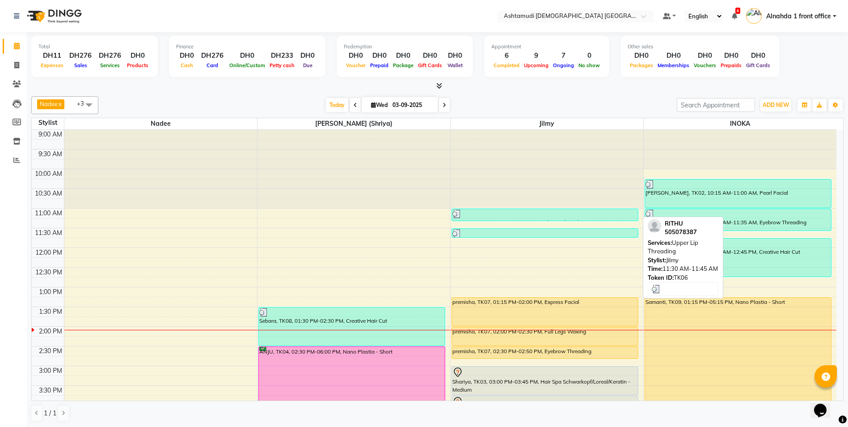
scroll to position [134, 0]
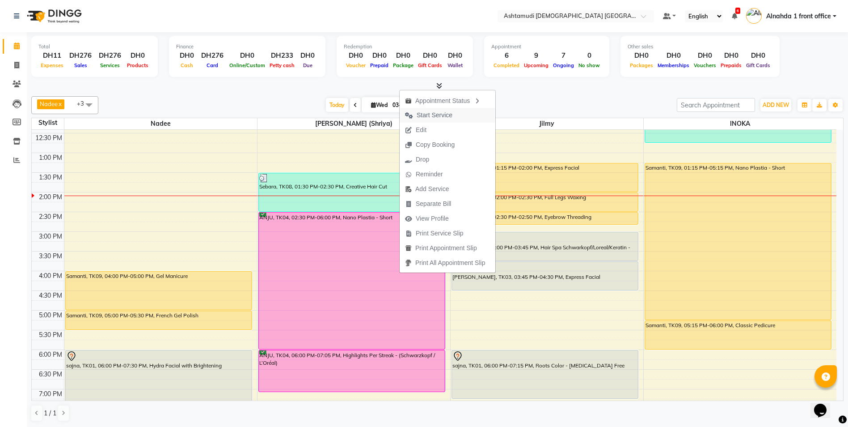
click at [426, 114] on span "Start Service" at bounding box center [435, 114] width 36 height 9
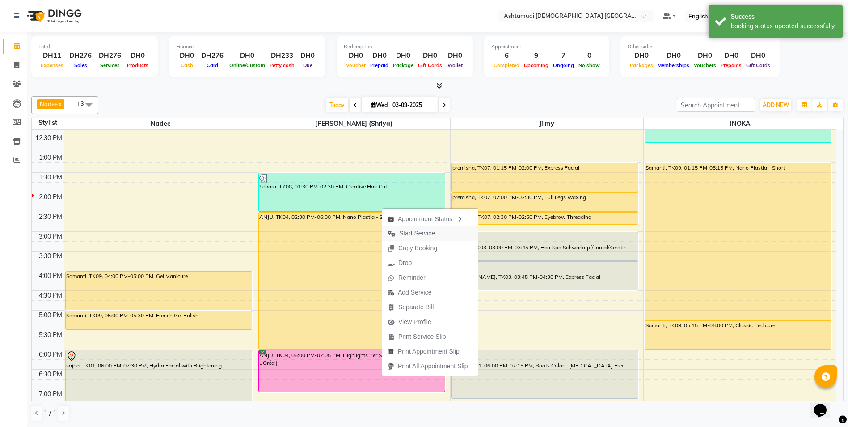
click at [425, 232] on span "Start Service" at bounding box center [417, 233] width 36 height 9
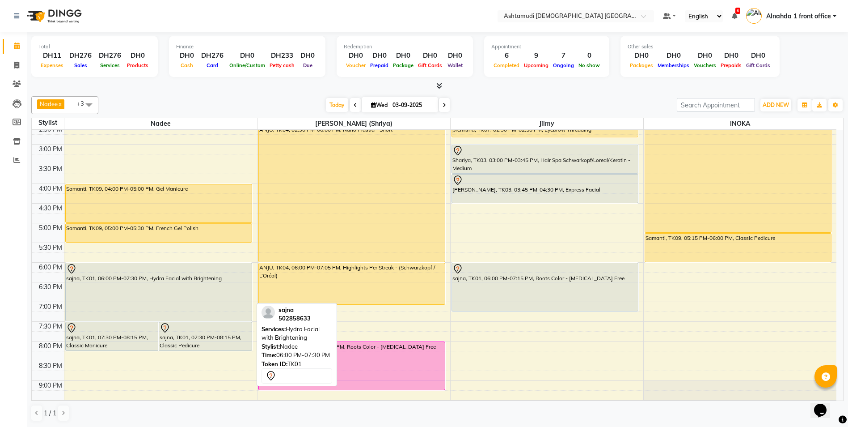
scroll to position [224, 0]
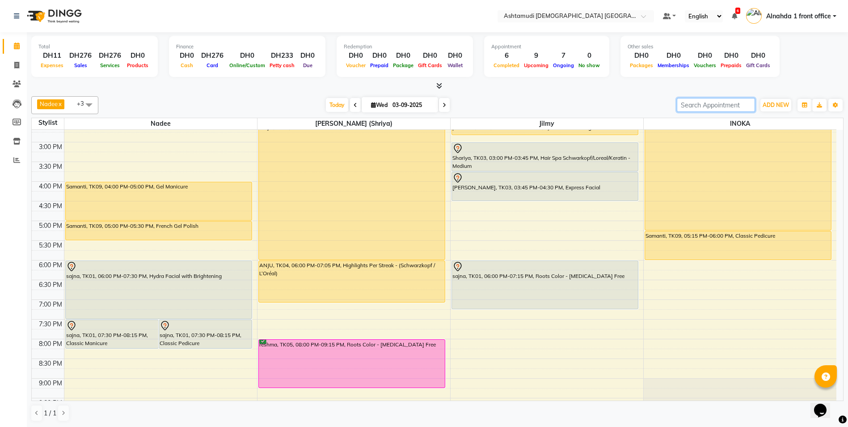
click at [727, 104] on input "search" at bounding box center [716, 105] width 78 height 14
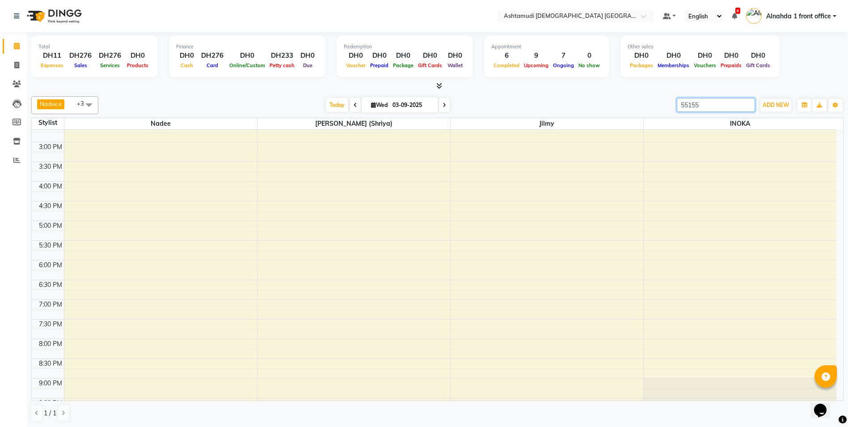
type input "5515"
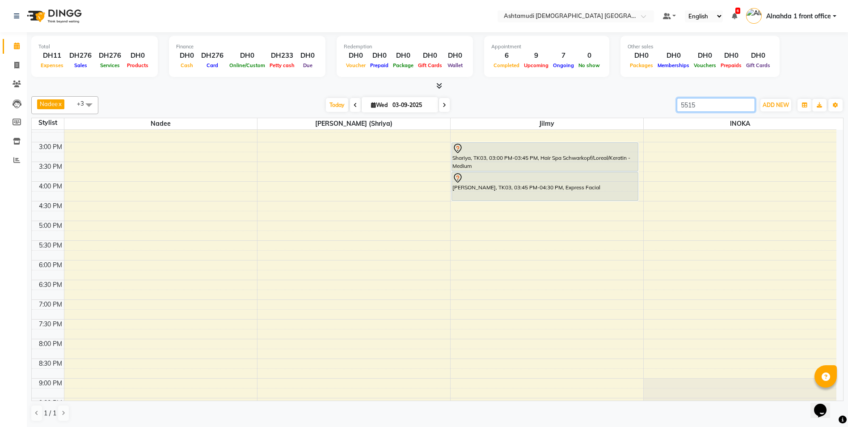
drag, startPoint x: 699, startPoint y: 103, endPoint x: 595, endPoint y: 107, distance: 103.4
click at [595, 107] on div "Nadee x Jilmy x Jyothi Kumari (Shriya) x INOKA x +3 Select All Alnahda 1 front …" at bounding box center [437, 105] width 813 height 18
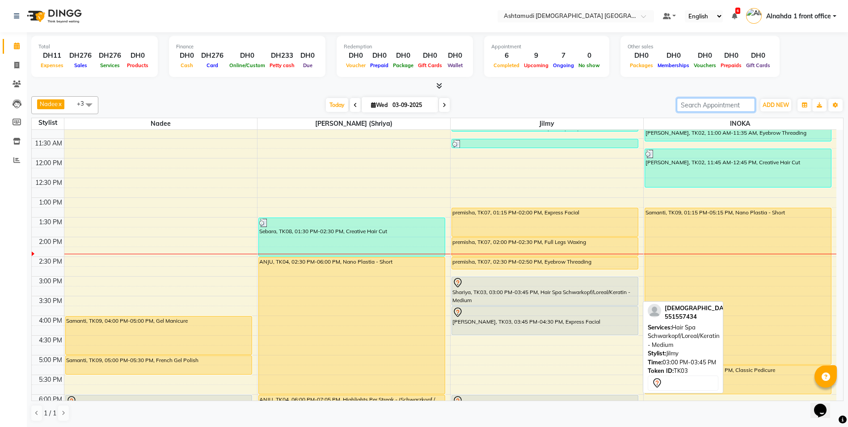
scroll to position [134, 0]
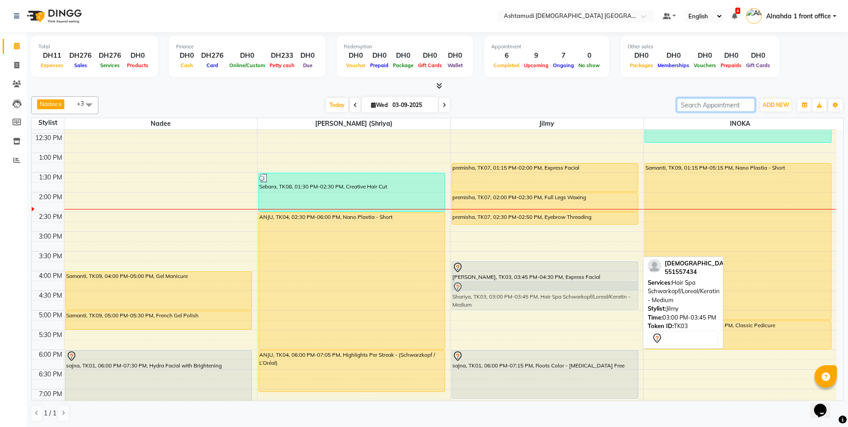
drag, startPoint x: 565, startPoint y: 244, endPoint x: 565, endPoint y: 290, distance: 46.1
click at [565, 290] on div "RITHU, TK06, 11:00 AM-11:20 AM, Eyebrow Threading RITHU, TK06, 11:30 AM-11:45 A…" at bounding box center [547, 271] width 193 height 551
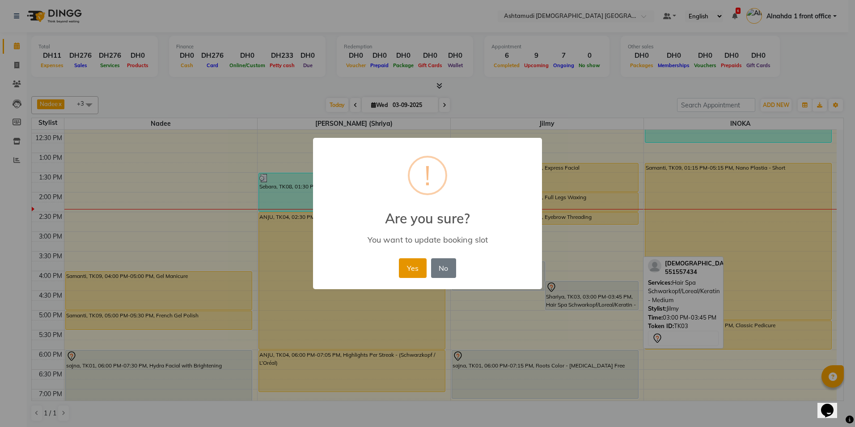
click at [415, 266] on button "Yes" at bounding box center [412, 268] width 27 height 20
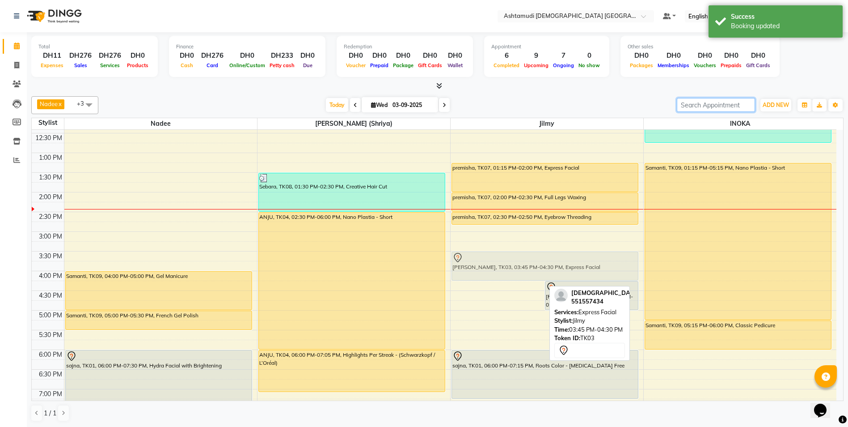
drag, startPoint x: 534, startPoint y: 275, endPoint x: 534, endPoint y: 264, distance: 10.7
click at [534, 264] on div "Shariya, TK03, 03:45 PM-04:30 PM, Express Facial Shariya, TK03, 04:15 PM-05:00 …" at bounding box center [547, 271] width 193 height 551
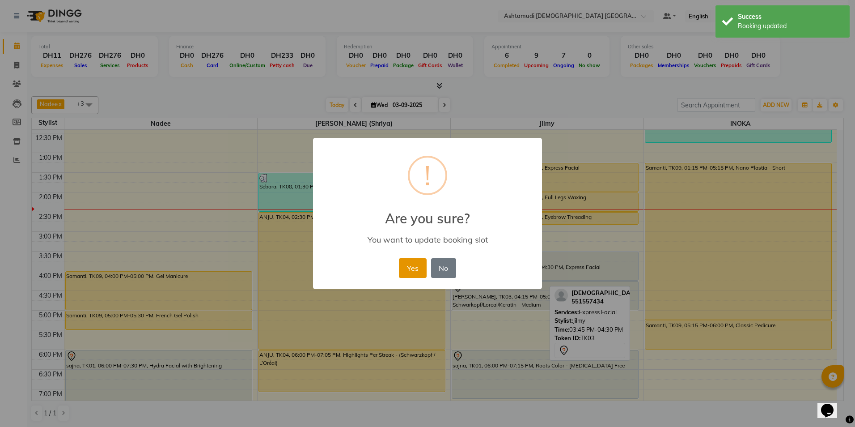
click at [416, 266] on button "Yes" at bounding box center [412, 268] width 27 height 20
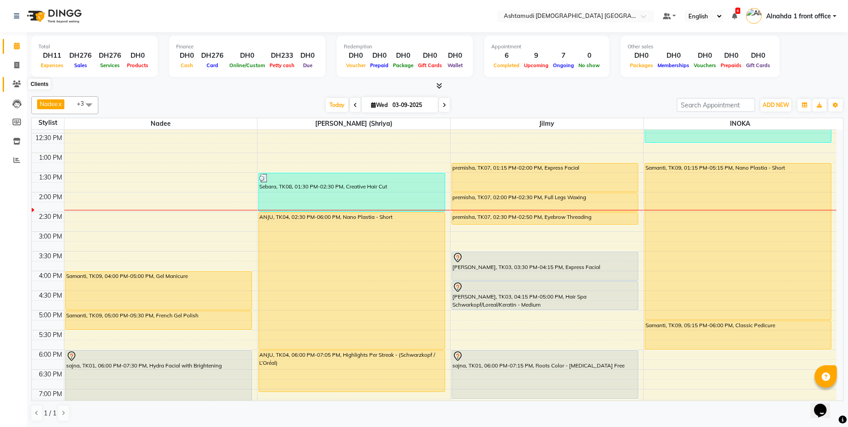
click at [17, 81] on icon at bounding box center [17, 83] width 8 height 7
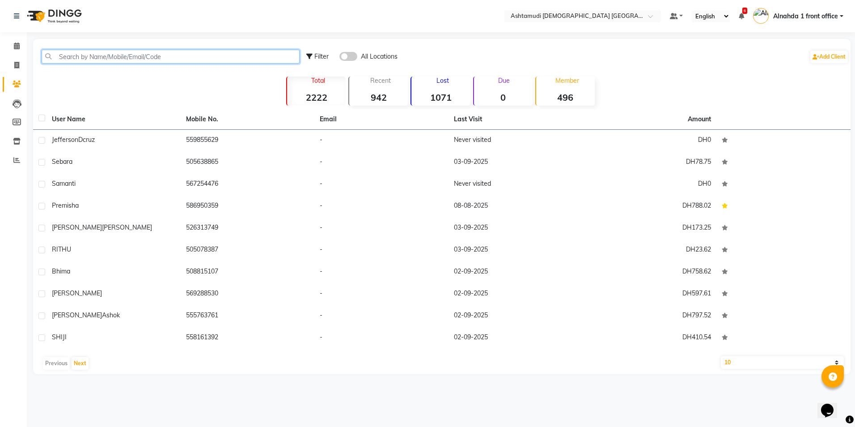
click at [93, 58] on input "text" at bounding box center [171, 57] width 258 height 14
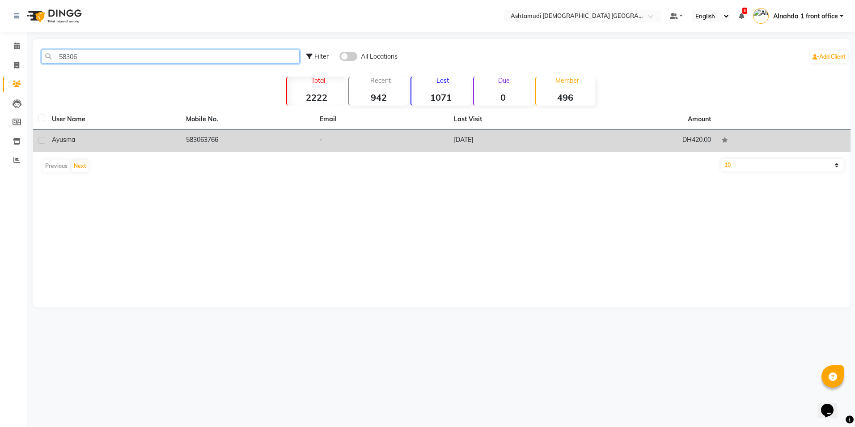
type input "58306"
click at [108, 140] on div "ayusma" at bounding box center [113, 139] width 123 height 9
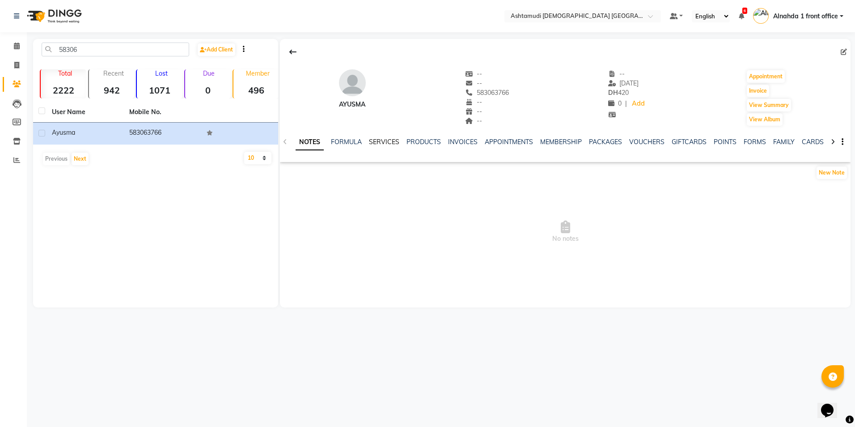
click at [378, 140] on link "SERVICES" at bounding box center [384, 142] width 30 height 8
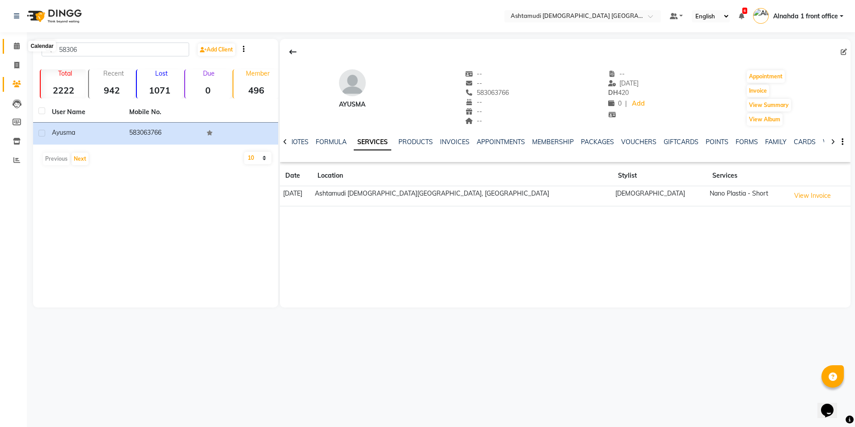
click at [14, 46] on icon at bounding box center [17, 45] width 6 height 7
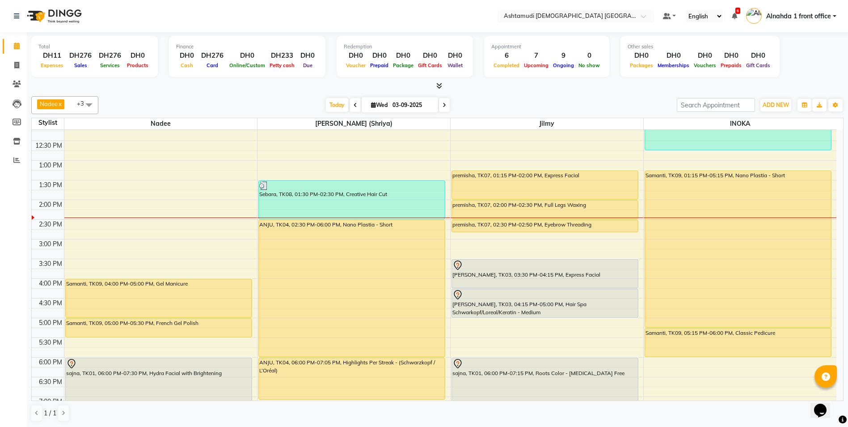
scroll to position [268, 0]
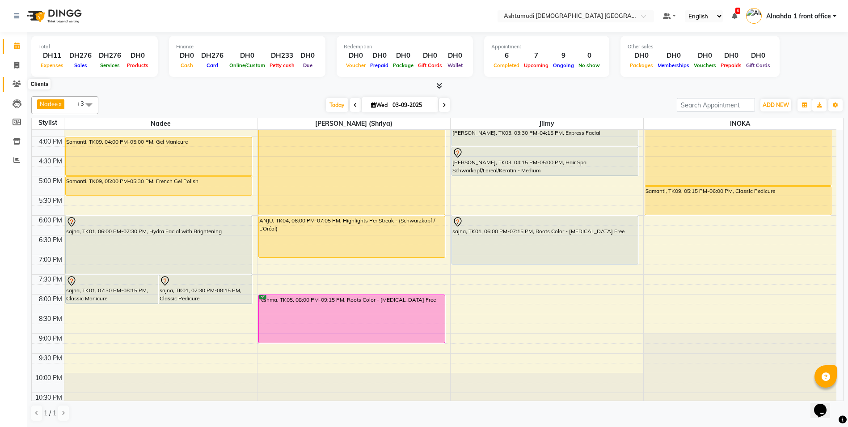
click at [17, 82] on icon at bounding box center [17, 83] width 8 height 7
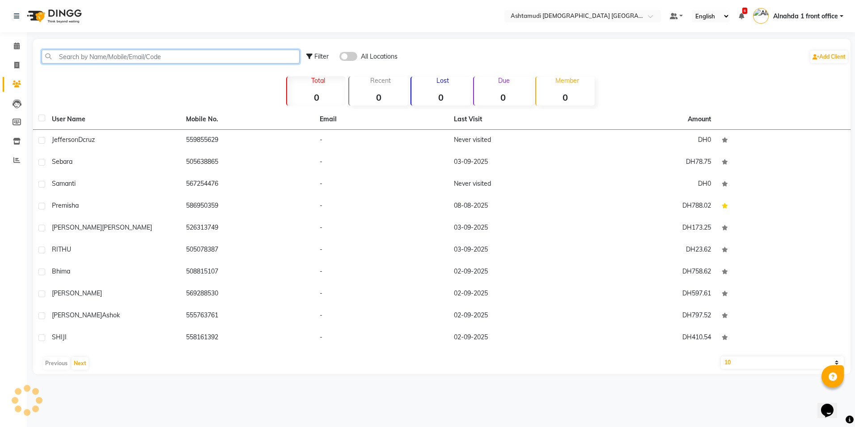
click at [121, 57] on input "text" at bounding box center [171, 57] width 258 height 14
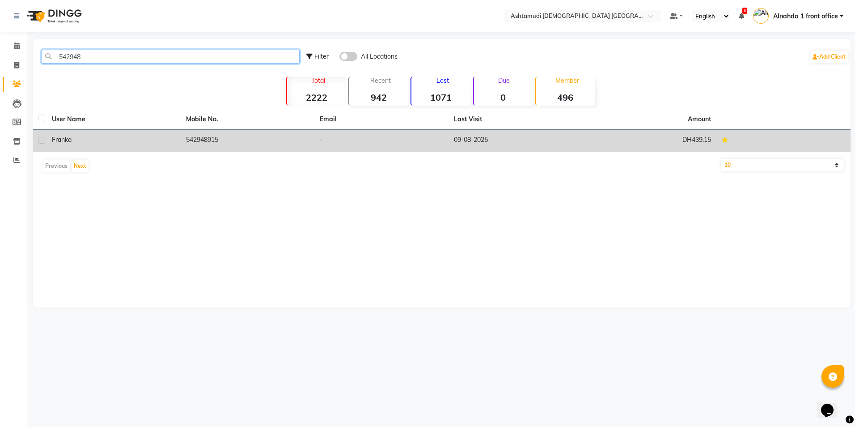
type input "542948"
click at [154, 136] on div "Franka" at bounding box center [113, 139] width 123 height 9
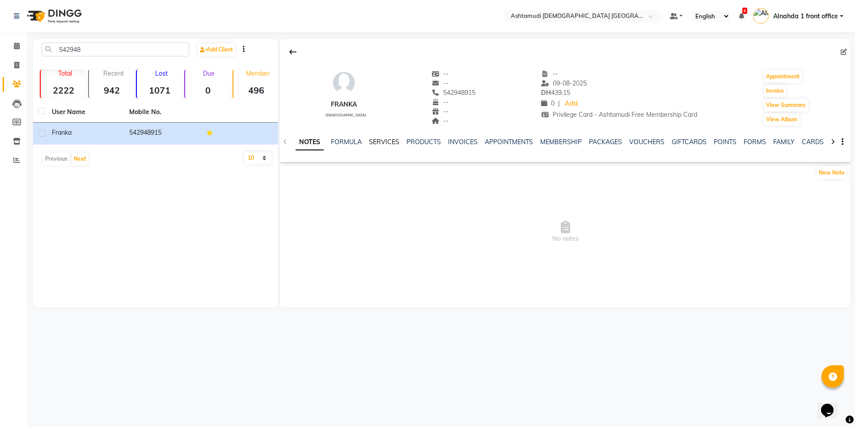
click at [378, 140] on link "SERVICES" at bounding box center [384, 142] width 30 height 8
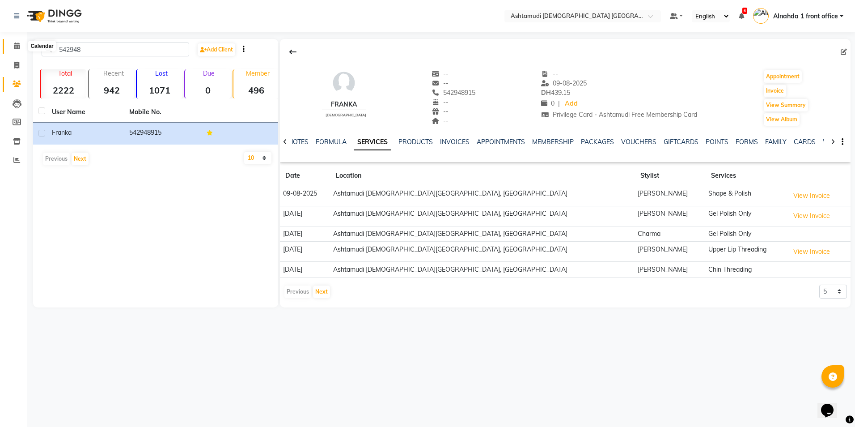
click at [18, 45] on icon at bounding box center [17, 45] width 6 height 7
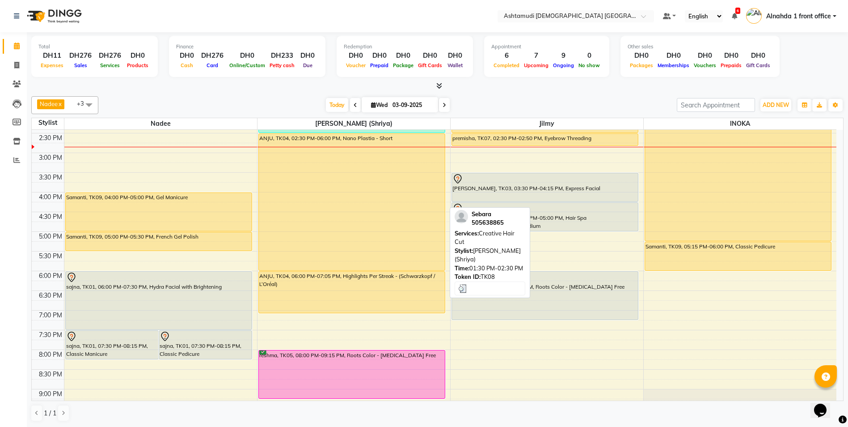
scroll to position [224, 0]
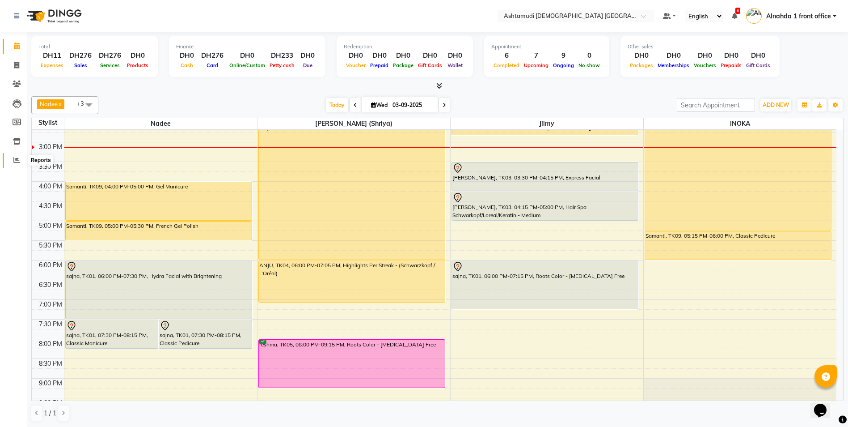
click at [13, 159] on span at bounding box center [17, 160] width 16 height 10
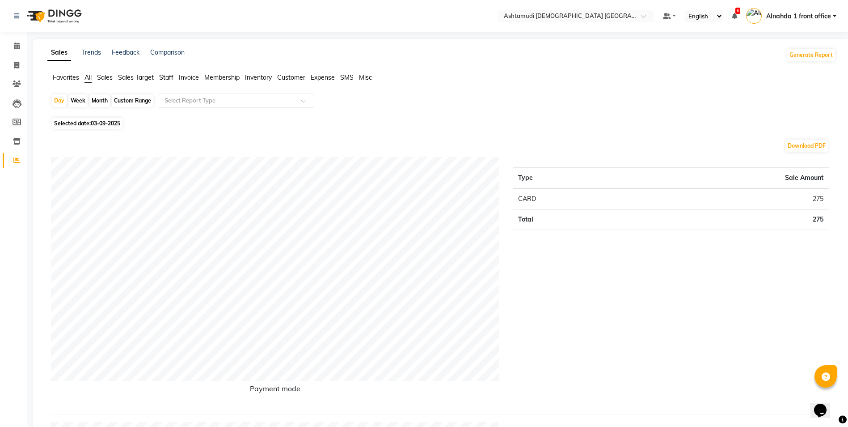
click at [141, 100] on div "Custom Range" at bounding box center [133, 100] width 42 height 13
select select "9"
select select "2025"
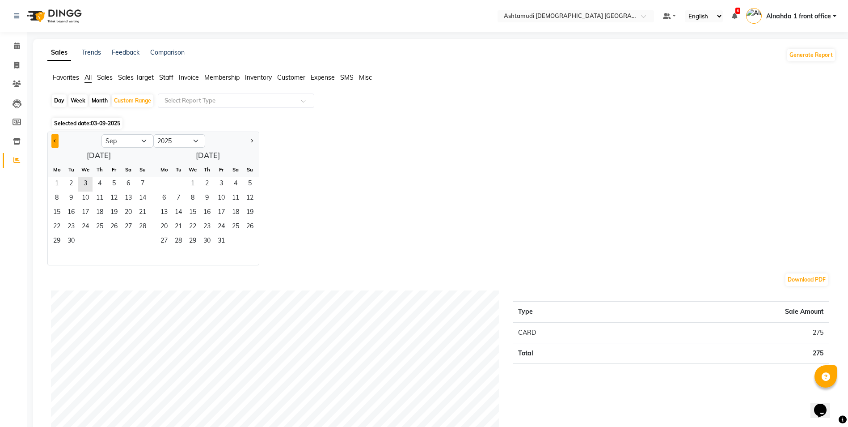
click at [52, 140] on button "Previous month" at bounding box center [54, 141] width 7 height 14
select select "8"
click at [109, 183] on span "1" at bounding box center [114, 184] width 14 height 14
click at [145, 240] on span "31" at bounding box center [143, 241] width 14 height 14
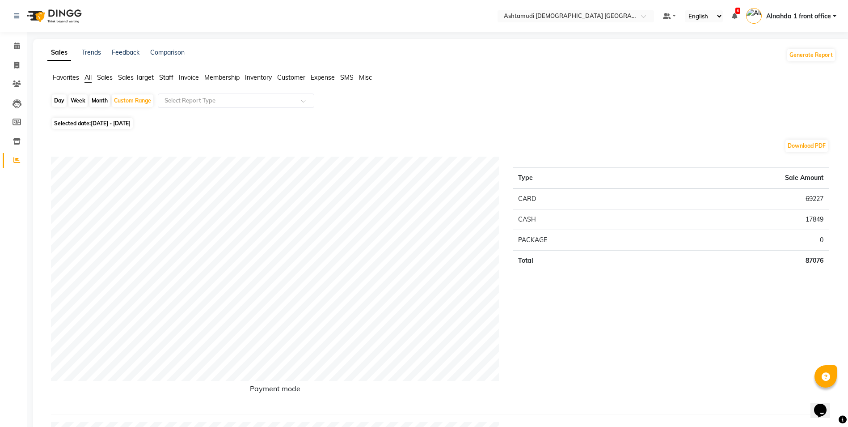
click at [103, 74] on span "Sales" at bounding box center [105, 77] width 16 height 8
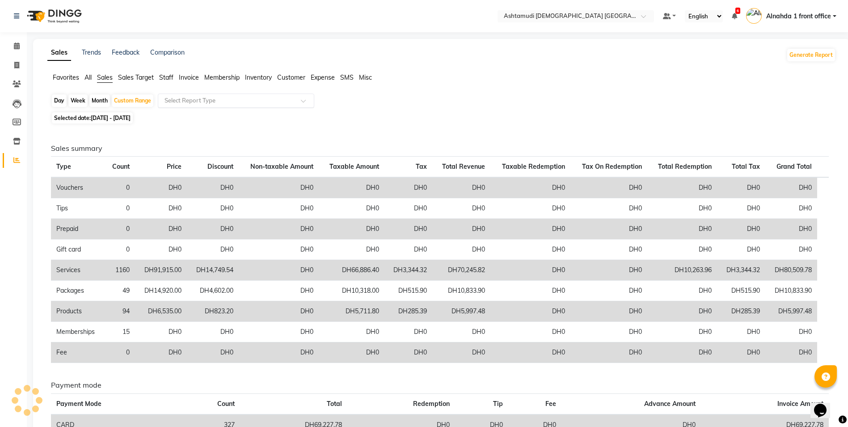
click at [189, 100] on input "text" at bounding box center [227, 100] width 129 height 9
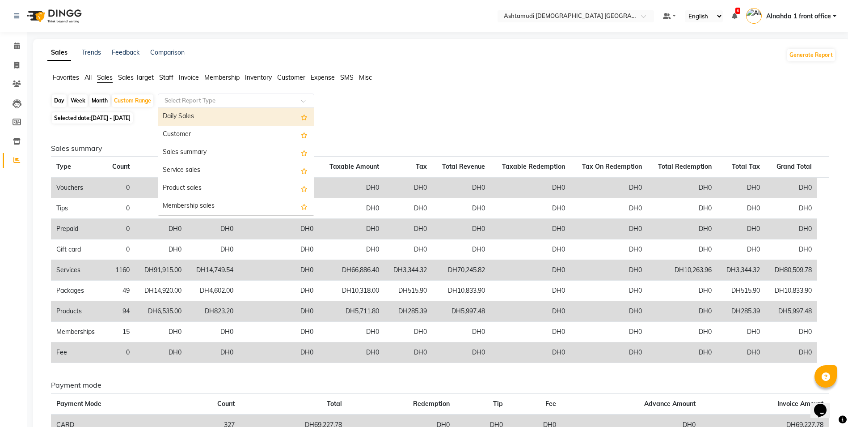
click at [197, 115] on div "Daily Sales" at bounding box center [236, 117] width 156 height 18
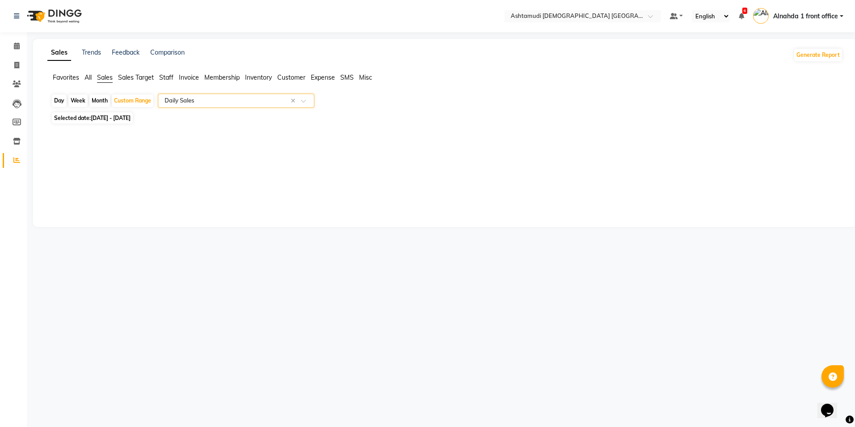
select select "full_report"
select select "csv"
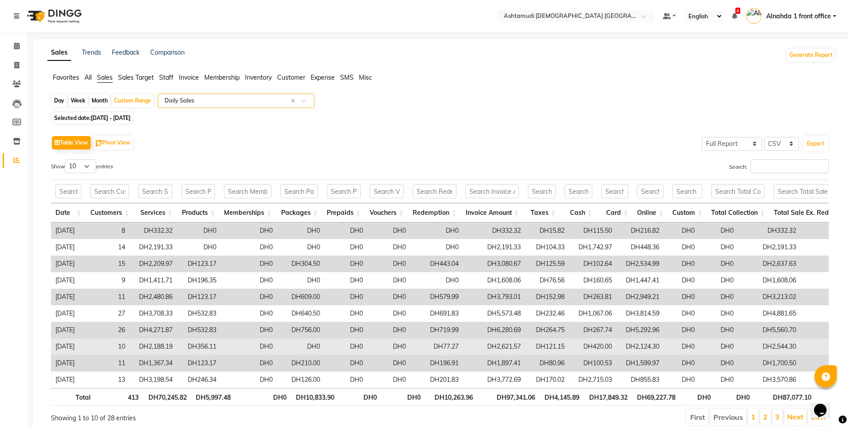
scroll to position [42, 0]
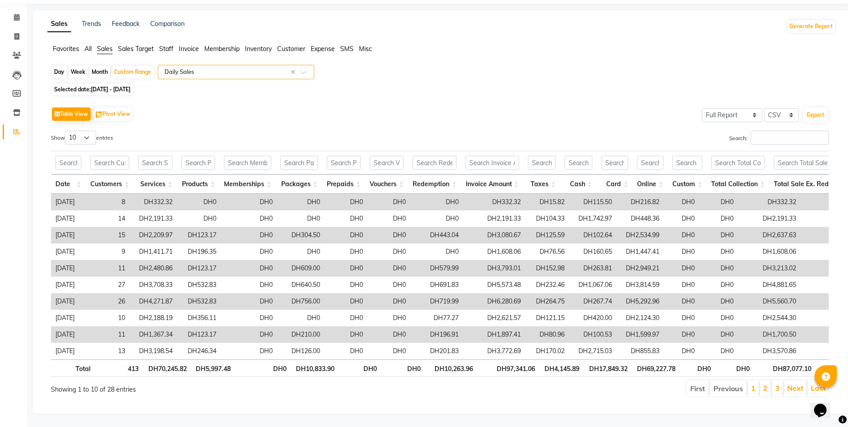
click at [169, 45] on span "Staff" at bounding box center [166, 49] width 14 height 8
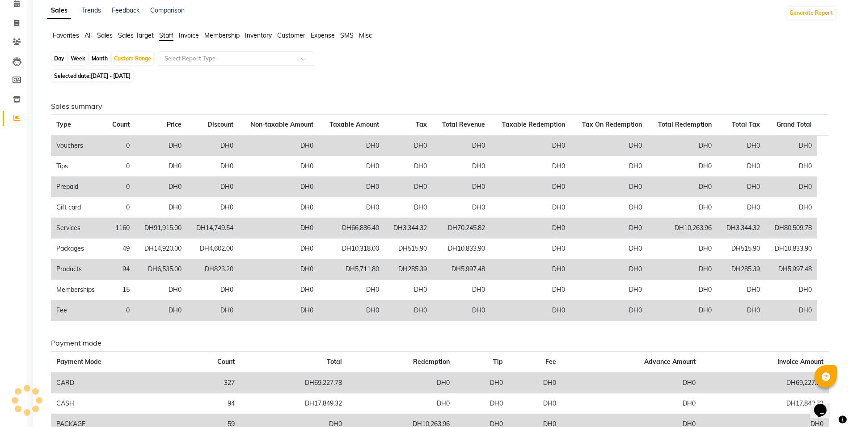
click at [189, 57] on input "text" at bounding box center [227, 58] width 129 height 9
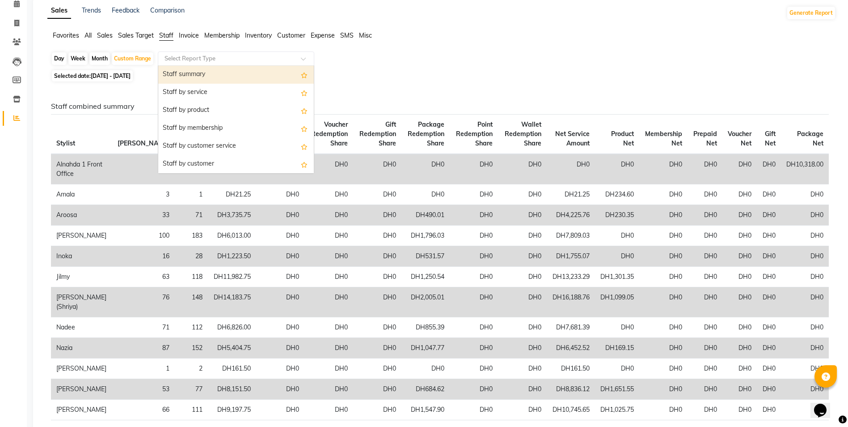
click at [193, 79] on div "Staff summary" at bounding box center [236, 75] width 156 height 18
select select "full_report"
select select "csv"
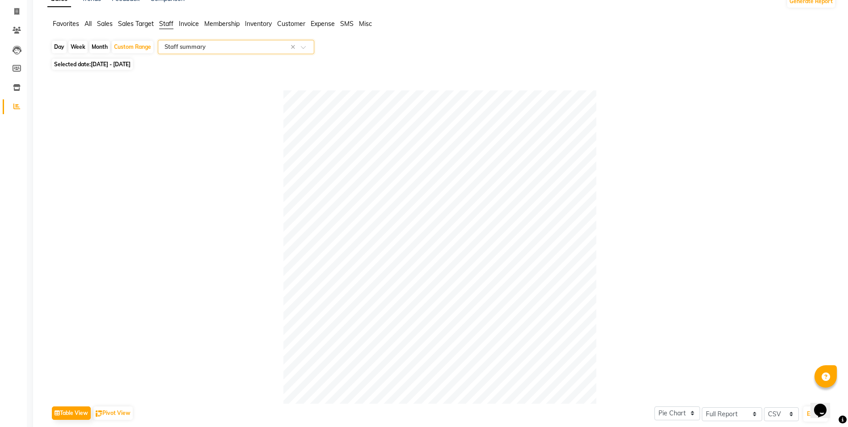
scroll to position [53, 0]
click at [191, 47] on input "text" at bounding box center [227, 47] width 129 height 9
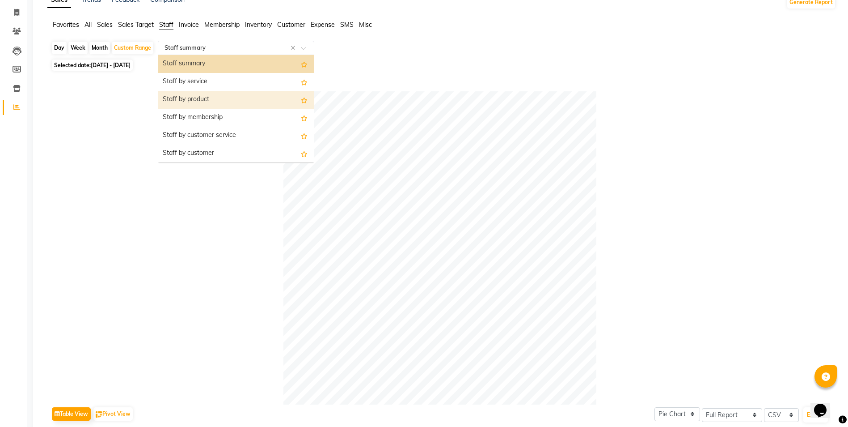
click at [194, 100] on div "Staff by product" at bounding box center [236, 100] width 156 height 18
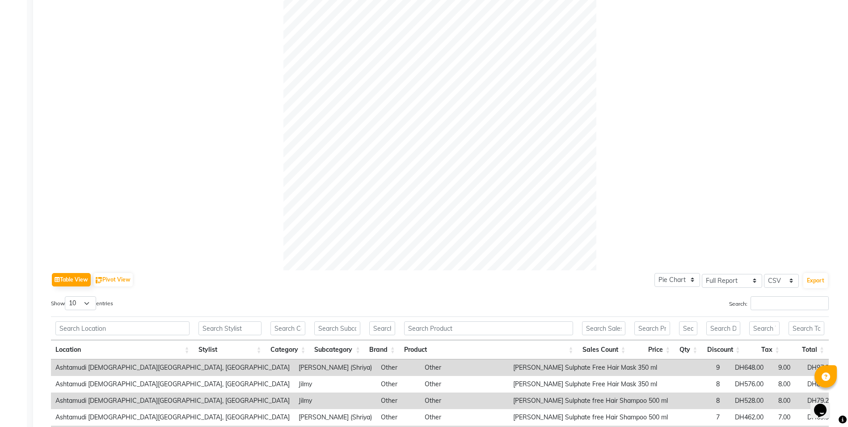
scroll to position [359, 0]
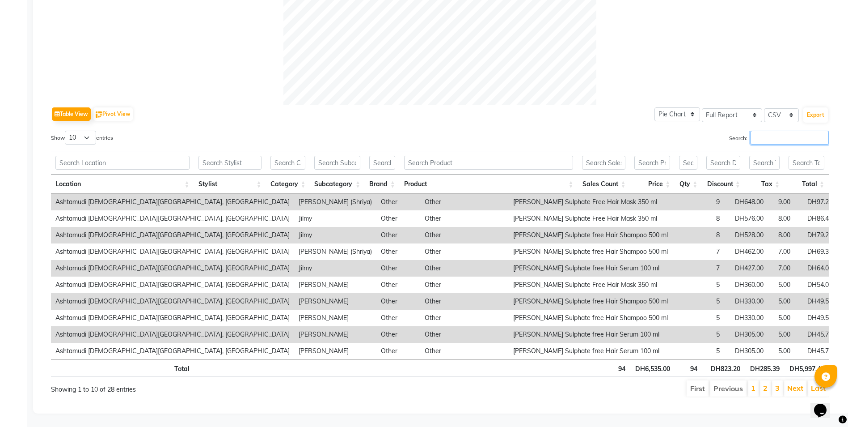
click at [756, 131] on input "Search:" at bounding box center [790, 138] width 78 height 14
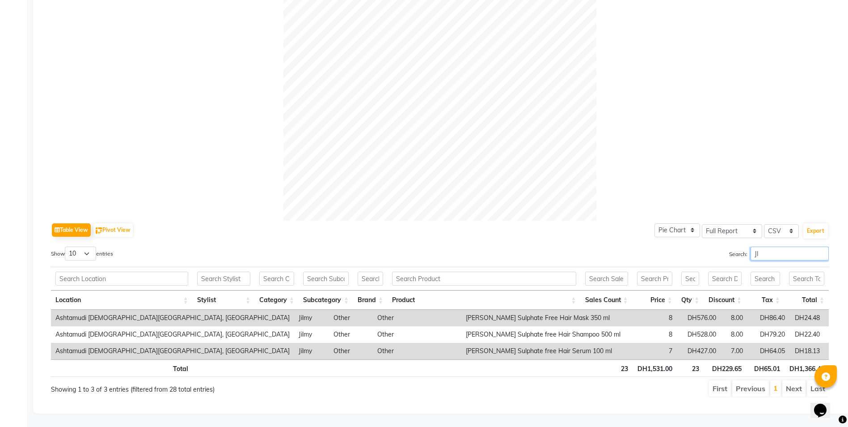
scroll to position [243, 0]
drag, startPoint x: 775, startPoint y: 250, endPoint x: 717, endPoint y: 252, distance: 57.8
click at [717, 252] on div "Search: JILM" at bounding box center [638, 254] width 382 height 17
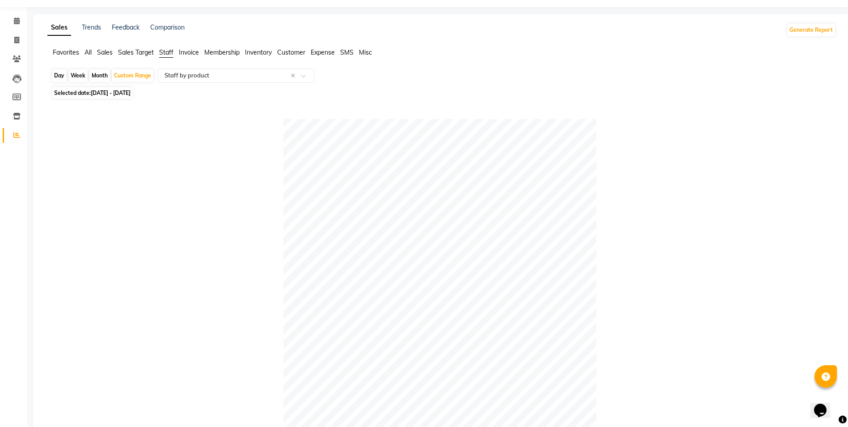
scroll to position [0, 0]
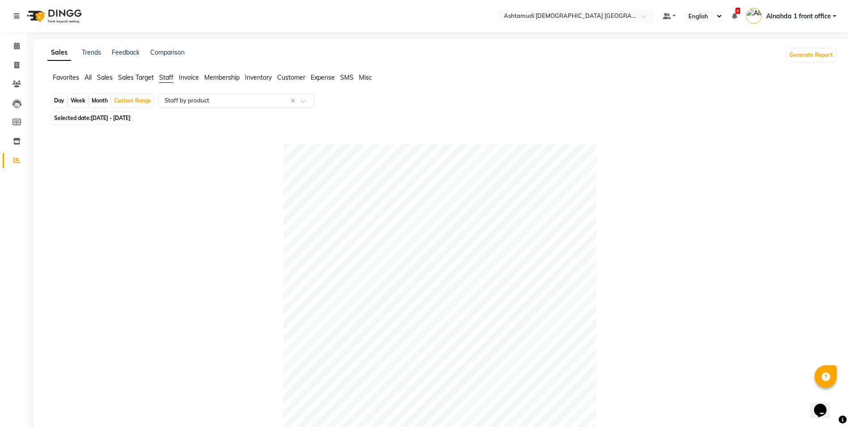
type input "JILM"
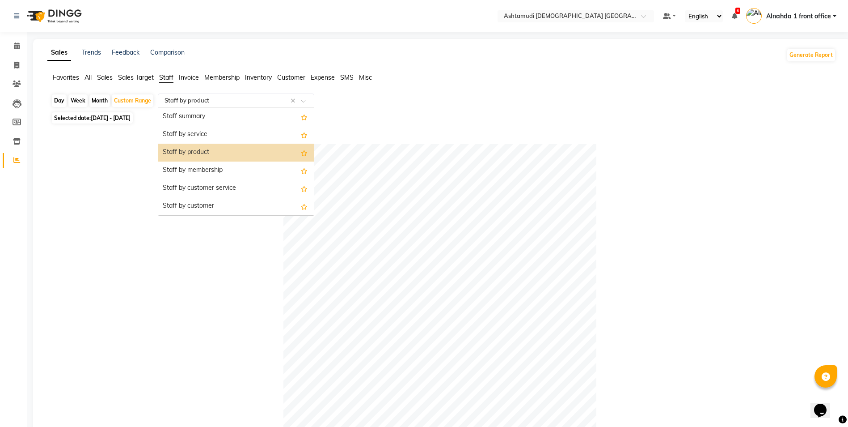
click at [181, 96] on input "text" at bounding box center [227, 100] width 129 height 9
click at [186, 119] on div "Staff summary" at bounding box center [236, 117] width 156 height 18
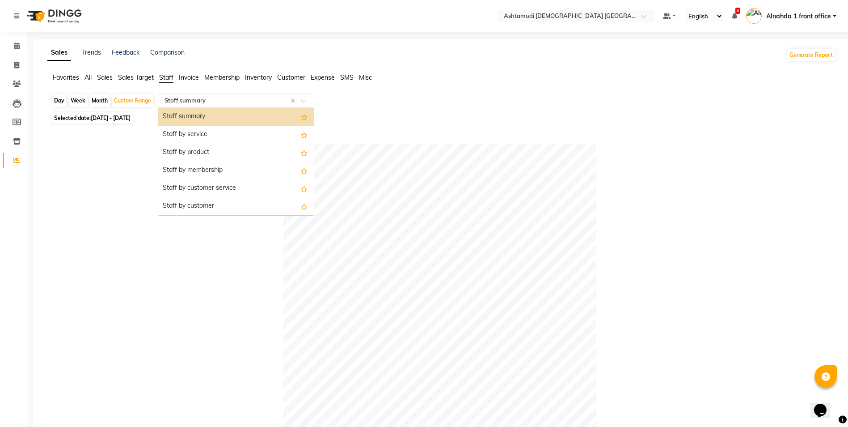
click at [199, 103] on input "text" at bounding box center [227, 100] width 129 height 9
click at [204, 151] on div "Staff by product" at bounding box center [236, 153] width 156 height 18
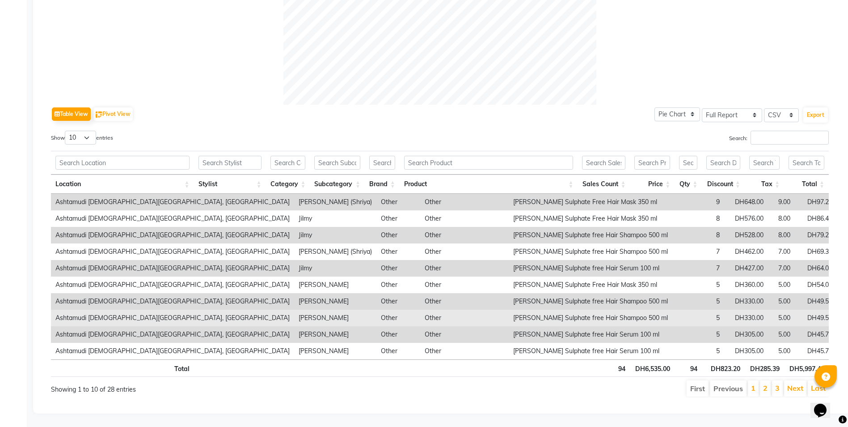
scroll to position [359, 0]
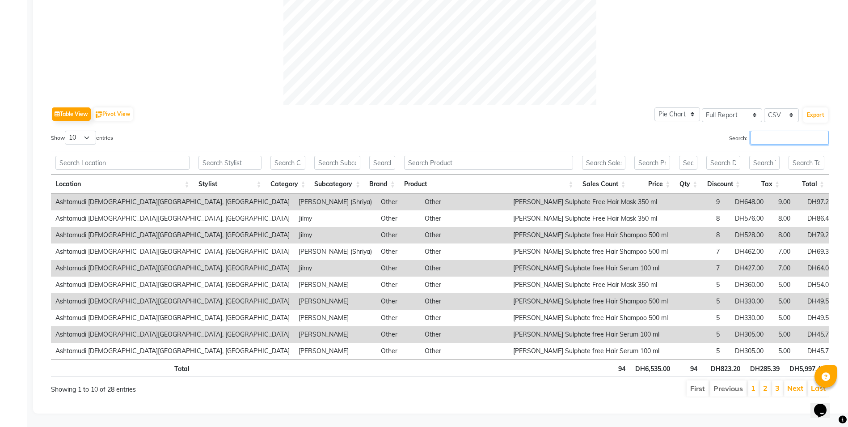
click at [774, 131] on input "Search:" at bounding box center [790, 138] width 78 height 14
type input "SHR"
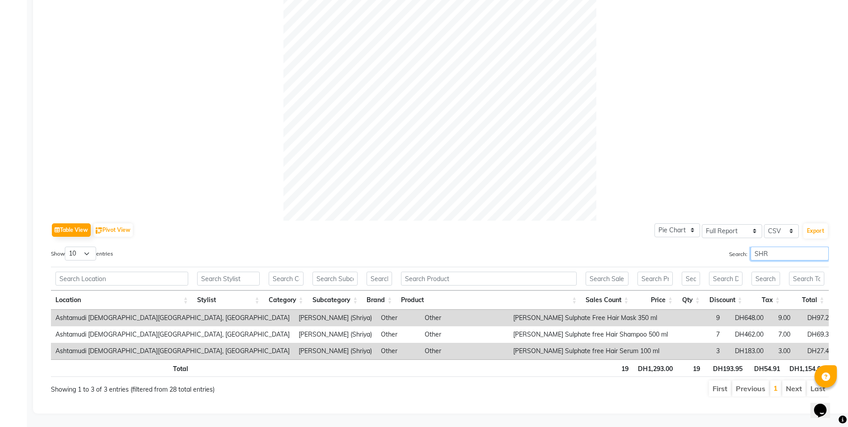
drag, startPoint x: 774, startPoint y: 245, endPoint x: 706, endPoint y: 249, distance: 68.6
click at [715, 250] on div "Search: SHR" at bounding box center [638, 254] width 382 height 17
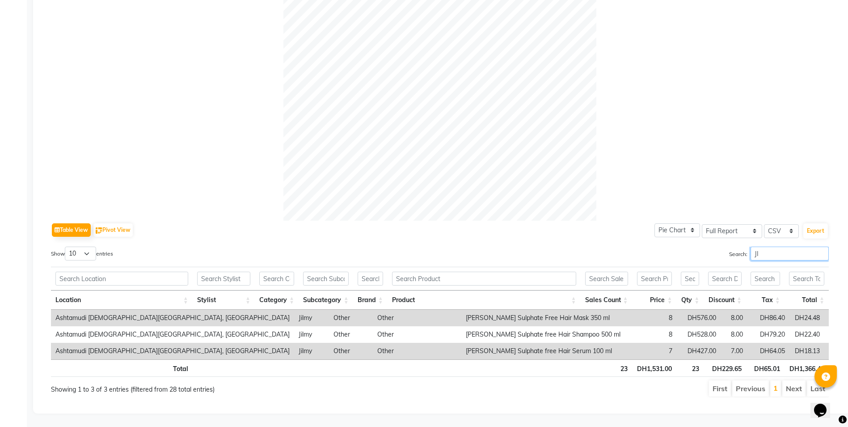
type input "J"
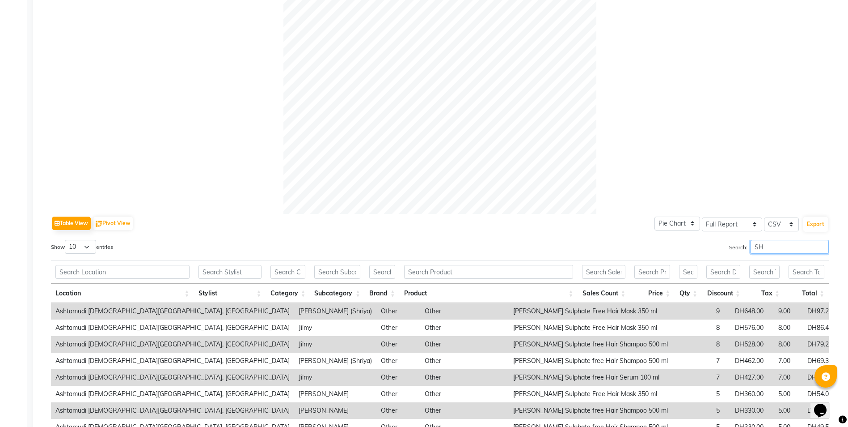
scroll to position [359, 0]
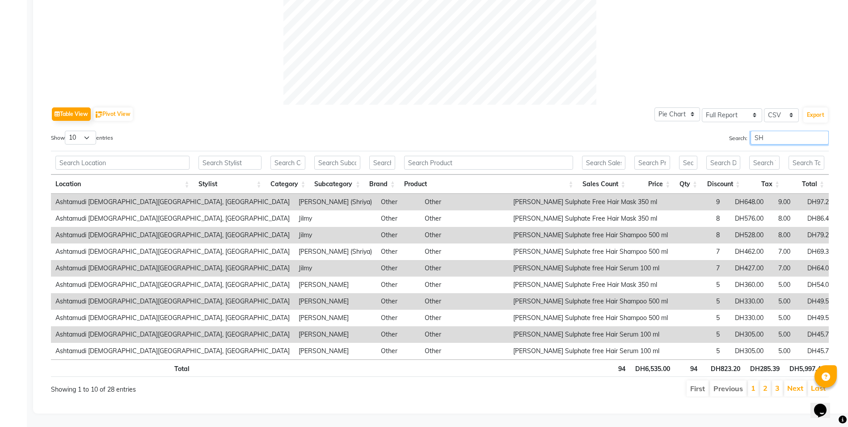
type input "S"
type input "T"
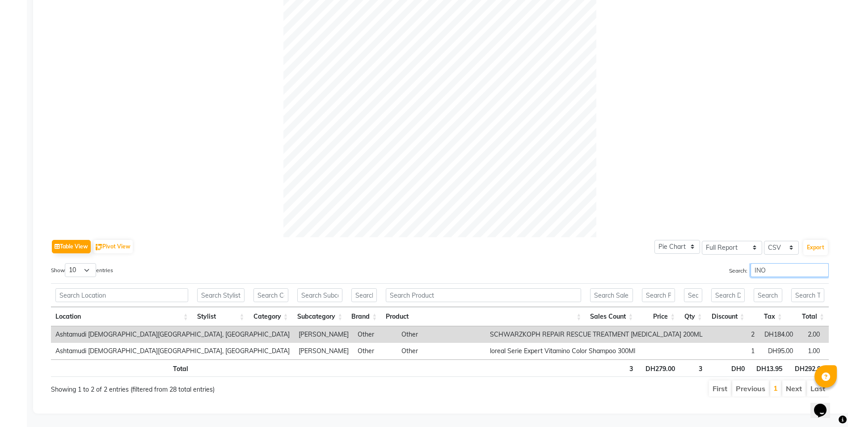
scroll to position [210, 0]
type input "I"
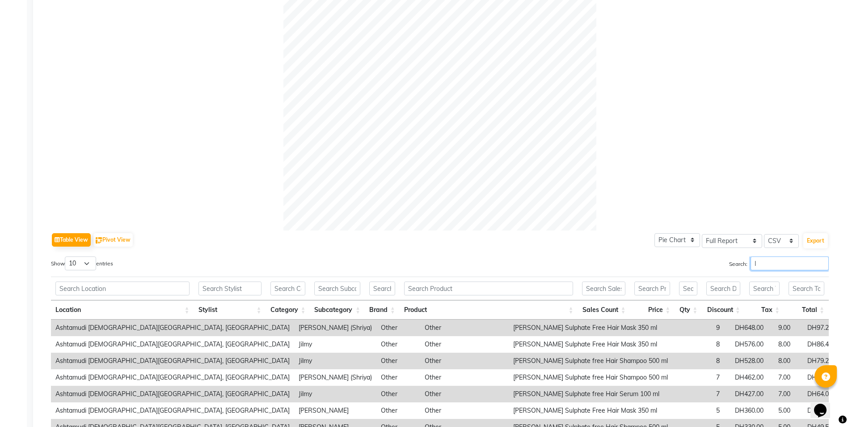
scroll to position [359, 0]
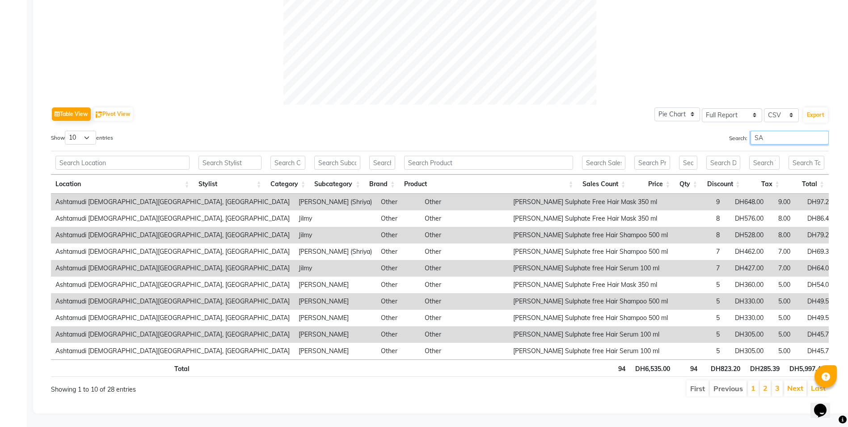
type input "S"
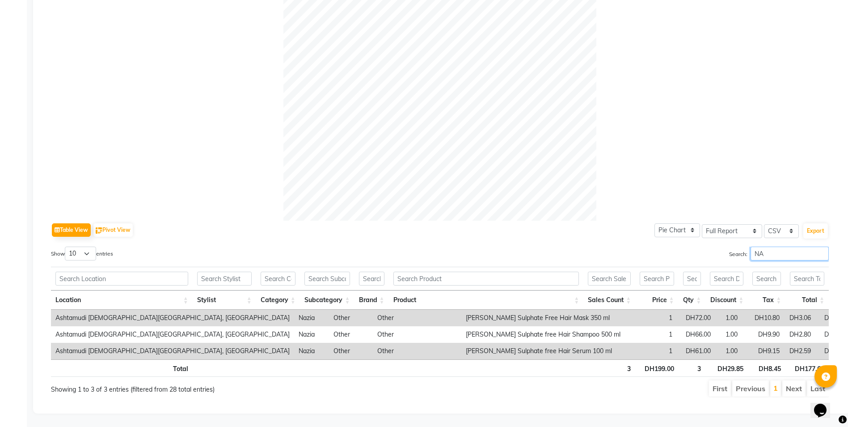
scroll to position [243, 0]
type input "N"
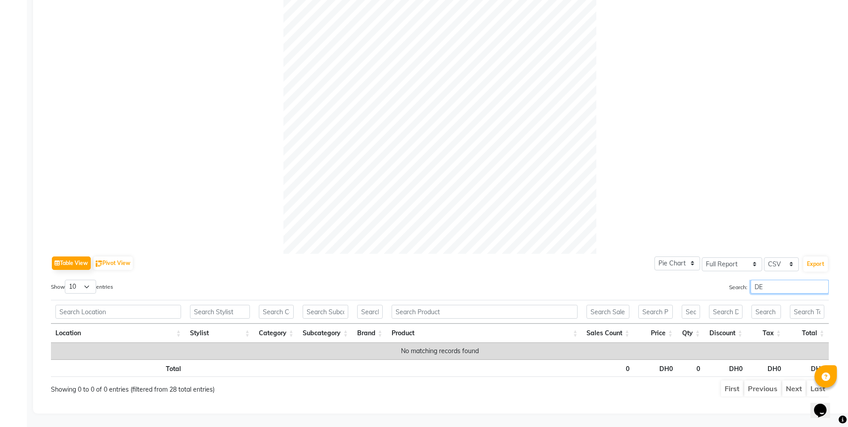
type input "D"
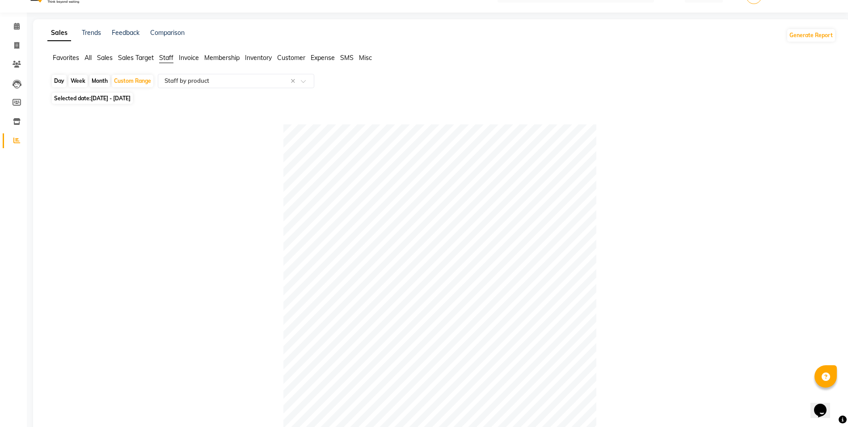
scroll to position [0, 0]
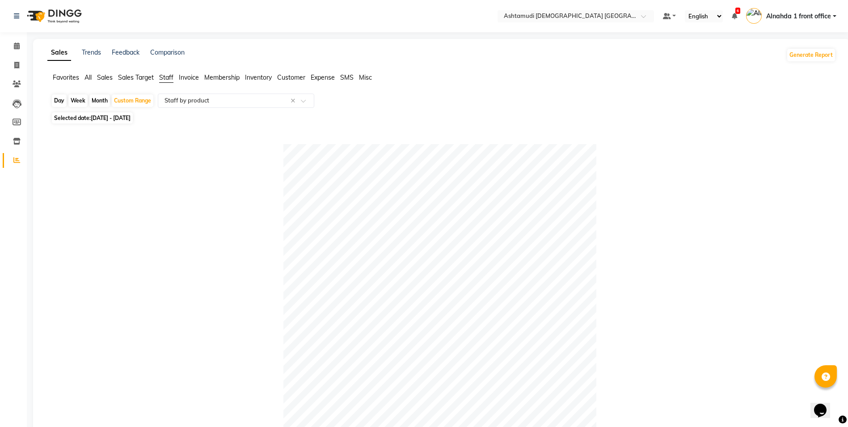
type input "AROO"
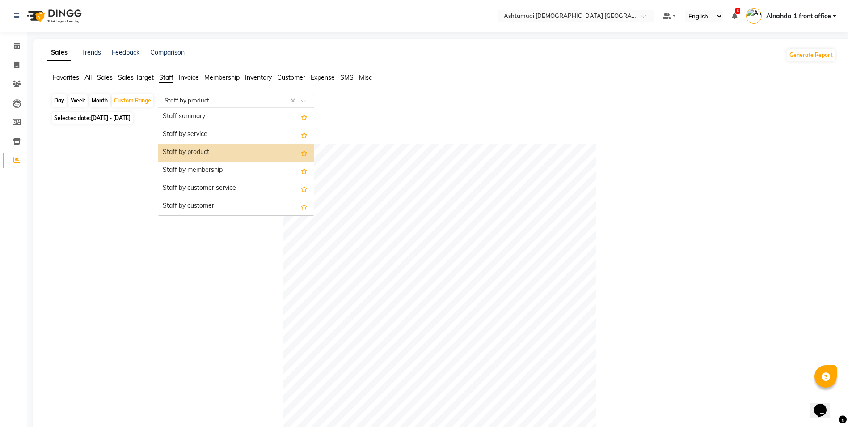
click at [190, 103] on input "text" at bounding box center [227, 100] width 129 height 9
click at [203, 115] on div "Staff summary" at bounding box center [236, 117] width 156 height 18
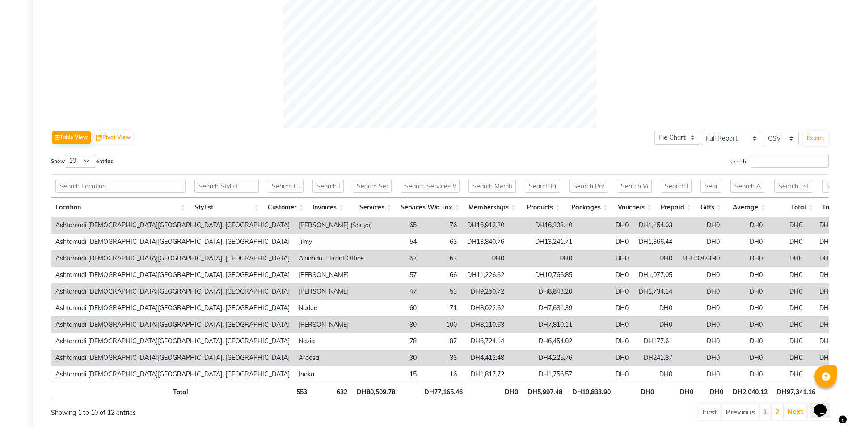
scroll to position [366, 0]
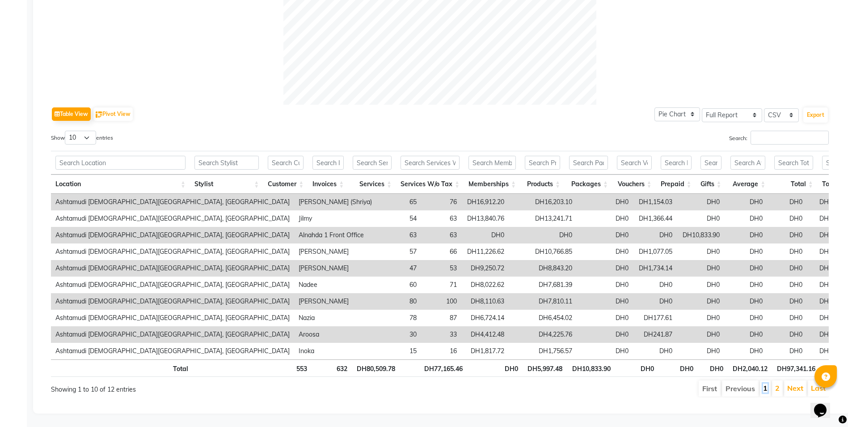
click at [764, 383] on link "1" at bounding box center [765, 387] width 4 height 9
click at [773, 380] on li "2" at bounding box center [777, 388] width 11 height 16
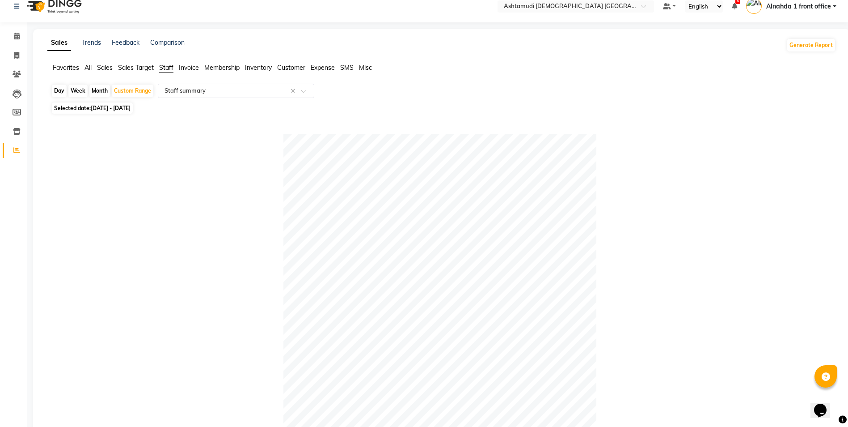
scroll to position [0, 0]
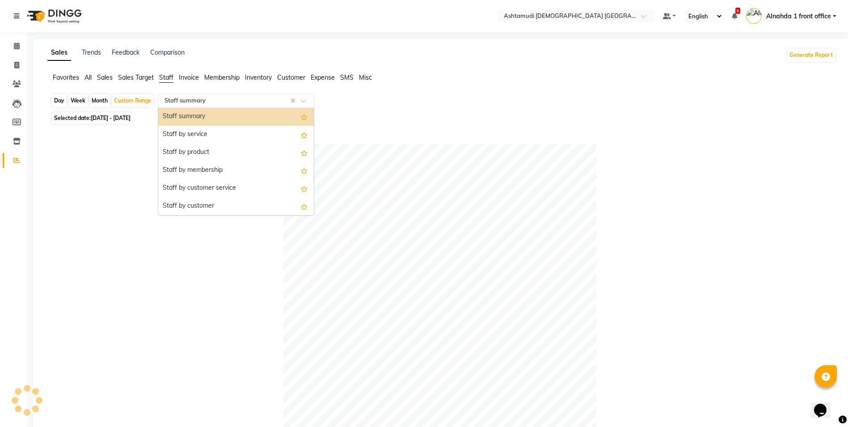
click at [217, 96] on div "Select Report Type × Staff summary ×" at bounding box center [236, 100] width 157 height 14
click at [219, 132] on div "Staff by service" at bounding box center [236, 135] width 156 height 18
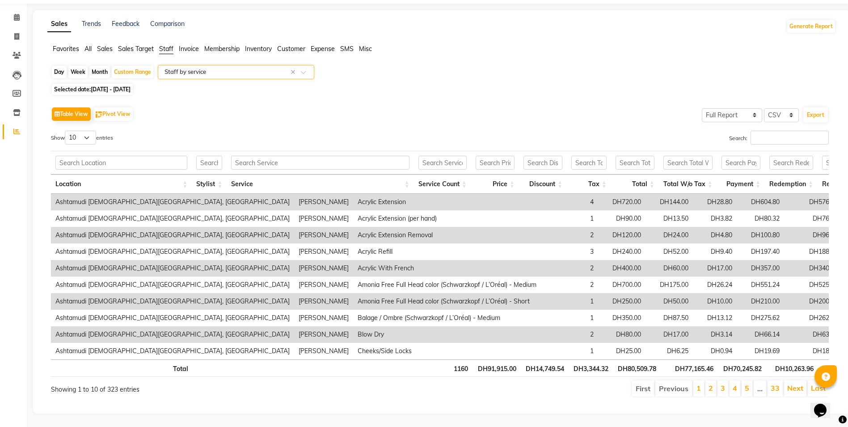
scroll to position [42, 0]
click at [767, 131] on input "Search:" at bounding box center [790, 138] width 78 height 14
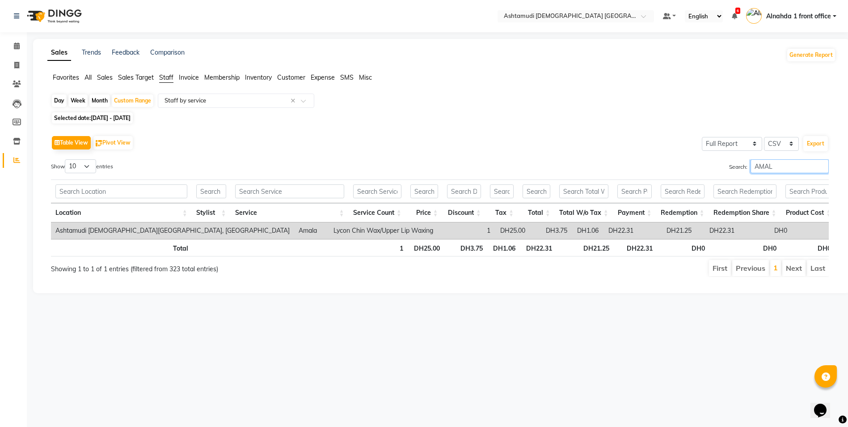
scroll to position [0, 0]
type input "AMALA"
drag, startPoint x: 784, startPoint y: 165, endPoint x: 660, endPoint y: 174, distance: 124.2
click at [660, 174] on div "Search: AMALA" at bounding box center [643, 167] width 386 height 17
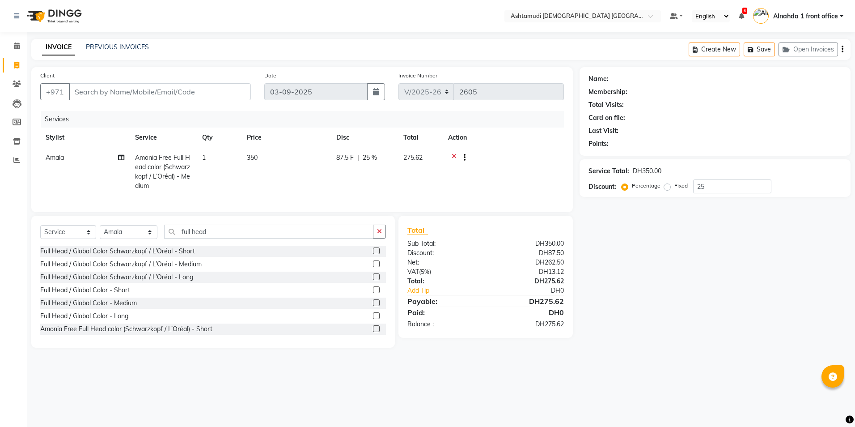
select select "7242"
select select "service"
select select "86438"
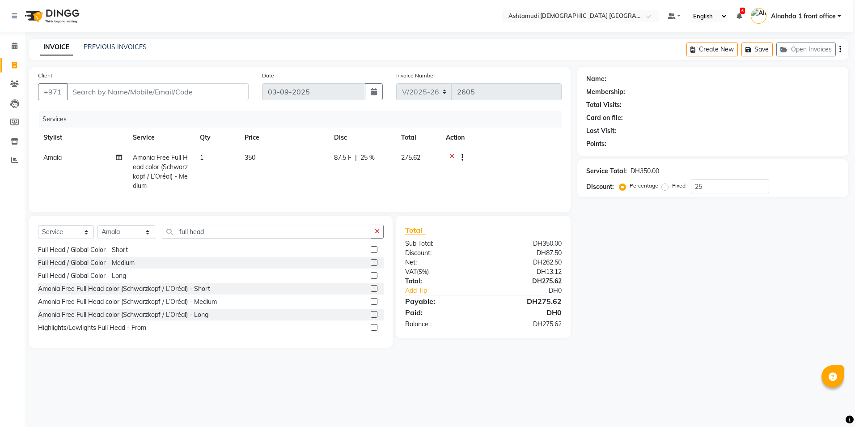
click at [452, 156] on icon at bounding box center [451, 158] width 5 height 11
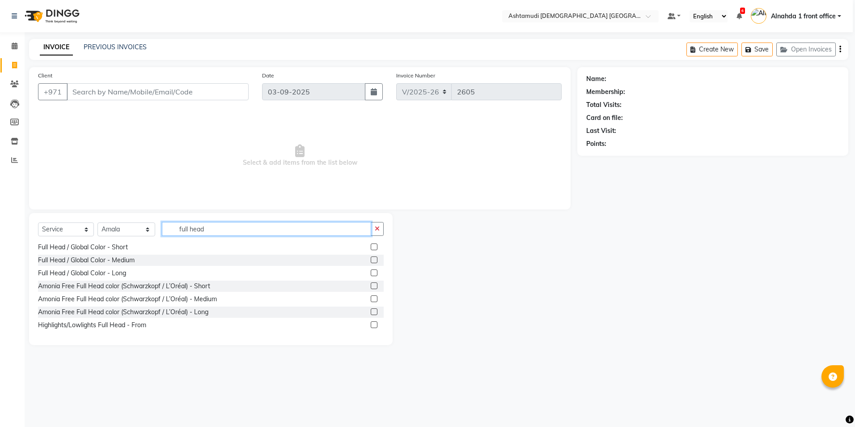
drag, startPoint x: 225, startPoint y: 229, endPoint x: 117, endPoint y: 228, distance: 108.7
click at [117, 228] on div "Select Service Product Membership Package Voucher Prepaid Gift Card Select Styl…" at bounding box center [211, 232] width 346 height 21
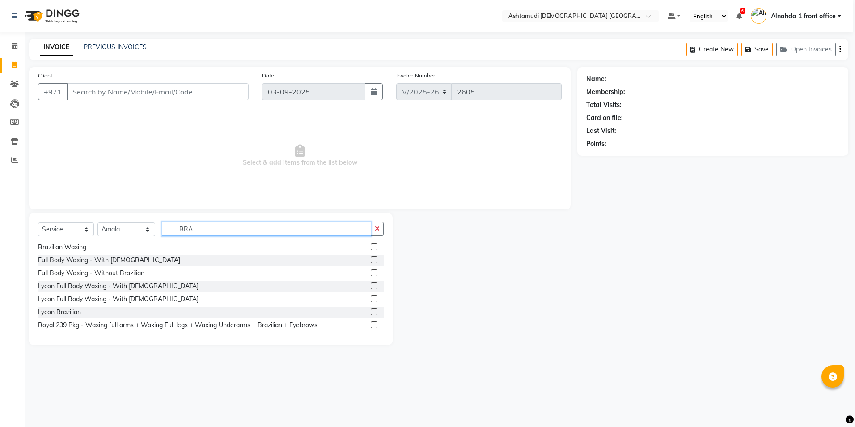
scroll to position [27, 0]
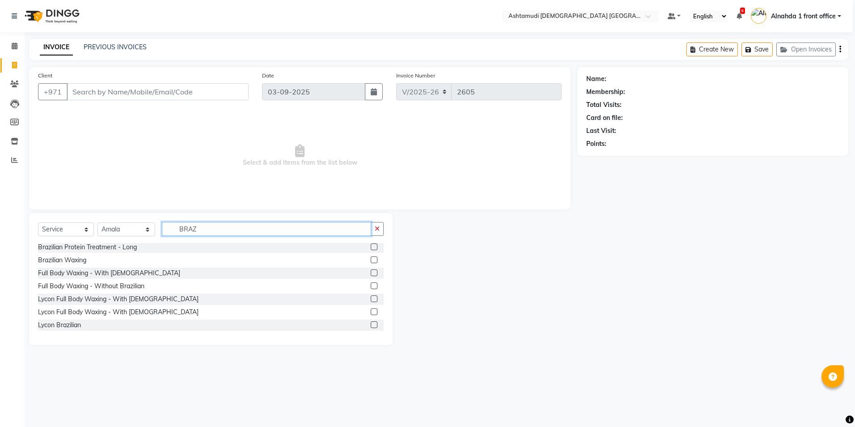
type input "BRAZ"
click at [371, 259] on label at bounding box center [374, 259] width 7 height 7
click at [371, 259] on input "checkbox" at bounding box center [374, 260] width 6 height 6
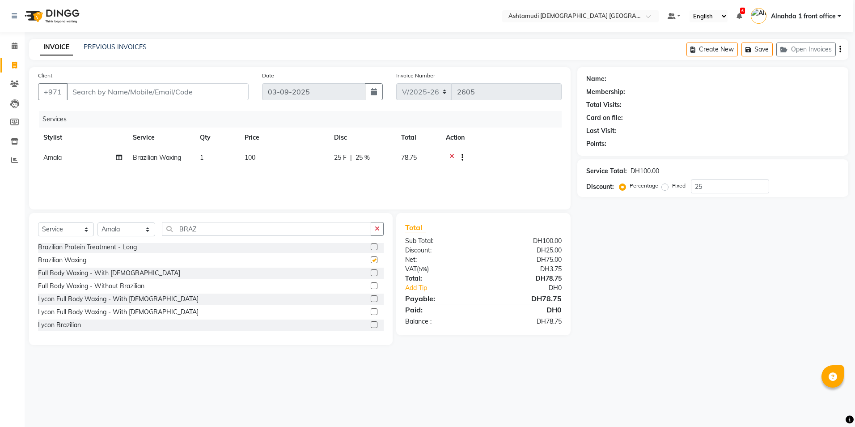
checkbox input "false"
click at [449, 154] on div at bounding box center [501, 158] width 110 height 11
click at [452, 155] on icon at bounding box center [451, 158] width 5 height 11
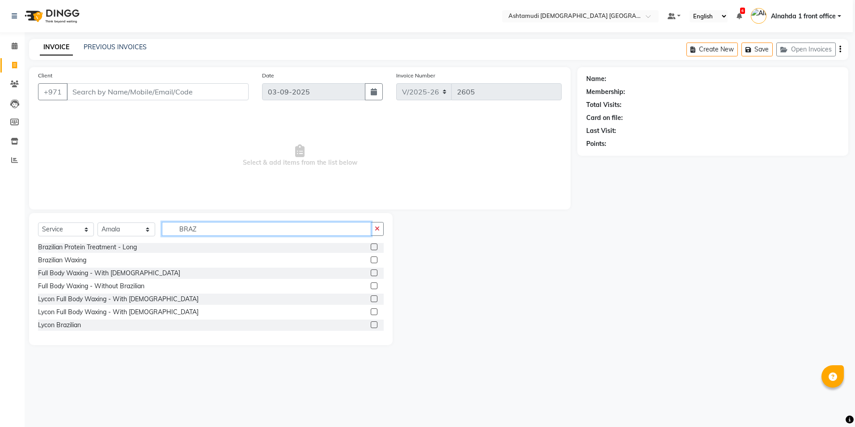
drag, startPoint x: 220, startPoint y: 225, endPoint x: 61, endPoint y: 213, distance: 159.2
click at [61, 213] on div "Select Service Product Membership Package Voucher Prepaid Gift Card Select Styl…" at bounding box center [211, 279] width 364 height 132
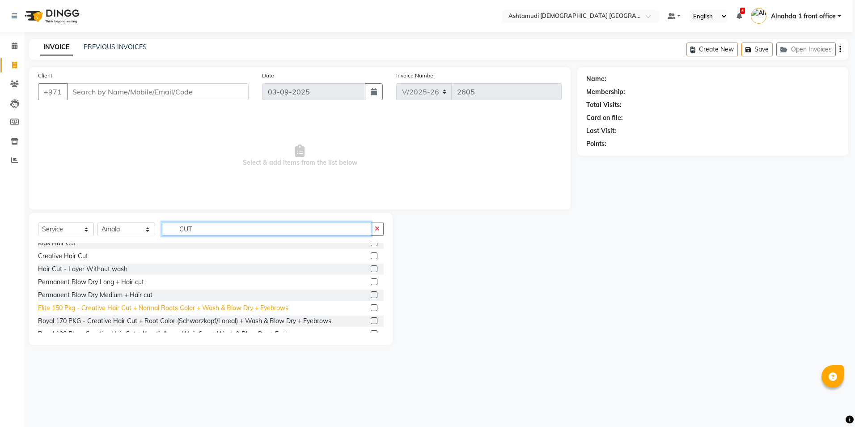
scroll to position [0, 0]
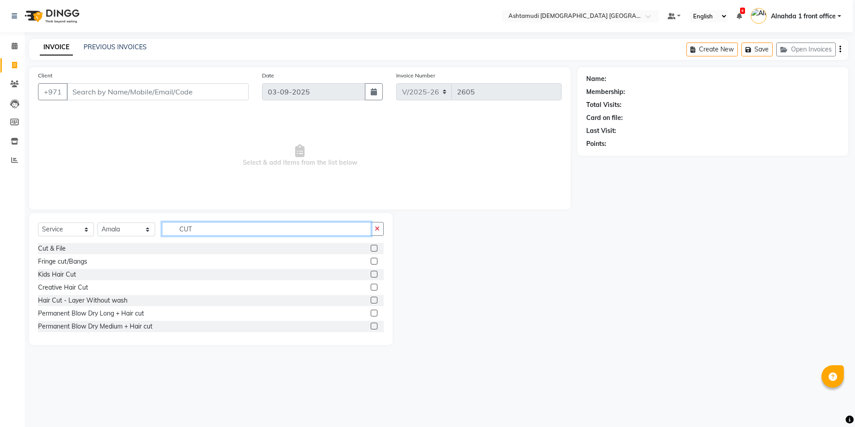
type input "CUT"
click at [371, 249] on label at bounding box center [374, 248] width 7 height 7
click at [371, 249] on input "checkbox" at bounding box center [374, 249] width 6 height 6
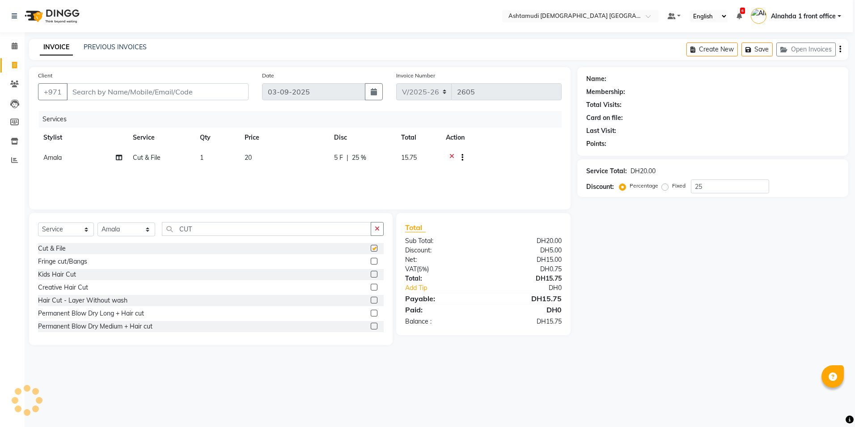
checkbox input "false"
drag, startPoint x: 212, startPoint y: 230, endPoint x: 46, endPoint y: 207, distance: 168.0
click at [46, 207] on div "Client +971 Date 03-09-2025 Invoice Number V/2025 V/2025-26 2605 Services Styli…" at bounding box center [299, 206] width 555 height 278
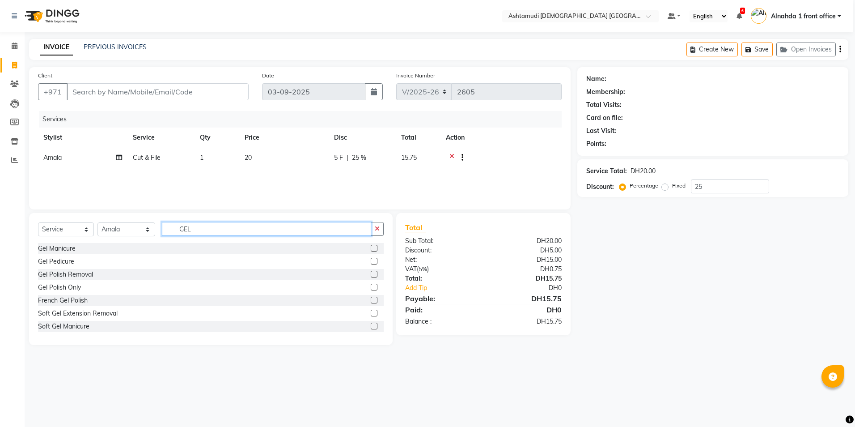
type input "GEL"
click at [371, 288] on label at bounding box center [374, 287] width 7 height 7
click at [371, 288] on input "checkbox" at bounding box center [374, 287] width 6 height 6
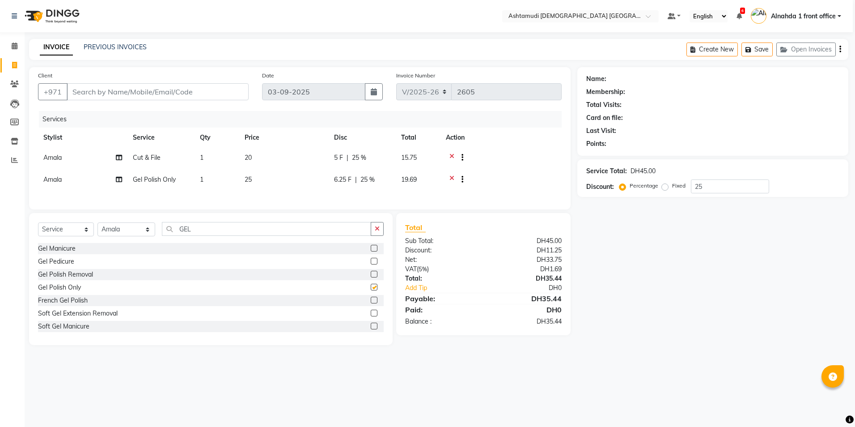
checkbox input "false"
drag, startPoint x: 17, startPoint y: 84, endPoint x: 511, endPoint y: 48, distance: 495.4
click at [17, 84] on icon at bounding box center [14, 83] width 8 height 7
click at [725, 189] on input "25" at bounding box center [730, 186] width 78 height 14
type input "2"
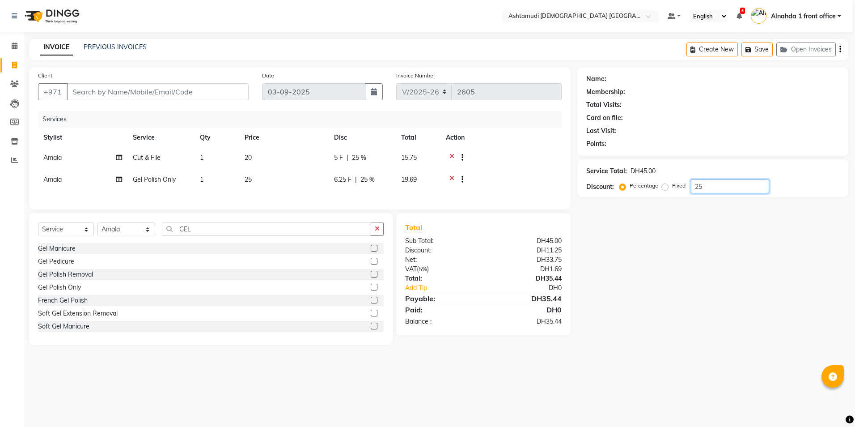
type input "25"
click at [451, 154] on icon at bounding box center [451, 158] width 5 height 11
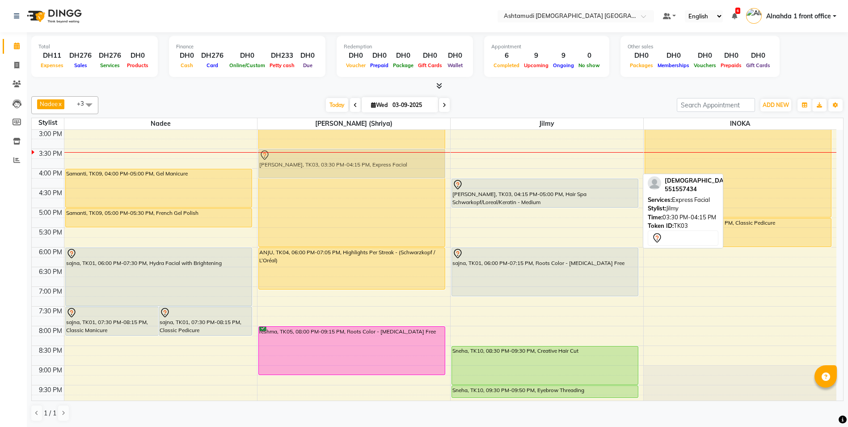
drag, startPoint x: 507, startPoint y: 169, endPoint x: 379, endPoint y: 169, distance: 127.9
click at [379, 169] on tr "sajna, TK01, 07:30 PM-08:15 PM, Classic Manicure sajna, TK01, 07:30 PM-08:15 PM…" at bounding box center [434, 168] width 805 height 551
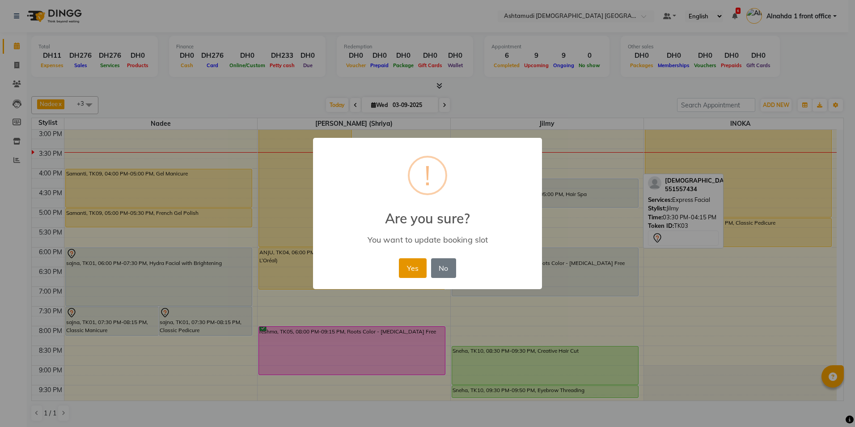
click at [410, 267] on button "Yes" at bounding box center [412, 268] width 27 height 20
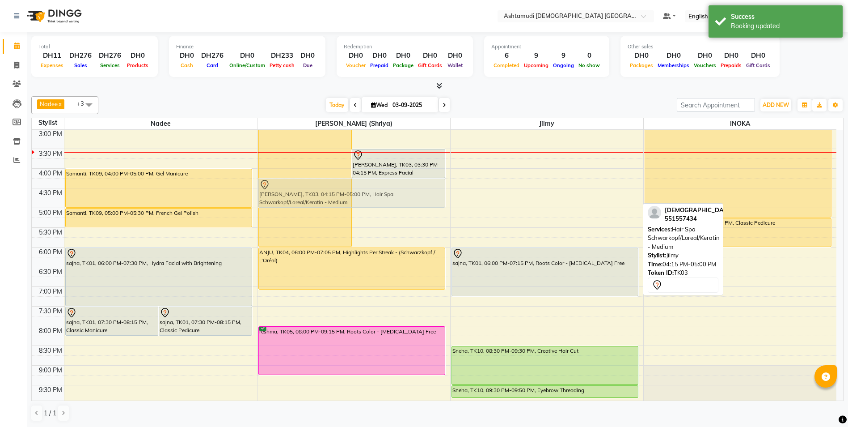
drag, startPoint x: 538, startPoint y: 195, endPoint x: 403, endPoint y: 194, distance: 134.6
click at [403, 194] on tr "sajna, TK01, 07:30 PM-08:15 PM, Classic Manicure sajna, TK01, 07:30 PM-08:15 PM…" at bounding box center [434, 168] width 805 height 551
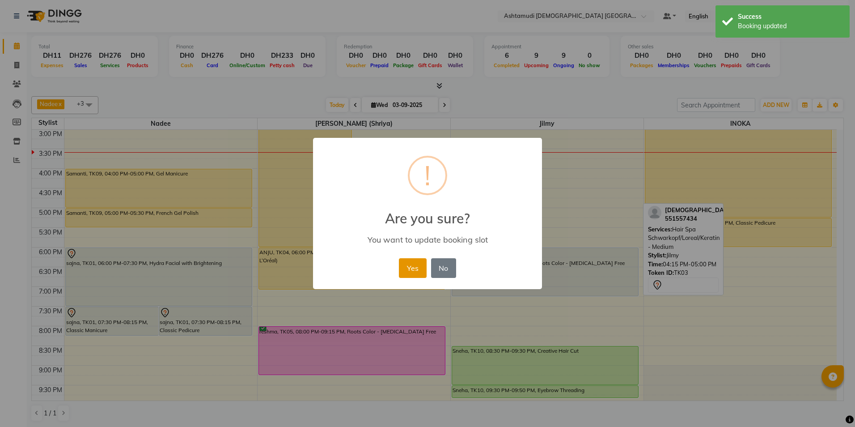
click at [408, 268] on button "Yes" at bounding box center [412, 268] width 27 height 20
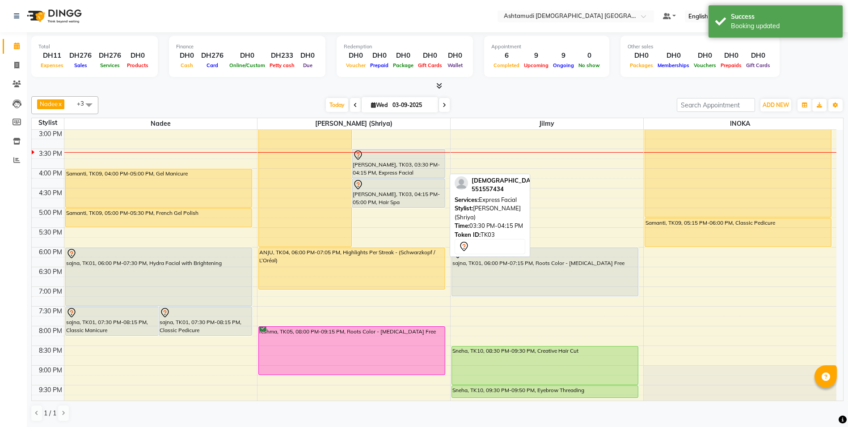
click at [398, 169] on div "Shariya, TK03, 03:30 PM-04:15 PM, Express Facial" at bounding box center [398, 163] width 93 height 28
click at [397, 166] on div "Shariya, TK03, 03:30 PM-04:15 PM, Express Facial" at bounding box center [398, 163] width 93 height 28
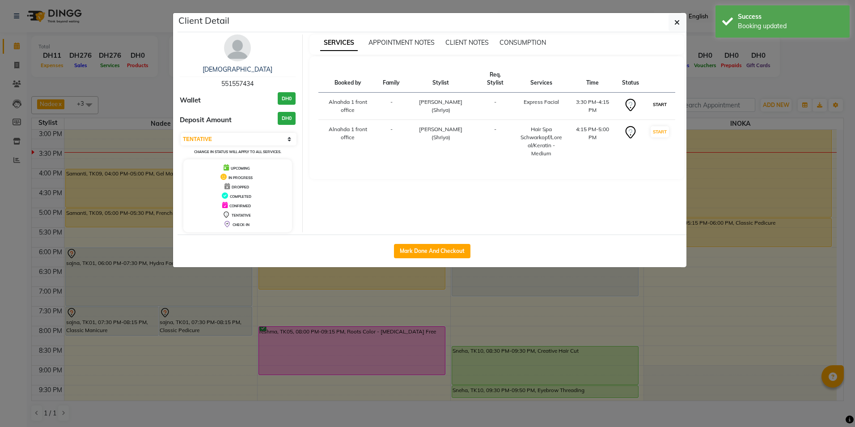
click at [660, 105] on button "START" at bounding box center [660, 104] width 18 height 11
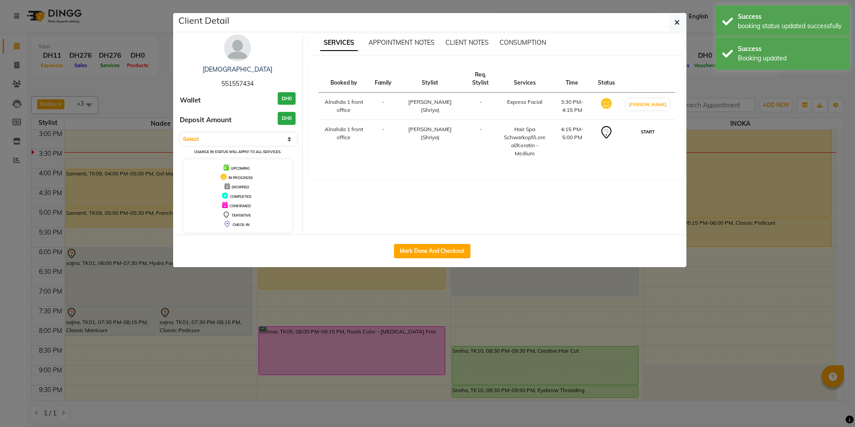
click at [657, 135] on button "START" at bounding box center [648, 131] width 18 height 11
select select "1"
click at [674, 29] on button "button" at bounding box center [677, 22] width 17 height 17
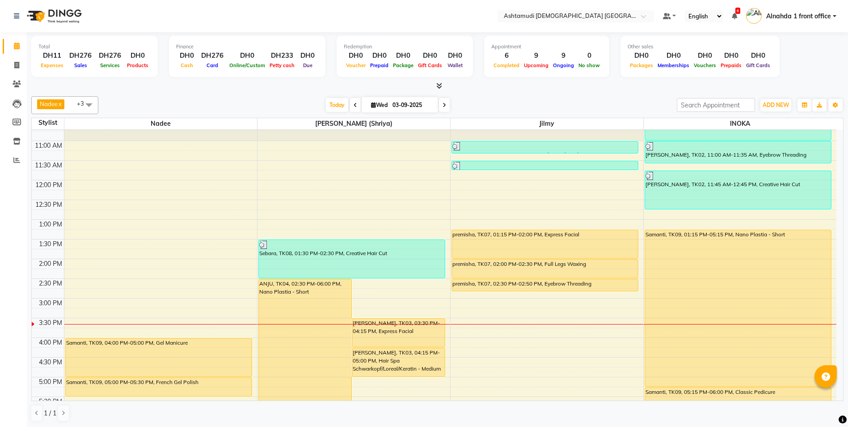
scroll to position [58, 0]
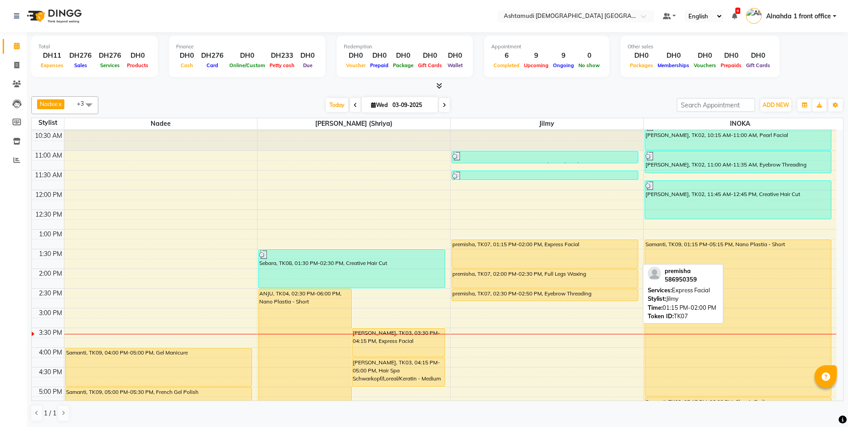
click at [498, 254] on div "premisha, TK07, 01:15 PM-02:00 PM, Express Facial" at bounding box center [545, 254] width 186 height 28
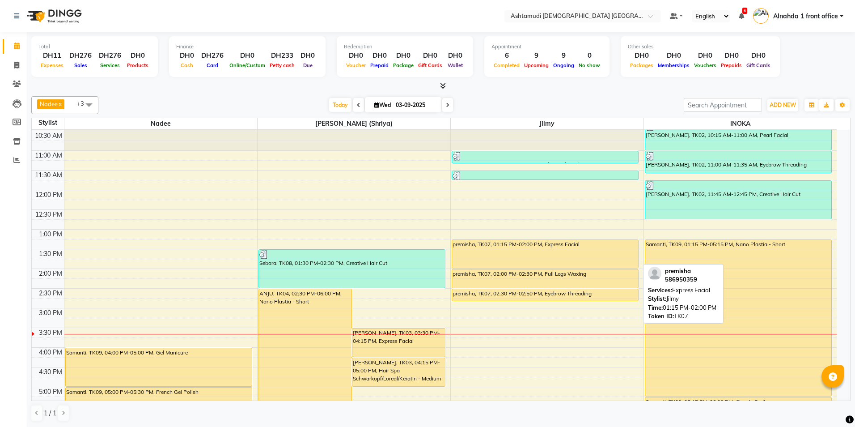
select select "1"
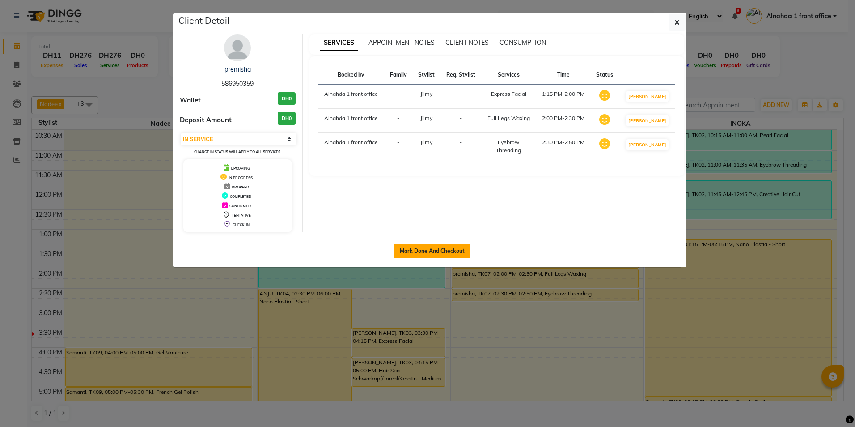
click at [420, 253] on button "Mark Done And Checkout" at bounding box center [432, 251] width 76 height 14
select select "7242"
select select "service"
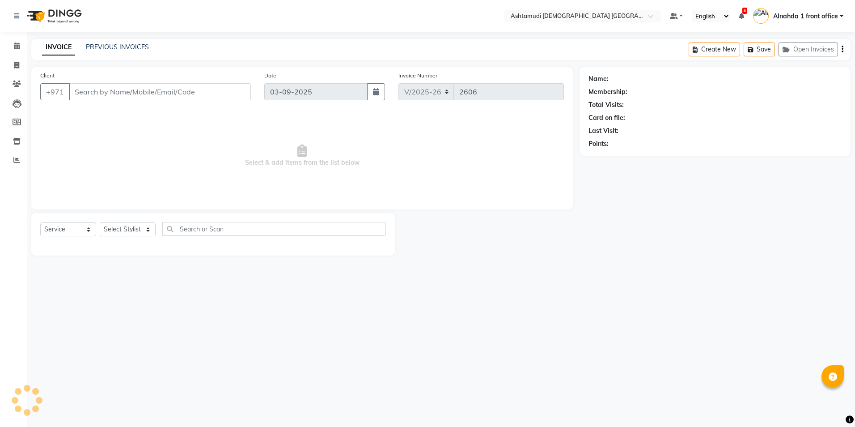
type input "586950359"
select select "86875"
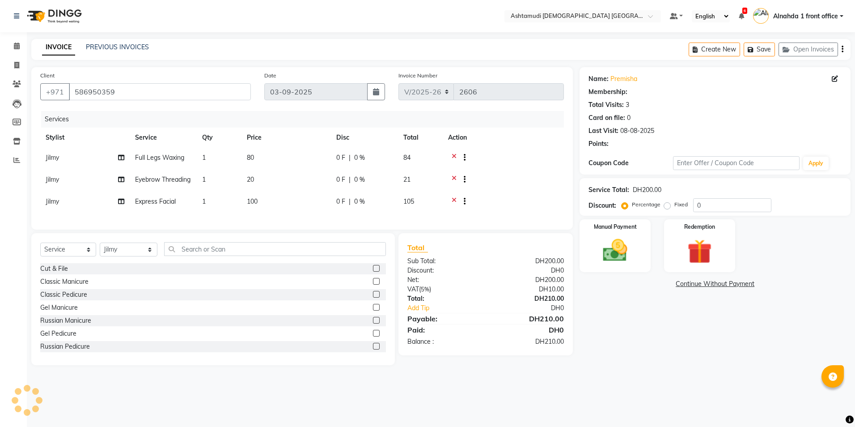
select select "1: Object"
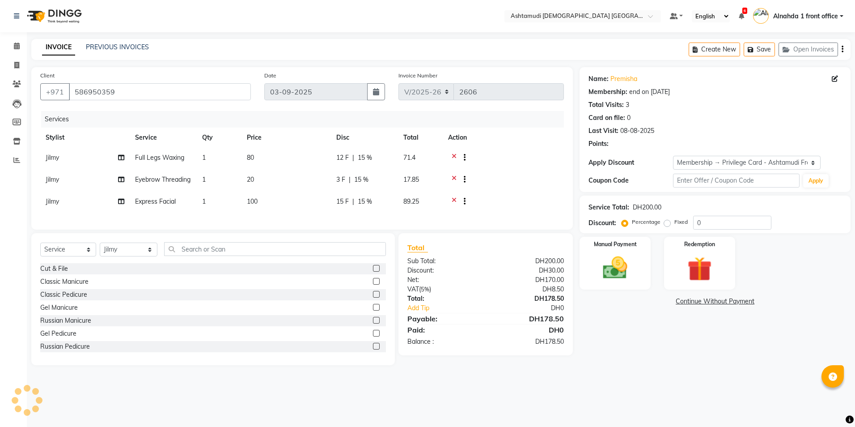
type input "15"
click at [211, 256] on input "text" at bounding box center [274, 249] width 221 height 14
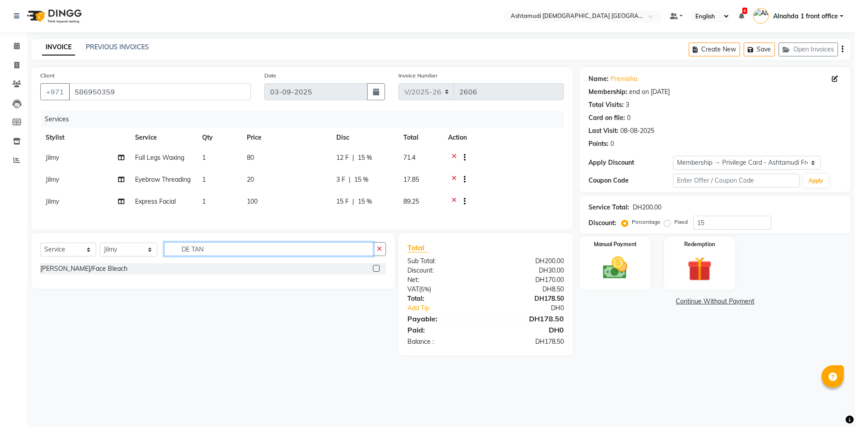
type input "DE TAN"
click at [377, 271] on label at bounding box center [376, 268] width 7 height 7
click at [377, 271] on input "checkbox" at bounding box center [376, 269] width 6 height 6
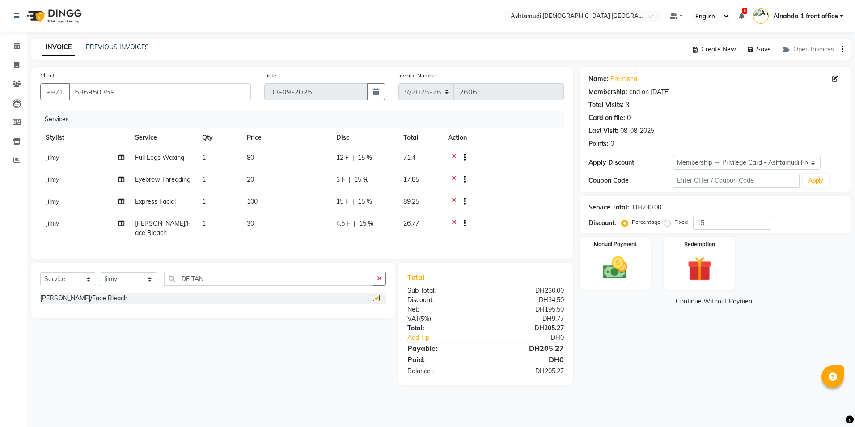
checkbox input "false"
click at [713, 219] on input "15" at bounding box center [732, 223] width 78 height 14
type input "1"
click at [704, 221] on input "0" at bounding box center [732, 223] width 78 height 14
type input "025"
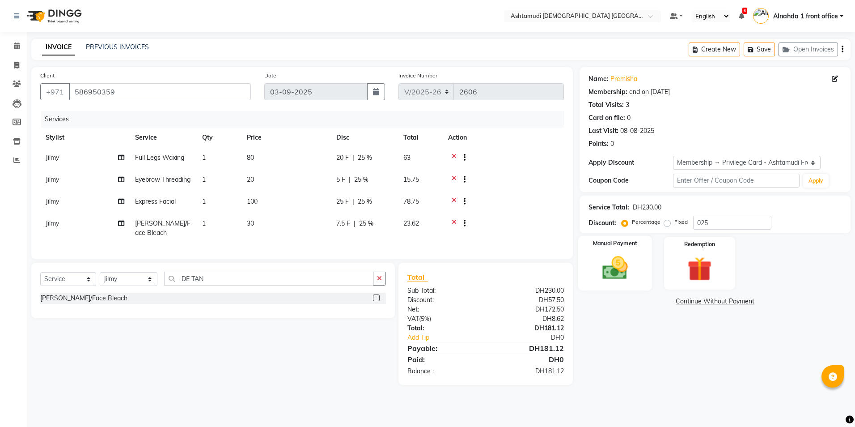
click at [632, 265] on img at bounding box center [615, 268] width 42 height 30
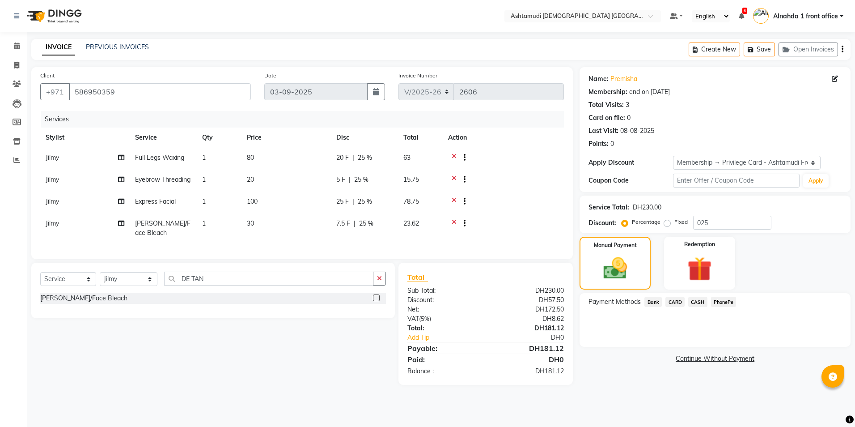
click at [676, 301] on span "CARD" at bounding box center [674, 301] width 19 height 10
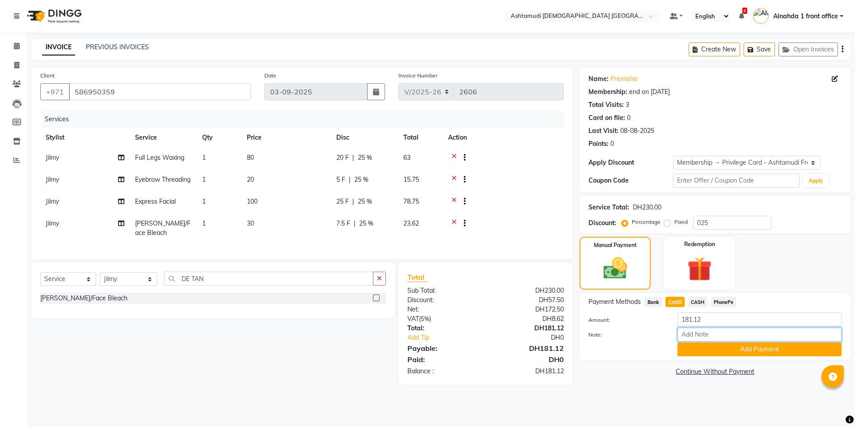
click at [696, 331] on input "Note:" at bounding box center [760, 334] width 164 height 14
type input "amala"
click at [704, 352] on button "Add Payment" at bounding box center [760, 349] width 164 height 14
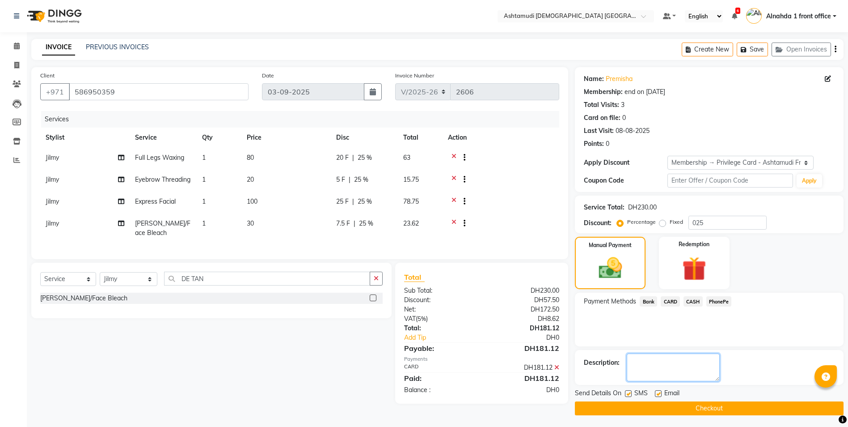
click at [684, 369] on textarea at bounding box center [673, 367] width 93 height 28
type textarea "7162"
click at [668, 408] on button "Checkout" at bounding box center [709, 408] width 269 height 14
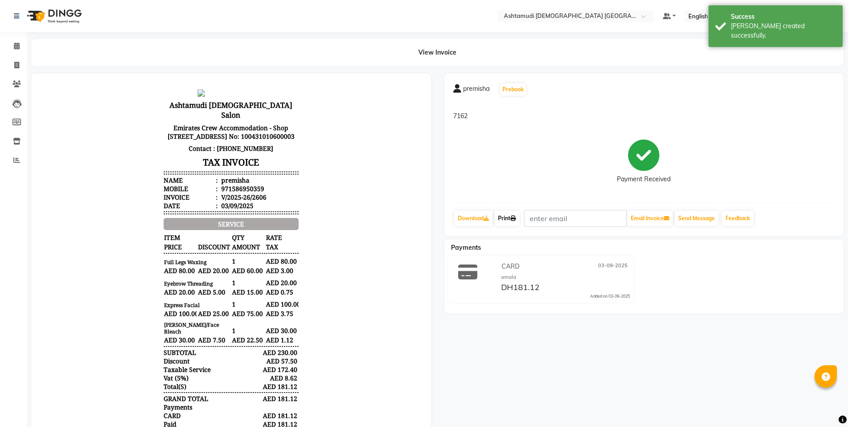
click at [511, 218] on link "Print" at bounding box center [507, 218] width 25 height 15
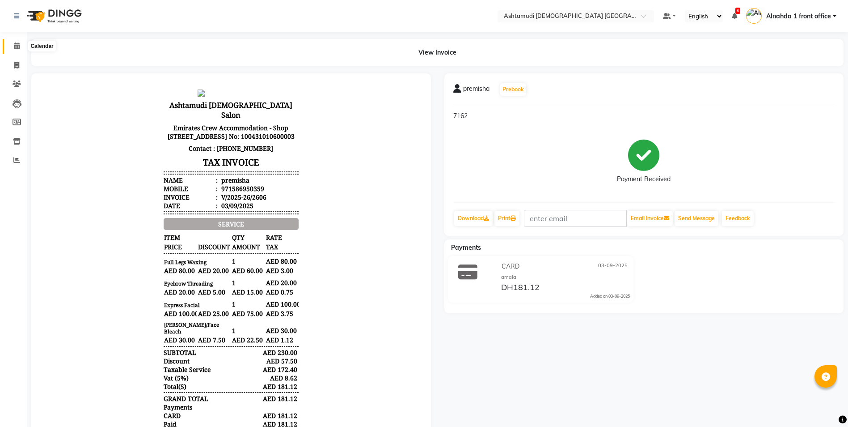
click at [17, 43] on icon at bounding box center [17, 45] width 6 height 7
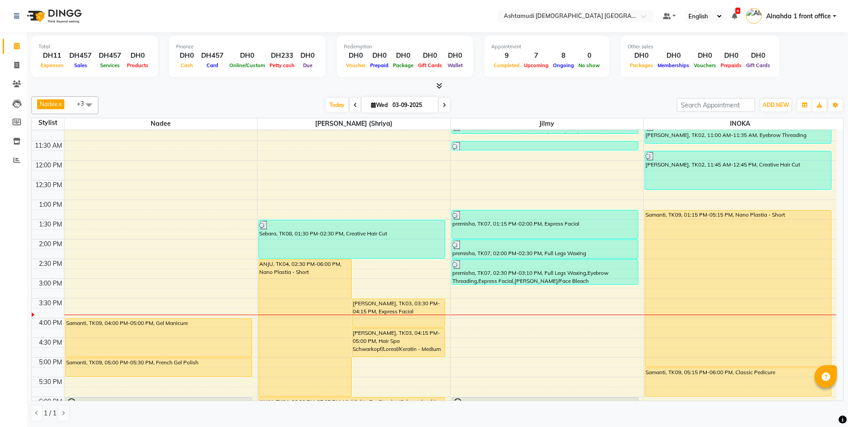
scroll to position [101, 0]
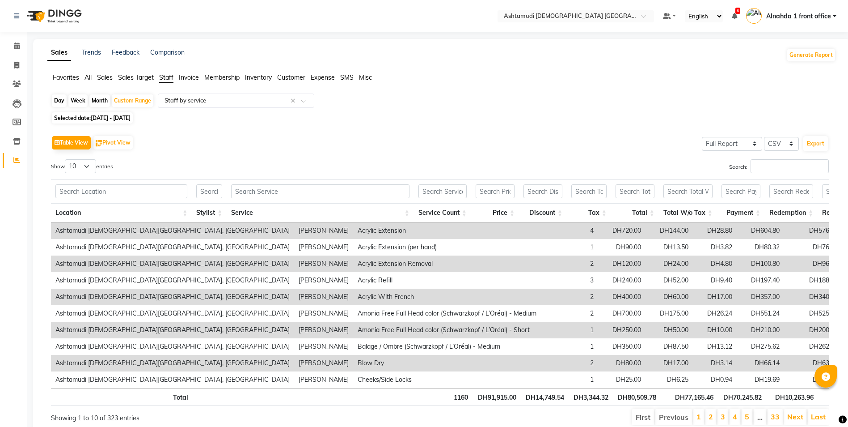
select select "full_report"
select select "csv"
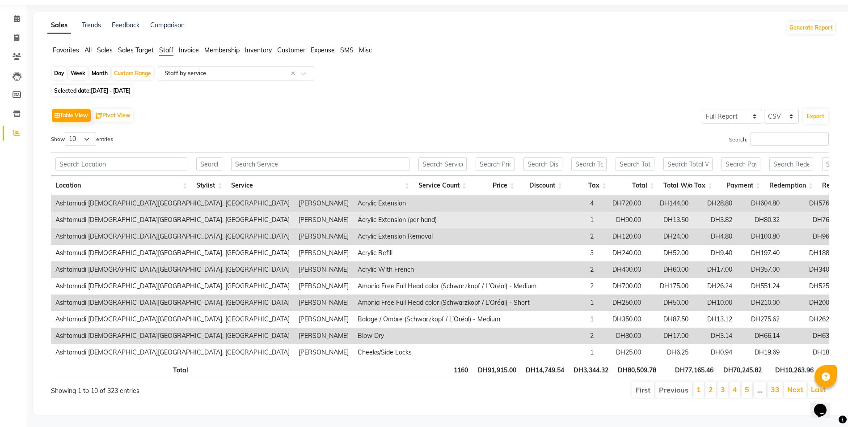
scroll to position [42, 0]
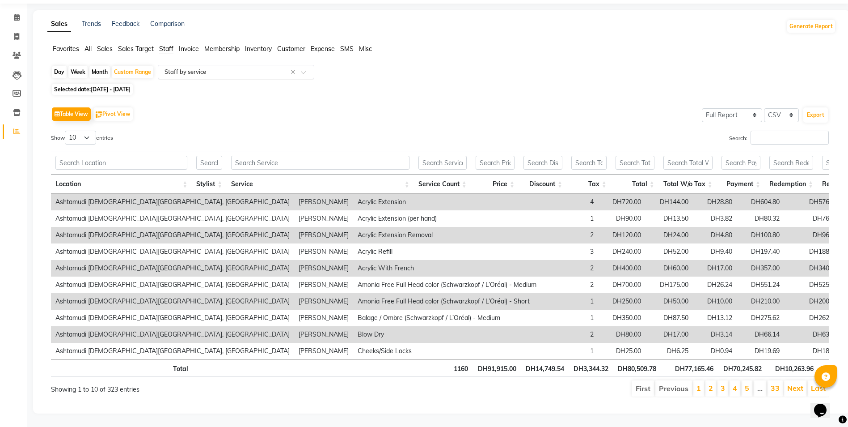
click at [262, 65] on div "Select Report Type × Staff by service ×" at bounding box center [236, 72] width 157 height 14
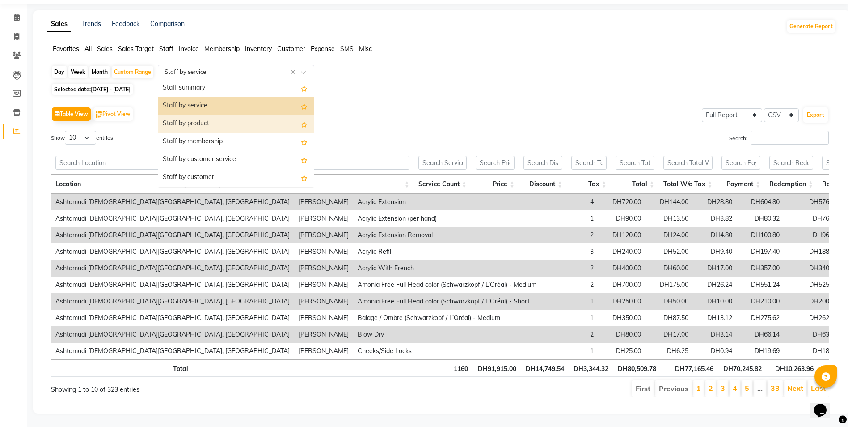
click at [253, 115] on div "Staff by product" at bounding box center [236, 124] width 156 height 18
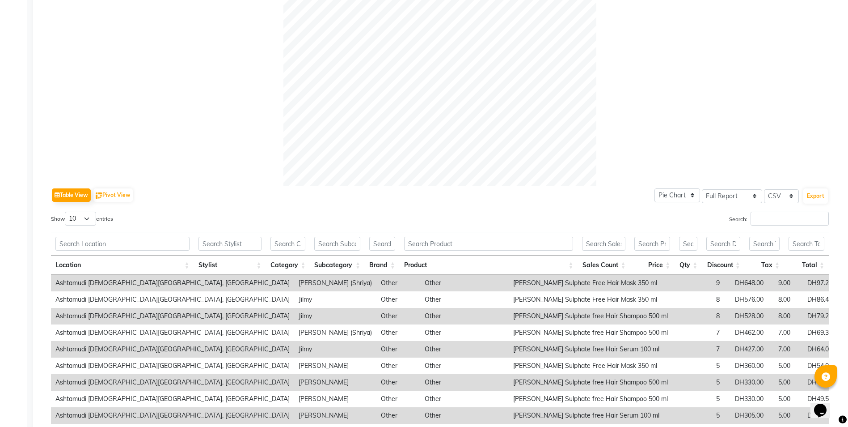
scroll to position [310, 0]
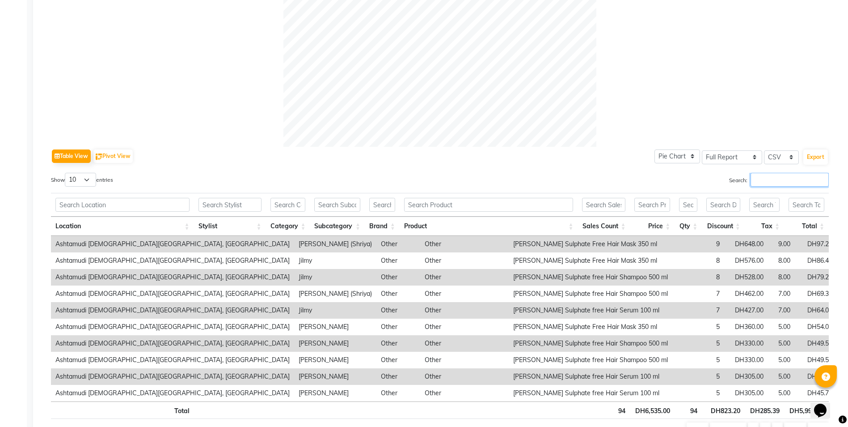
click at [764, 181] on input "Search:" at bounding box center [790, 180] width 78 height 14
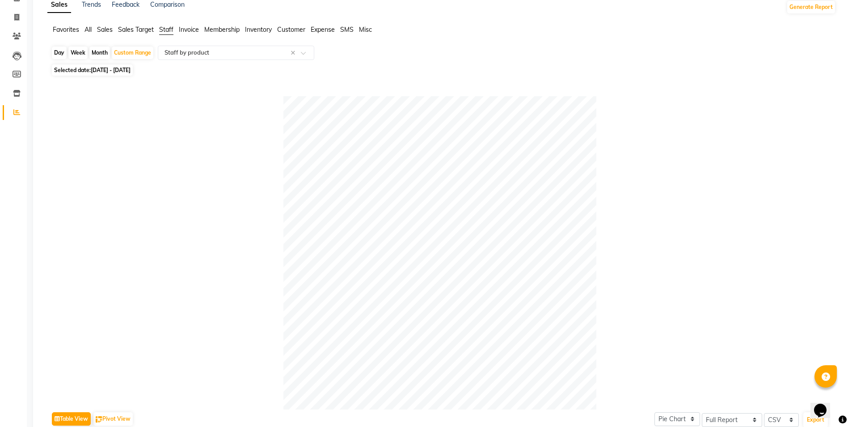
scroll to position [0, 0]
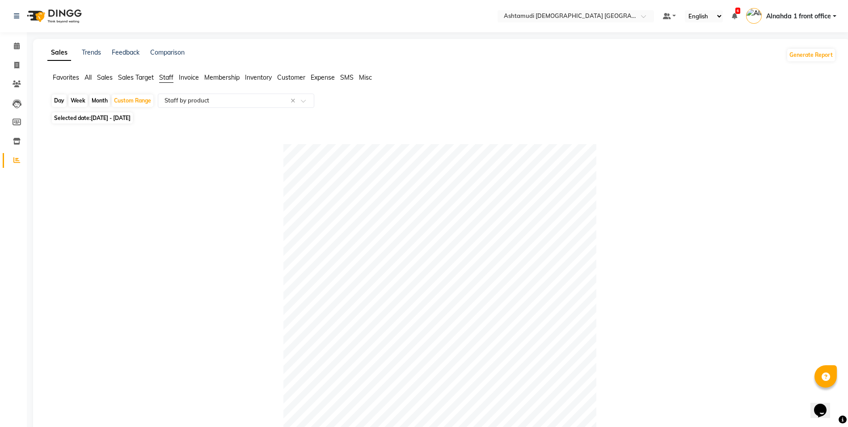
type input "AMA"
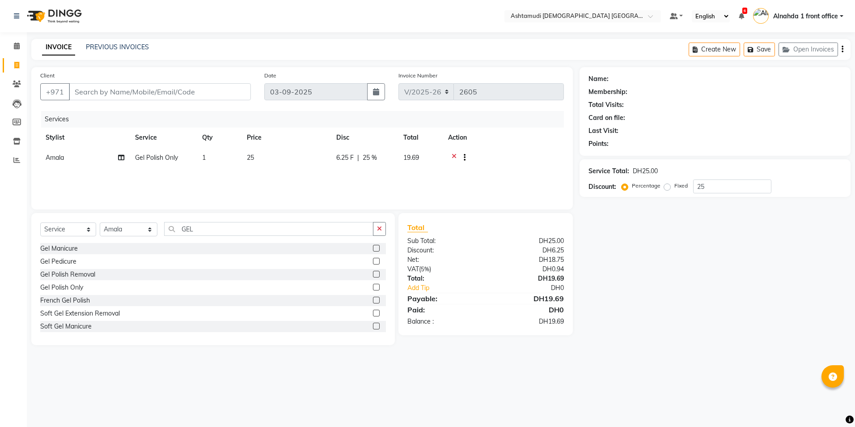
select select "7242"
select select "service"
select select "86438"
drag, startPoint x: 196, startPoint y: 233, endPoint x: 127, endPoint y: 232, distance: 69.3
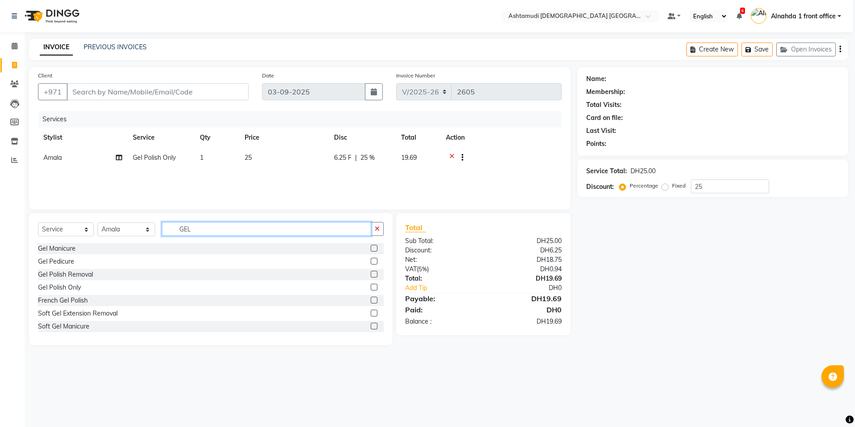
click at [127, 232] on div "Select Service Product Membership Package Voucher Prepaid Gift Card Select Styl…" at bounding box center [211, 232] width 346 height 21
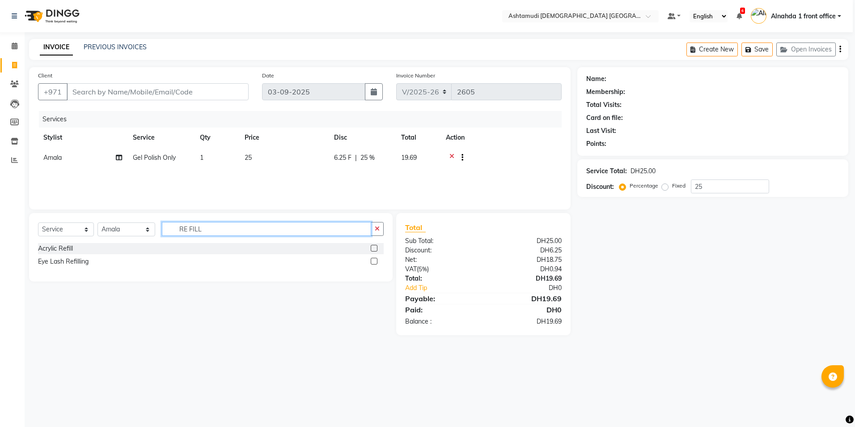
type input "RE FILL"
click at [373, 246] on label at bounding box center [374, 248] width 7 height 7
click at [373, 246] on input "checkbox" at bounding box center [374, 249] width 6 height 6
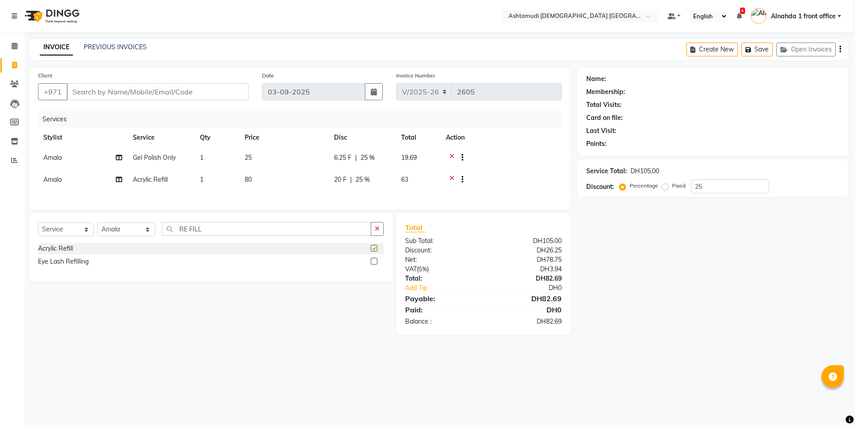
checkbox input "false"
